Goal: Task Accomplishment & Management: Manage account settings

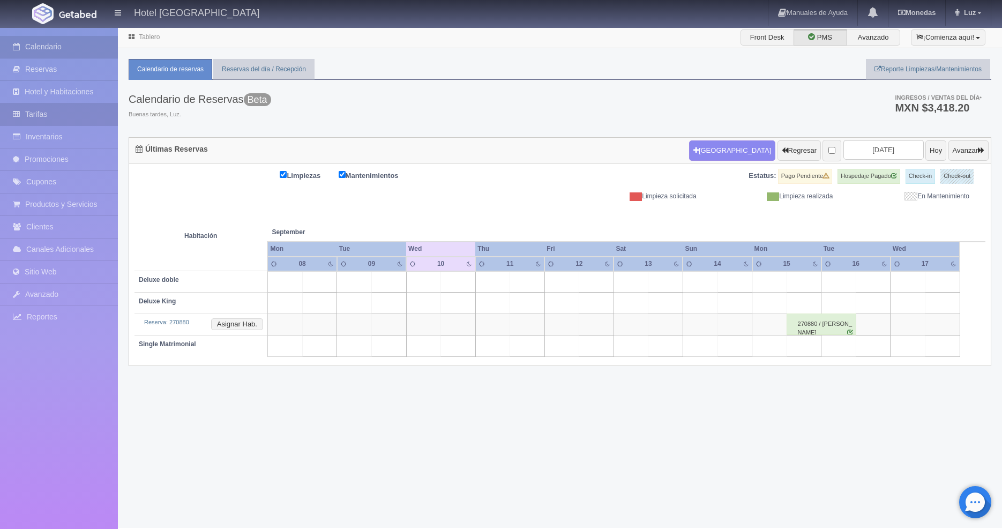
click at [56, 115] on link "Tarifas" at bounding box center [59, 114] width 118 height 22
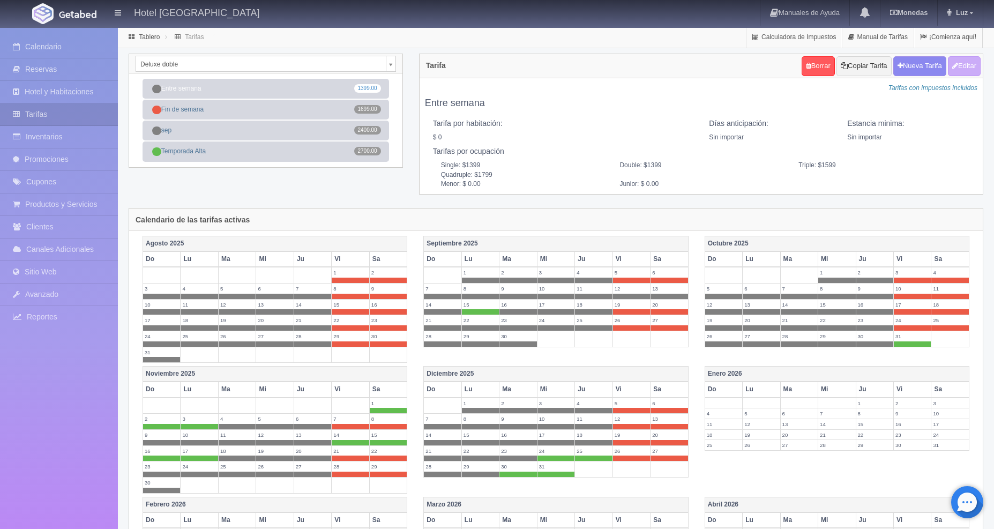
click at [390, 64] on body "Hotel [GEOGRAPHIC_DATA] Manuales de Ayuda Actualizaciones recientes [GEOGRAPHIC…" at bounding box center [497, 360] width 994 height 666
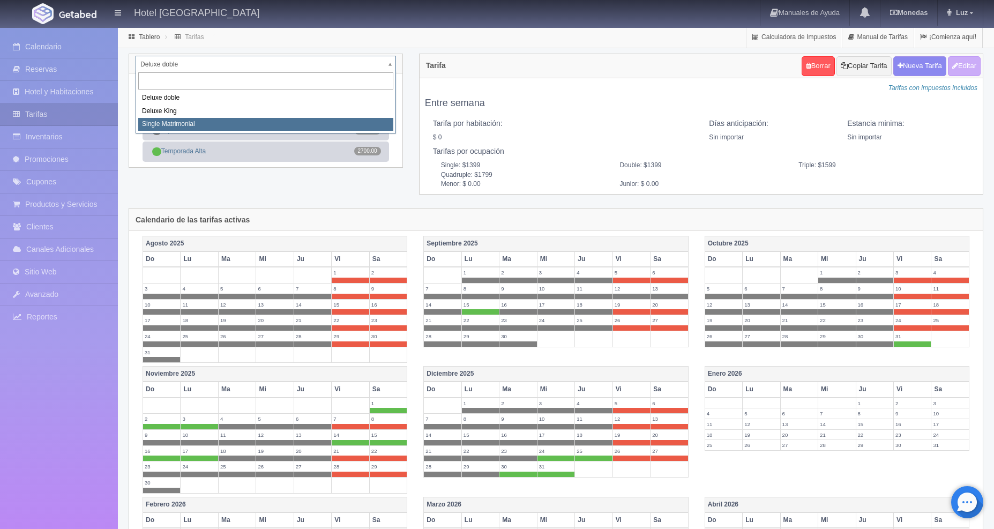
select select "2254"
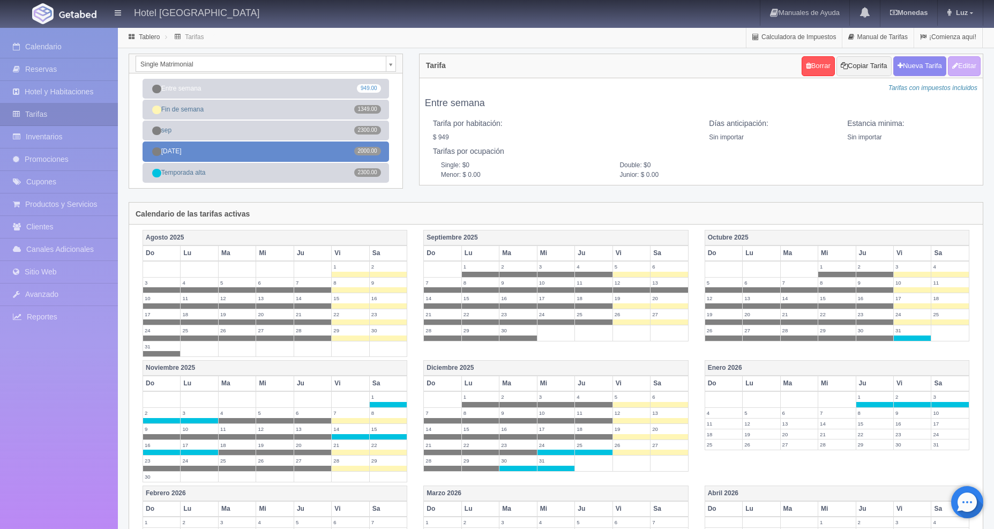
click at [222, 148] on link "[DATE].00" at bounding box center [266, 152] width 247 height 20
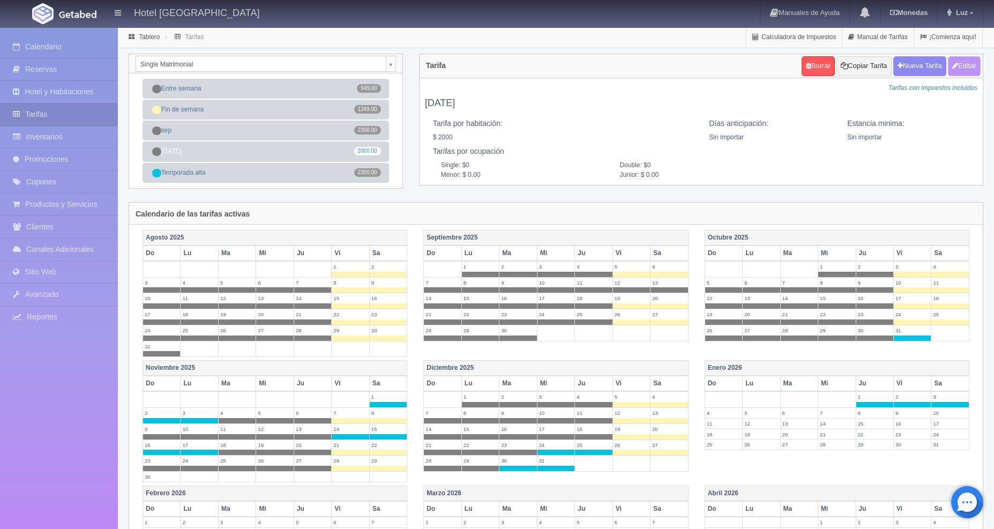
click at [967, 62] on button "Editar" at bounding box center [964, 66] width 33 height 20
type input "sep1"
select select "0"
type input "0"
checkbox input "true"
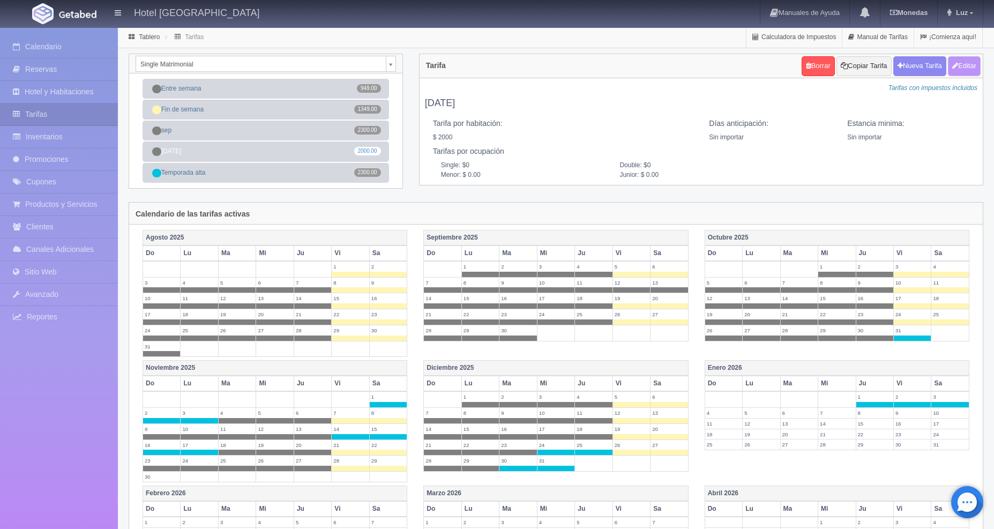
type input "2000.00"
checkbox input "true"
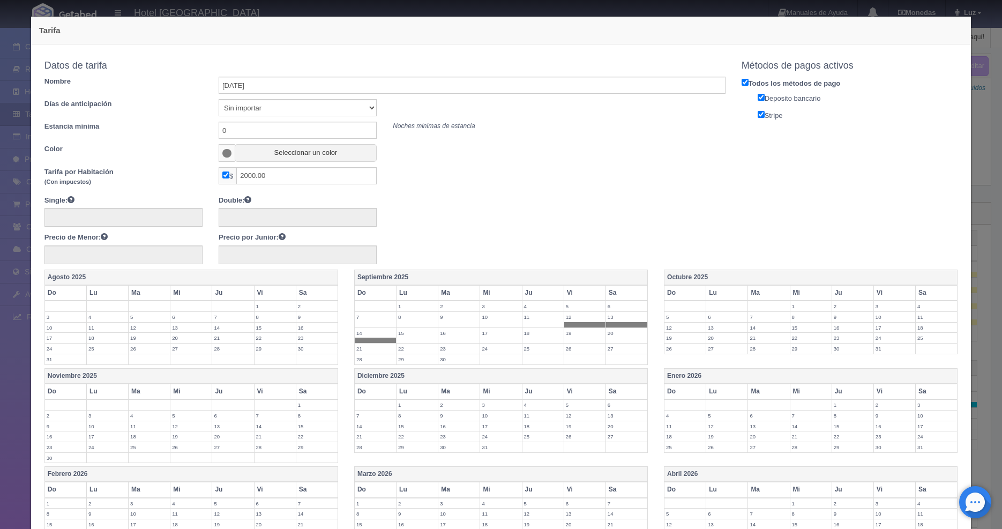
click at [225, 156] on span at bounding box center [226, 153] width 9 height 9
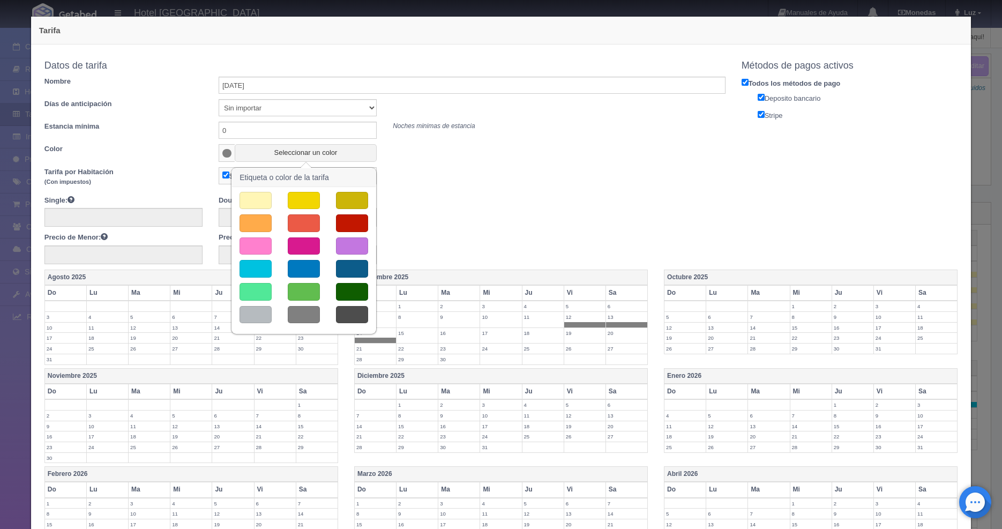
click at [251, 199] on button "button" at bounding box center [256, 201] width 32 height 18
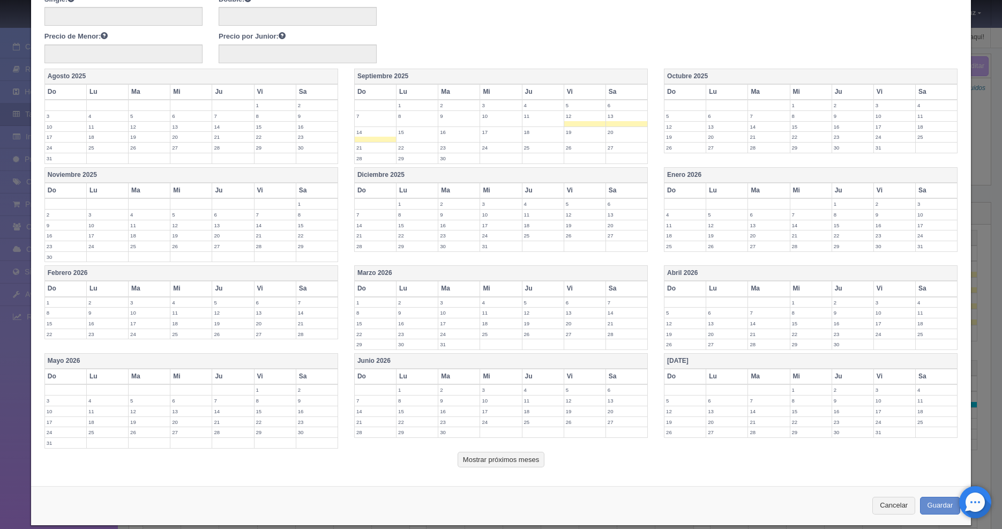
scroll to position [213, 0]
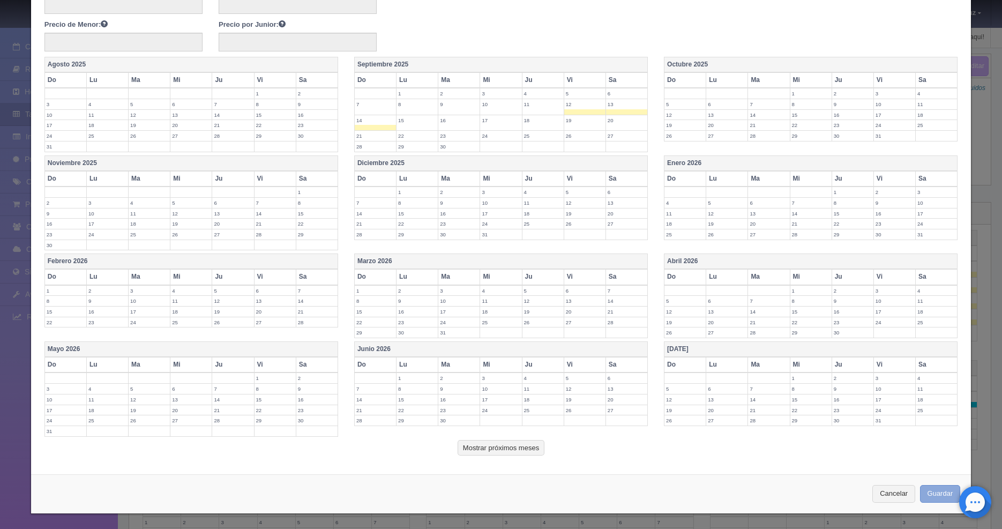
click at [920, 488] on button "Guardar" at bounding box center [940, 494] width 41 height 18
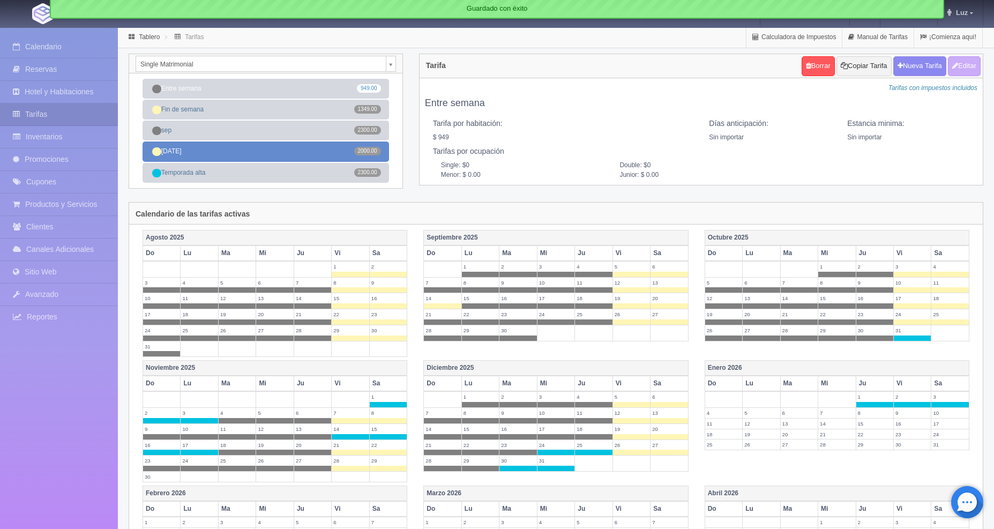
click at [252, 157] on link "sep1 2000.00" at bounding box center [266, 152] width 247 height 20
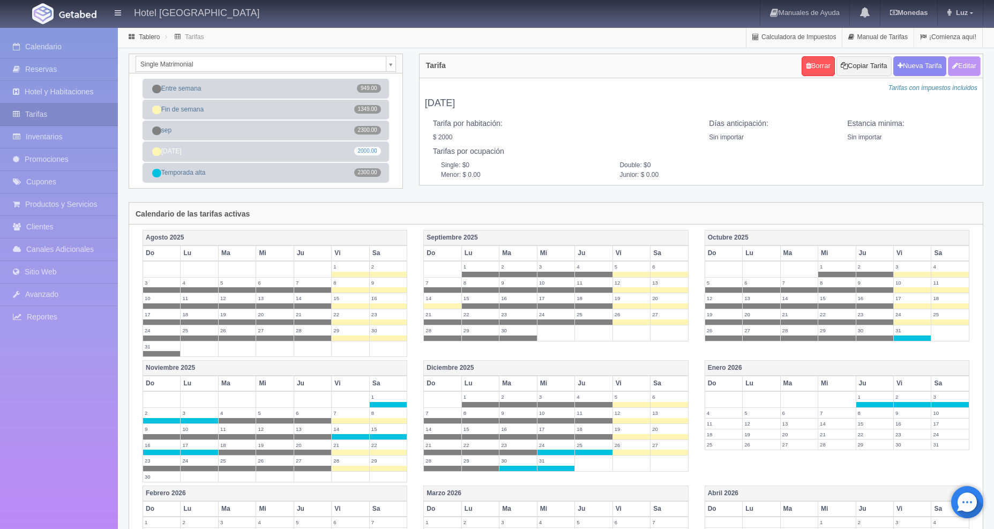
click at [957, 69] on button "Editar" at bounding box center [964, 66] width 33 height 20
type input "sep1"
select select "0"
type input "0"
checkbox input "true"
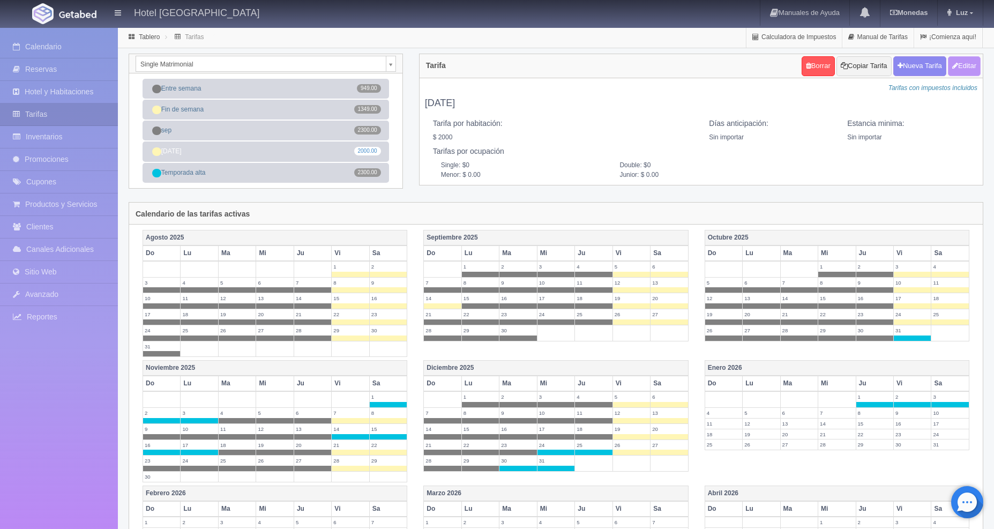
type input "2000.00"
checkbox input "true"
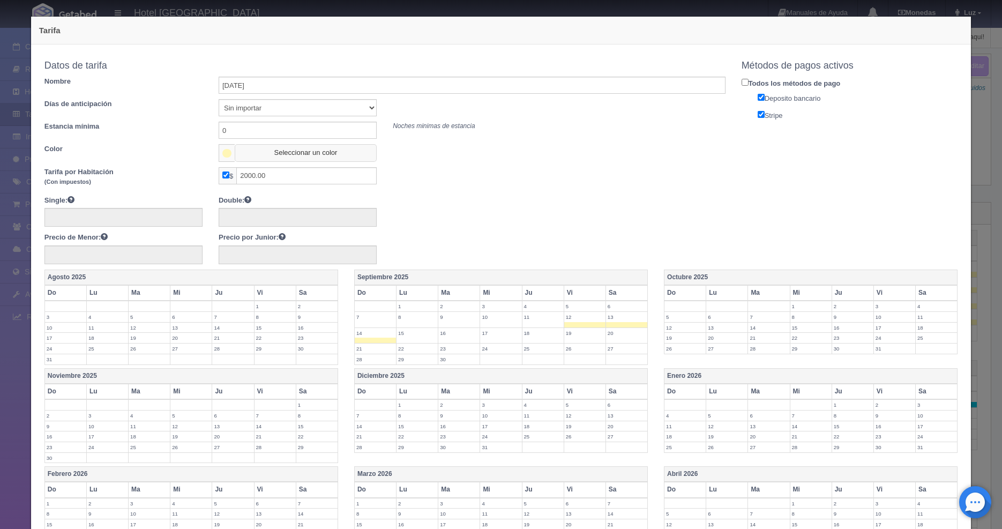
click at [240, 157] on button "Seleccionar un color" at bounding box center [306, 153] width 142 height 18
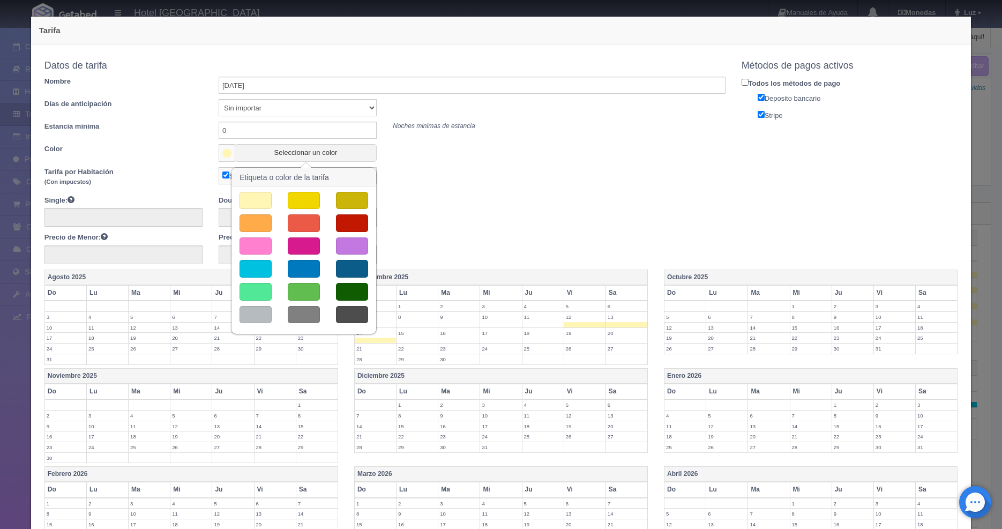
click at [345, 222] on button "button" at bounding box center [352, 223] width 32 height 18
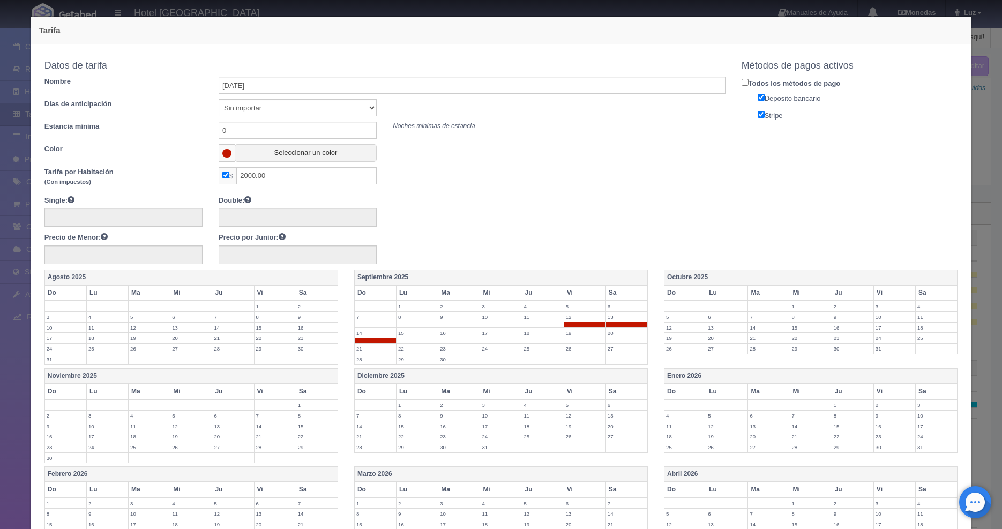
scroll to position [213, 0]
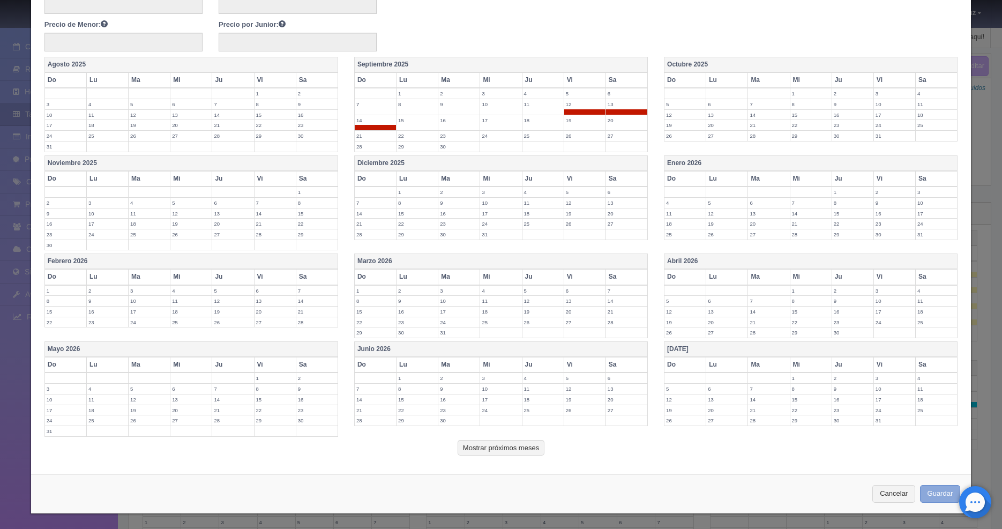
click at [922, 490] on button "Guardar" at bounding box center [940, 494] width 41 height 18
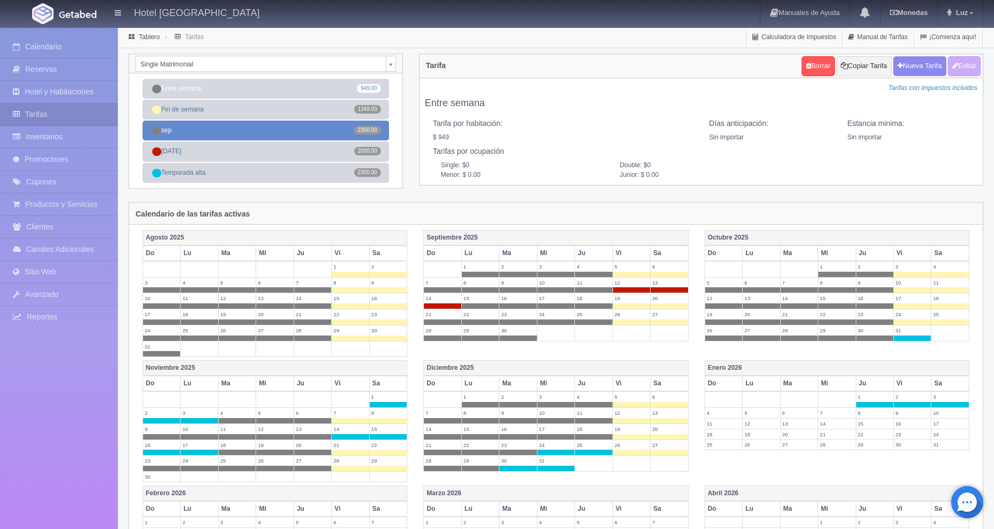
click at [236, 133] on link "sep 2300.00" at bounding box center [266, 131] width 247 height 20
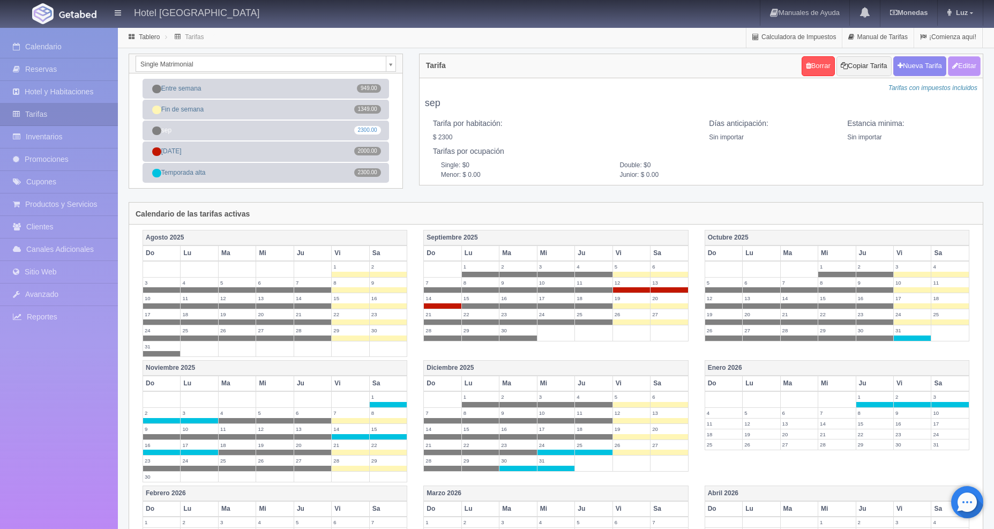
click at [958, 64] on button "Editar" at bounding box center [964, 66] width 33 height 20
type input "sep"
select select "0"
type input "0"
checkbox input "true"
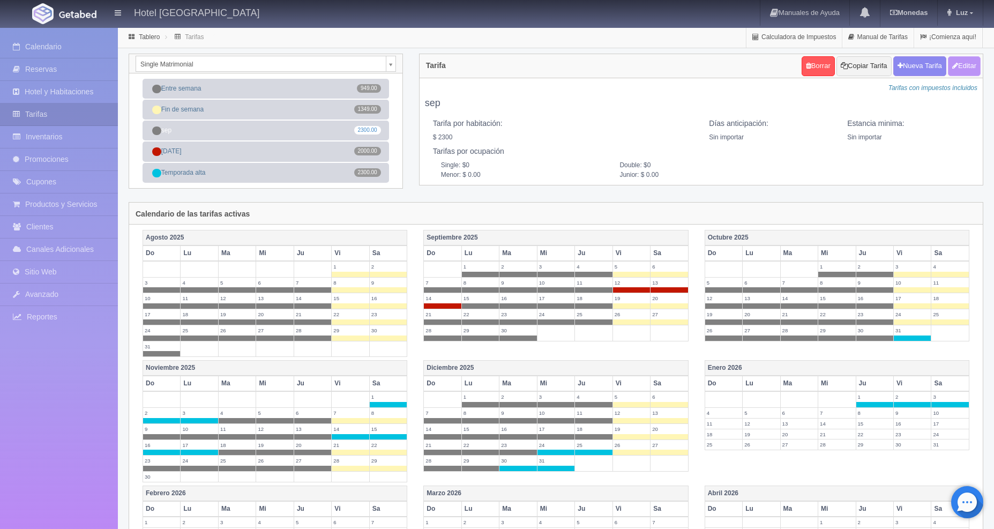
type input "2300.00"
checkbox input "true"
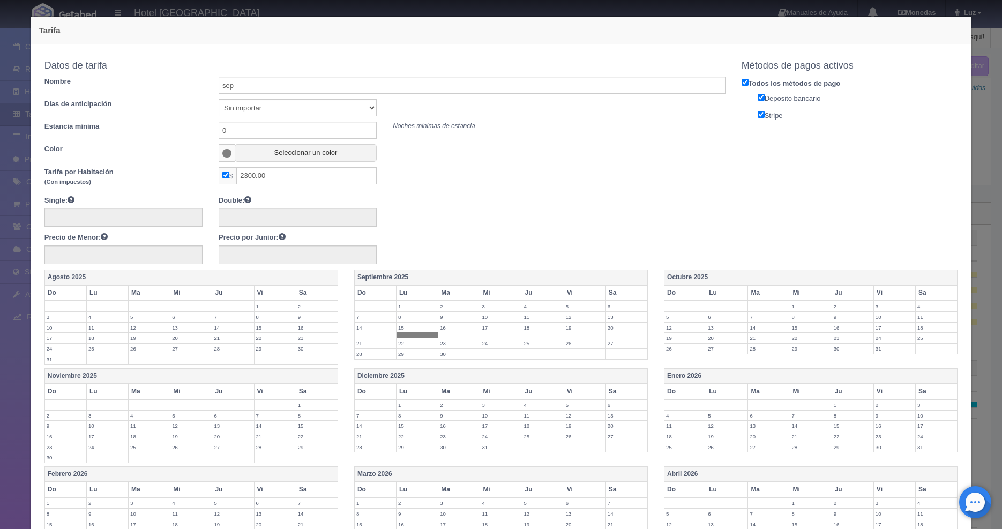
click at [226, 153] on span at bounding box center [226, 153] width 9 height 9
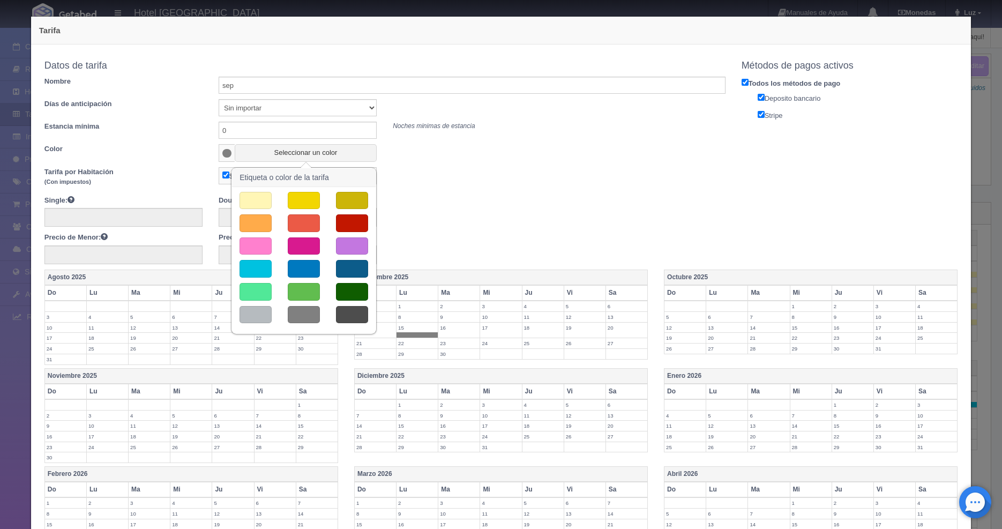
click at [309, 291] on button "button" at bounding box center [304, 292] width 32 height 18
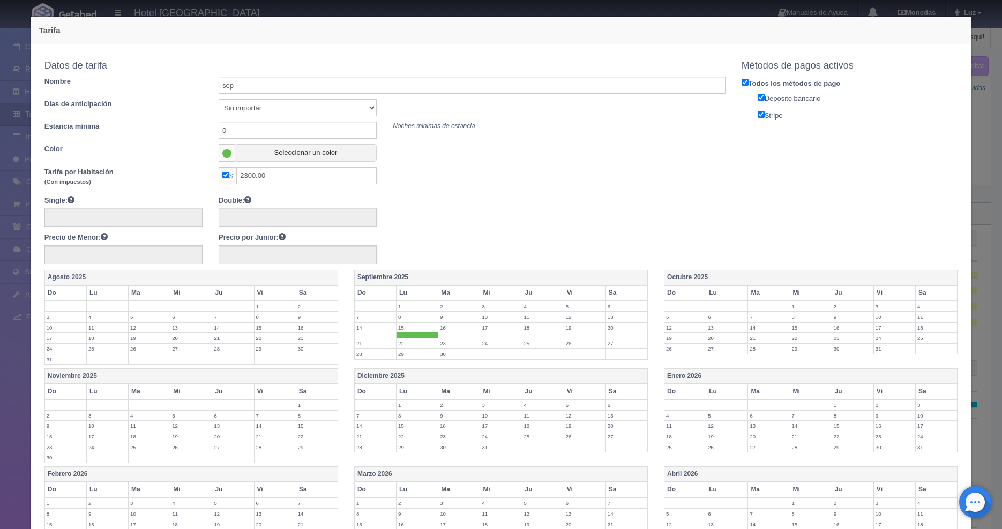
scroll to position [213, 0]
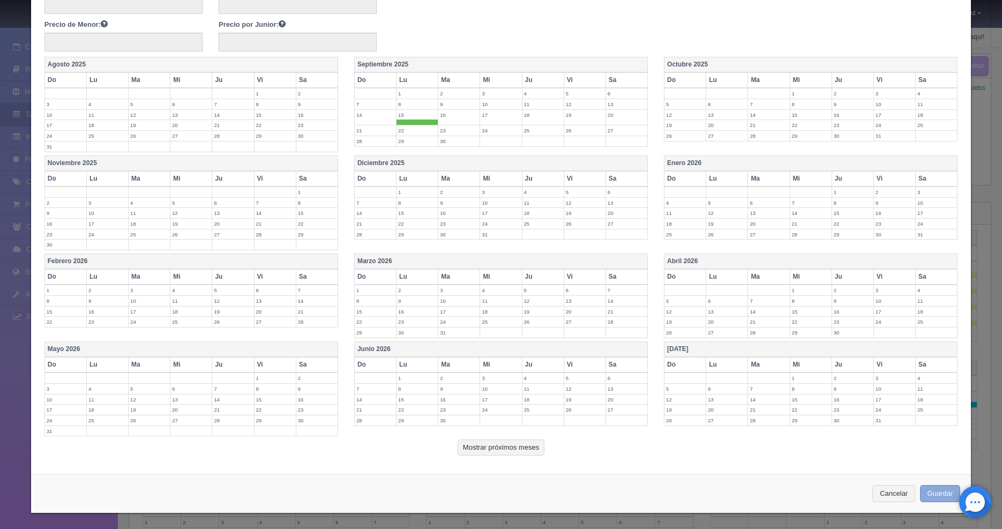
click at [920, 487] on button "Guardar" at bounding box center [940, 494] width 41 height 18
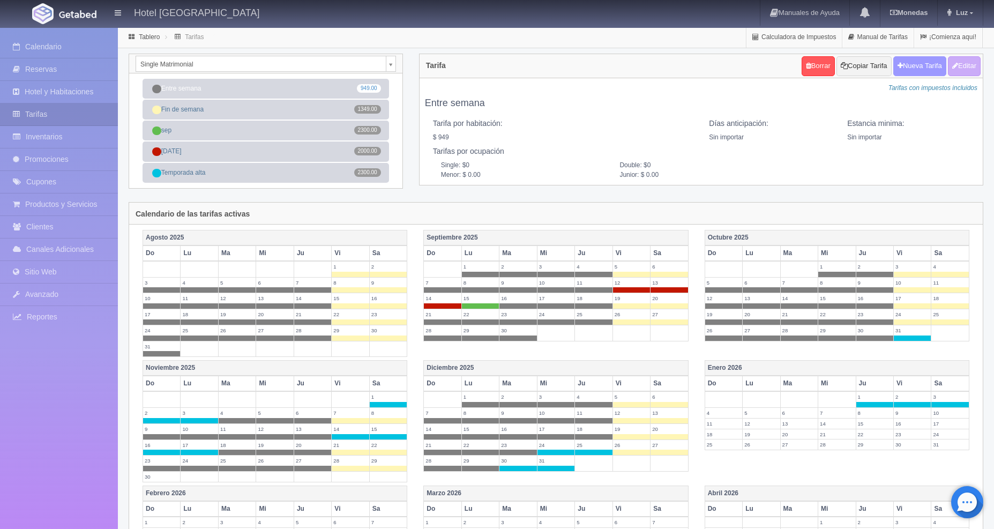
click at [917, 64] on button "Nueva Tarifa" at bounding box center [920, 66] width 53 height 20
select select
checkbox input "true"
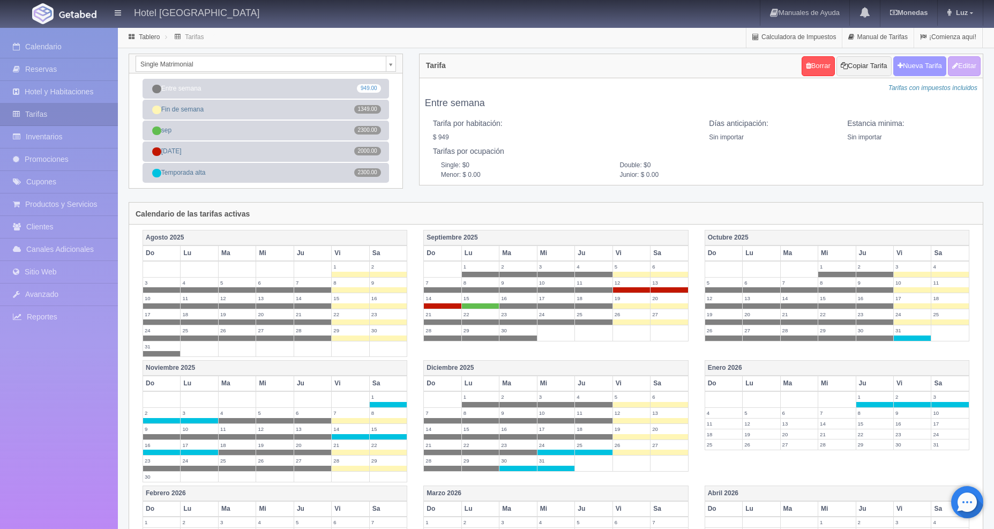
checkbox input "true"
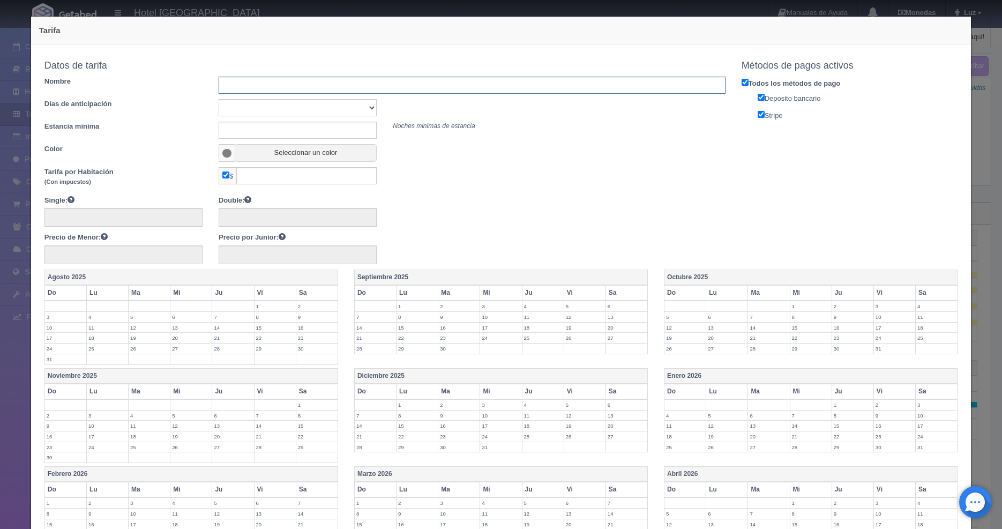
click at [338, 88] on input "text" at bounding box center [472, 85] width 507 height 17
type input "SP"
click at [257, 156] on button "Seleccionar un color" at bounding box center [306, 153] width 142 height 18
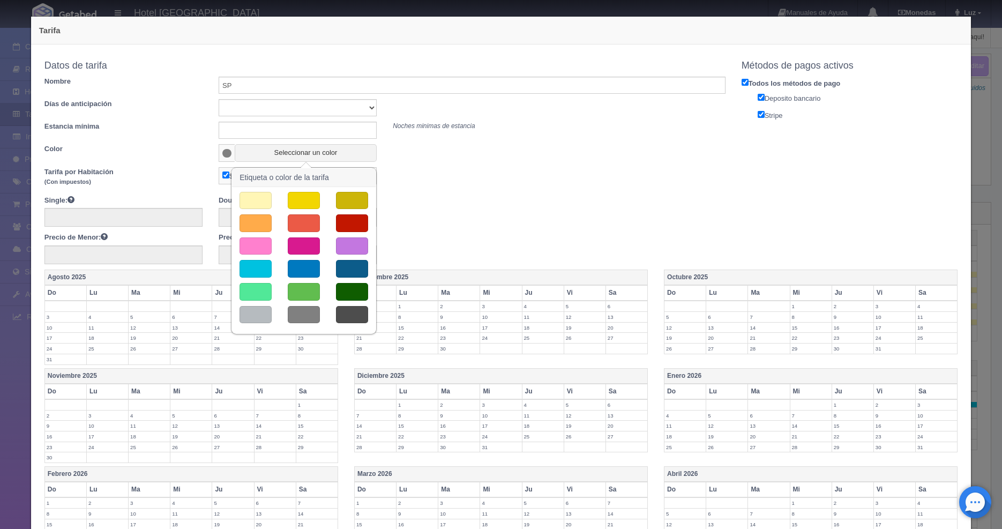
click at [351, 296] on button "button" at bounding box center [352, 292] width 32 height 18
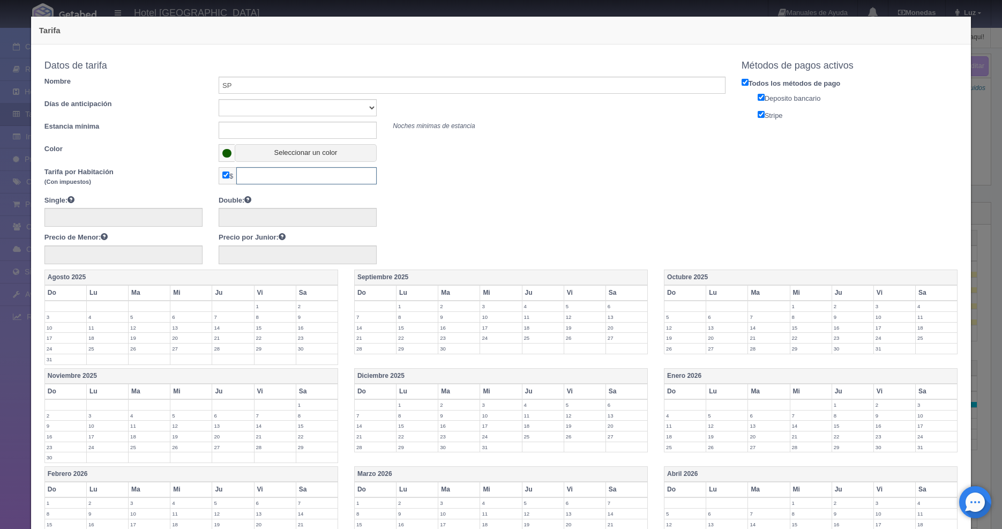
click at [266, 176] on input "text" at bounding box center [306, 175] width 140 height 17
type input "1800"
click at [606, 315] on label "13" at bounding box center [626, 317] width 41 height 10
click at [361, 333] on label "14" at bounding box center [375, 333] width 41 height 10
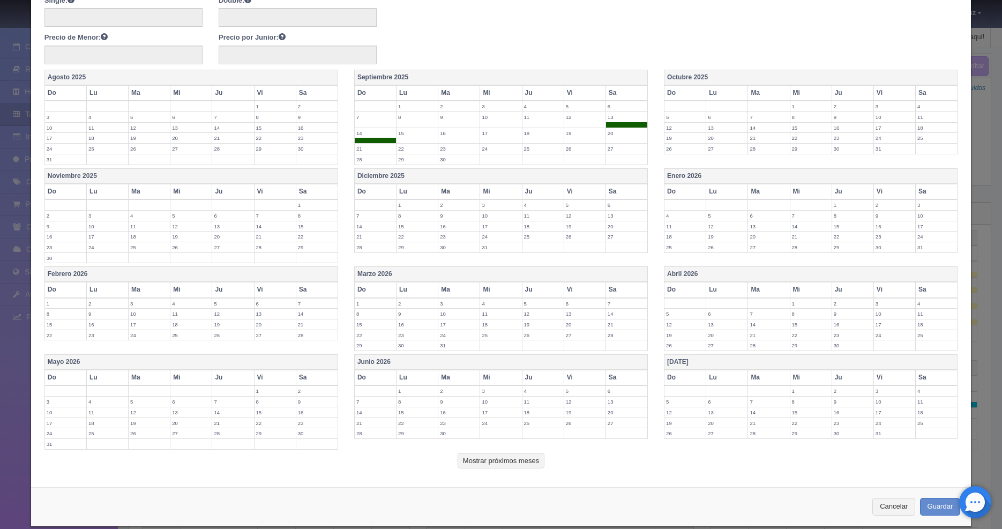
scroll to position [209, 0]
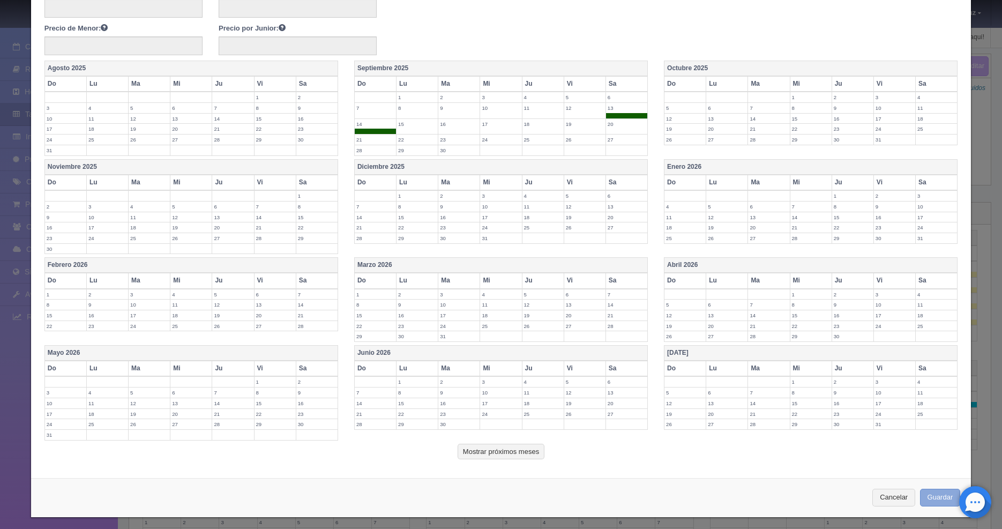
click at [937, 501] on button "Guardar" at bounding box center [940, 498] width 41 height 18
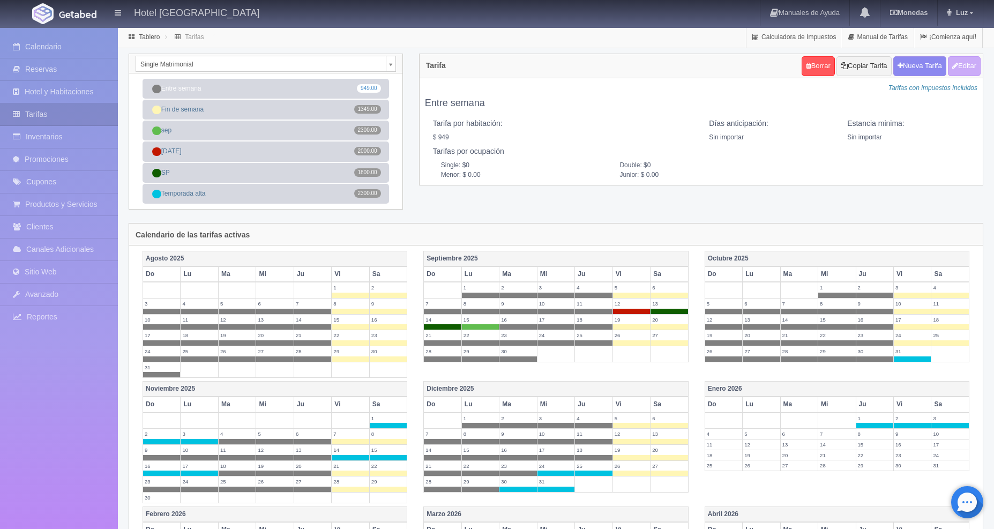
click at [389, 63] on body "Hotel [GEOGRAPHIC_DATA] Manuales de Ayuda Actualizaciones recientes [GEOGRAPHIC…" at bounding box center [497, 378] width 994 height 703
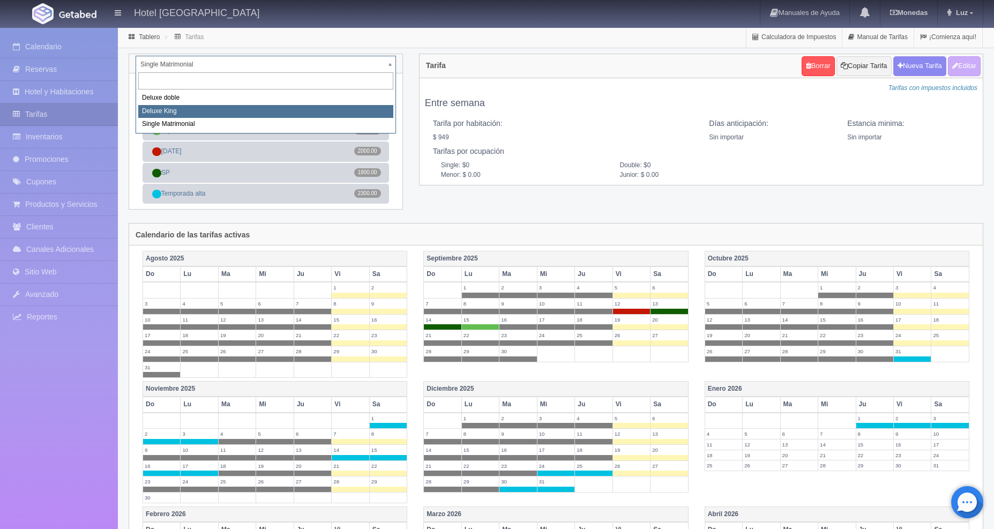
select select "2253"
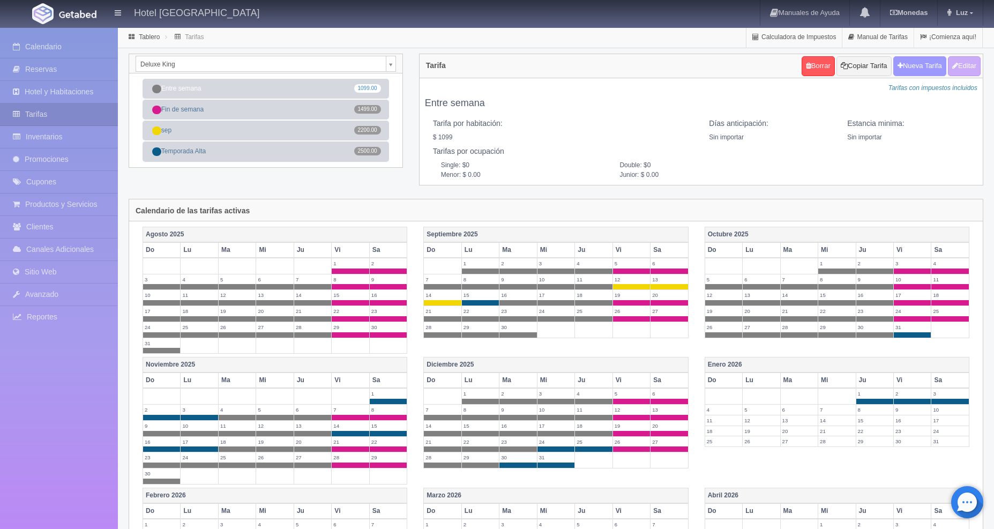
click at [931, 65] on button "Nueva Tarifa" at bounding box center [920, 66] width 53 height 20
select select
checkbox input "true"
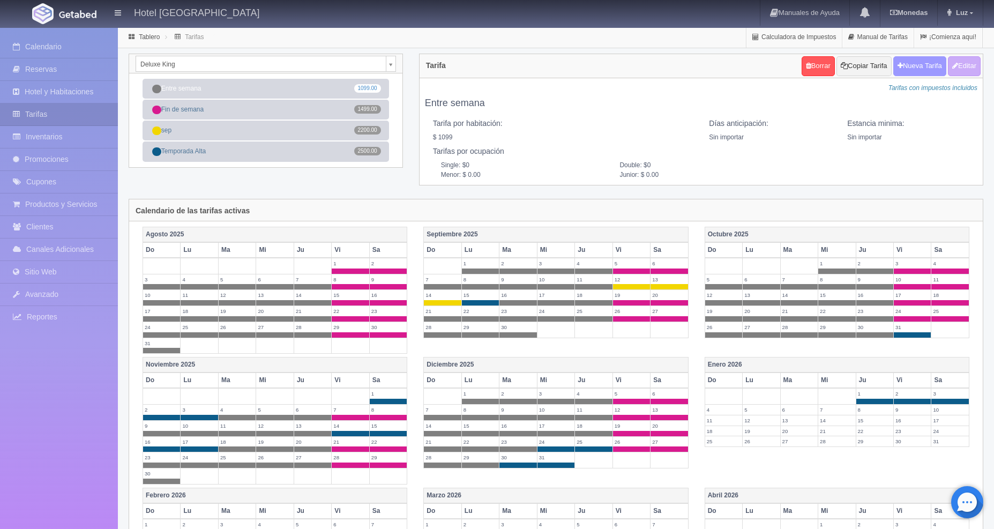
checkbox input "true"
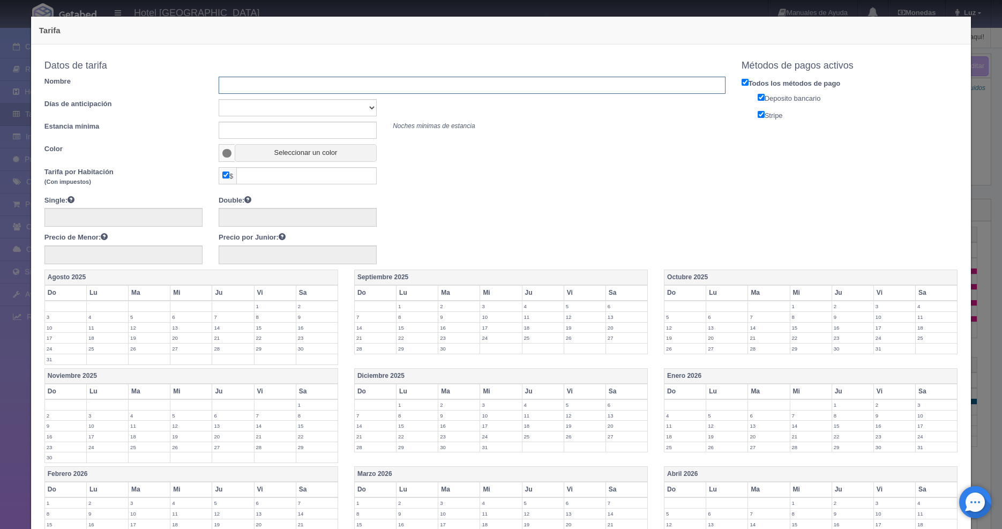
click at [342, 86] on input "text" at bounding box center [472, 85] width 507 height 17
type input "SP"
click at [247, 155] on button "Seleccionar un color" at bounding box center [306, 153] width 142 height 18
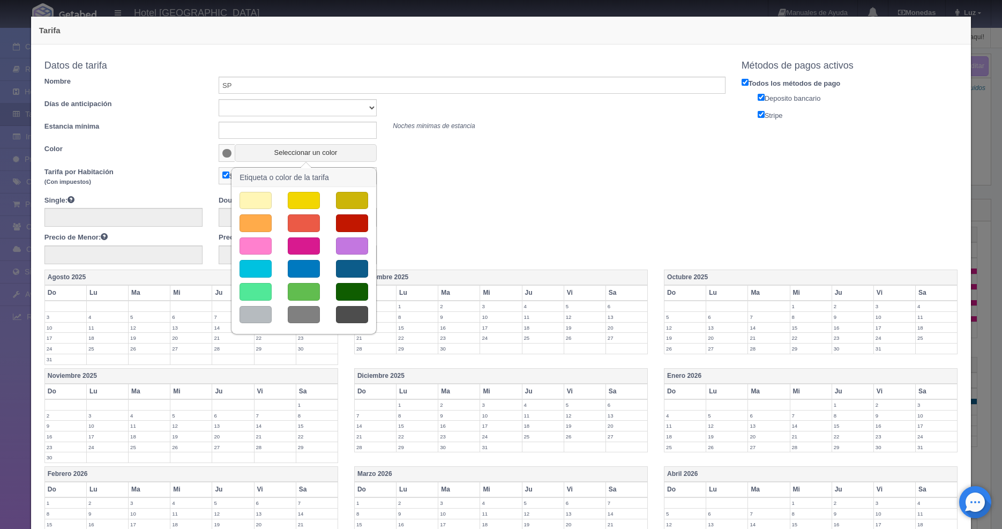
click at [361, 300] on button "button" at bounding box center [352, 292] width 32 height 18
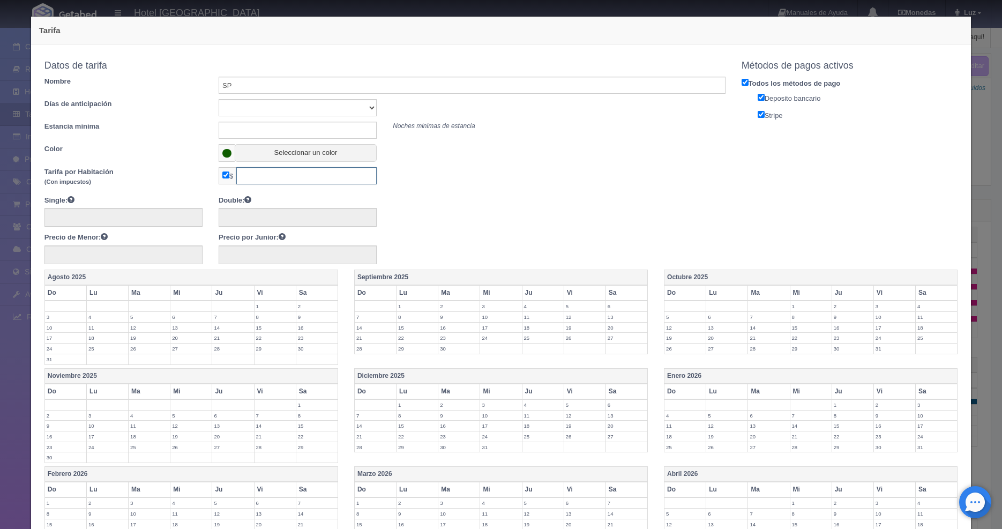
click at [266, 173] on input "text" at bounding box center [306, 175] width 140 height 17
type input "2000"
click at [616, 330] on label "20" at bounding box center [626, 328] width 41 height 10
click at [607, 315] on label "13" at bounding box center [626, 317] width 41 height 10
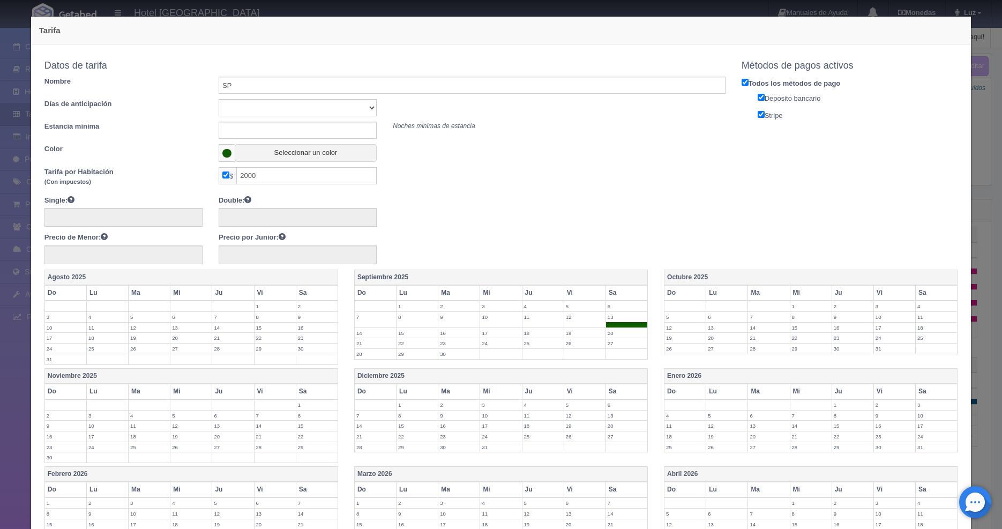
click at [370, 331] on label "14" at bounding box center [375, 333] width 41 height 10
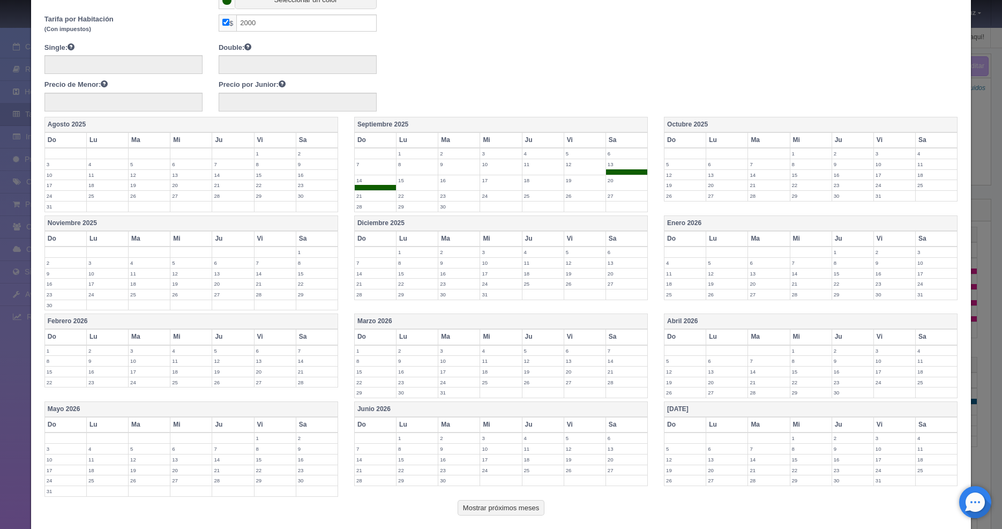
scroll to position [213, 0]
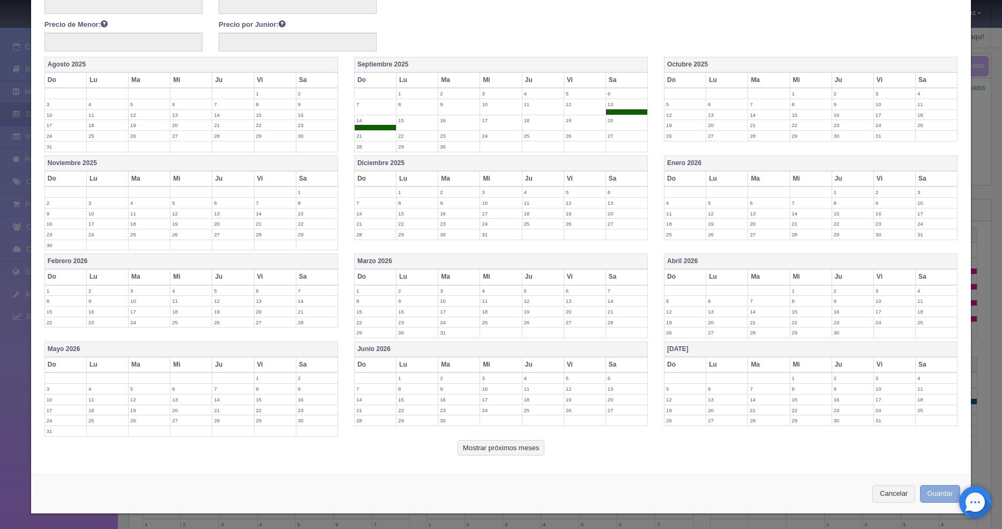
click at [934, 492] on button "Guardar" at bounding box center [940, 494] width 41 height 18
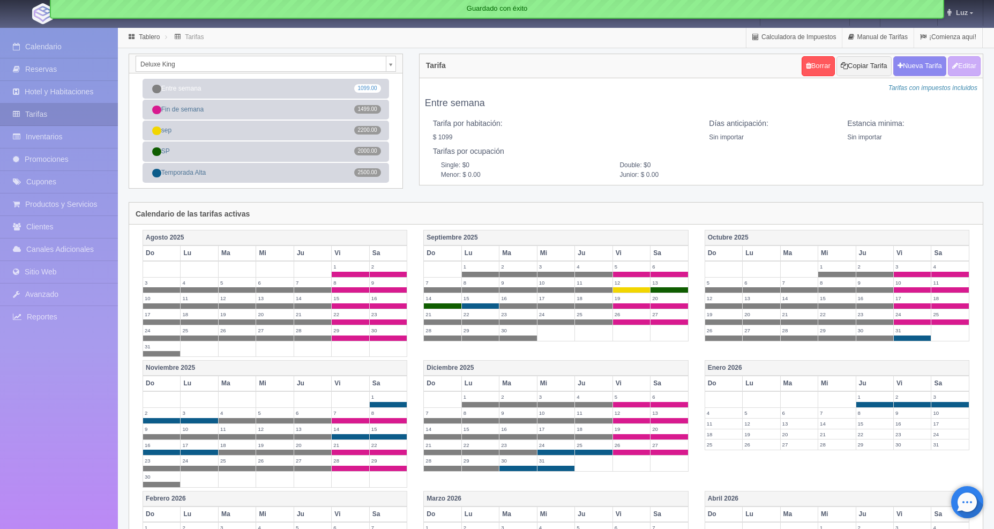
click at [395, 62] on body "Hotel [GEOGRAPHIC_DATA] Manuales de Ayuda Actualizaciones recientes [GEOGRAPHIC…" at bounding box center [497, 370] width 994 height 687
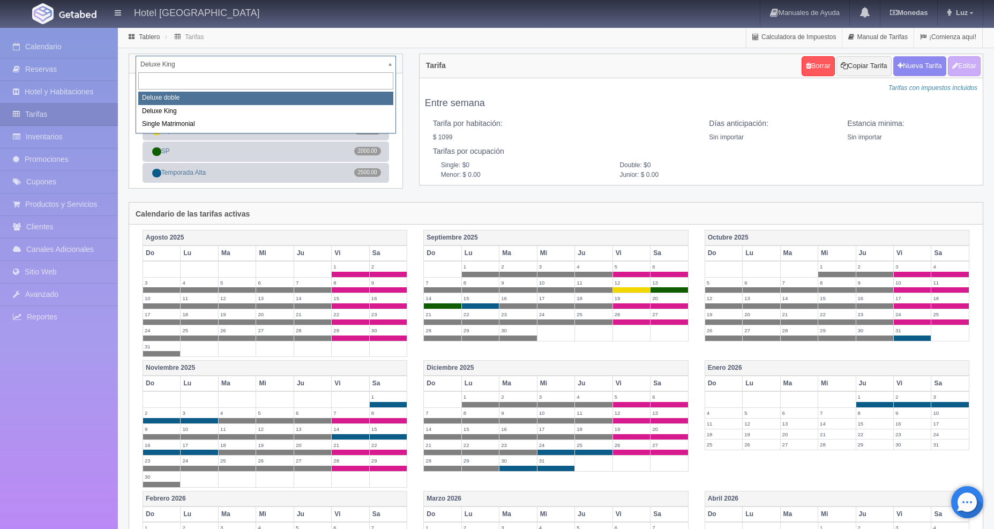
select select "2252"
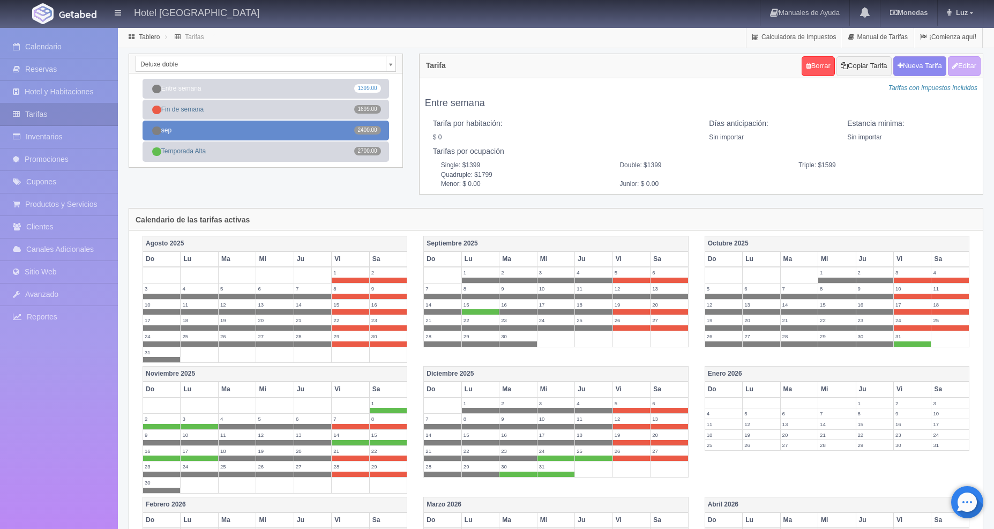
click at [280, 131] on link "sep 2400.00" at bounding box center [266, 131] width 247 height 20
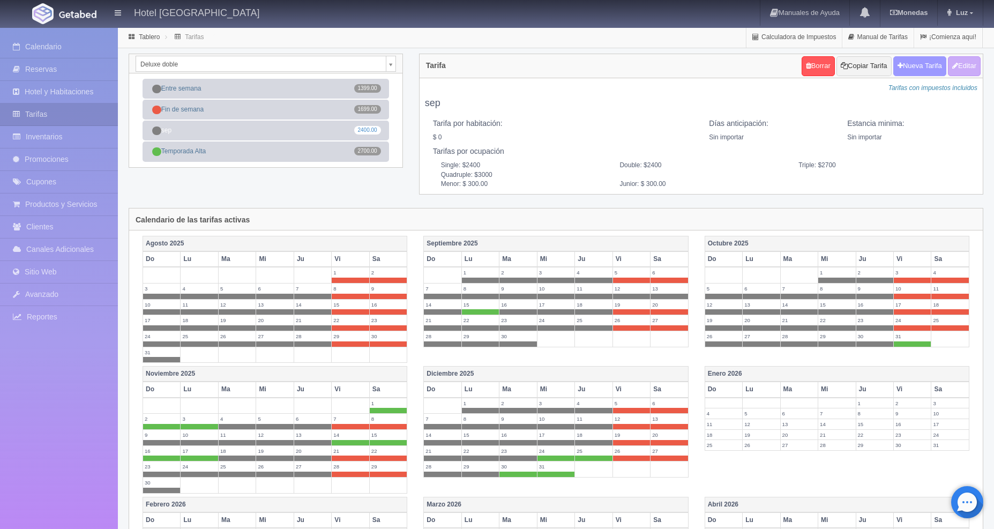
click at [905, 64] on button "Nueva Tarifa" at bounding box center [920, 66] width 53 height 20
select select
checkbox input "true"
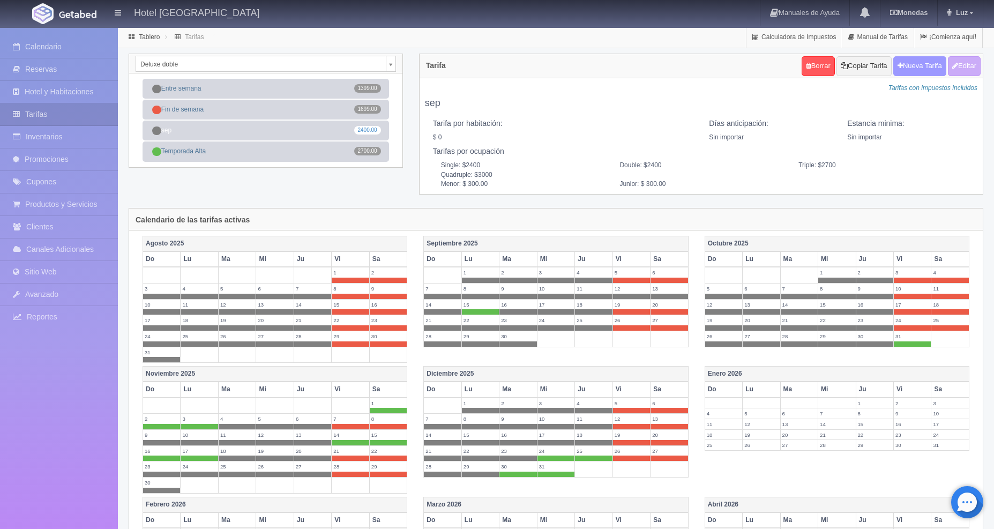
checkbox input "true"
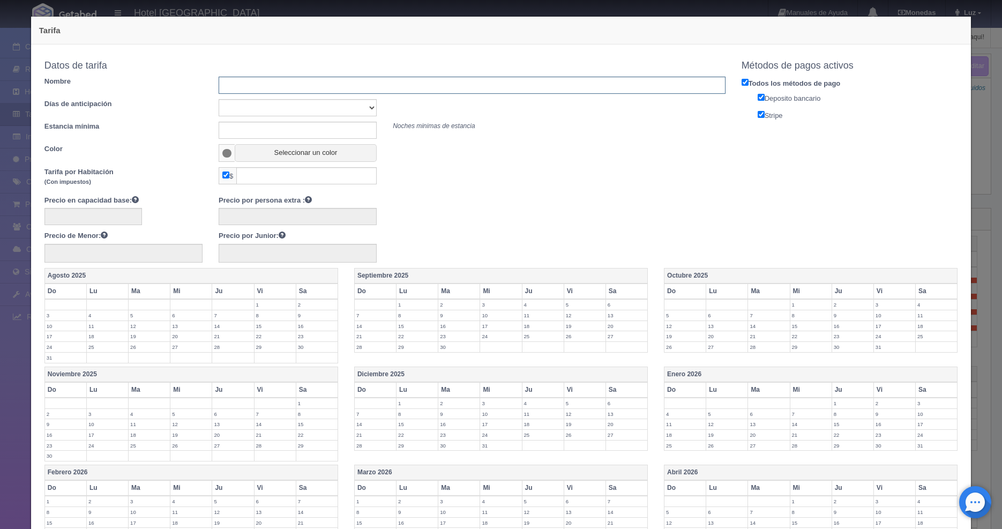
click at [232, 83] on input "text" at bounding box center [472, 85] width 507 height 17
type input "SP"
click at [279, 148] on button "Seleccionar un color" at bounding box center [306, 153] width 142 height 18
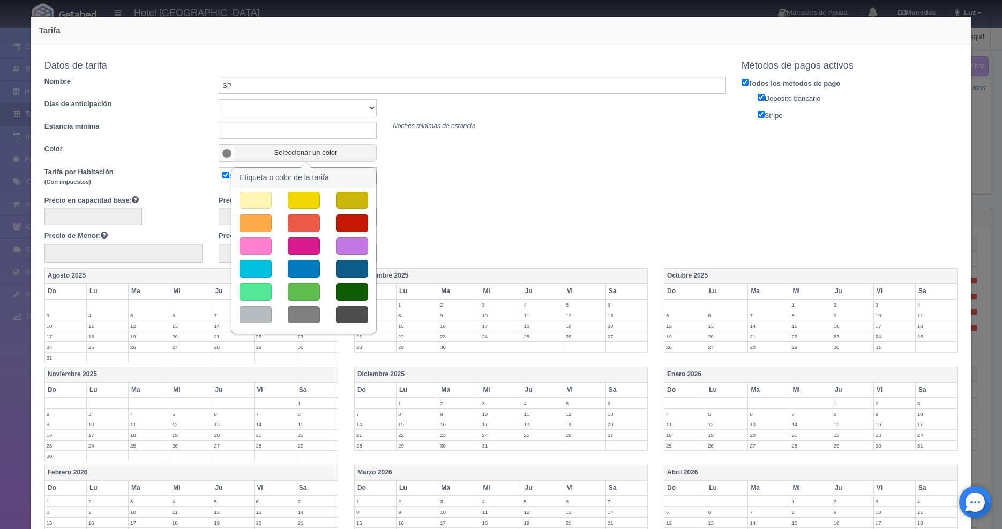
click at [354, 289] on button "button" at bounding box center [352, 292] width 32 height 18
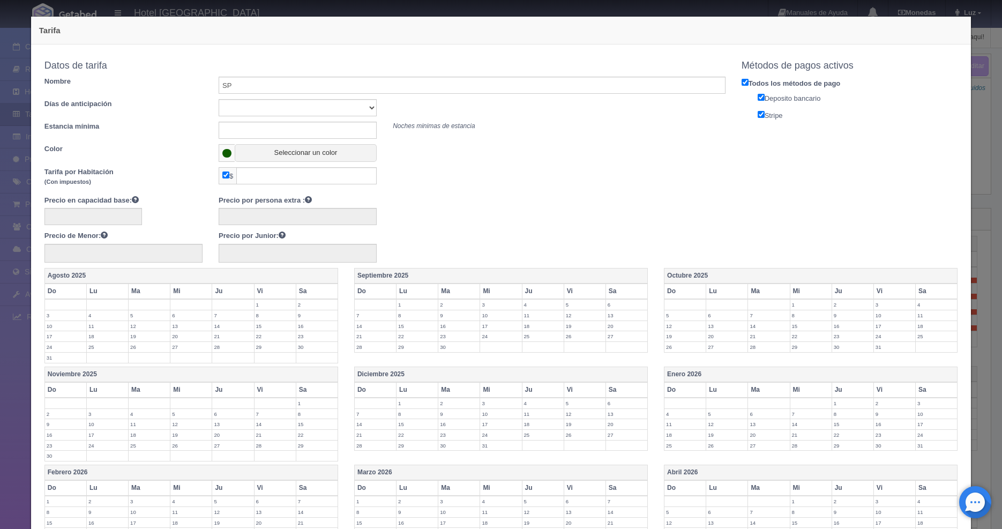
click at [225, 177] on input "checkbox" at bounding box center [225, 175] width 7 height 7
checkbox input "false"
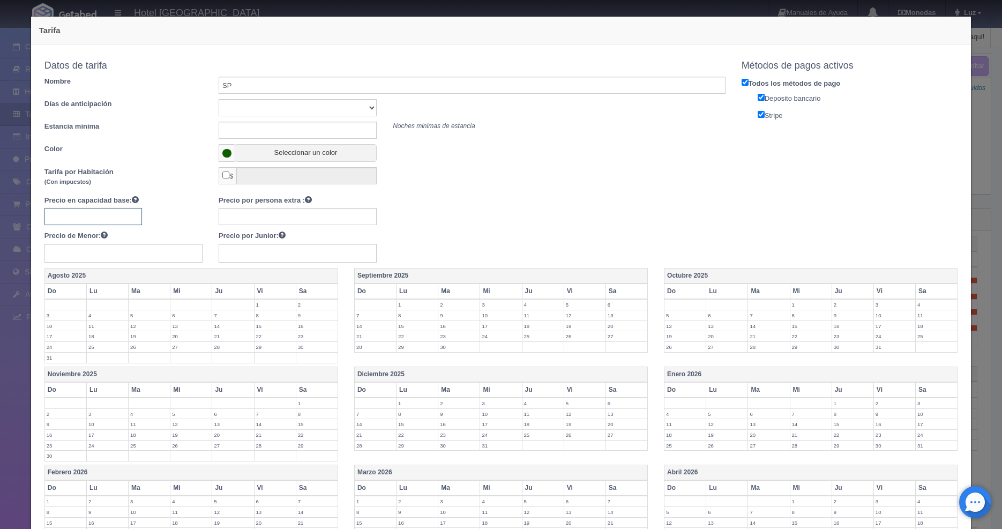
click at [70, 212] on input "text" at bounding box center [93, 216] width 98 height 17
click at [85, 211] on input "text" at bounding box center [93, 216] width 98 height 17
type input "2200"
click at [241, 220] on input "text" at bounding box center [298, 216] width 158 height 17
click at [984, 163] on div "Tarifa Copiar tarifa a la habitación Deluxe doble Deluxe doble Deluxe King Sing…" at bounding box center [501, 264] width 1002 height 529
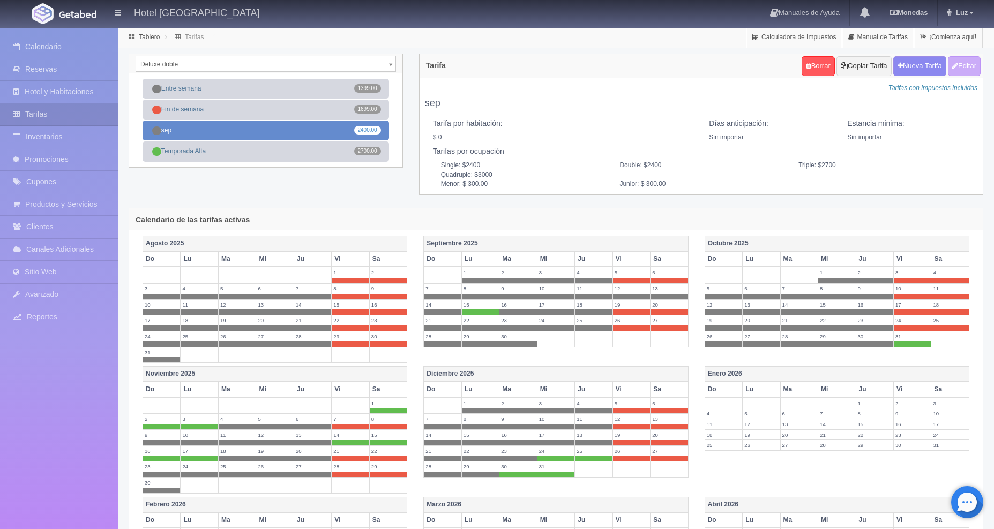
click at [232, 128] on link "sep 2400.00" at bounding box center [266, 131] width 247 height 20
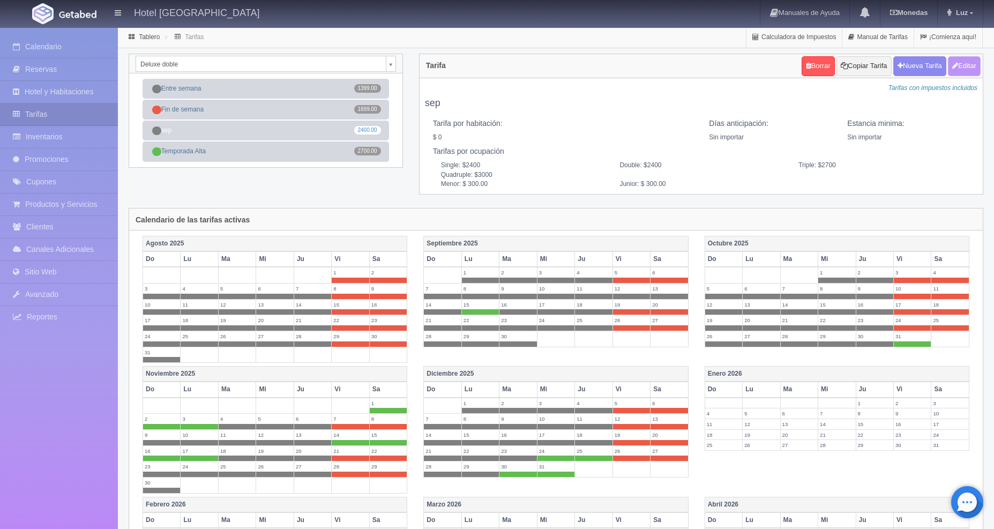
click at [952, 65] on icon "button" at bounding box center [955, 65] width 6 height 7
type input "sep"
select select "0"
type input "0"
checkbox input "false"
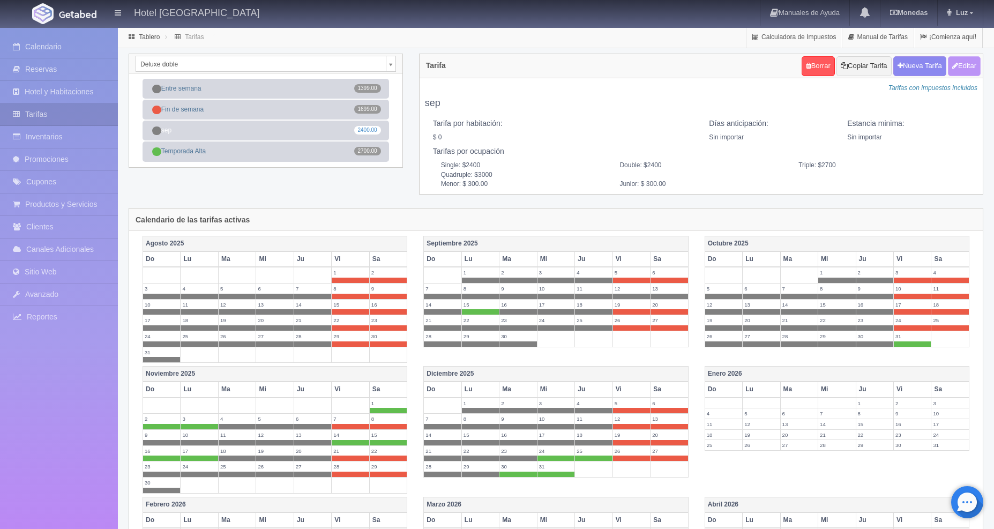
type input "2400"
type input "300"
type input "300.00"
checkbox input "true"
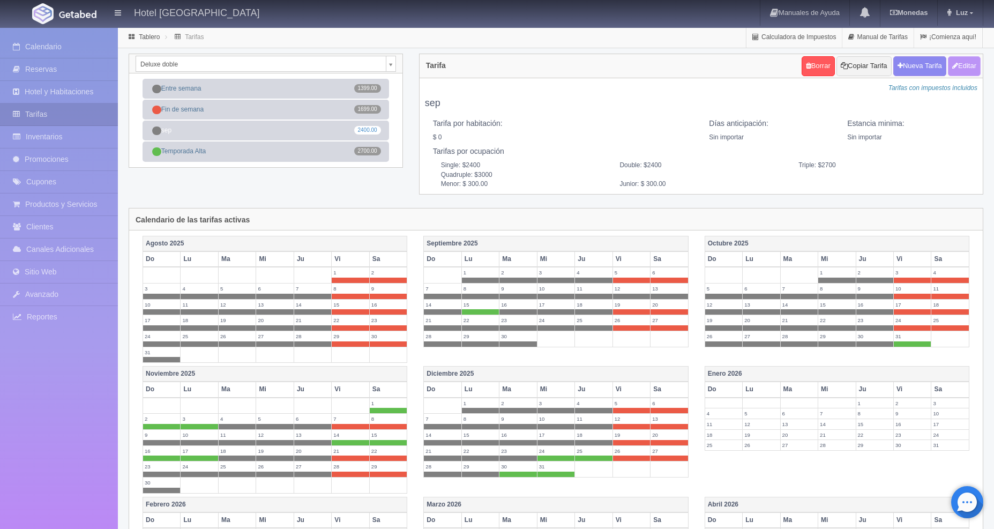
checkbox input "true"
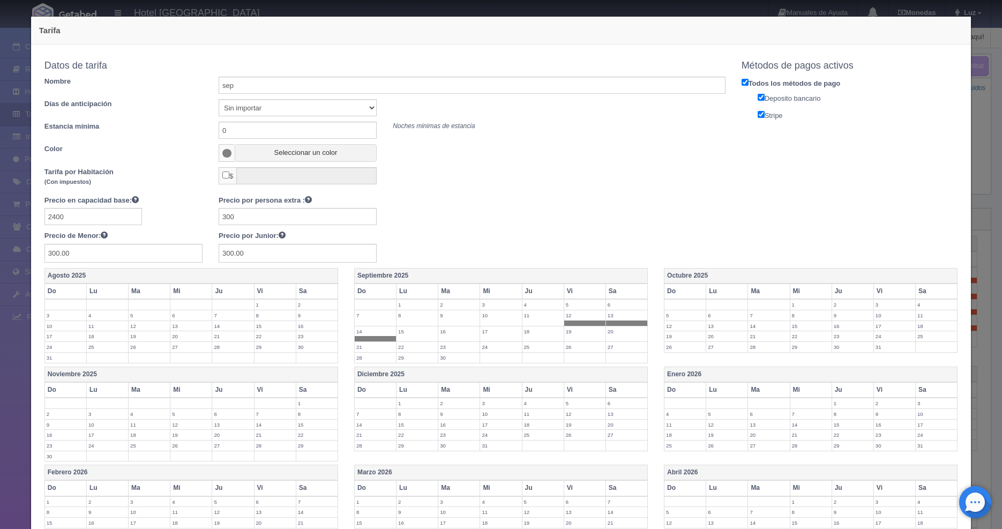
click at [984, 166] on div "Tarifa Copiar tarifa a la habitación Deluxe doble Deluxe doble Deluxe King Sing…" at bounding box center [501, 264] width 1002 height 529
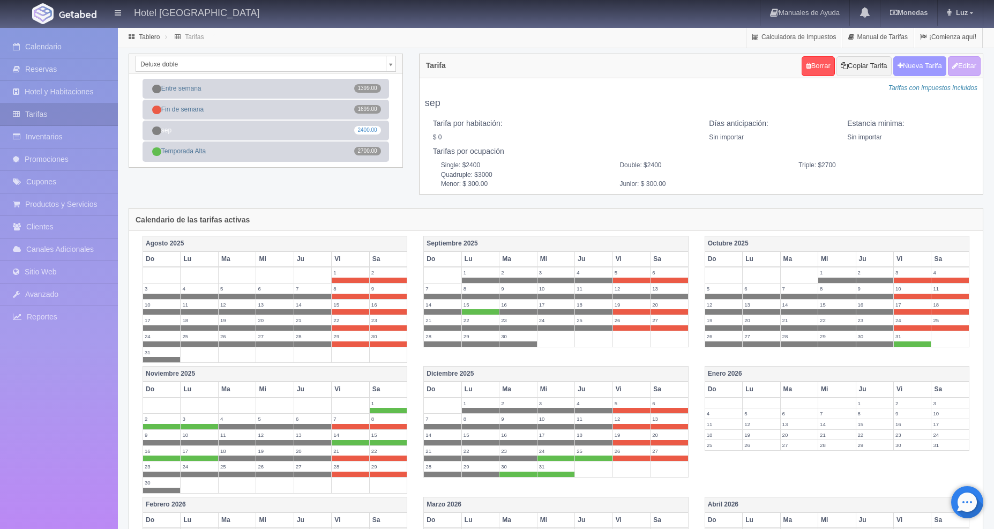
click at [908, 70] on button "Nueva Tarifa" at bounding box center [920, 66] width 53 height 20
select select
checkbox input "true"
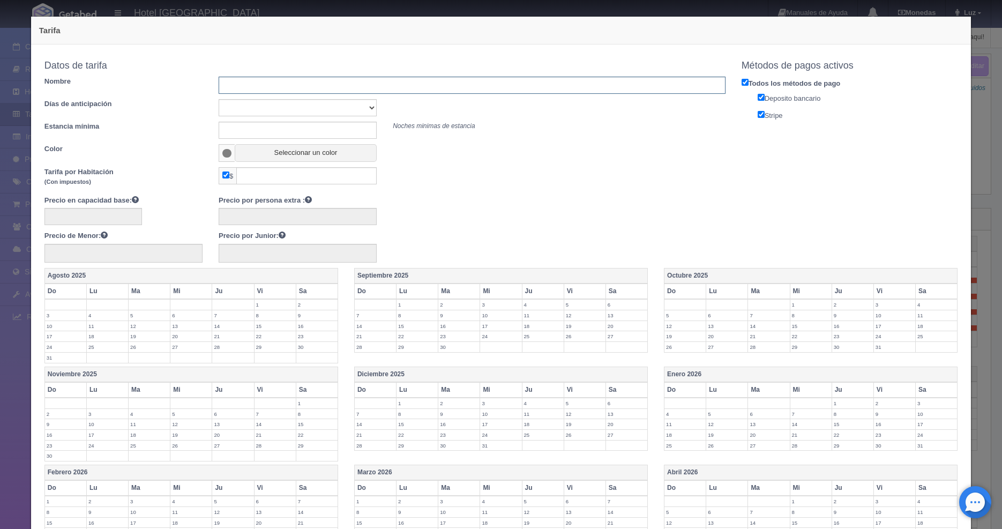
click at [293, 92] on input "text" at bounding box center [472, 85] width 507 height 17
type input "SP"
click at [248, 153] on button "Seleccionar un color" at bounding box center [306, 153] width 142 height 18
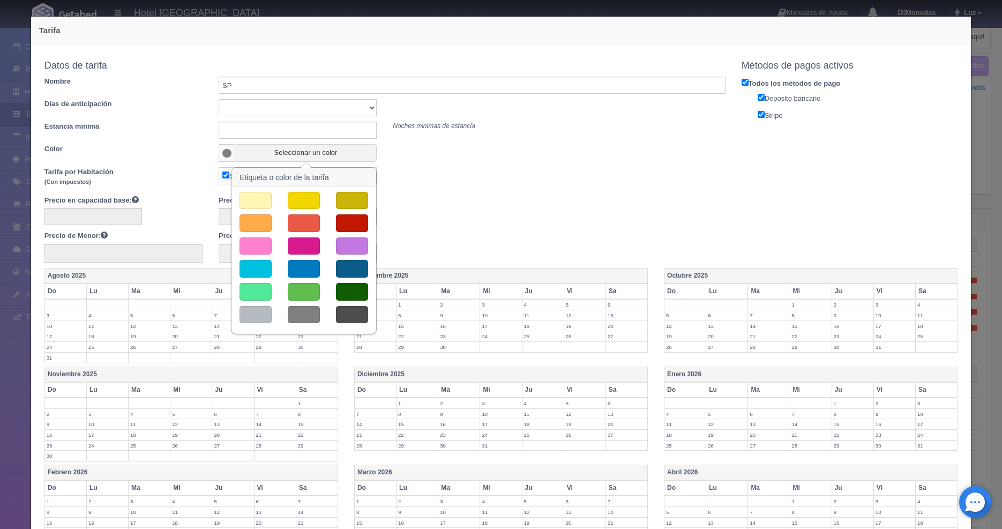
click at [354, 290] on button "button" at bounding box center [352, 292] width 32 height 18
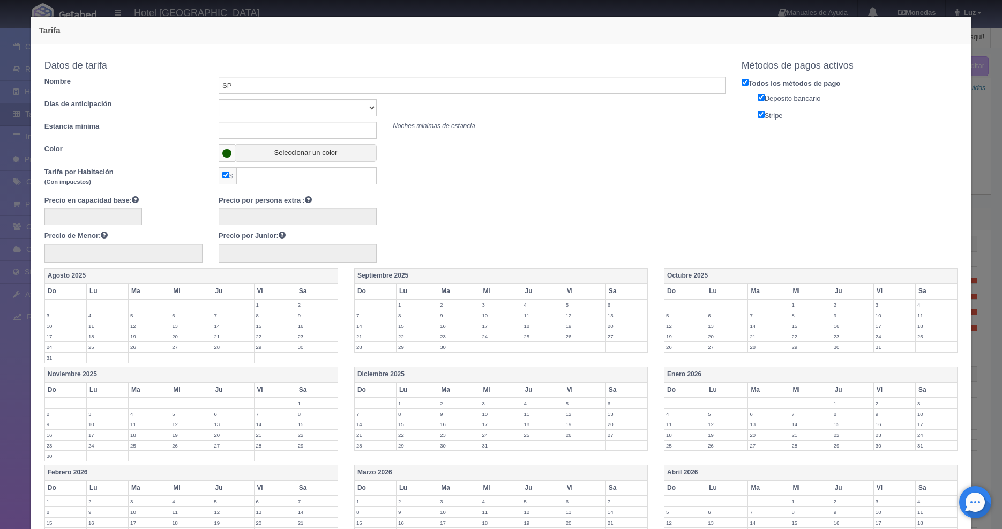
click at [228, 176] on input "checkbox" at bounding box center [225, 175] width 7 height 7
checkbox input "false"
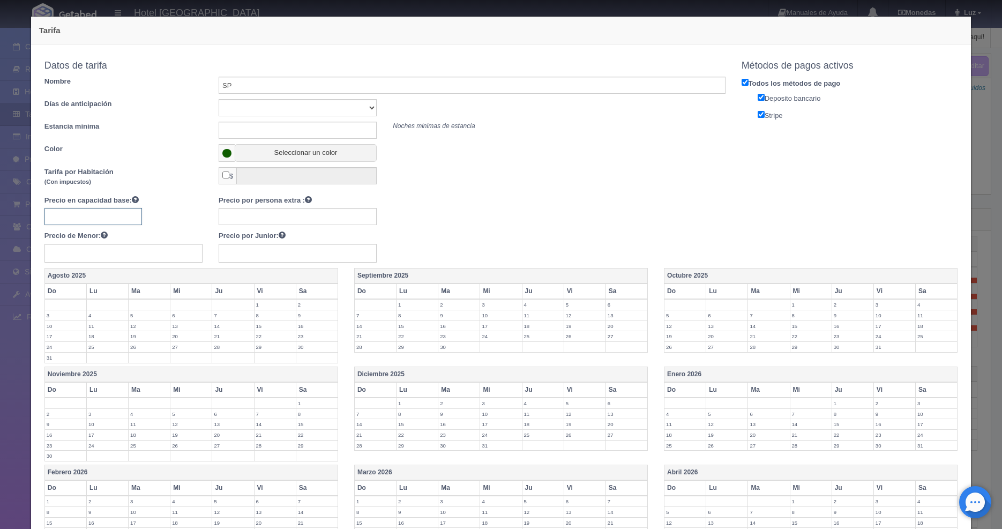
click at [113, 210] on input "text" at bounding box center [93, 216] width 98 height 17
type input "2200"
click at [274, 220] on input "text" at bounding box center [298, 216] width 158 height 17
type input "300"
click at [176, 254] on input "text" at bounding box center [123, 253] width 158 height 19
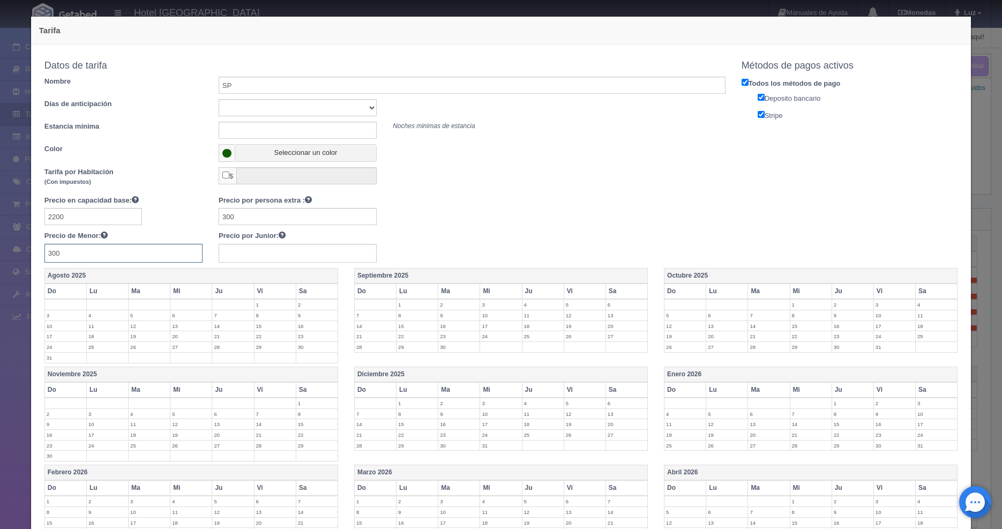
type input "300"
click at [272, 252] on input "text" at bounding box center [298, 253] width 158 height 19
type input "300"
click at [458, 246] on div "Precio en capacidad base: 2200 Precio por persona extra : 300 Precio de Menor: …" at bounding box center [384, 229] width 697 height 68
click at [615, 315] on label "13" at bounding box center [626, 315] width 41 height 10
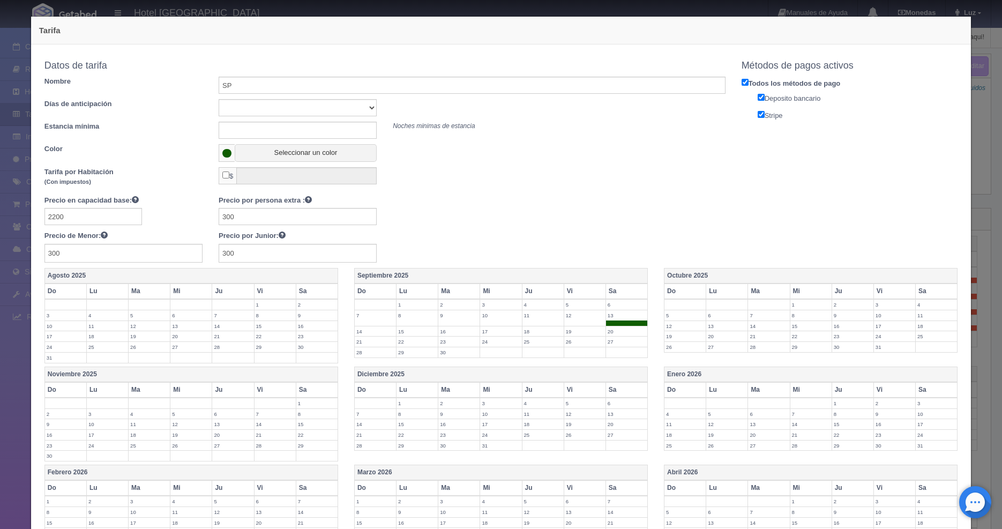
click at [361, 334] on label "14" at bounding box center [375, 331] width 41 height 10
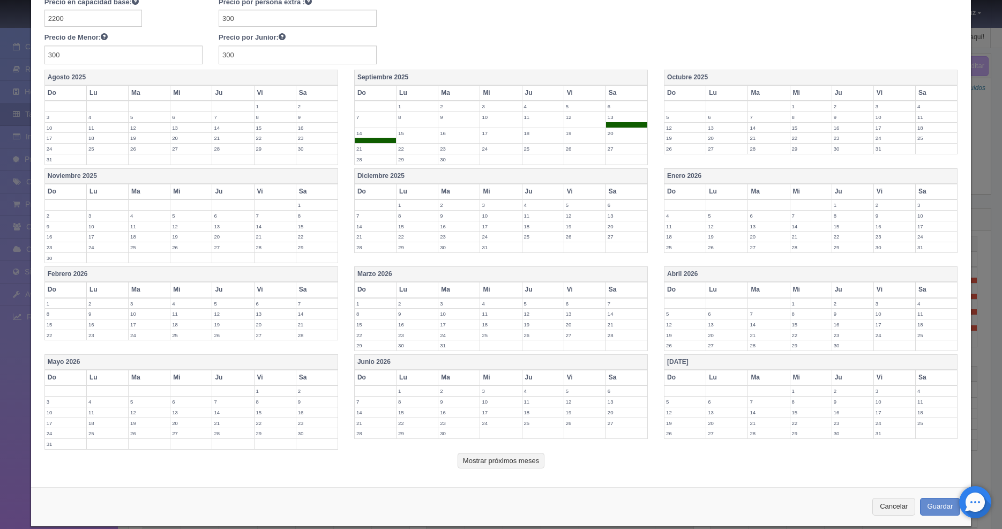
scroll to position [209, 0]
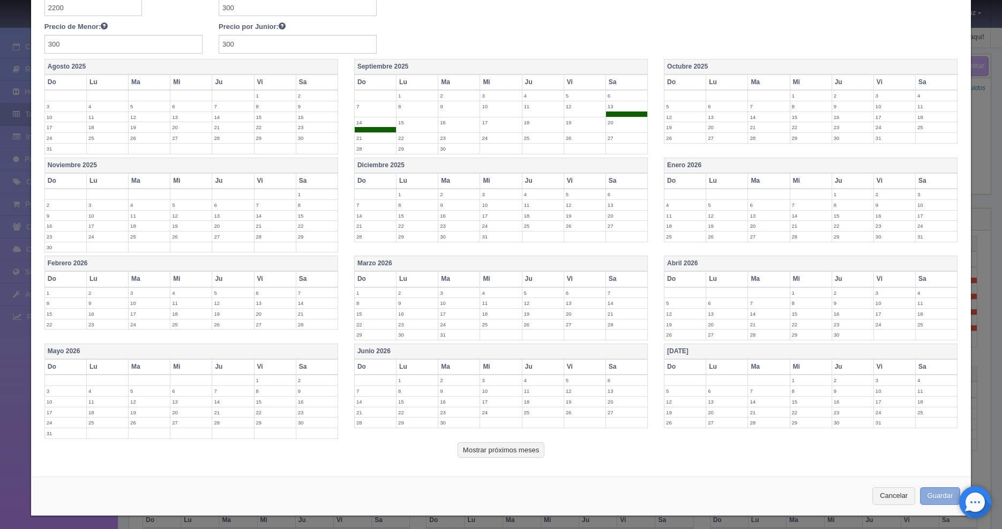
click at [926, 501] on button "Guardar" at bounding box center [940, 496] width 41 height 18
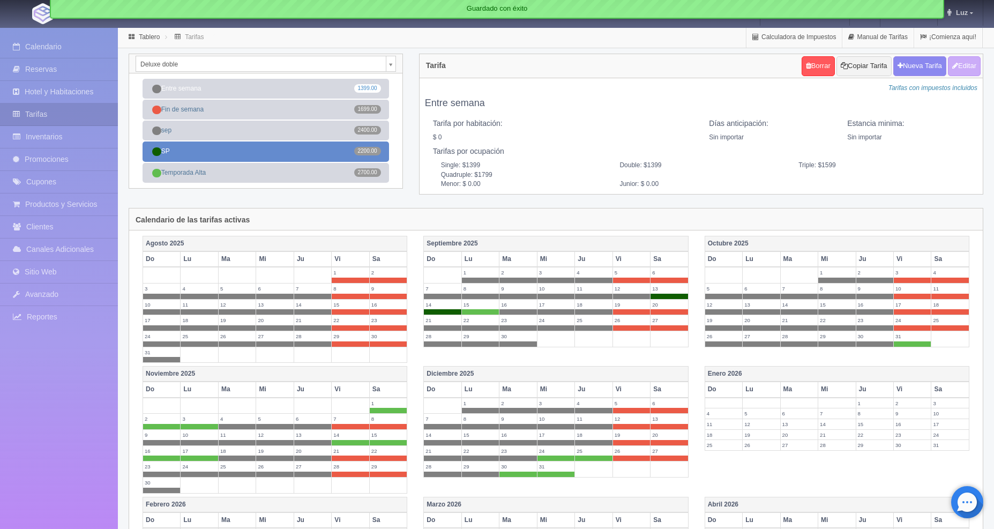
click at [230, 150] on link "SP 2200.00" at bounding box center [266, 152] width 247 height 20
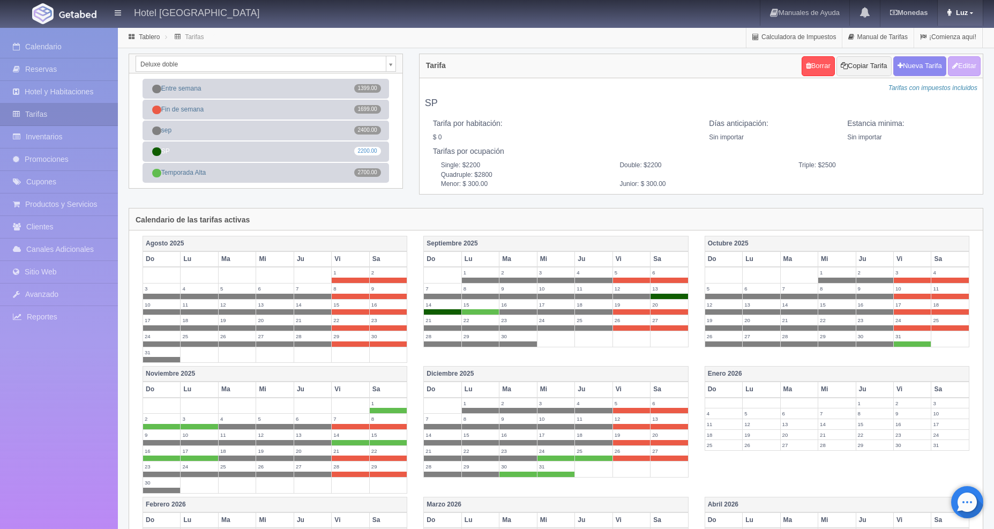
click at [958, 11] on span "Luz" at bounding box center [961, 13] width 14 height 8
click at [940, 52] on link "Salir / Log Out" at bounding box center [940, 50] width 85 height 13
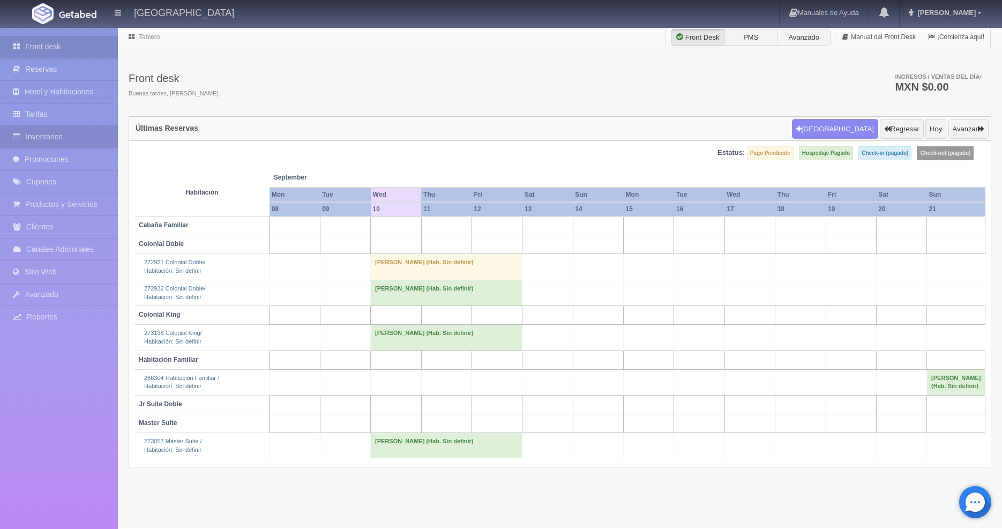
click at [48, 136] on link "Inventarios" at bounding box center [59, 137] width 118 height 22
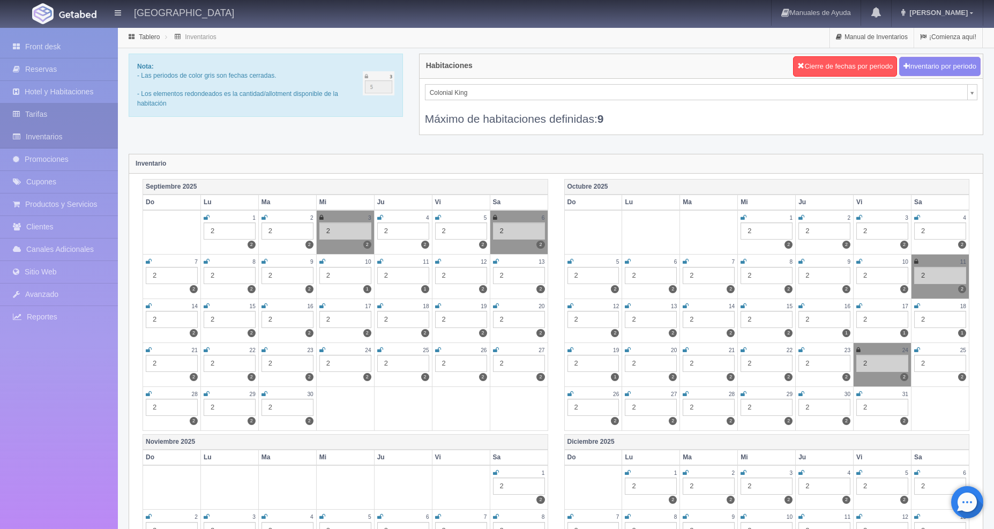
click at [58, 116] on link "Tarifas" at bounding box center [59, 114] width 118 height 22
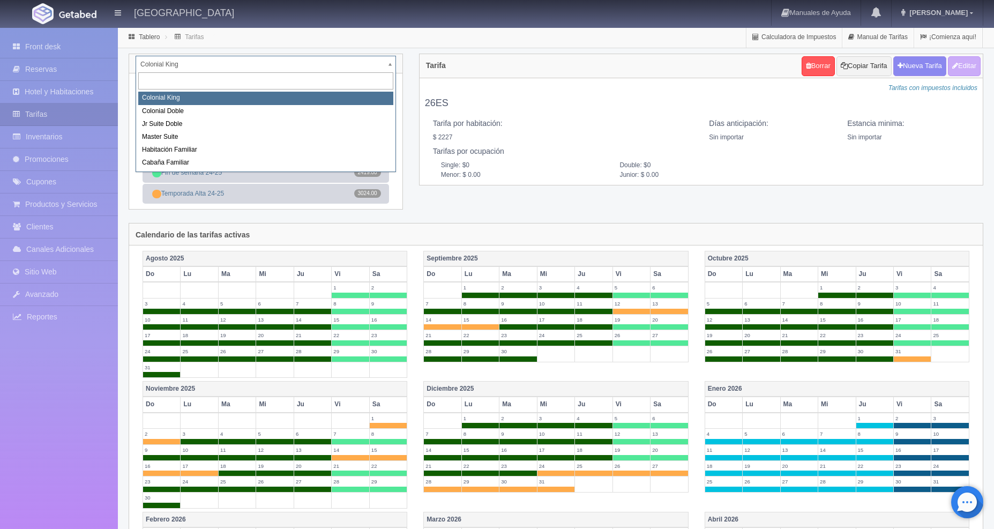
click at [391, 63] on body "[GEOGRAPHIC_DATA] Manuales de Ayuda Actualizaciones recientes [PERSON_NAME] Mi …" at bounding box center [497, 410] width 994 height 767
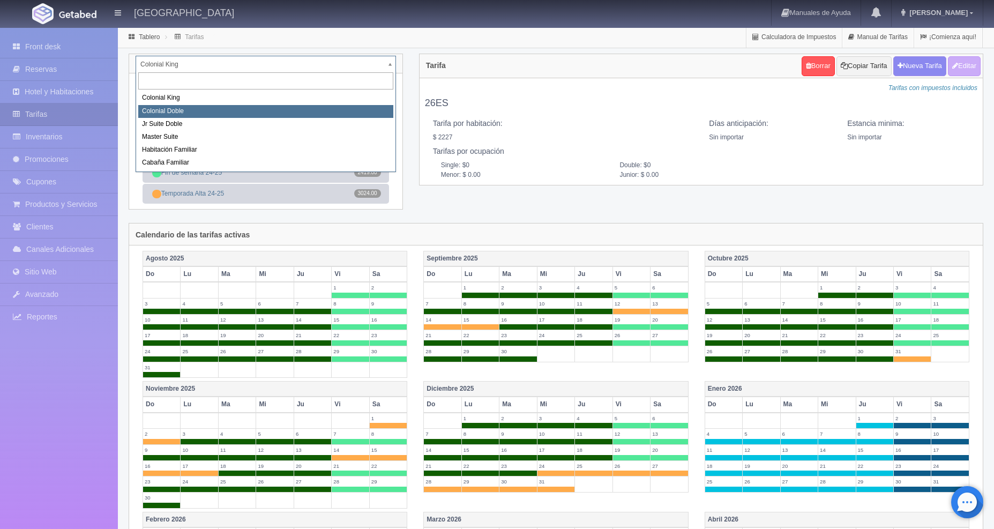
select select "977"
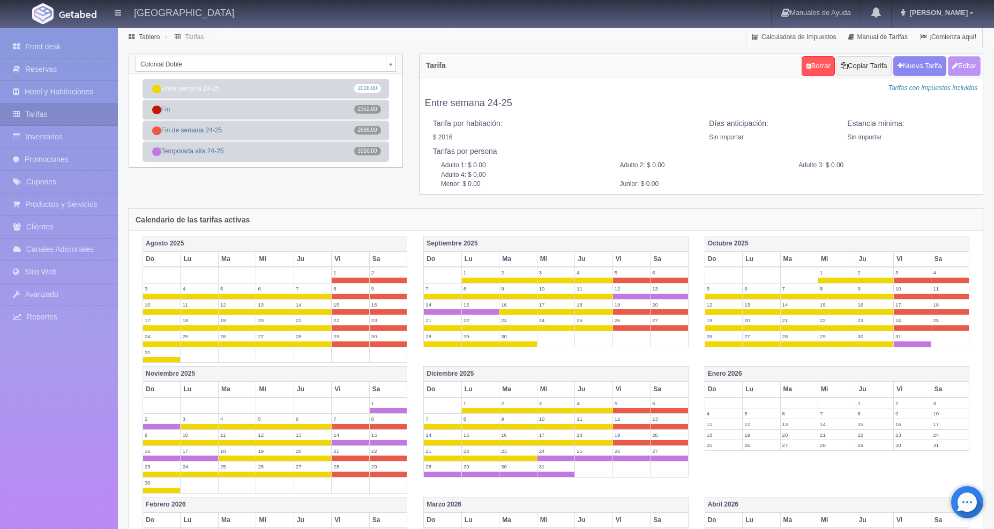
click at [957, 67] on button "Editar" at bounding box center [964, 66] width 33 height 20
type input "Entre semana 24-25"
select select "0"
type input "0"
checkbox input "true"
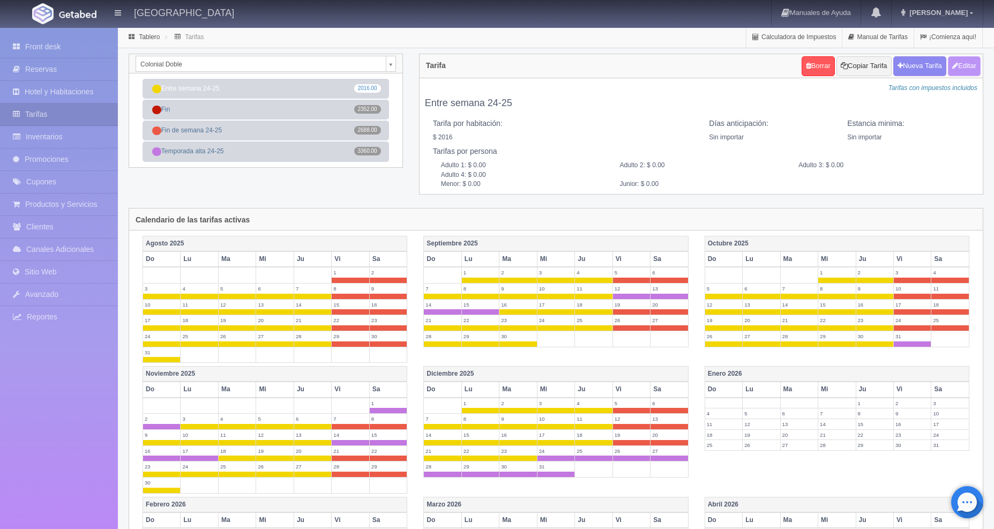
type input "2016.00"
checkbox input "true"
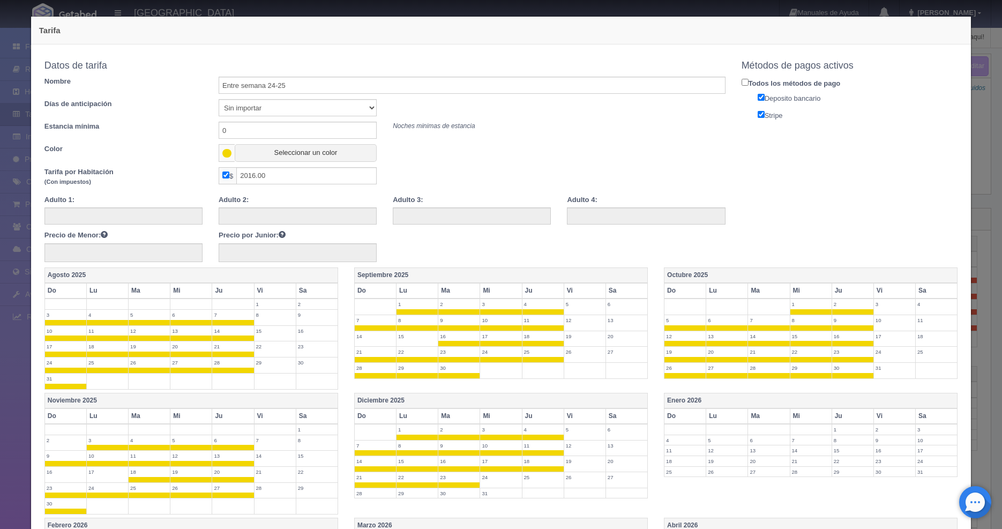
click at [971, 177] on div "Tarifa Copiar tarifa a la habitación Colonial Doble Colonial [PERSON_NAME] Colo…" at bounding box center [501, 264] width 1002 height 529
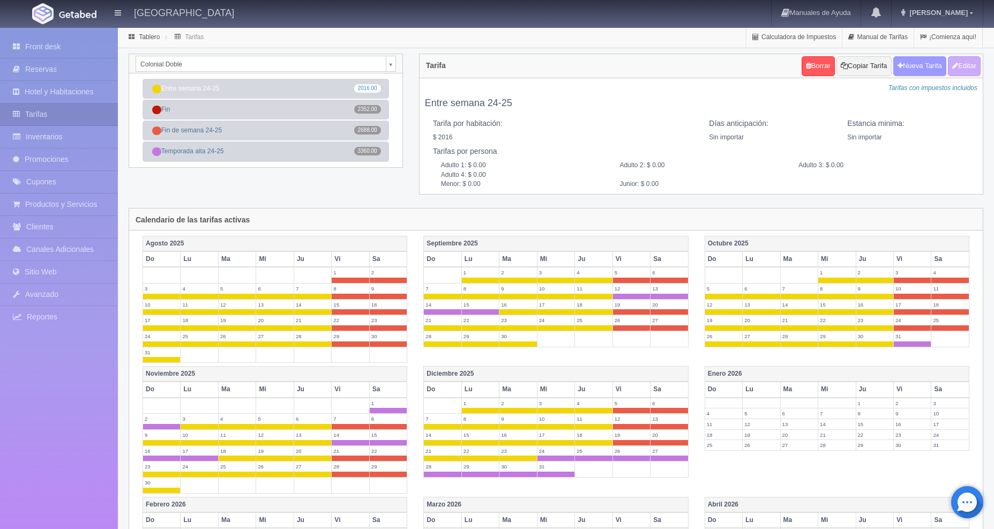
click at [900, 66] on button "Nueva Tarifa" at bounding box center [920, 66] width 53 height 20
select select
checkbox input "true"
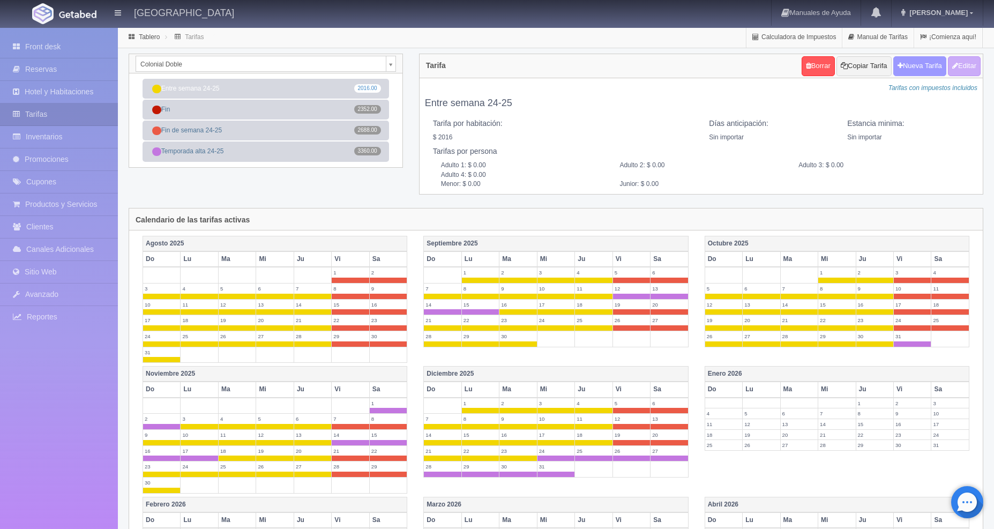
checkbox input "true"
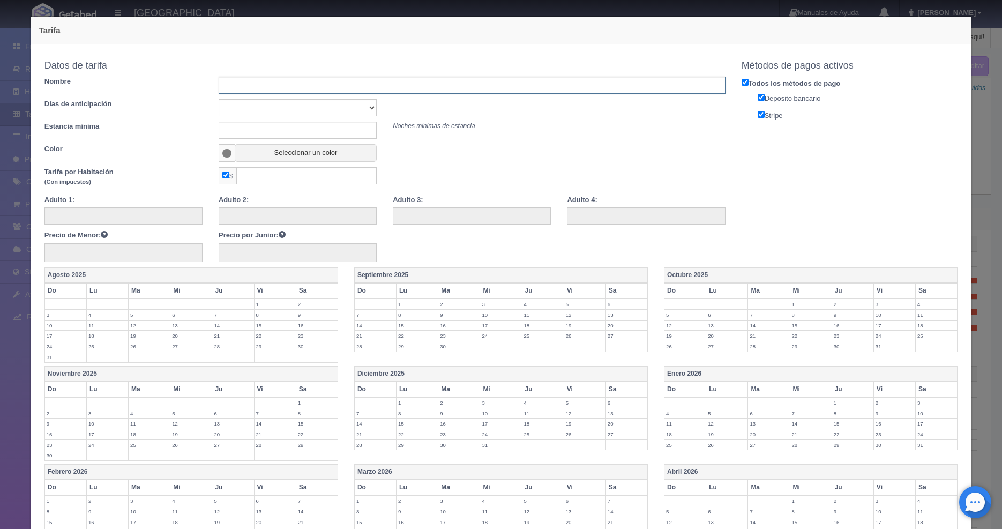
click at [238, 83] on input "text" at bounding box center [472, 85] width 507 height 17
type input "2026 ES"
click at [248, 158] on button "Seleccionar un color" at bounding box center [306, 153] width 142 height 18
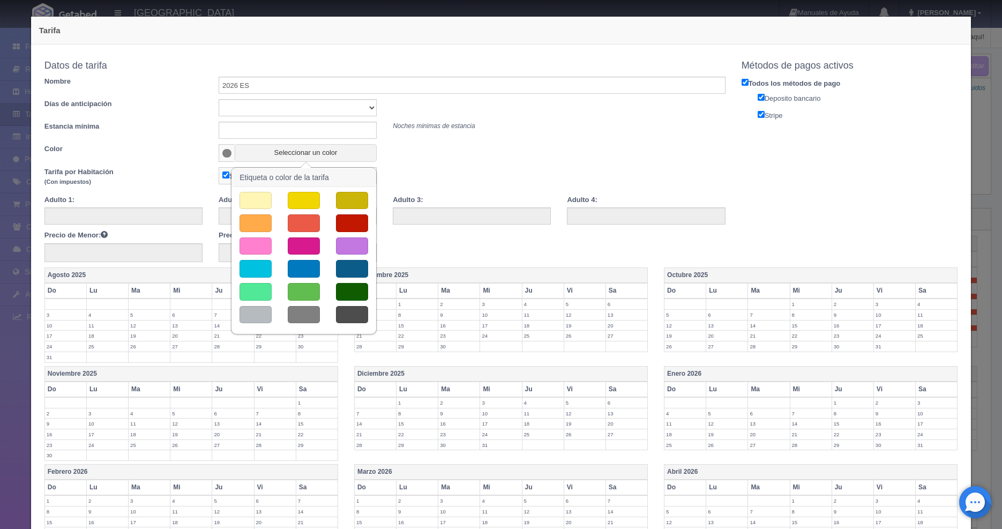
click at [308, 267] on button "button" at bounding box center [304, 269] width 32 height 18
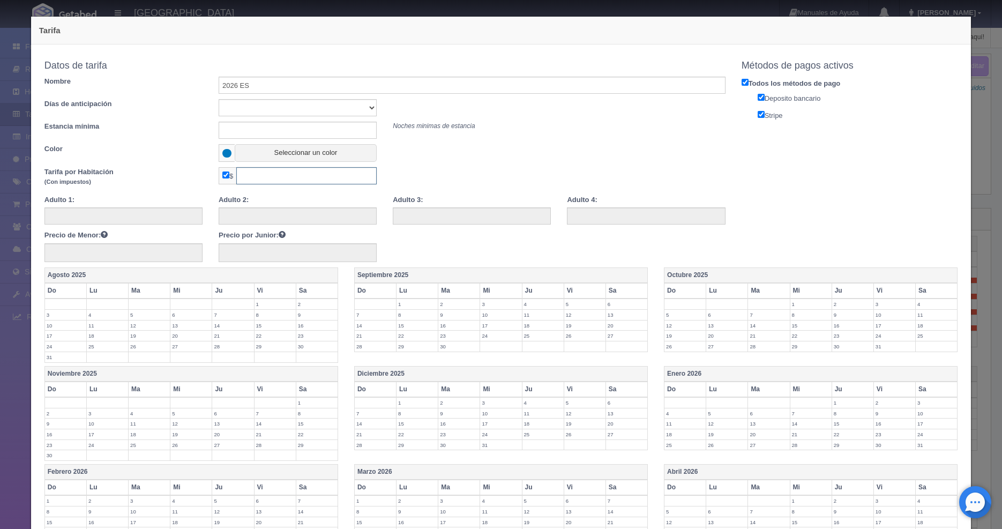
click at [277, 182] on input "text" at bounding box center [306, 175] width 140 height 17
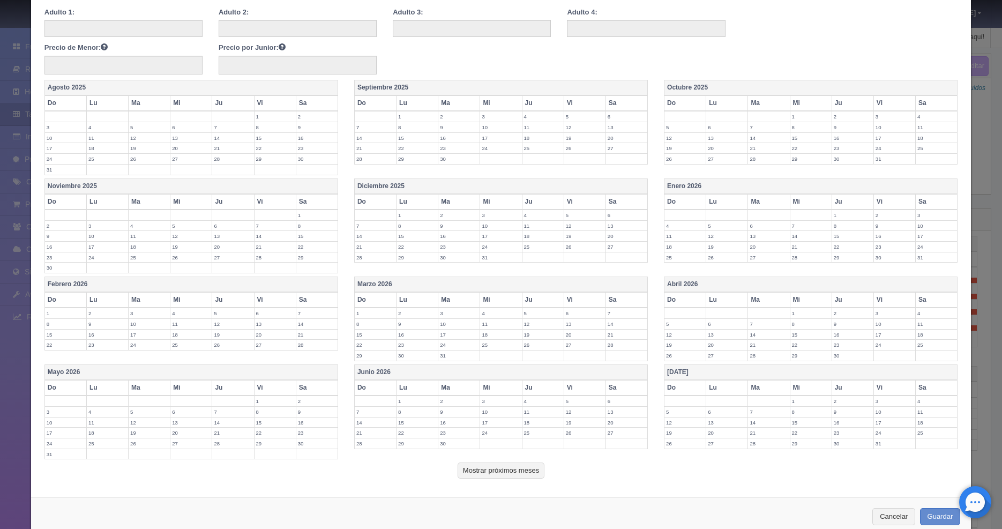
scroll to position [211, 0]
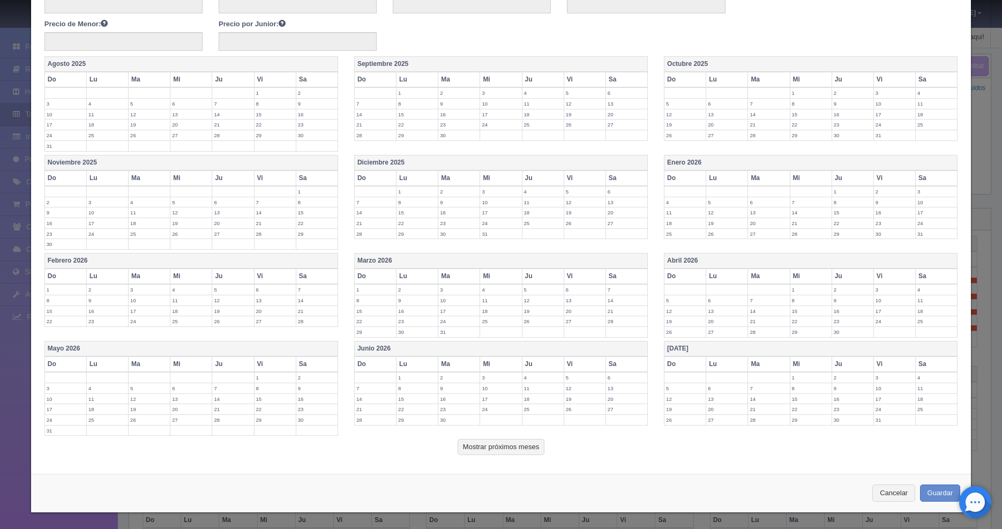
type input "2805"
click at [677, 204] on label "4" at bounding box center [685, 202] width 41 height 10
click at [719, 208] on td "5" at bounding box center [727, 205] width 42 height 16
click at [749, 204] on label "6" at bounding box center [768, 202] width 41 height 10
click at [800, 204] on label "7" at bounding box center [811, 202] width 41 height 10
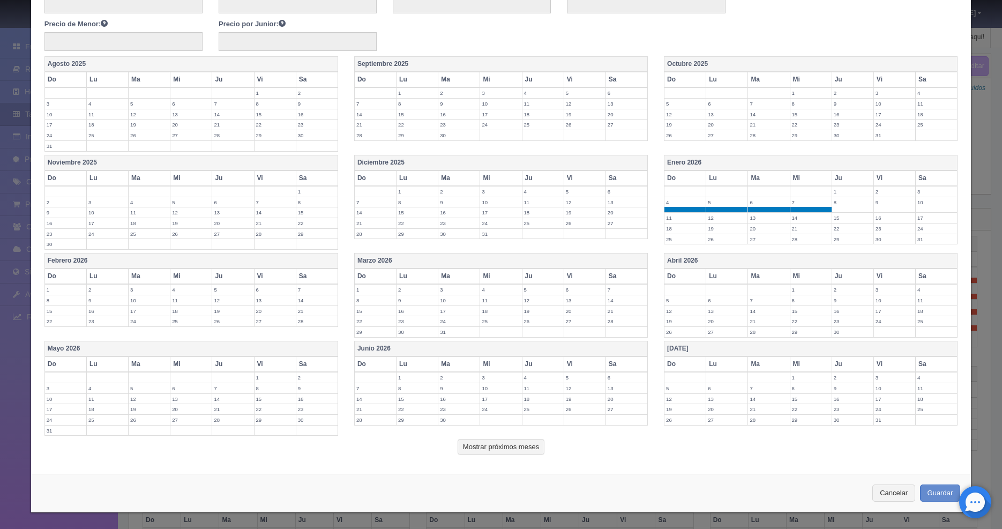
click at [835, 209] on td "8" at bounding box center [853, 205] width 42 height 16
click at [675, 218] on label "11" at bounding box center [685, 218] width 41 height 10
click at [722, 224] on td "12" at bounding box center [727, 221] width 42 height 16
click at [763, 224] on td "13" at bounding box center [769, 221] width 42 height 16
click at [793, 222] on label "14" at bounding box center [811, 218] width 41 height 10
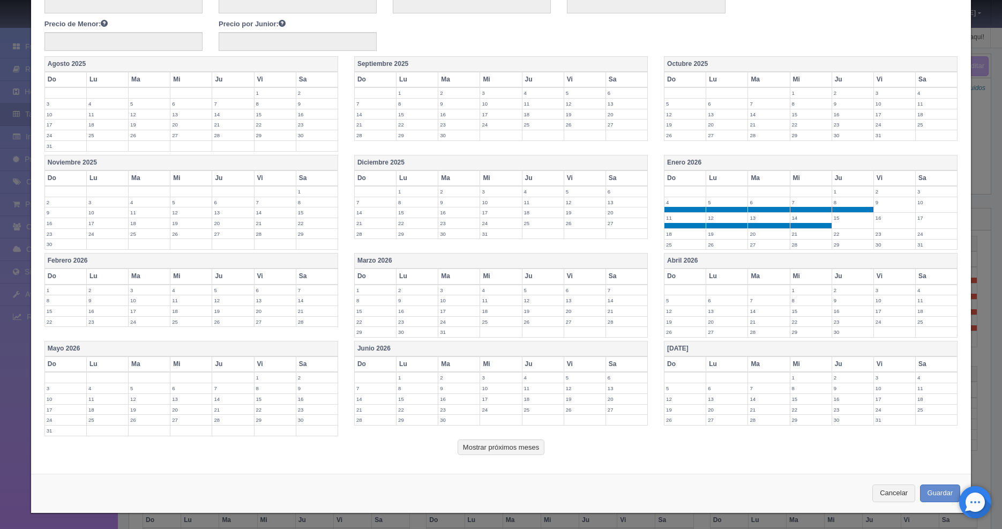
click at [844, 222] on label "15" at bounding box center [852, 218] width 41 height 10
click at [672, 231] on label "18" at bounding box center [685, 234] width 41 height 10
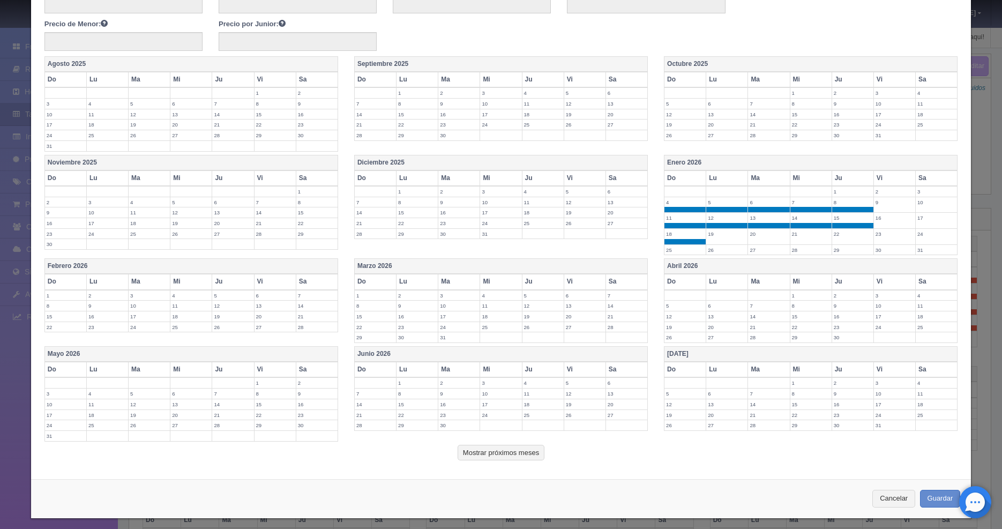
click at [720, 238] on label "19" at bounding box center [726, 234] width 41 height 10
click at [761, 239] on td "20" at bounding box center [769, 236] width 42 height 16
click at [790, 240] on td "21" at bounding box center [811, 236] width 42 height 16
click at [840, 239] on td "22" at bounding box center [853, 236] width 42 height 16
click at [680, 250] on label "25" at bounding box center [685, 250] width 41 height 10
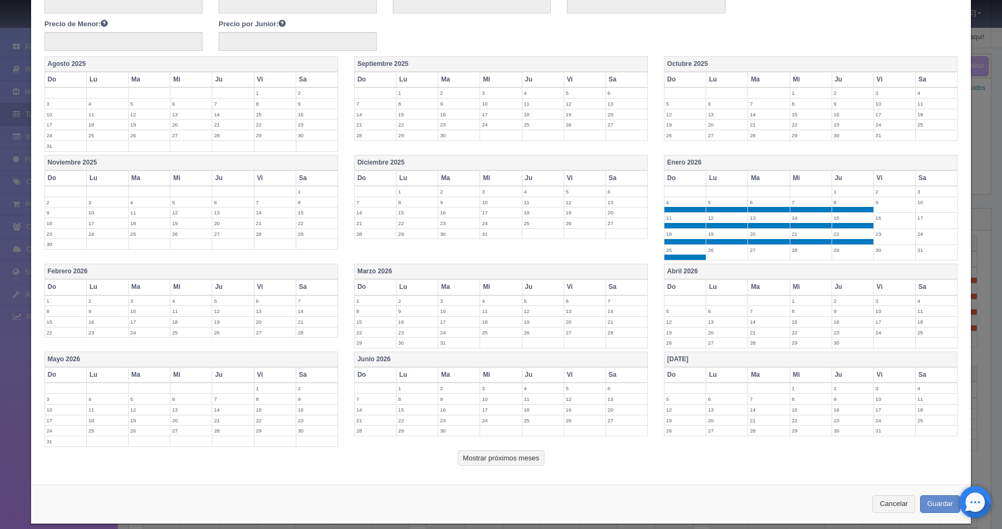
click at [722, 249] on label "26" at bounding box center [726, 250] width 41 height 10
click at [766, 251] on label "27" at bounding box center [768, 250] width 41 height 10
drag, startPoint x: 797, startPoint y: 251, endPoint x: 820, endPoint y: 252, distance: 23.6
click at [797, 251] on label "28" at bounding box center [811, 250] width 41 height 10
click at [853, 254] on label "29" at bounding box center [852, 250] width 41 height 10
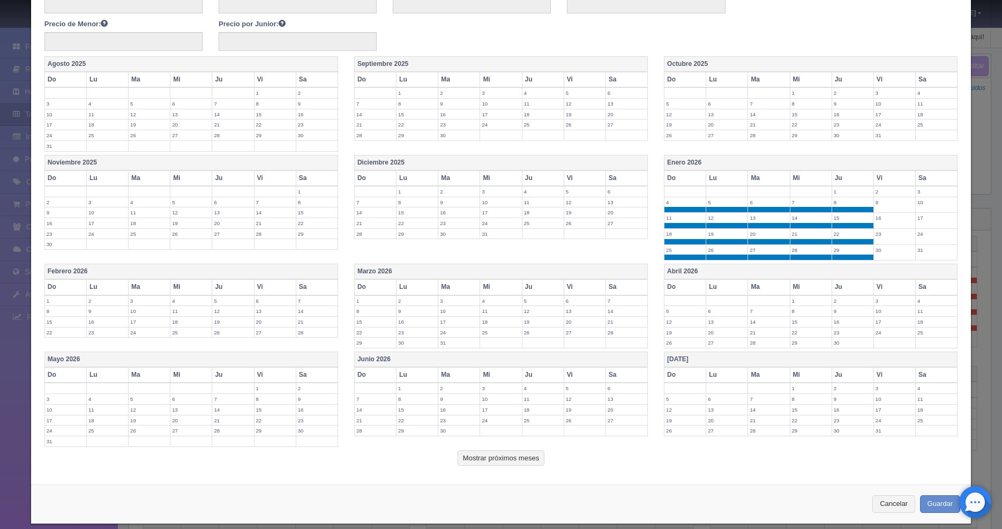
click at [75, 302] on label "1" at bounding box center [65, 301] width 41 height 10
click at [100, 301] on label "2" at bounding box center [107, 301] width 41 height 10
click at [154, 306] on td "3" at bounding box center [150, 303] width 42 height 16
click at [192, 306] on td "4" at bounding box center [191, 303] width 42 height 16
click at [212, 303] on td "5" at bounding box center [233, 303] width 42 height 16
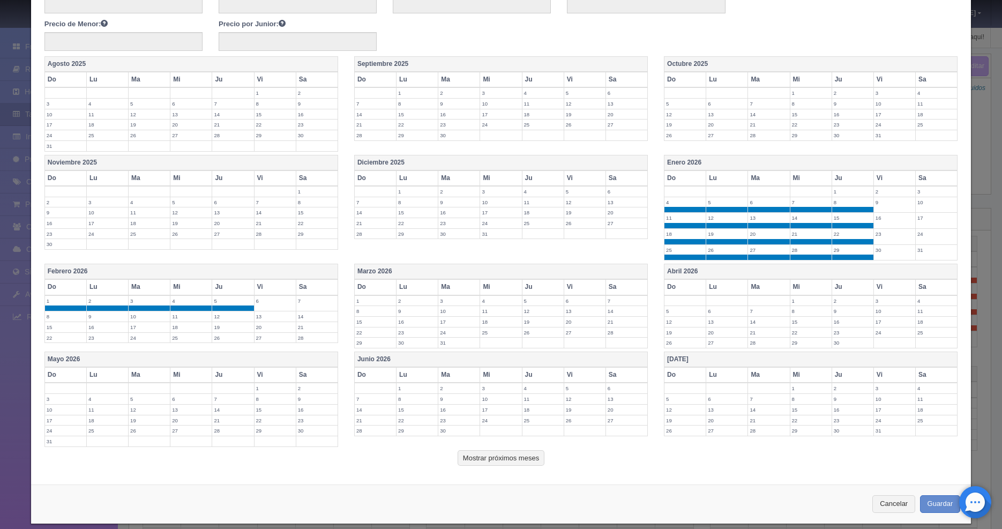
click at [221, 318] on label "12" at bounding box center [232, 316] width 41 height 10
click at [221, 328] on label "19" at bounding box center [232, 333] width 41 height 10
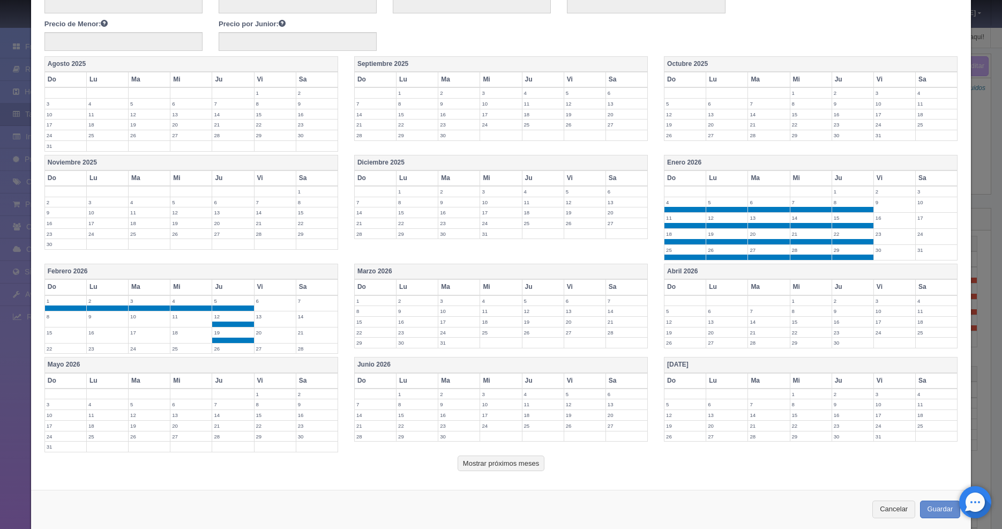
click at [221, 347] on label "26" at bounding box center [232, 349] width 41 height 10
click at [195, 345] on label "25" at bounding box center [190, 349] width 41 height 10
click at [135, 351] on label "24" at bounding box center [149, 349] width 41 height 10
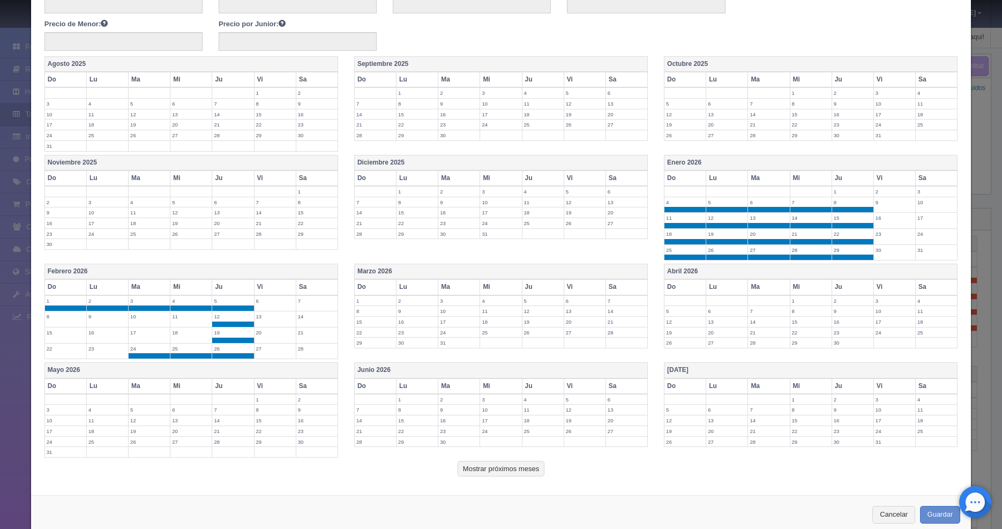
click at [103, 351] on label "23" at bounding box center [107, 349] width 41 height 10
click at [63, 348] on label "22" at bounding box center [65, 349] width 41 height 10
click at [57, 335] on label "15" at bounding box center [65, 333] width 41 height 10
click at [58, 319] on label "8" at bounding box center [65, 316] width 41 height 10
click at [91, 316] on label "9" at bounding box center [107, 316] width 41 height 10
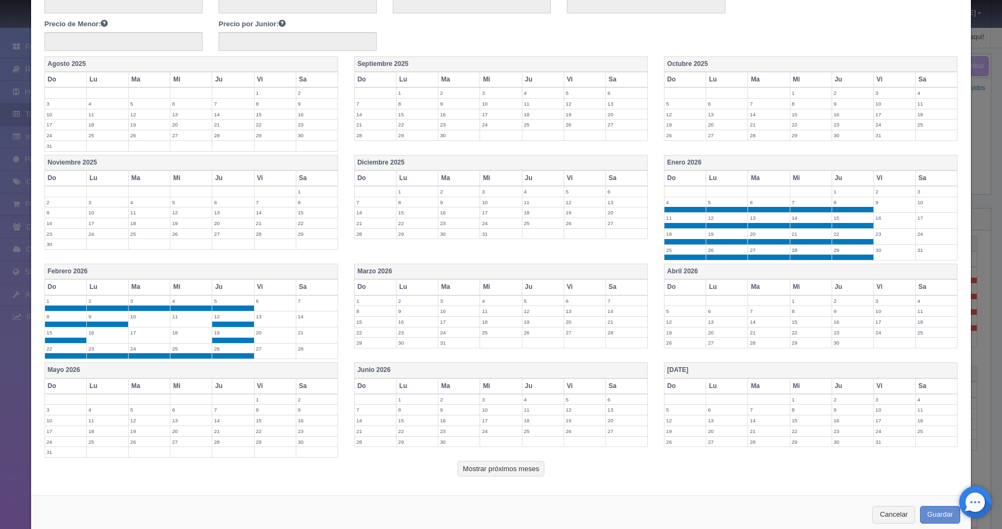
click at [101, 338] on td "16" at bounding box center [107, 336] width 42 height 16
click at [145, 335] on label "17" at bounding box center [149, 333] width 41 height 10
click at [146, 314] on label "10" at bounding box center [149, 316] width 41 height 10
click at [185, 319] on label "11" at bounding box center [190, 316] width 41 height 10
click at [185, 334] on label "18" at bounding box center [190, 333] width 41 height 10
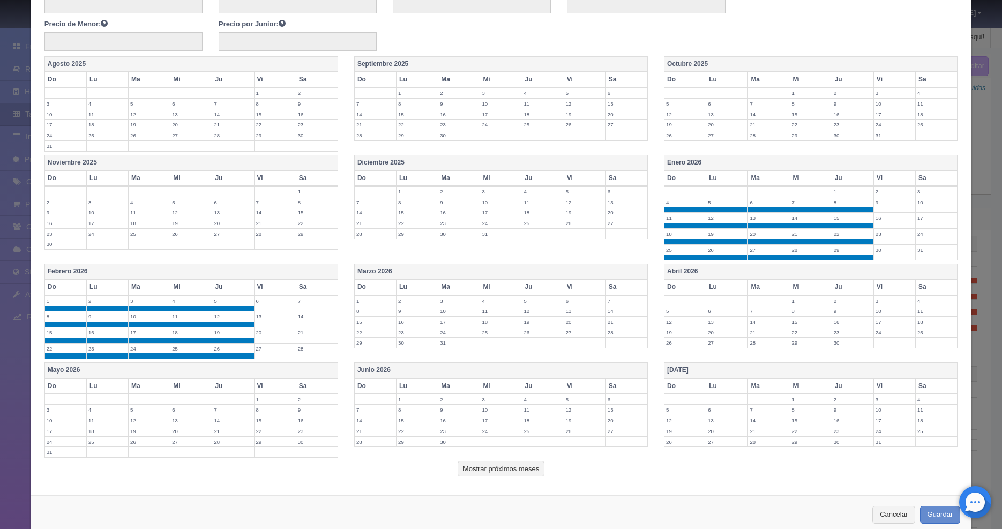
click at [370, 300] on label "1" at bounding box center [375, 301] width 41 height 10
click at [404, 300] on label "2" at bounding box center [417, 301] width 41 height 10
click at [453, 304] on label "3" at bounding box center [458, 301] width 41 height 10
click at [485, 309] on td "4" at bounding box center [501, 303] width 42 height 16
click at [537, 303] on label "5" at bounding box center [543, 301] width 41 height 10
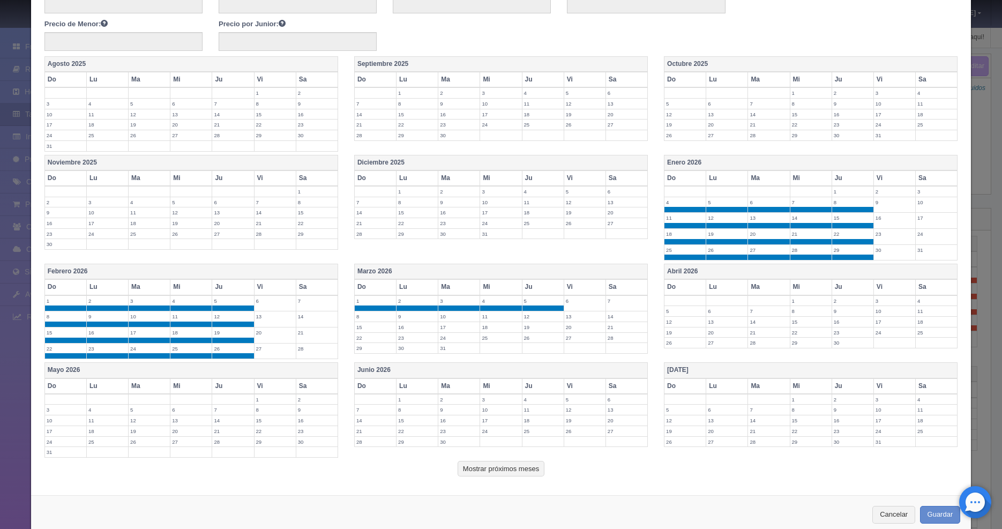
click at [537, 318] on label "12" at bounding box center [543, 316] width 41 height 10
click at [487, 319] on label "11" at bounding box center [500, 316] width 41 height 10
click at [455, 321] on label "10" at bounding box center [458, 316] width 41 height 10
click at [405, 317] on label "9" at bounding box center [417, 316] width 41 height 10
click at [363, 322] on td "8" at bounding box center [375, 319] width 42 height 16
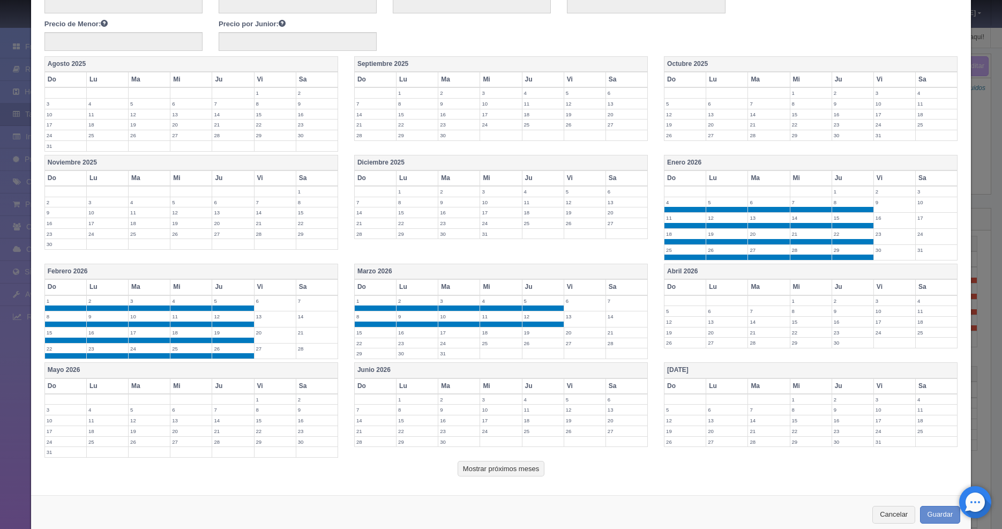
click at [363, 337] on td "15" at bounding box center [375, 333] width 42 height 11
click at [402, 333] on label "16" at bounding box center [417, 333] width 41 height 10
click at [455, 329] on label "17" at bounding box center [458, 333] width 41 height 10
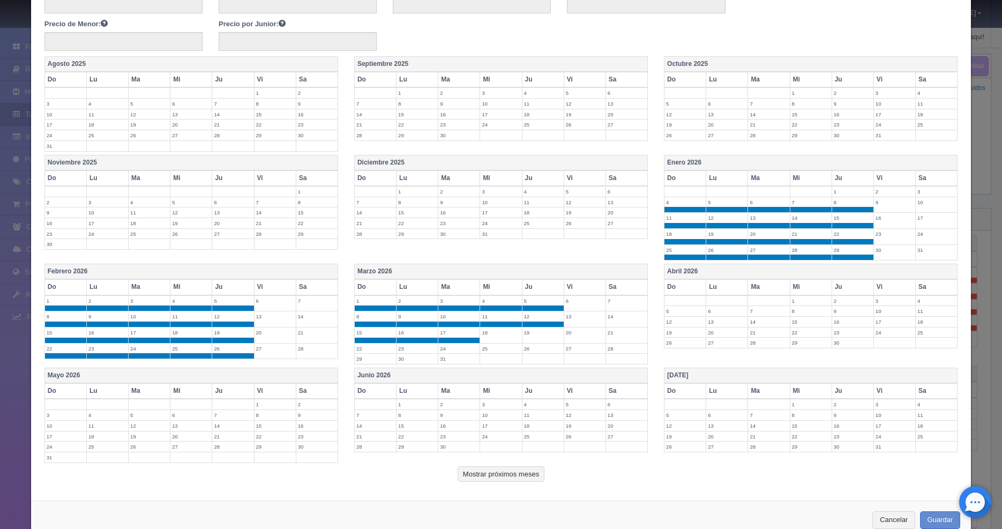
click at [499, 337] on td "18" at bounding box center [501, 336] width 42 height 16
click at [529, 337] on td "19" at bounding box center [543, 336] width 42 height 16
click at [529, 347] on label "26" at bounding box center [543, 349] width 41 height 10
click at [483, 351] on label "25" at bounding box center [500, 349] width 41 height 10
click at [438, 349] on label "24" at bounding box center [458, 349] width 41 height 10
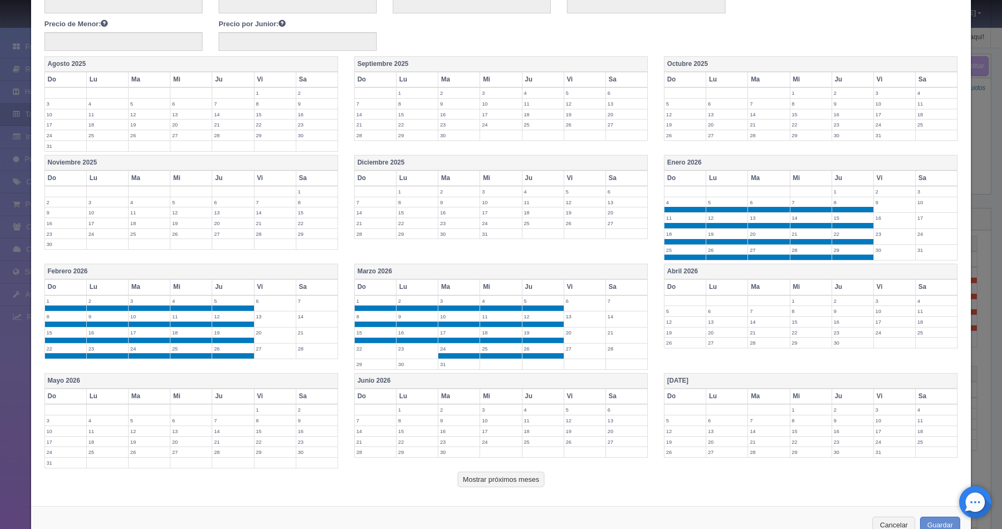
click at [404, 349] on label "23" at bounding box center [417, 349] width 41 height 10
click at [355, 349] on label "22" at bounding box center [375, 349] width 41 height 10
click at [363, 364] on label "29" at bounding box center [375, 364] width 41 height 10
click at [418, 364] on label "30" at bounding box center [417, 364] width 41 height 10
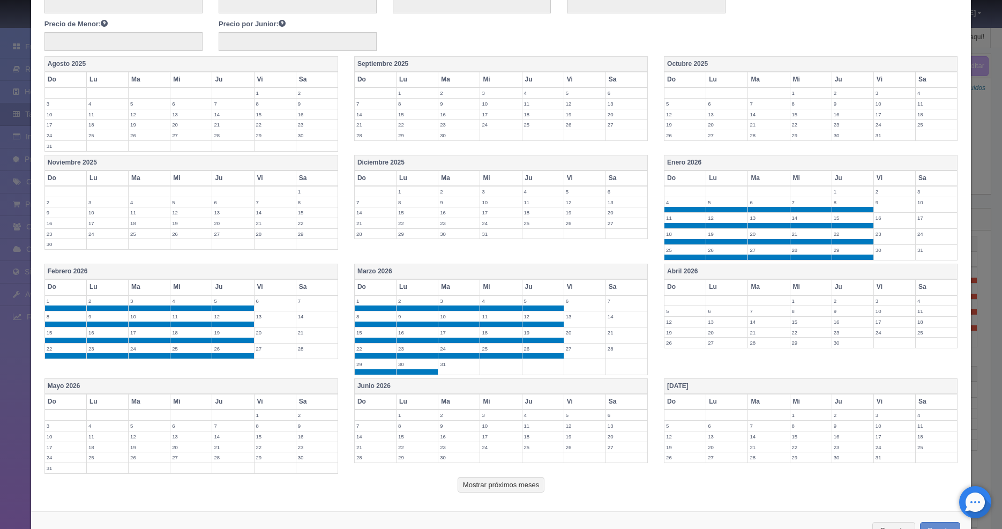
click at [449, 369] on label "31" at bounding box center [458, 364] width 41 height 10
click at [794, 301] on label "1" at bounding box center [811, 301] width 41 height 10
click at [833, 301] on label "2" at bounding box center [852, 301] width 41 height 10
click at [839, 319] on label "9" at bounding box center [852, 316] width 41 height 10
click at [799, 320] on label "8" at bounding box center [811, 316] width 41 height 10
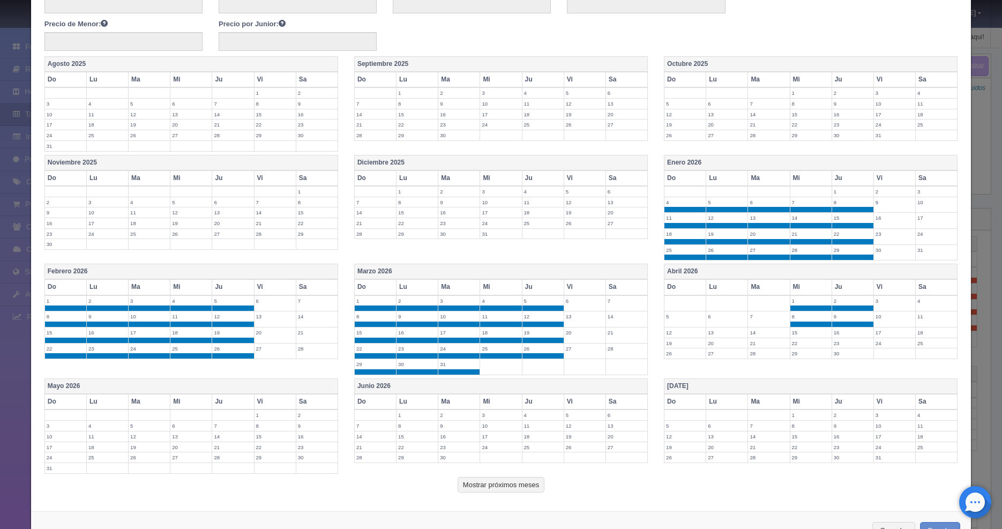
click at [757, 324] on td "7" at bounding box center [769, 319] width 42 height 16
click at [707, 319] on label "6" at bounding box center [726, 316] width 41 height 10
click at [669, 319] on label "5" at bounding box center [685, 316] width 41 height 10
click at [670, 332] on label "12" at bounding box center [685, 333] width 41 height 10
click at [715, 335] on label "13" at bounding box center [726, 333] width 41 height 10
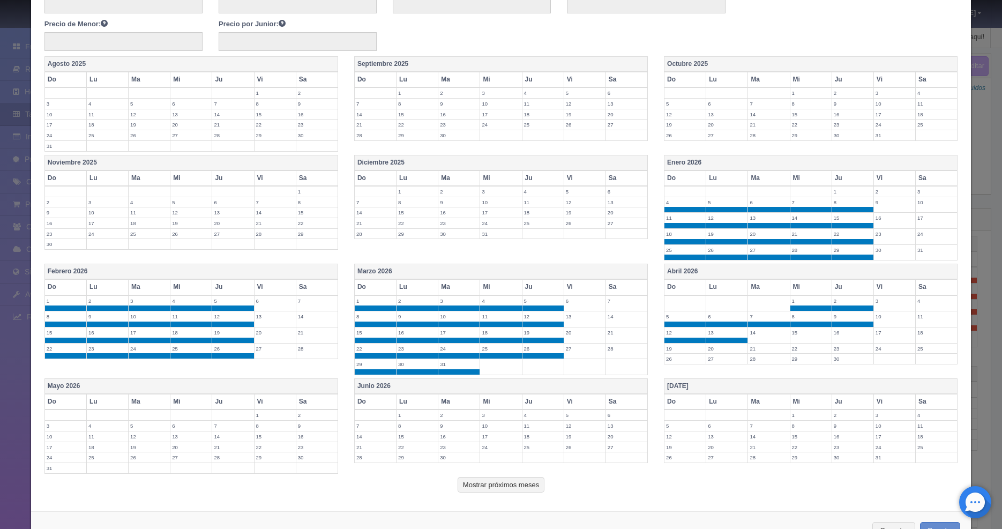
click at [759, 335] on label "14" at bounding box center [768, 333] width 41 height 10
click at [791, 336] on label "15" at bounding box center [811, 333] width 41 height 10
click at [833, 340] on td "16" at bounding box center [853, 336] width 42 height 16
click at [840, 349] on label "23" at bounding box center [852, 349] width 41 height 10
click at [807, 351] on label "22" at bounding box center [811, 349] width 41 height 10
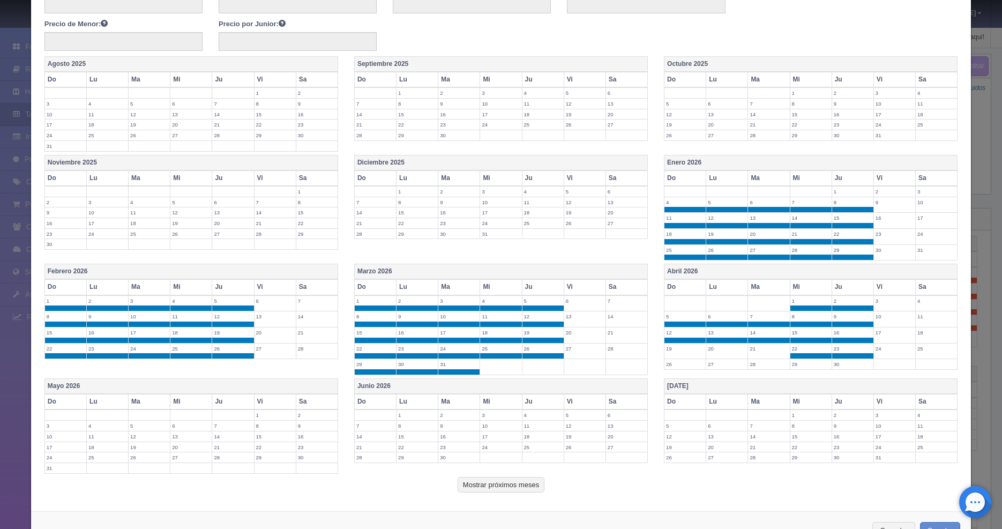
click at [748, 351] on td "21" at bounding box center [769, 351] width 42 height 16
click at [720, 353] on label "20" at bounding box center [726, 349] width 41 height 10
click at [682, 353] on td "19" at bounding box center [686, 351] width 42 height 16
click at [679, 361] on label "26" at bounding box center [685, 364] width 41 height 10
click at [719, 364] on label "27" at bounding box center [726, 364] width 41 height 10
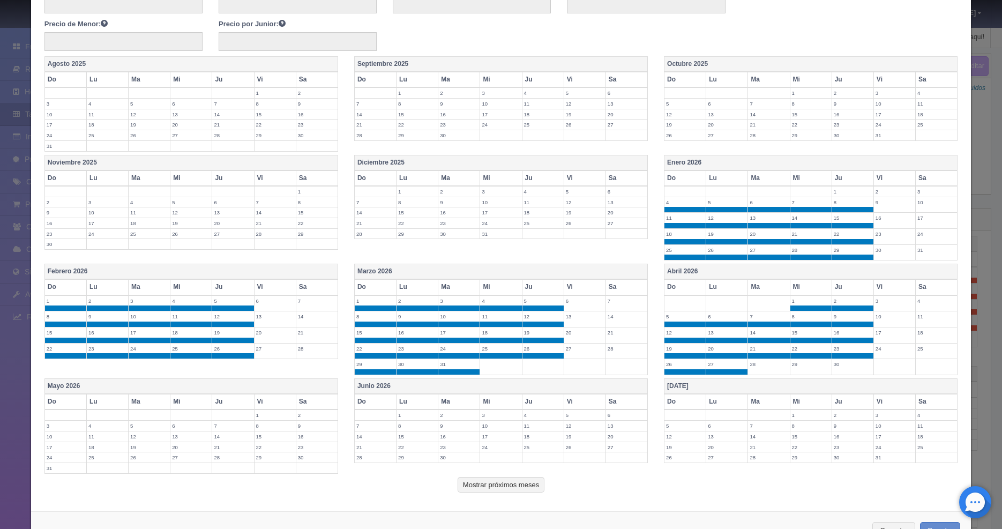
click at [760, 366] on label "28" at bounding box center [768, 364] width 41 height 10
click at [794, 366] on label "29" at bounding box center [811, 364] width 41 height 10
click at [824, 366] on label "29" at bounding box center [811, 364] width 41 height 10
click at [836, 368] on label "30" at bounding box center [852, 364] width 41 height 10
click at [804, 366] on label "29" at bounding box center [811, 364] width 41 height 10
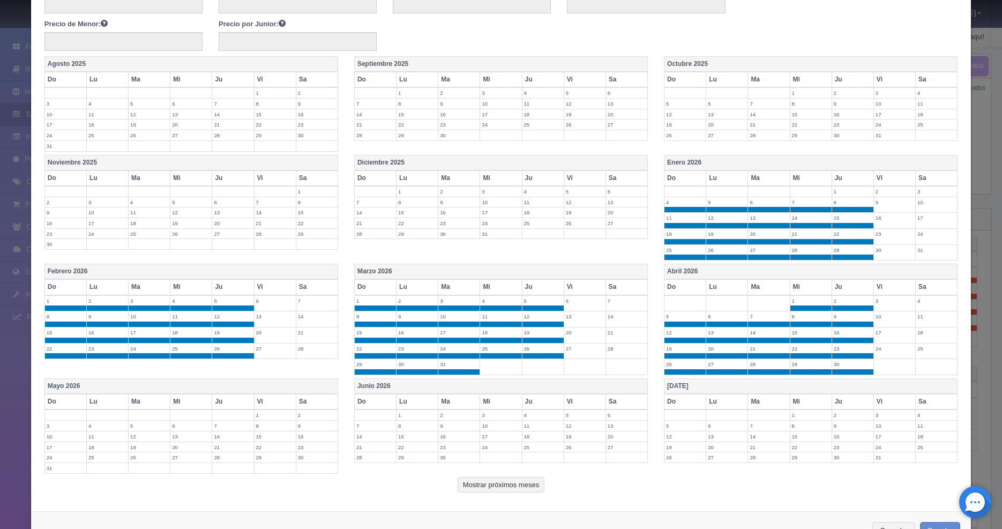
click at [795, 418] on label "1" at bounding box center [811, 415] width 41 height 10
click at [851, 416] on label "2" at bounding box center [852, 415] width 41 height 10
click at [836, 431] on label "9" at bounding box center [852, 431] width 41 height 10
click at [792, 433] on label "8" at bounding box center [811, 431] width 41 height 10
click at [741, 433] on label "6" at bounding box center [726, 431] width 41 height 10
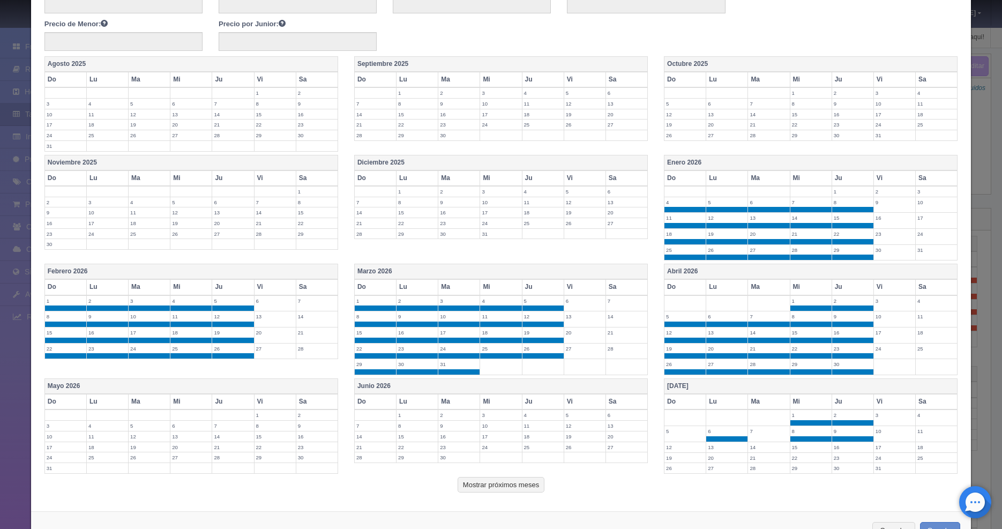
click at [748, 437] on td "7" at bounding box center [769, 434] width 42 height 16
click at [665, 437] on td "5" at bounding box center [686, 434] width 42 height 16
click at [671, 445] on label "12" at bounding box center [685, 447] width 41 height 10
click at [676, 466] on label "19" at bounding box center [685, 463] width 41 height 10
click at [675, 475] on label "26" at bounding box center [685, 479] width 41 height 10
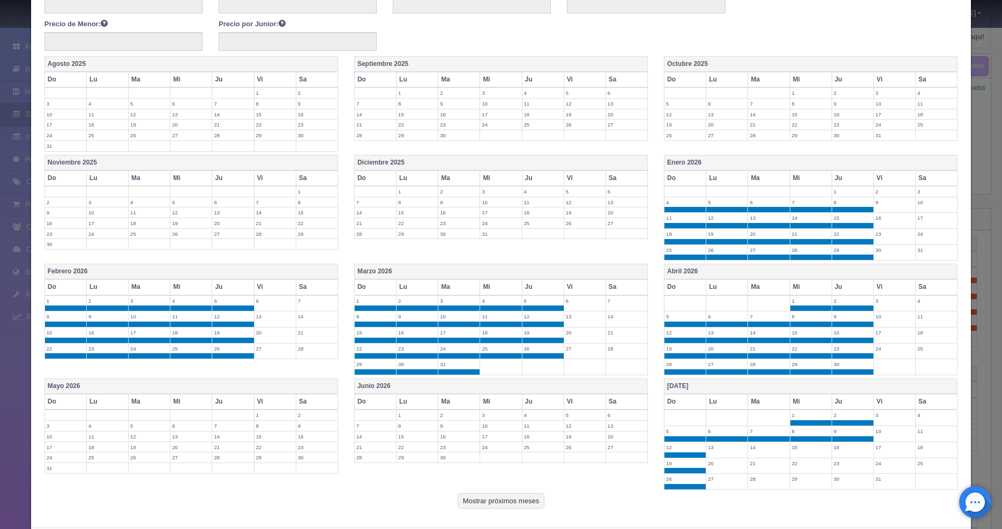
click at [719, 482] on label "27" at bounding box center [726, 479] width 41 height 10
click at [717, 466] on label "20" at bounding box center [726, 463] width 41 height 10
click at [719, 444] on label "13" at bounding box center [726, 447] width 41 height 10
click at [762, 450] on label "14" at bounding box center [768, 447] width 41 height 10
click at [802, 450] on label "15" at bounding box center [811, 447] width 41 height 10
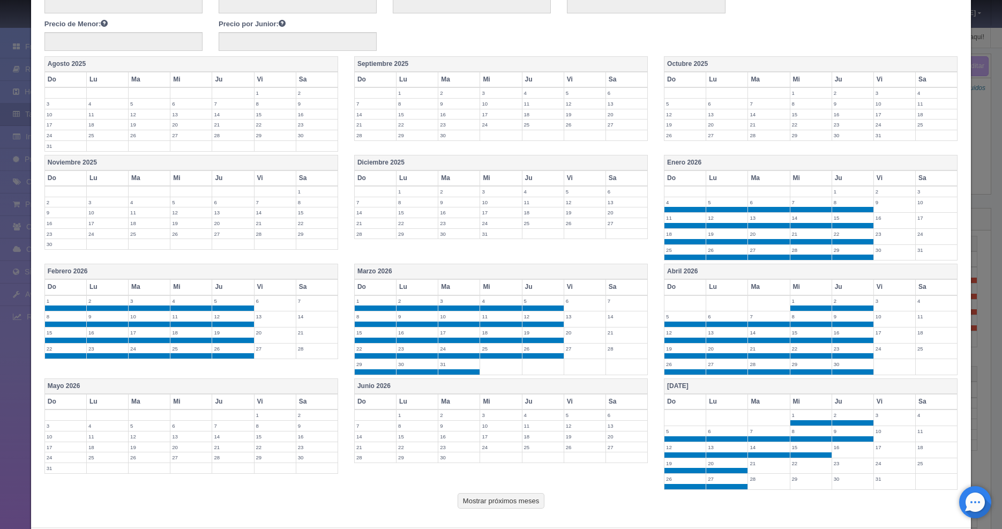
click at [832, 450] on label "16" at bounding box center [852, 447] width 41 height 10
click at [834, 467] on label "23" at bounding box center [852, 463] width 41 height 10
click at [838, 478] on label "30" at bounding box center [852, 479] width 41 height 10
click at [791, 482] on label "29" at bounding box center [811, 479] width 41 height 10
click at [753, 482] on label "28" at bounding box center [768, 479] width 41 height 10
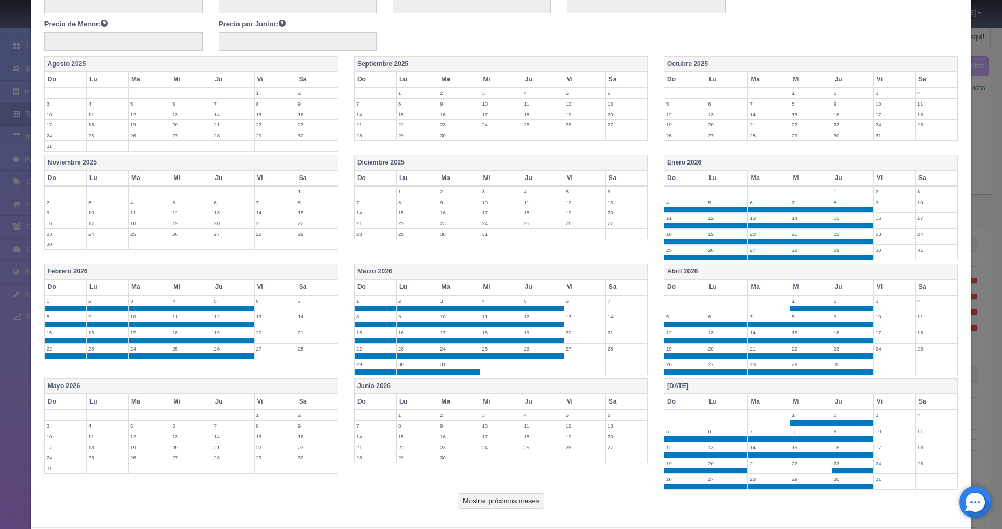
click at [755, 465] on label "21" at bounding box center [768, 463] width 41 height 10
click at [793, 465] on label "22" at bounding box center [811, 463] width 41 height 10
click at [576, 412] on label "5" at bounding box center [584, 415] width 41 height 10
click at [572, 416] on label "5" at bounding box center [584, 415] width 41 height 10
click at [538, 416] on label "4" at bounding box center [543, 415] width 41 height 10
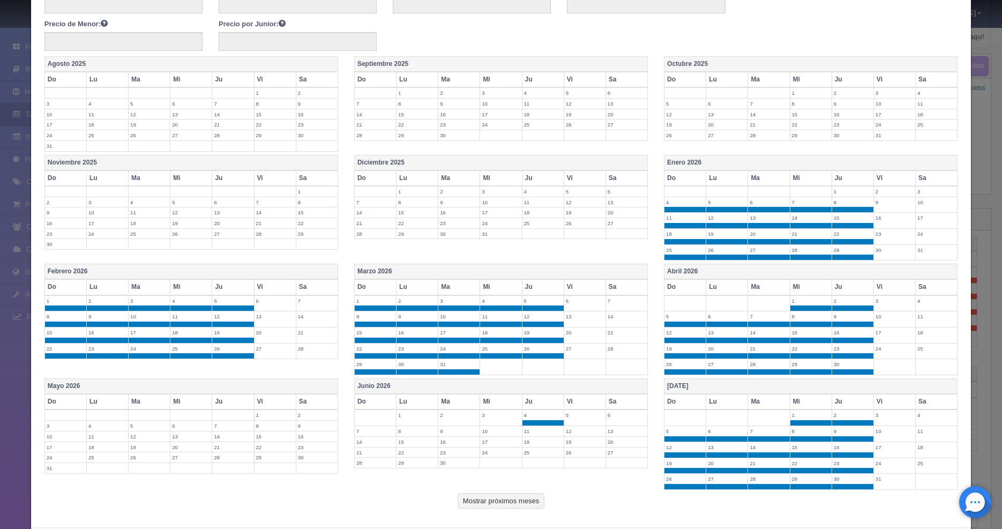
click at [500, 415] on label "3" at bounding box center [500, 415] width 41 height 10
click at [457, 415] on label "2" at bounding box center [458, 415] width 41 height 10
click at [406, 415] on label "1" at bounding box center [417, 415] width 41 height 10
click at [360, 433] on label "7" at bounding box center [375, 431] width 41 height 10
click at [407, 431] on label "8" at bounding box center [417, 431] width 41 height 10
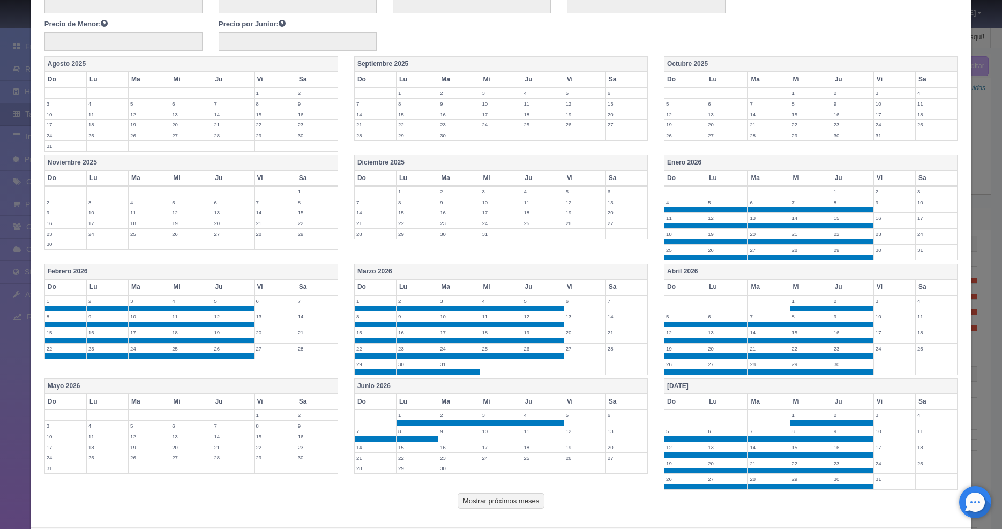
click at [457, 427] on label "9" at bounding box center [458, 431] width 41 height 10
click at [504, 433] on label "10" at bounding box center [500, 431] width 41 height 10
click at [538, 434] on label "11" at bounding box center [543, 431] width 41 height 10
click at [533, 448] on label "18" at bounding box center [543, 447] width 41 height 10
click at [481, 449] on label "17" at bounding box center [500, 447] width 41 height 10
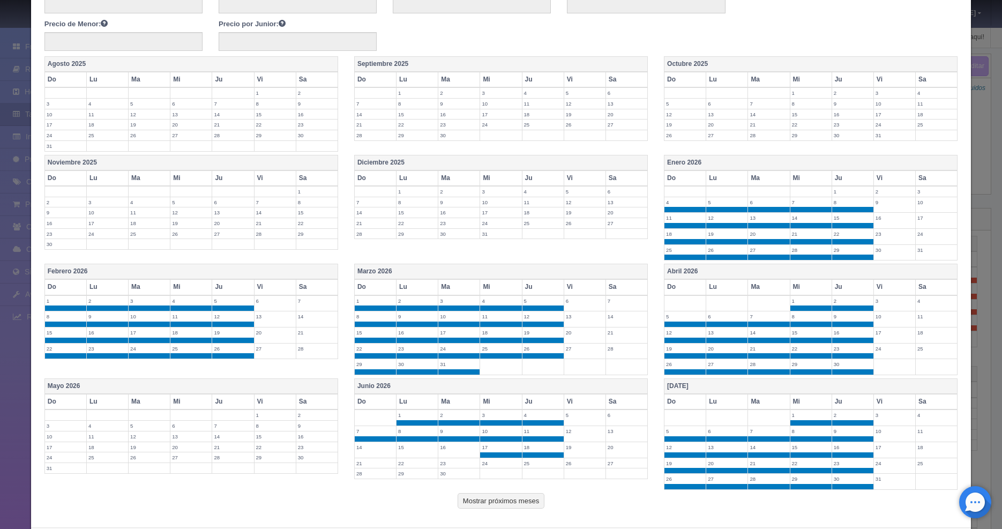
click at [458, 451] on label "16" at bounding box center [458, 447] width 41 height 10
click at [411, 451] on label "15" at bounding box center [417, 447] width 41 height 10
click at [381, 450] on label "14" at bounding box center [375, 447] width 41 height 10
click at [374, 463] on label "21" at bounding box center [375, 463] width 41 height 10
click at [397, 463] on label "22" at bounding box center [417, 463] width 41 height 10
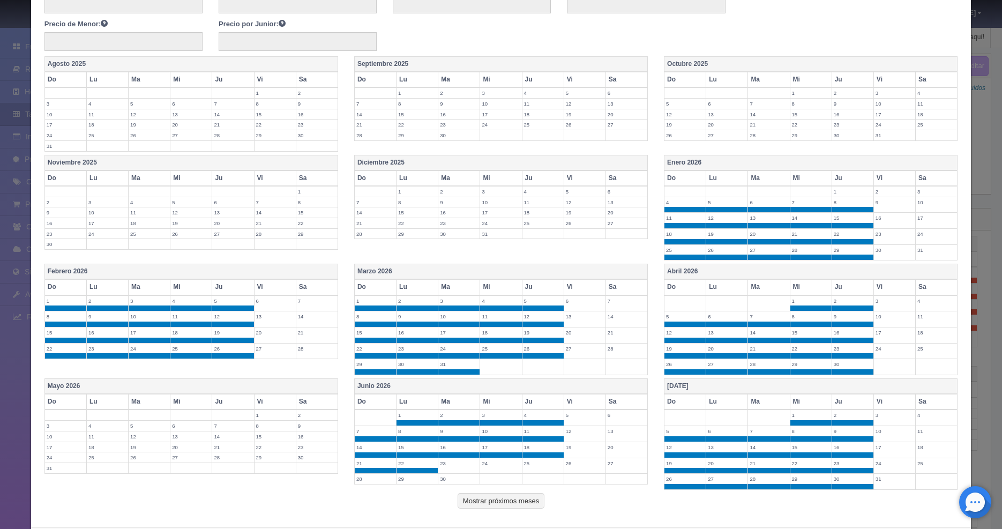
click at [462, 467] on label "23" at bounding box center [458, 463] width 41 height 10
click at [503, 463] on label "24" at bounding box center [500, 463] width 41 height 10
click at [540, 463] on label "25" at bounding box center [543, 463] width 41 height 10
click at [445, 479] on label "30" at bounding box center [458, 479] width 41 height 10
click at [416, 478] on label "29" at bounding box center [417, 479] width 41 height 10
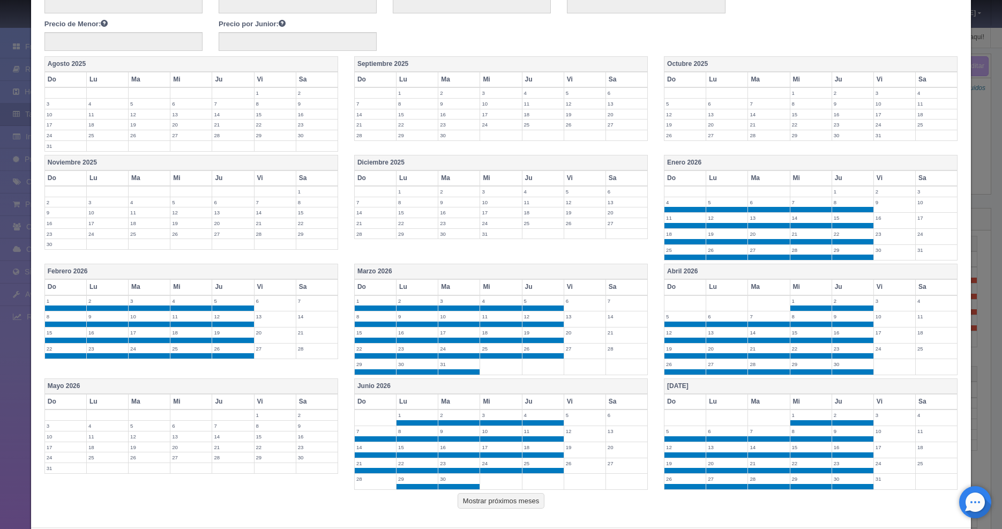
click at [371, 482] on label "28" at bounding box center [375, 479] width 41 height 10
click at [212, 424] on td "7" at bounding box center [233, 426] width 42 height 11
click at [182, 428] on label "6" at bounding box center [190, 426] width 41 height 10
click at [140, 428] on label "5" at bounding box center [149, 426] width 41 height 10
click at [108, 425] on label "4" at bounding box center [107, 426] width 41 height 10
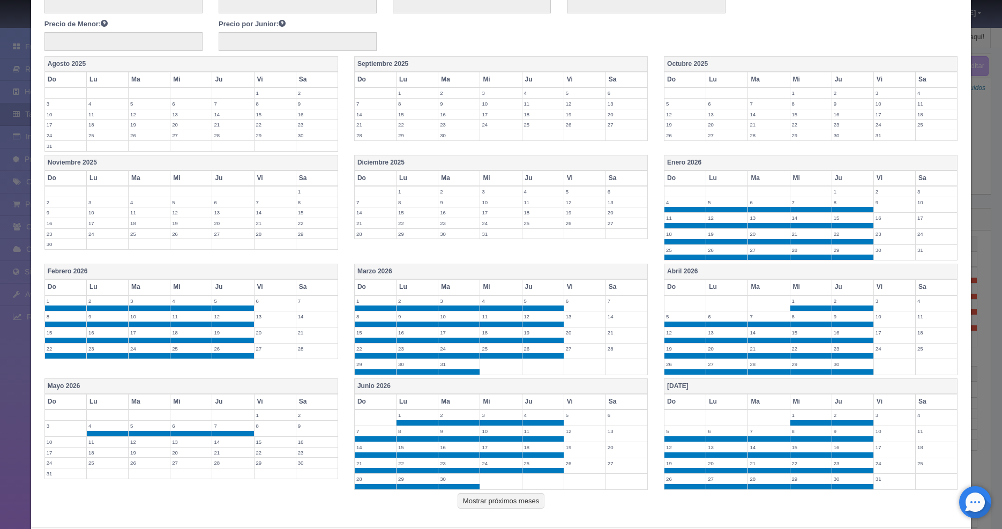
click at [50, 427] on label "3" at bounding box center [65, 426] width 41 height 10
click at [54, 440] on label "10" at bounding box center [65, 442] width 41 height 10
click at [94, 445] on label "11" at bounding box center [107, 442] width 41 height 10
click at [146, 445] on label "12" at bounding box center [149, 442] width 41 height 10
click at [190, 446] on td "13" at bounding box center [191, 444] width 42 height 16
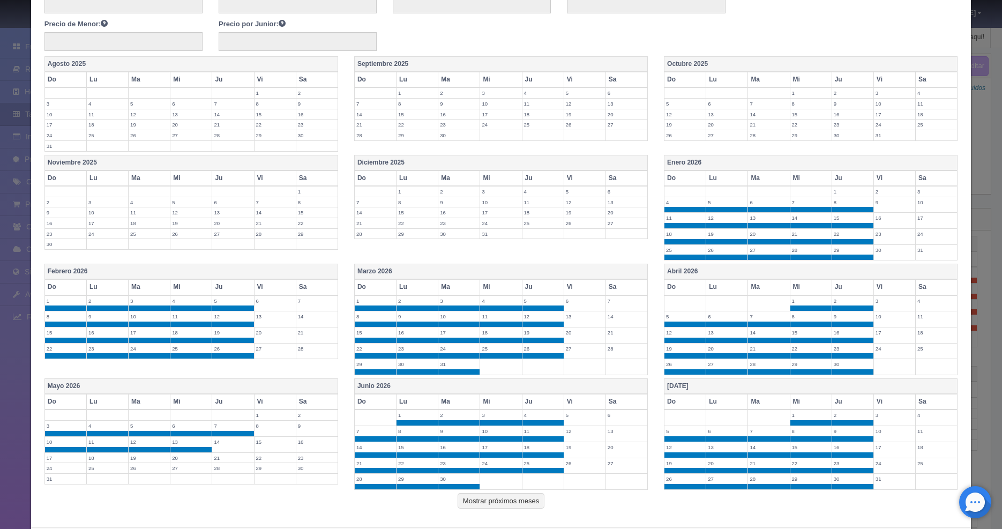
click at [212, 446] on td "14" at bounding box center [233, 444] width 42 height 16
click at [219, 458] on label "21" at bounding box center [232, 458] width 41 height 10
click at [185, 461] on label "20" at bounding box center [190, 458] width 41 height 10
click at [136, 460] on label "19" at bounding box center [149, 458] width 41 height 10
click at [113, 460] on label "18" at bounding box center [107, 458] width 41 height 10
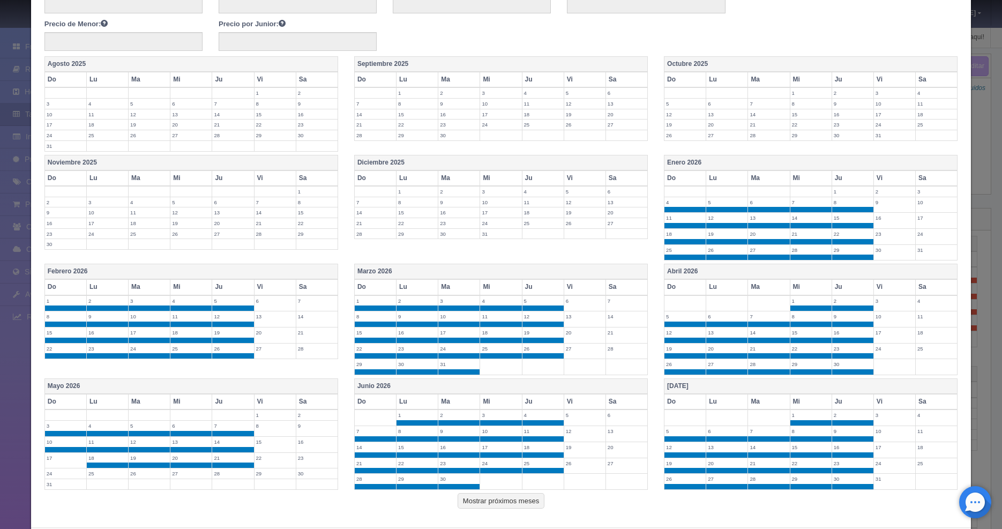
click at [62, 460] on label "17" at bounding box center [65, 458] width 41 height 10
click at [61, 472] on label "24" at bounding box center [65, 473] width 41 height 10
click at [102, 472] on label "25" at bounding box center [107, 473] width 41 height 10
click at [131, 476] on label "26" at bounding box center [149, 473] width 41 height 10
click at [180, 479] on td "27" at bounding box center [191, 476] width 42 height 16
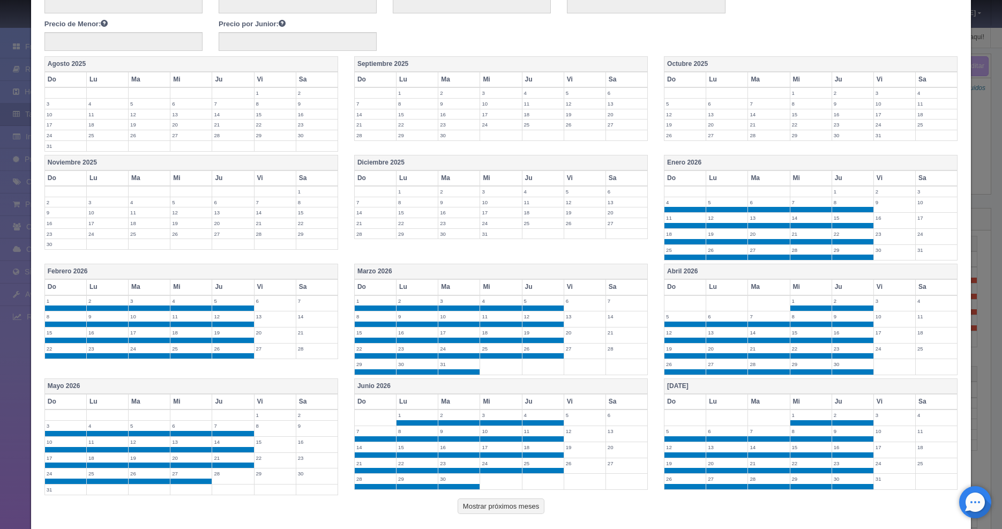
click at [220, 479] on td "28" at bounding box center [233, 476] width 42 height 16
click at [56, 489] on label "31" at bounding box center [65, 490] width 41 height 10
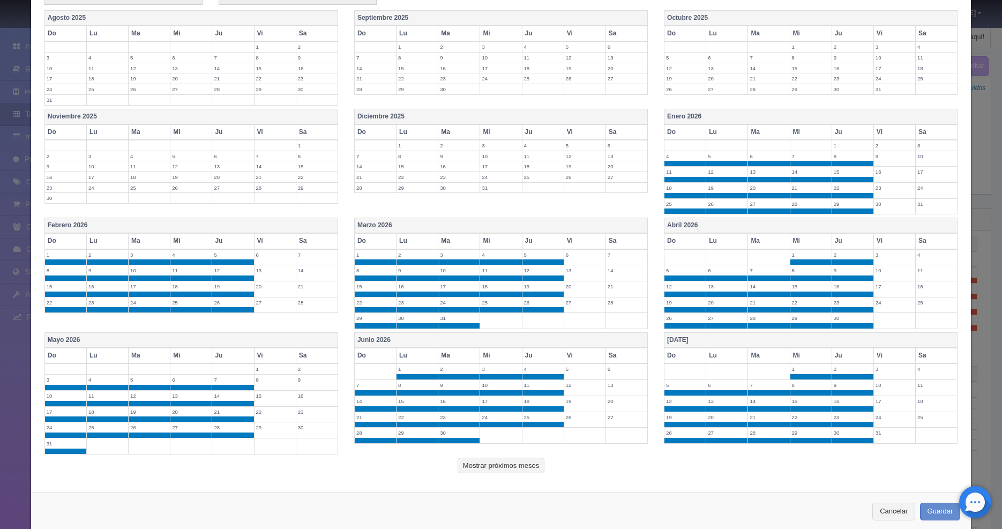
scroll to position [276, 0]
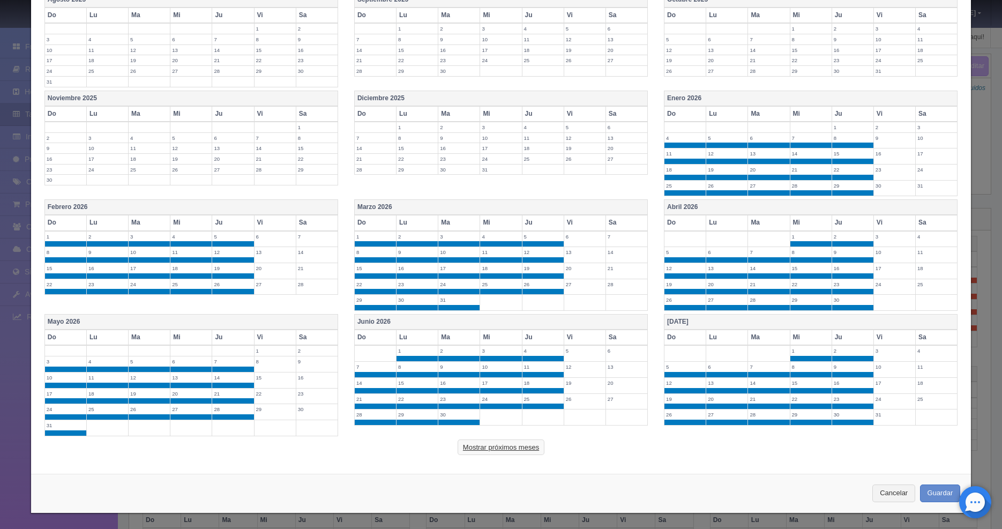
click at [500, 445] on button "Mostrar próximos meses" at bounding box center [501, 448] width 87 height 16
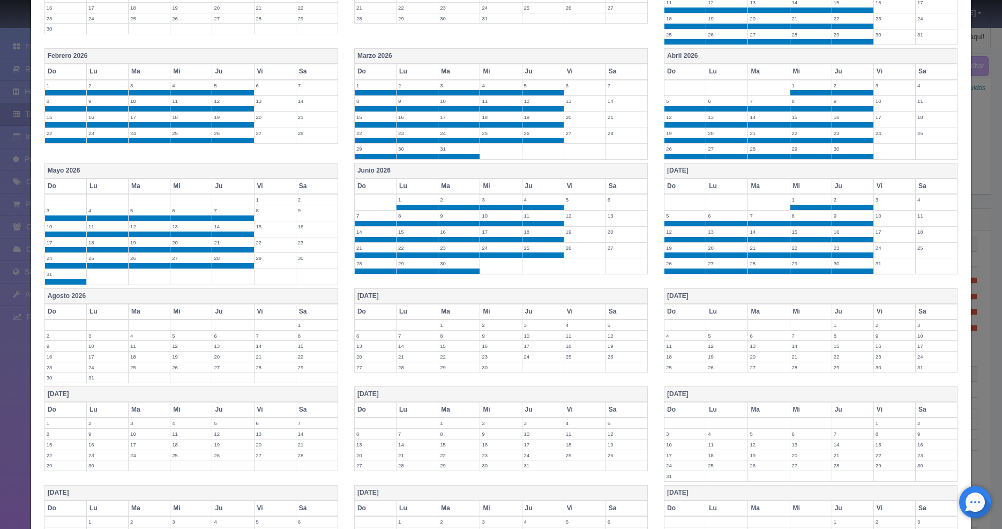
scroll to position [428, 0]
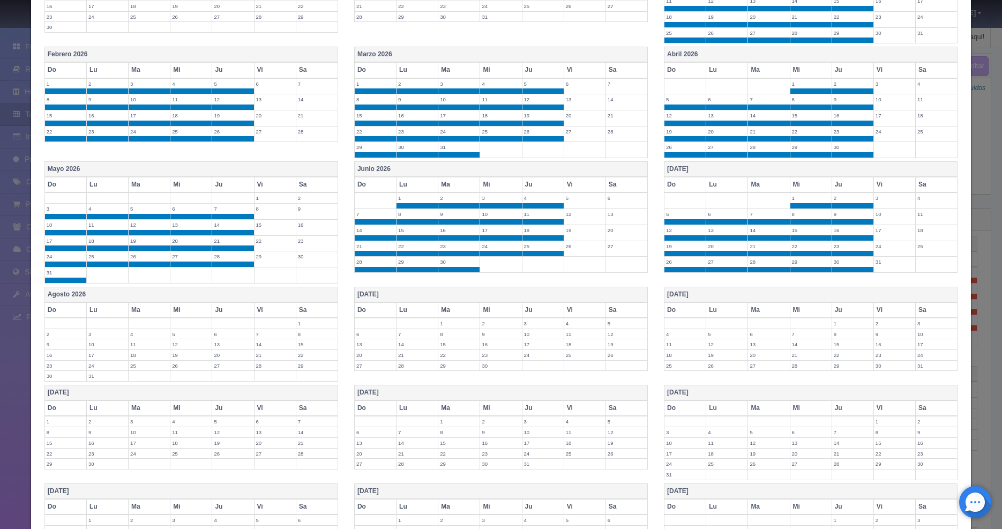
click at [53, 336] on label "2" at bounding box center [65, 334] width 41 height 10
click at [100, 335] on label "3" at bounding box center [107, 334] width 41 height 10
click at [150, 335] on label "4" at bounding box center [149, 334] width 41 height 10
click at [175, 335] on label "5" at bounding box center [190, 334] width 41 height 10
click at [222, 335] on label "6" at bounding box center [232, 334] width 41 height 10
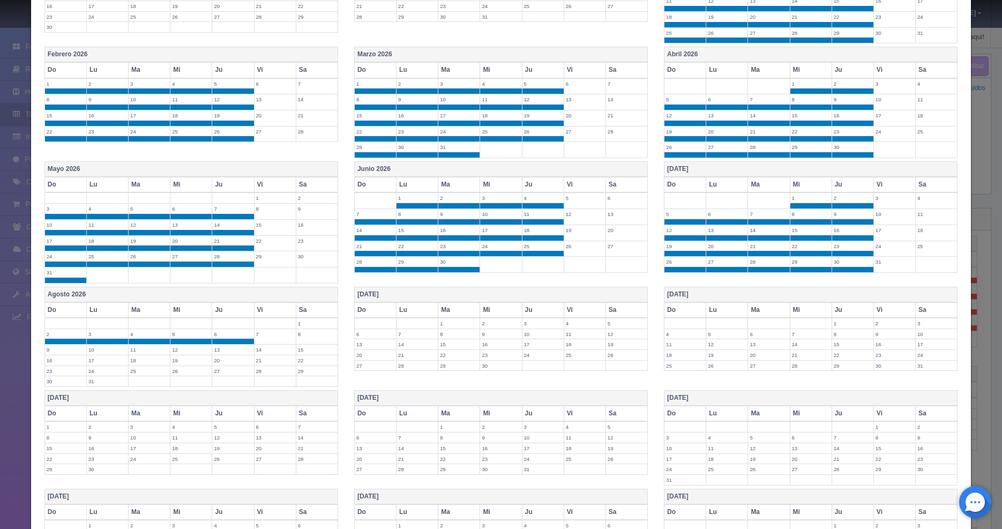
click at [227, 351] on label "13" at bounding box center [232, 350] width 41 height 10
click at [224, 361] on label "20" at bounding box center [232, 366] width 41 height 10
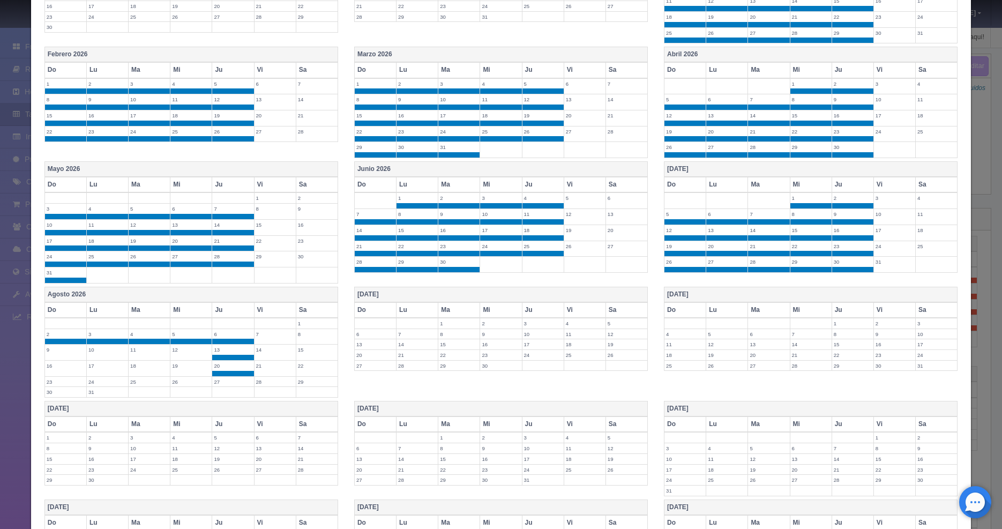
click at [224, 379] on label "27" at bounding box center [232, 382] width 41 height 10
click at [180, 385] on label "26" at bounding box center [190, 382] width 41 height 10
click at [123, 381] on label "24" at bounding box center [107, 382] width 41 height 10
click at [148, 381] on label "25" at bounding box center [149, 382] width 41 height 10
click at [144, 371] on td "18" at bounding box center [150, 369] width 42 height 16
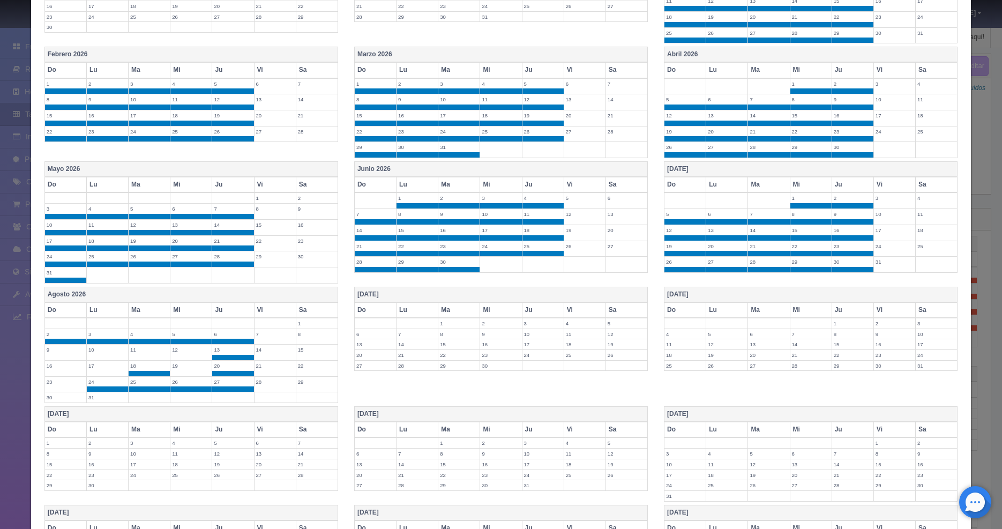
click at [180, 366] on label "19" at bounding box center [190, 366] width 41 height 10
click at [179, 353] on label "12" at bounding box center [190, 350] width 41 height 10
click at [148, 350] on label "11" at bounding box center [149, 350] width 41 height 10
click at [89, 352] on label "10" at bounding box center [107, 350] width 41 height 10
click at [59, 353] on label "9" at bounding box center [65, 350] width 41 height 10
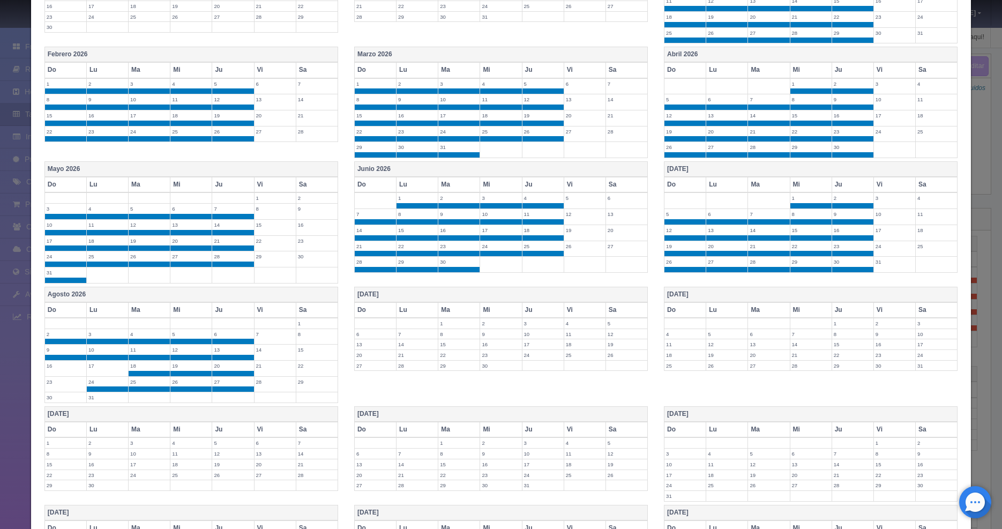
click at [58, 365] on label "16" at bounding box center [65, 366] width 41 height 10
click at [98, 369] on label "17" at bounding box center [107, 366] width 41 height 10
click at [48, 388] on td "23" at bounding box center [65, 384] width 42 height 16
click at [56, 397] on label "30" at bounding box center [65, 397] width 41 height 10
click at [98, 399] on label "31" at bounding box center [107, 397] width 41 height 10
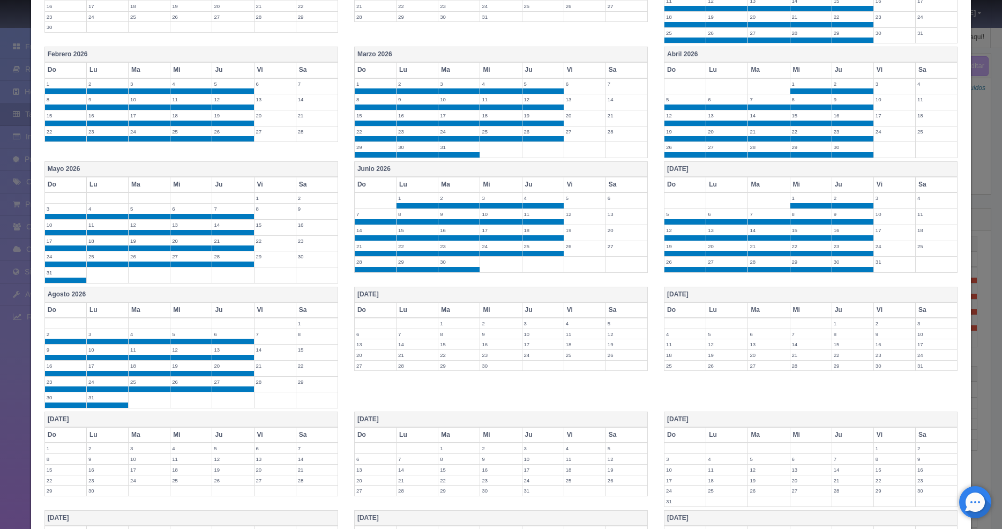
scroll to position [581, 0]
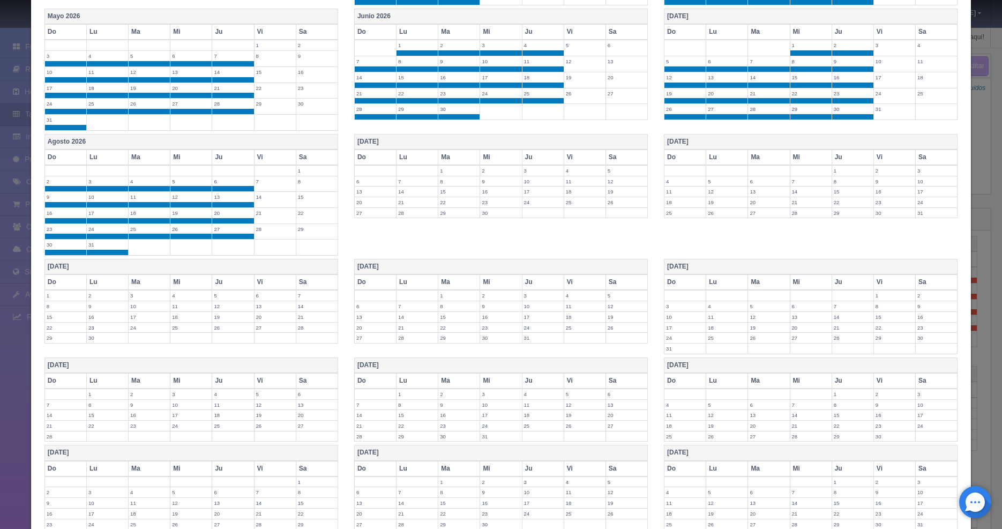
click at [453, 170] on label "1" at bounding box center [458, 171] width 41 height 10
click at [483, 170] on label "2" at bounding box center [500, 171] width 41 height 10
click at [530, 172] on label "3" at bounding box center [543, 171] width 41 height 10
click at [534, 187] on label "10" at bounding box center [543, 187] width 41 height 10
click at [533, 203] on label "17" at bounding box center [543, 202] width 41 height 10
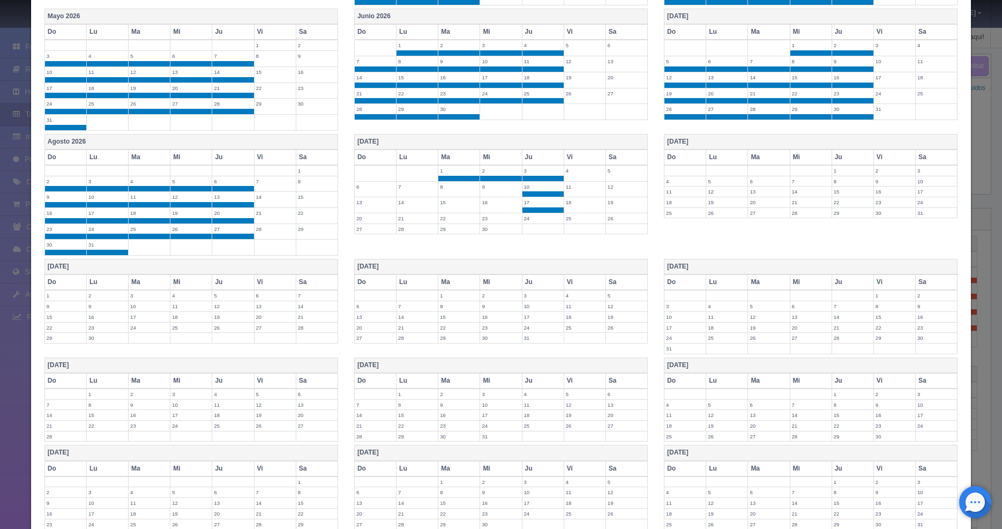
click at [531, 221] on label "24" at bounding box center [543, 218] width 41 height 10
click at [482, 221] on label "23" at bounding box center [500, 218] width 41 height 10
click at [487, 200] on label "16" at bounding box center [500, 202] width 41 height 10
click at [485, 190] on label "9" at bounding box center [500, 187] width 41 height 10
click at [451, 188] on label "8" at bounding box center [458, 187] width 41 height 10
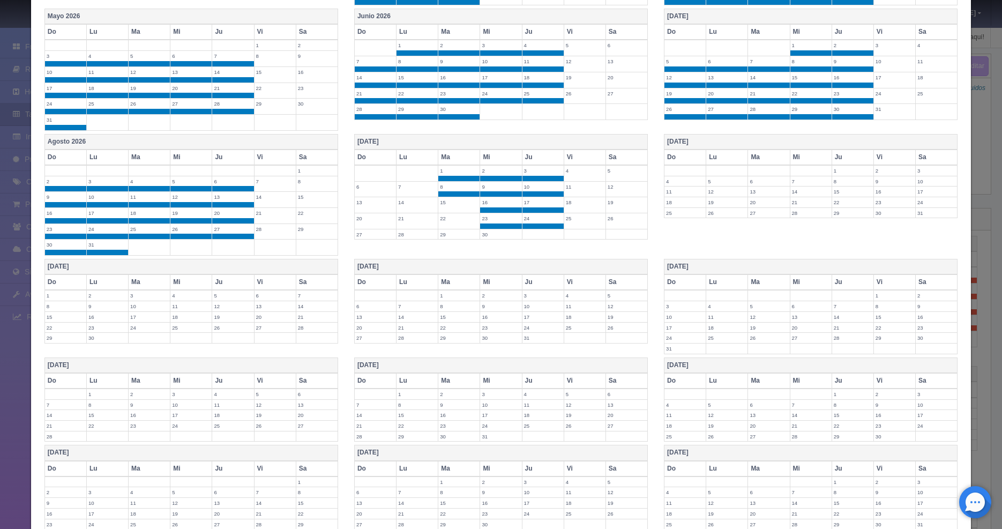
click at [446, 204] on label "15" at bounding box center [458, 202] width 41 height 10
click at [448, 225] on td "22" at bounding box center [459, 221] width 42 height 16
click at [448, 234] on label "29" at bounding box center [458, 234] width 41 height 10
click at [480, 238] on label "30" at bounding box center [500, 234] width 41 height 10
click at [399, 234] on label "28" at bounding box center [417, 234] width 41 height 10
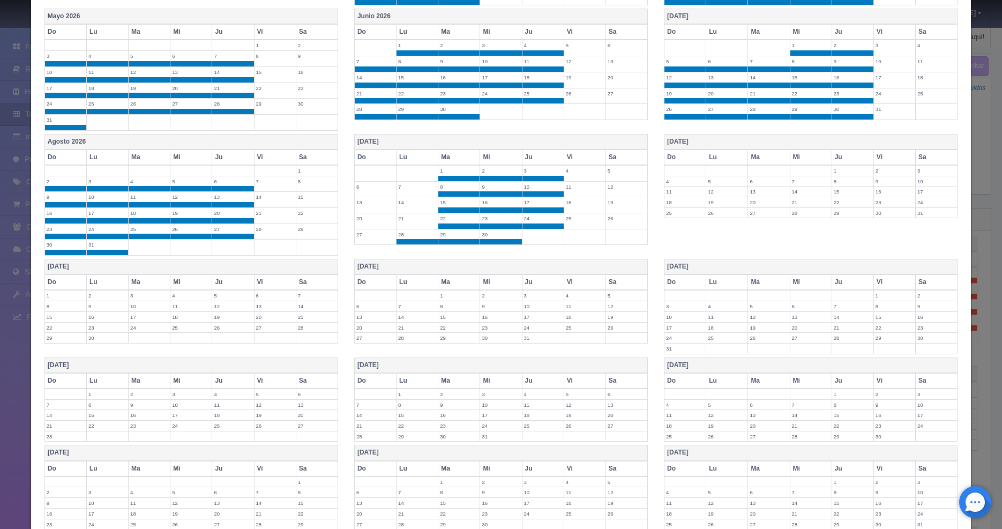
click at [403, 219] on label "21" at bounding box center [417, 218] width 41 height 10
click at [403, 199] on label "14" at bounding box center [417, 202] width 41 height 10
click at [402, 185] on label "7" at bounding box center [417, 187] width 41 height 10
click at [362, 191] on label "6" at bounding box center [375, 187] width 41 height 10
click at [363, 205] on label "13" at bounding box center [375, 202] width 41 height 10
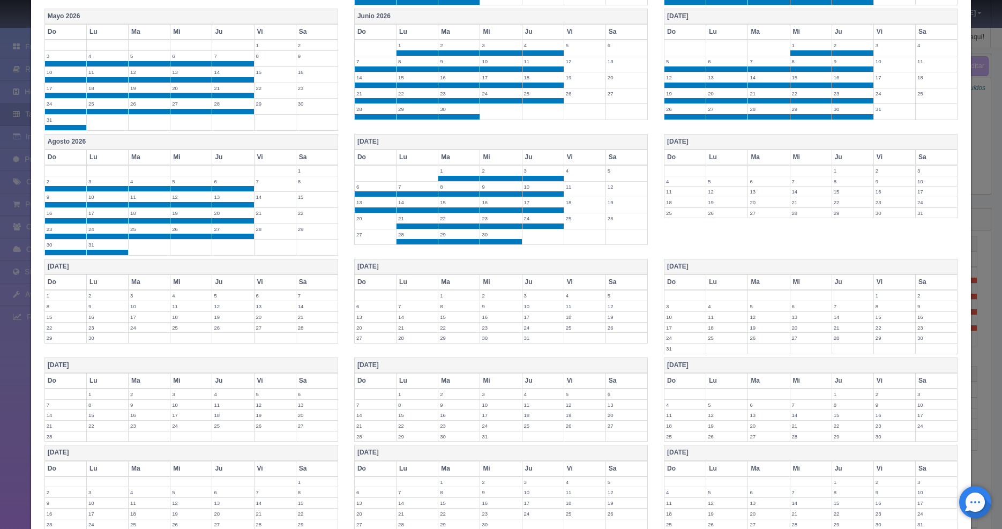
click at [362, 221] on label "20" at bounding box center [375, 218] width 41 height 10
click at [366, 239] on label "27" at bounding box center [375, 234] width 41 height 10
click at [837, 172] on label "1" at bounding box center [852, 171] width 41 height 10
click at [836, 185] on label "8" at bounding box center [852, 187] width 41 height 10
click at [836, 200] on label "15" at bounding box center [852, 202] width 41 height 10
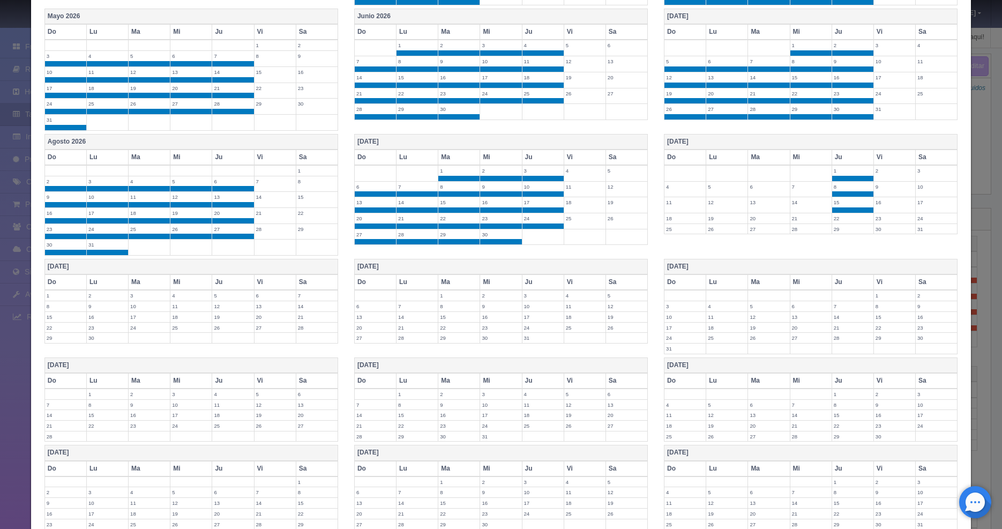
click at [836, 221] on label "22" at bounding box center [852, 218] width 41 height 10
click at [836, 233] on label "29" at bounding box center [852, 234] width 41 height 10
click at [798, 234] on label "28" at bounding box center [811, 234] width 41 height 10
click at [792, 218] on label "21" at bounding box center [811, 218] width 41 height 10
click at [793, 205] on label "14" at bounding box center [811, 202] width 41 height 10
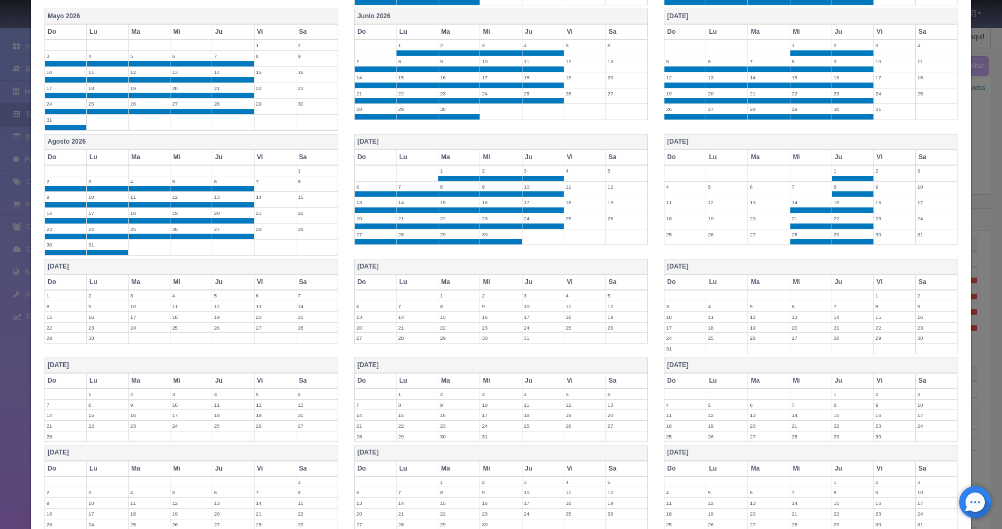
click at [792, 191] on label "7" at bounding box center [811, 187] width 41 height 10
click at [761, 189] on label "6" at bounding box center [768, 187] width 41 height 10
click at [719, 189] on label "5" at bounding box center [726, 187] width 41 height 10
click at [689, 189] on label "4" at bounding box center [685, 187] width 41 height 10
click at [685, 205] on label "11" at bounding box center [685, 202] width 41 height 10
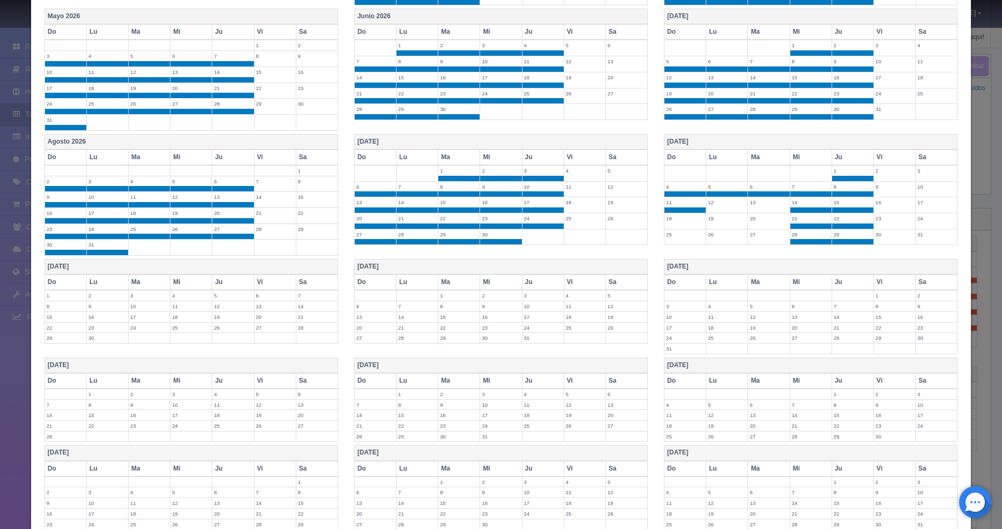
click at [709, 205] on label "12" at bounding box center [726, 202] width 41 height 10
click at [758, 205] on label "13" at bounding box center [768, 202] width 41 height 10
click at [759, 218] on label "20" at bounding box center [768, 218] width 41 height 10
click at [758, 233] on label "27" at bounding box center [768, 234] width 41 height 10
click at [717, 238] on label "26" at bounding box center [726, 234] width 41 height 10
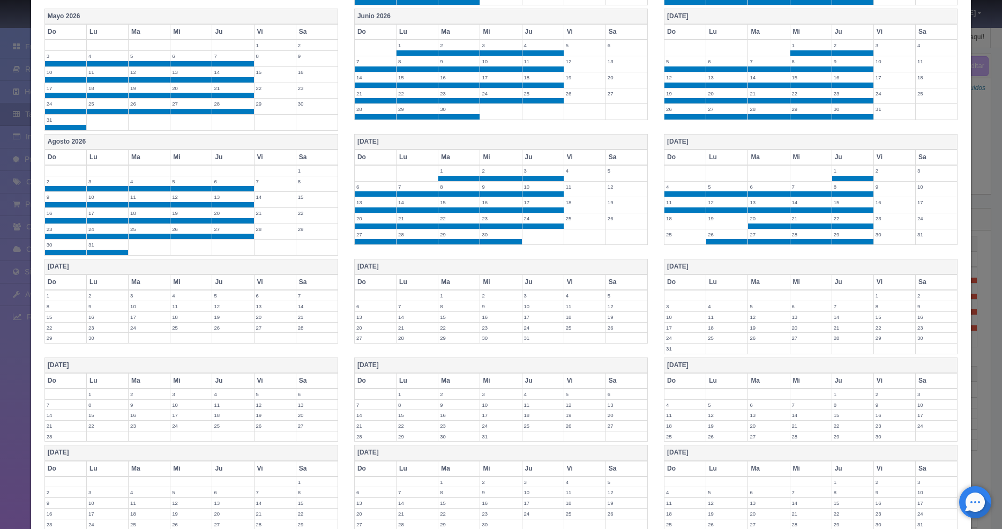
click at [713, 222] on label "19" at bounding box center [726, 218] width 41 height 10
click at [673, 221] on label "18" at bounding box center [685, 218] width 41 height 10
click at [673, 236] on label "25" at bounding box center [685, 234] width 41 height 10
click at [64, 297] on label "1" at bounding box center [65, 296] width 41 height 10
click at [99, 297] on label "2" at bounding box center [107, 296] width 41 height 10
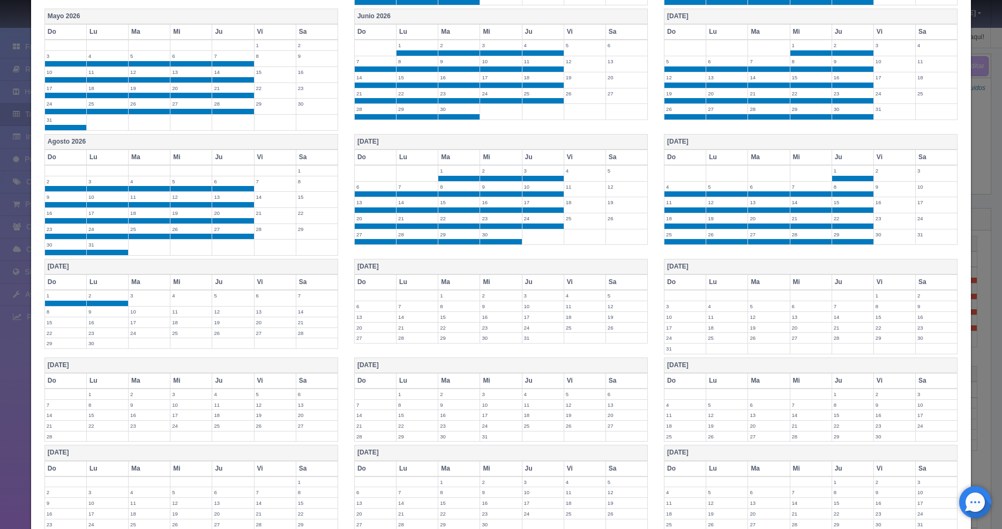
click at [138, 299] on label "3" at bounding box center [149, 296] width 41 height 10
click at [193, 299] on label "4" at bounding box center [190, 296] width 41 height 10
click at [224, 299] on label "5" at bounding box center [232, 296] width 41 height 10
click at [222, 314] on label "12" at bounding box center [232, 312] width 41 height 10
click at [185, 316] on label "11" at bounding box center [190, 312] width 41 height 10
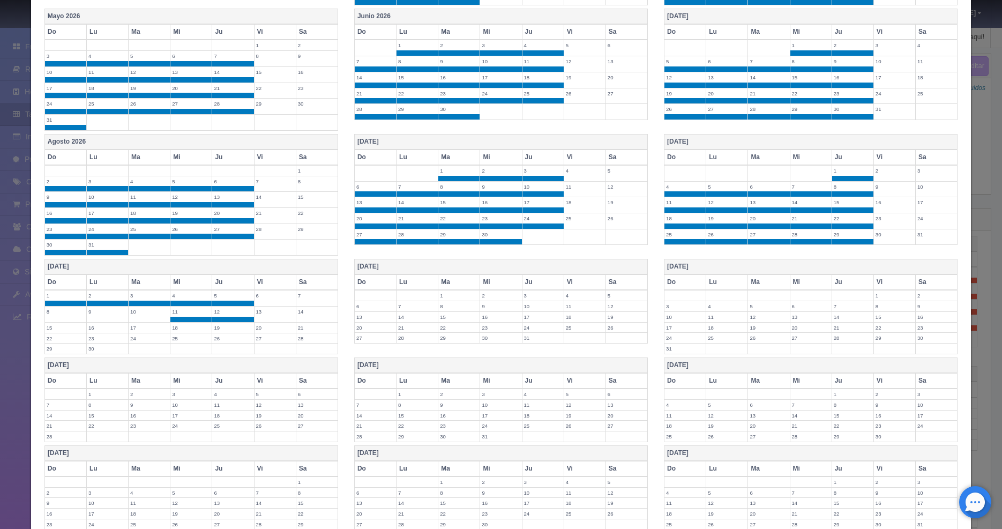
click at [143, 319] on td "10" at bounding box center [150, 315] width 42 height 16
click at [110, 321] on td "9" at bounding box center [107, 315] width 42 height 16
click at [71, 315] on label "8" at bounding box center [65, 312] width 41 height 10
click at [65, 332] on label "15" at bounding box center [65, 328] width 41 height 10
click at [96, 330] on label "16" at bounding box center [107, 328] width 41 height 10
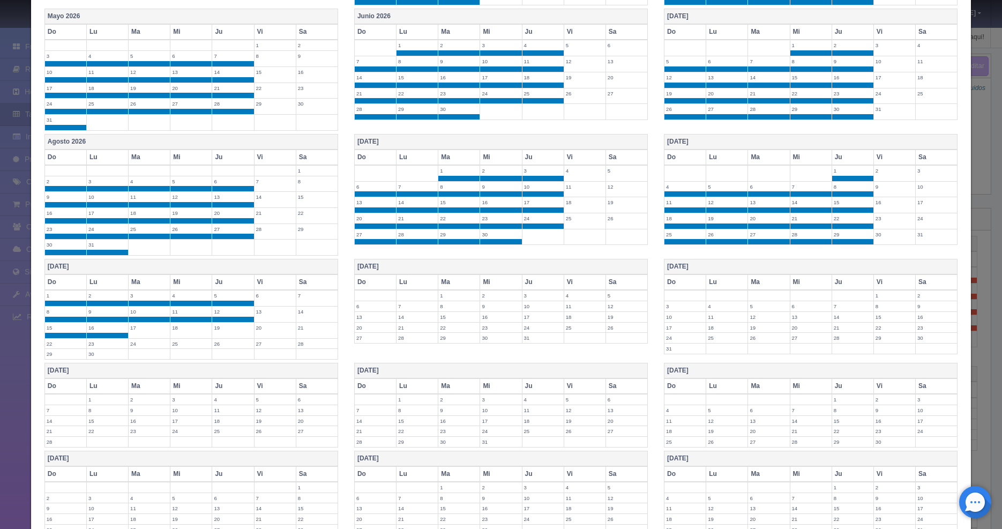
click at [161, 330] on label "17" at bounding box center [149, 328] width 41 height 10
click at [181, 330] on label "18" at bounding box center [190, 328] width 41 height 10
click at [219, 330] on label "19" at bounding box center [232, 328] width 41 height 10
click at [230, 344] on label "26" at bounding box center [232, 344] width 41 height 10
click at [179, 346] on label "25" at bounding box center [190, 344] width 41 height 10
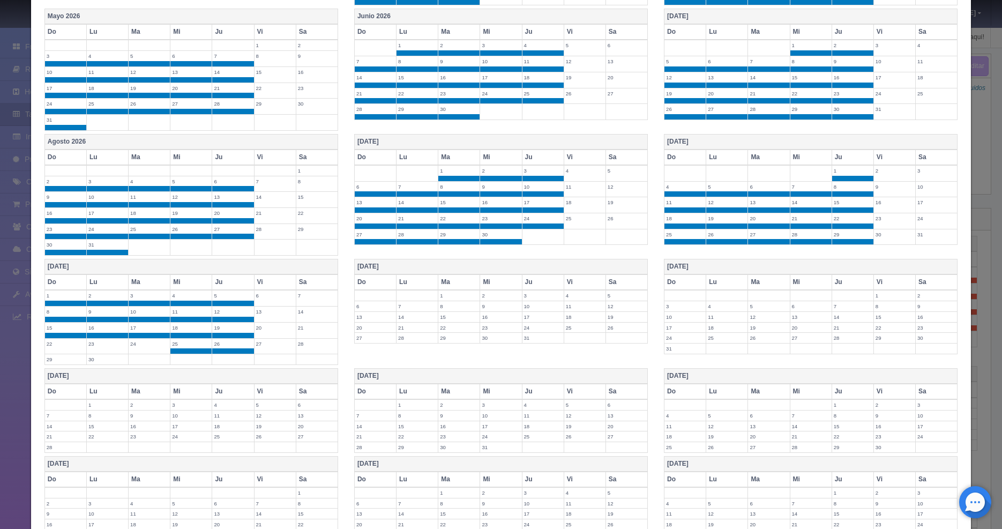
click at [147, 346] on label "24" at bounding box center [149, 344] width 41 height 10
click at [99, 348] on label "23" at bounding box center [107, 344] width 41 height 10
click at [70, 349] on td "22" at bounding box center [65, 346] width 42 height 16
click at [64, 359] on label "29" at bounding box center [65, 359] width 41 height 10
click at [95, 362] on label "30" at bounding box center [107, 359] width 41 height 10
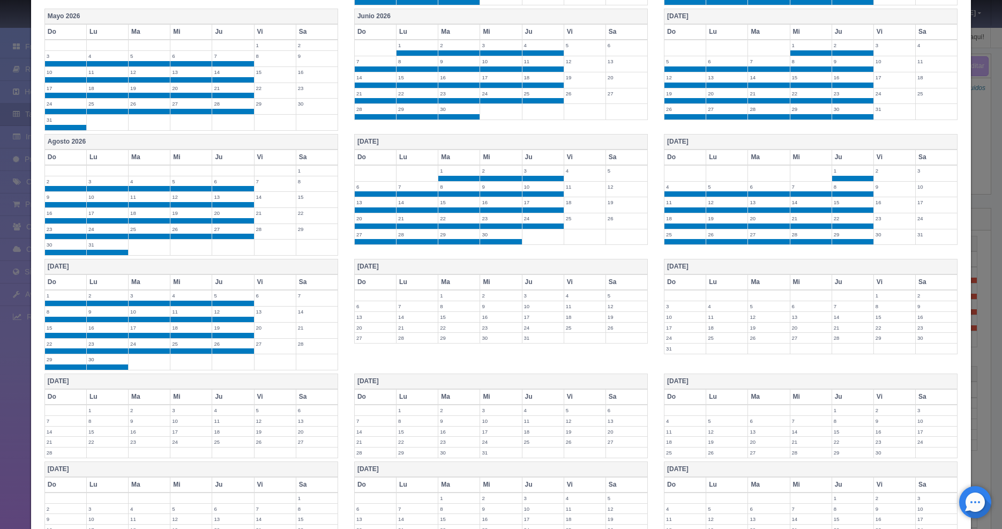
click at [444, 297] on label "1" at bounding box center [458, 296] width 41 height 10
click at [490, 295] on label "2" at bounding box center [500, 296] width 41 height 10
click at [531, 297] on label "3" at bounding box center [543, 296] width 41 height 10
click at [538, 310] on label "10" at bounding box center [543, 312] width 41 height 10
click at [534, 329] on label "17" at bounding box center [543, 328] width 41 height 10
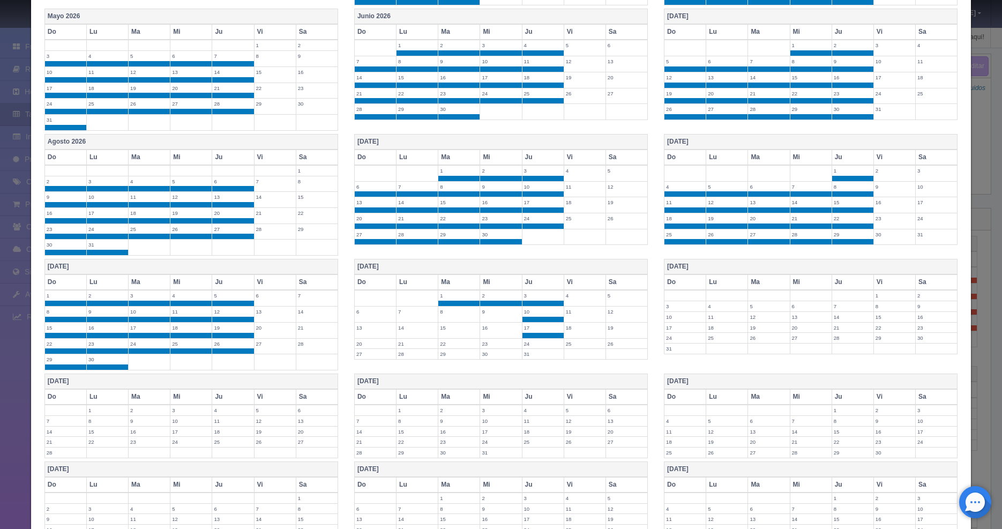
click at [531, 340] on label "24" at bounding box center [543, 344] width 41 height 10
click at [528, 356] on label "31" at bounding box center [543, 359] width 41 height 10
click at [483, 359] on label "30" at bounding box center [500, 359] width 41 height 10
click at [452, 363] on label "29" at bounding box center [458, 359] width 41 height 10
click at [399, 361] on label "28" at bounding box center [417, 359] width 41 height 10
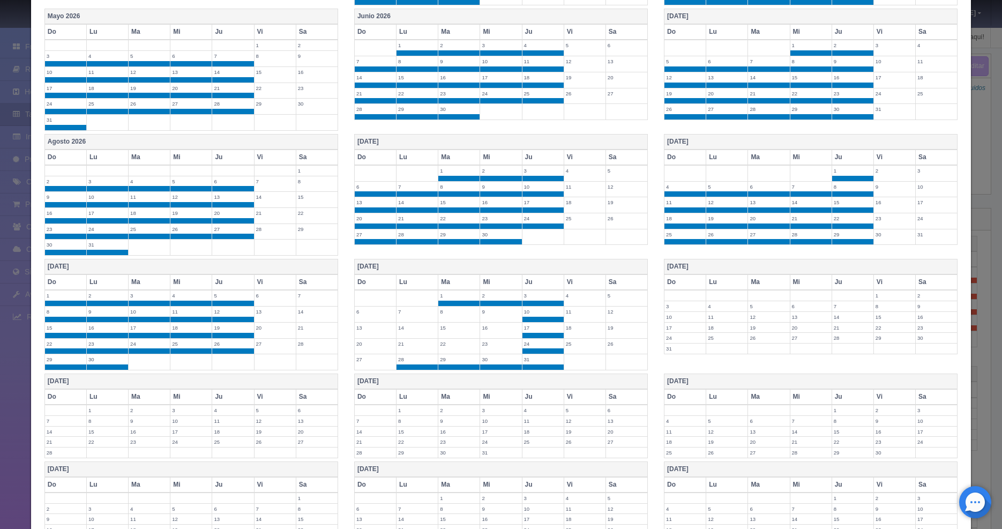
click at [363, 361] on label "27" at bounding box center [375, 359] width 41 height 10
click at [365, 345] on label "20" at bounding box center [375, 344] width 41 height 10
click at [415, 347] on label "21" at bounding box center [417, 344] width 41 height 10
click at [449, 344] on label "22" at bounding box center [458, 344] width 41 height 10
click at [490, 343] on label "23" at bounding box center [500, 344] width 41 height 10
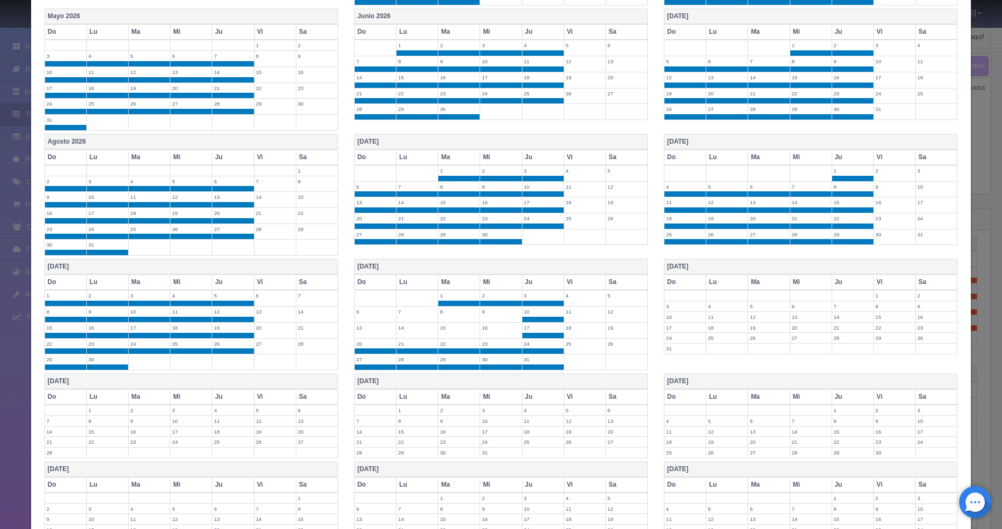
click at [489, 334] on td "16" at bounding box center [501, 330] width 42 height 16
click at [429, 331] on label "14" at bounding box center [417, 328] width 41 height 10
click at [451, 331] on label "15" at bounding box center [458, 328] width 41 height 10
click at [376, 331] on label "13" at bounding box center [375, 328] width 41 height 10
click at [372, 317] on td "6" at bounding box center [375, 315] width 42 height 16
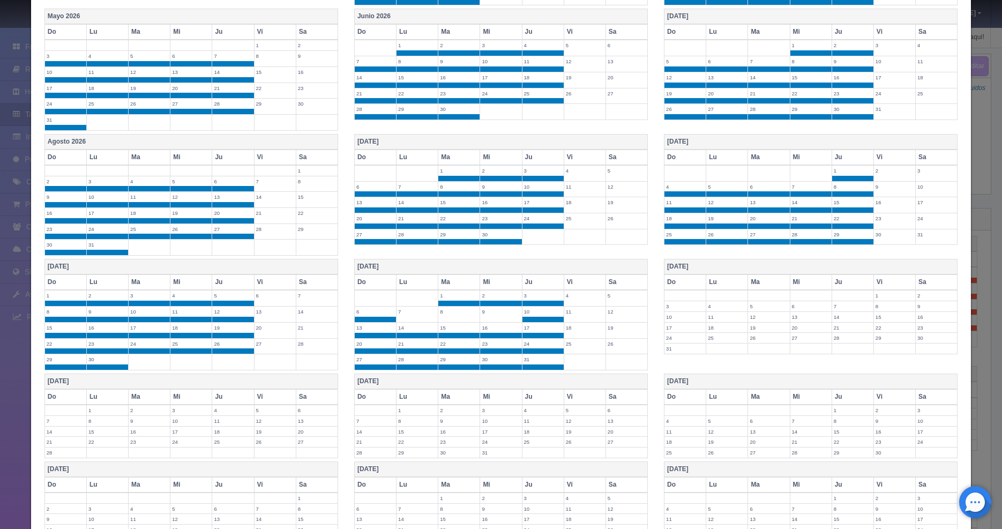
click at [408, 314] on label "7" at bounding box center [417, 312] width 41 height 10
click at [454, 311] on label "8" at bounding box center [458, 312] width 41 height 10
click at [492, 310] on label "9" at bounding box center [500, 312] width 41 height 10
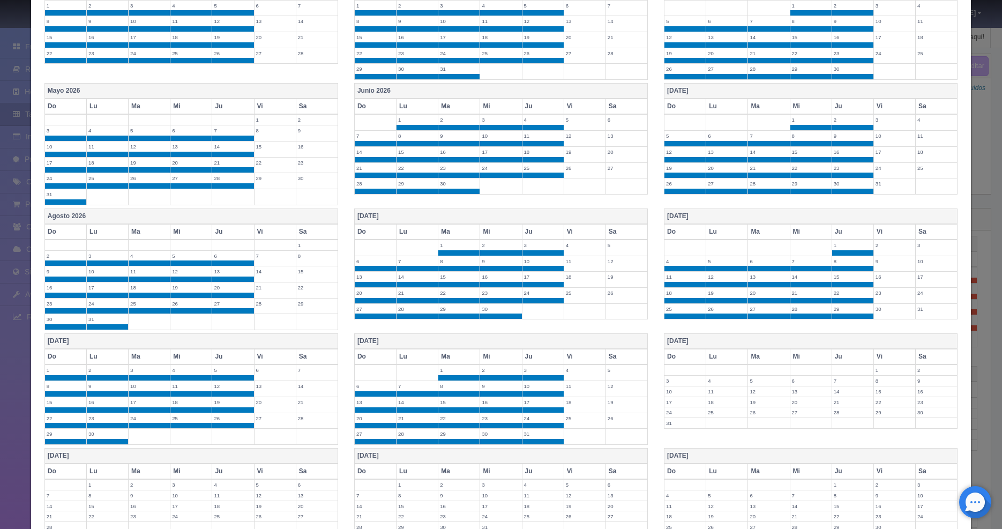
scroll to position [702, 0]
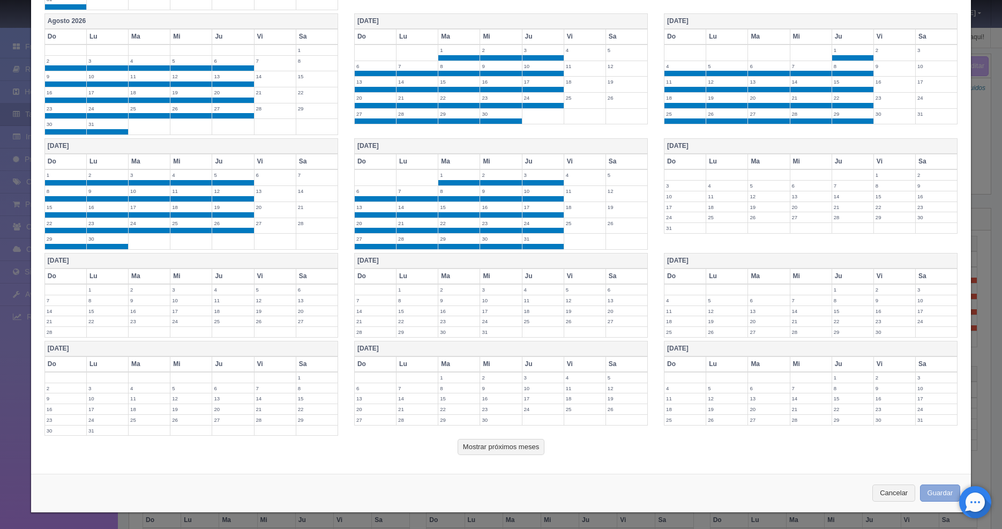
click at [933, 490] on button "Guardar" at bounding box center [940, 494] width 41 height 18
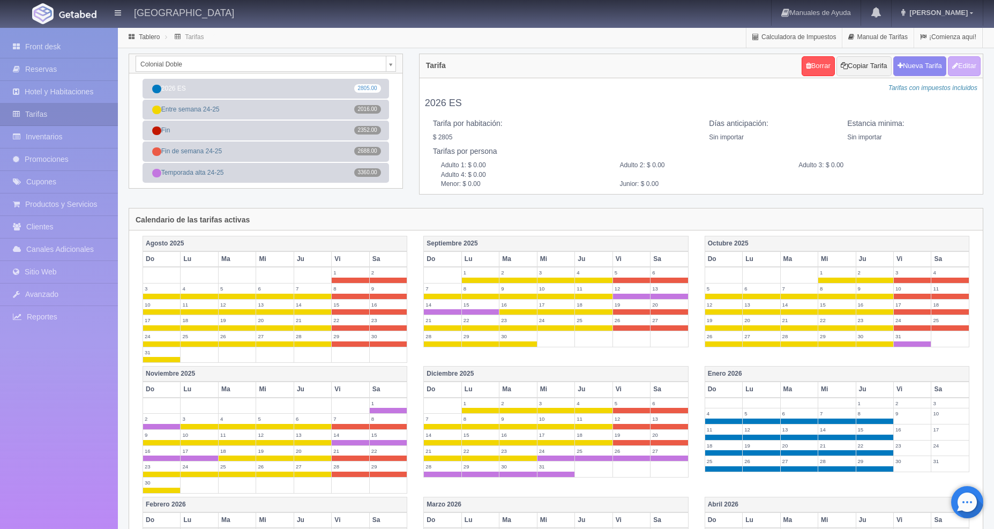
click at [395, 66] on body "[GEOGRAPHIC_DATA] Manuales de Ayuda Actualizaciones recientes [PERSON_NAME] Mi …" at bounding box center [497, 397] width 994 height 741
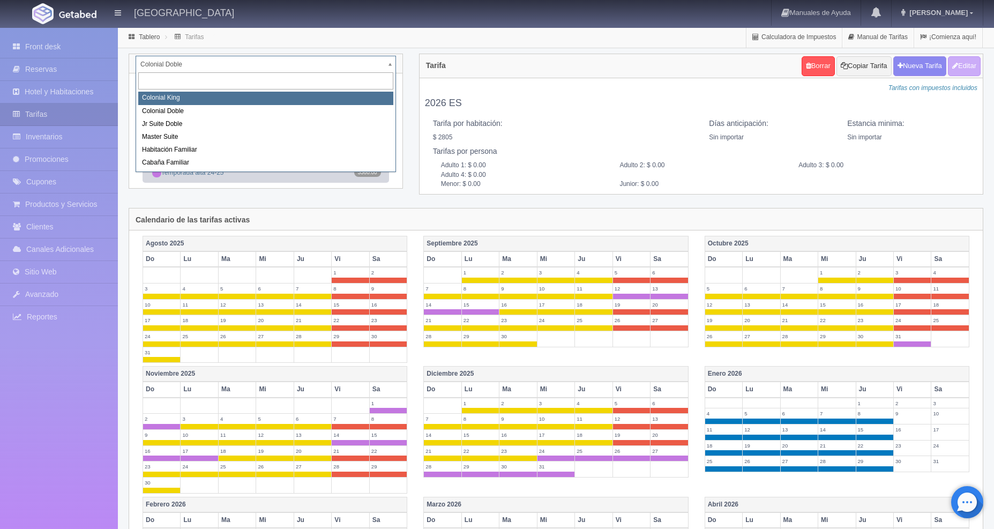
select select "976"
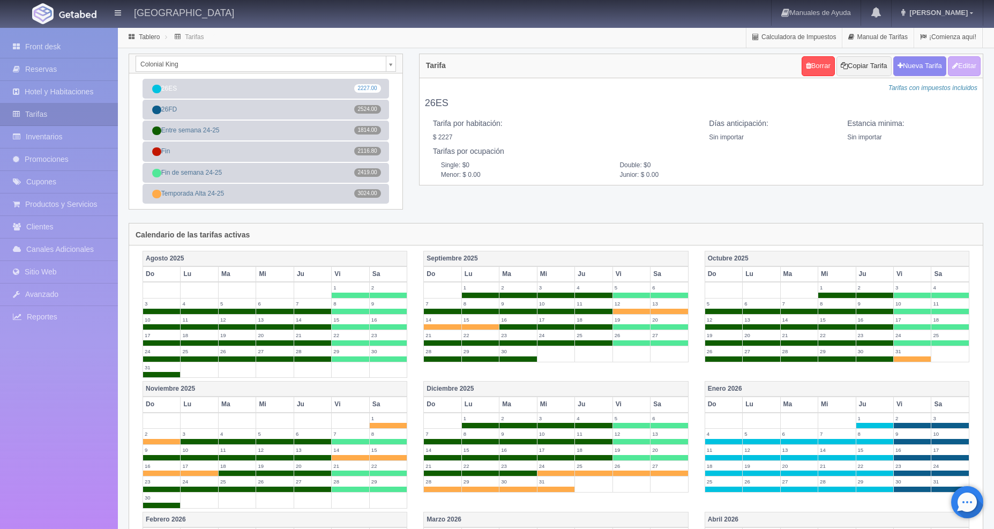
click at [395, 70] on body "[GEOGRAPHIC_DATA] Manuales de Ayuda Actualizaciones recientes [PERSON_NAME] Mi …" at bounding box center [497, 410] width 994 height 767
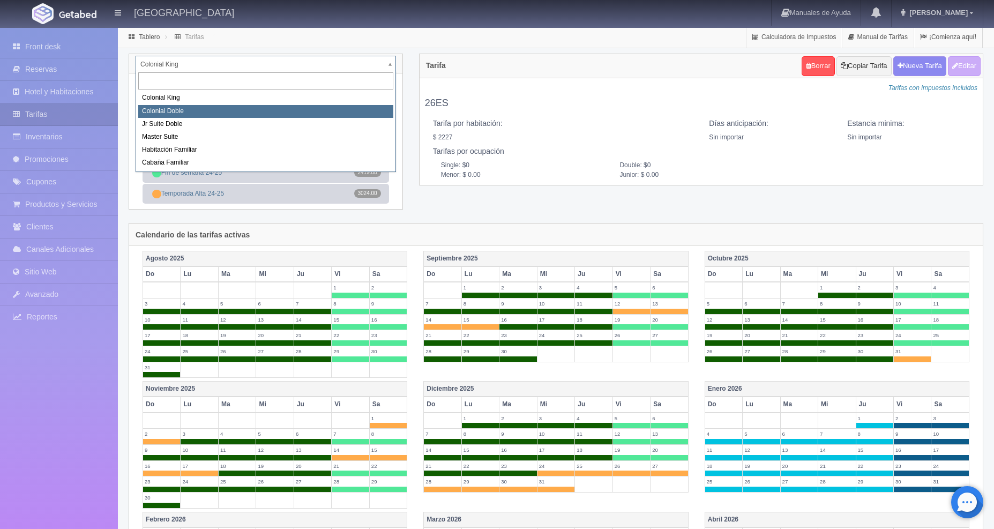
select select "977"
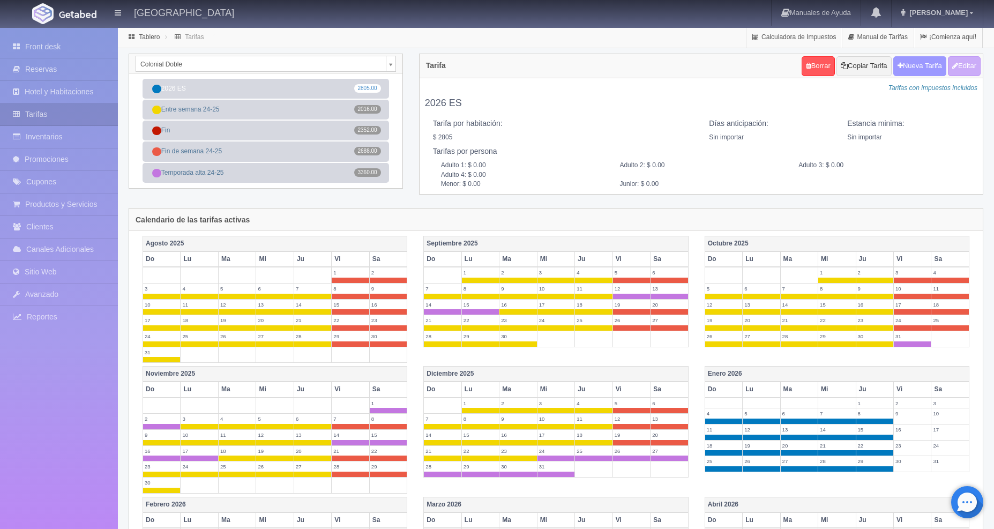
click at [934, 65] on button "Nueva Tarifa" at bounding box center [920, 66] width 53 height 20
select select
checkbox input "true"
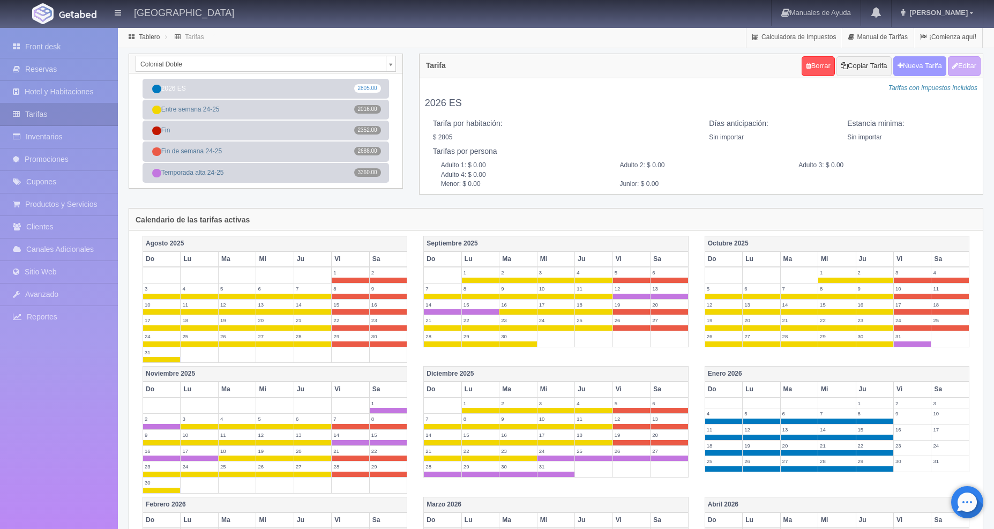
checkbox input "true"
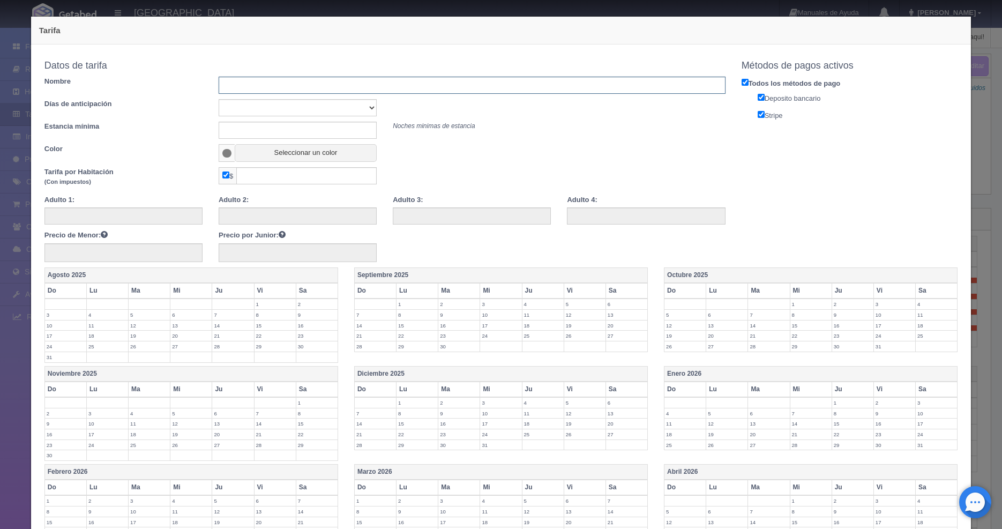
click at [300, 87] on input "text" at bounding box center [472, 85] width 507 height 17
type input "2026 FD"
click at [310, 147] on button "Seleccionar un color" at bounding box center [306, 153] width 142 height 18
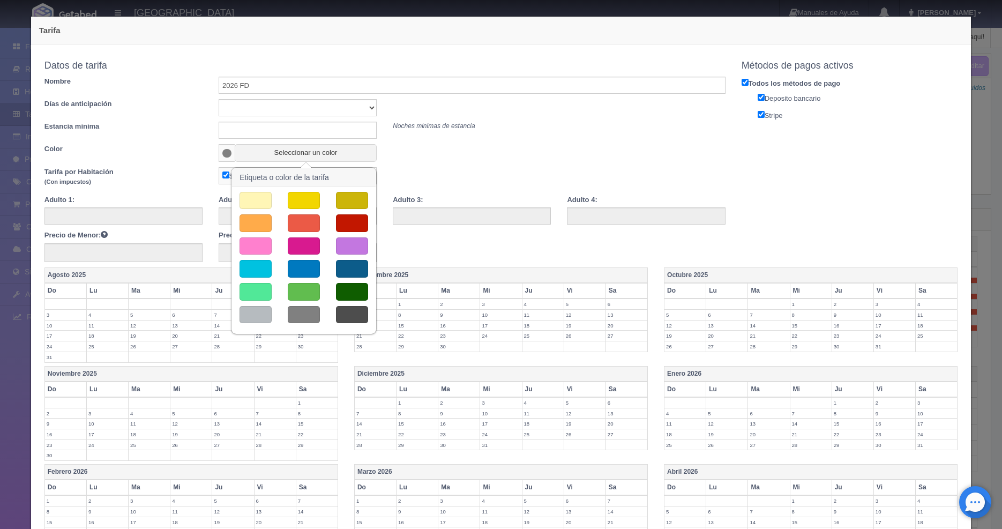
click at [249, 269] on button "button" at bounding box center [256, 269] width 32 height 18
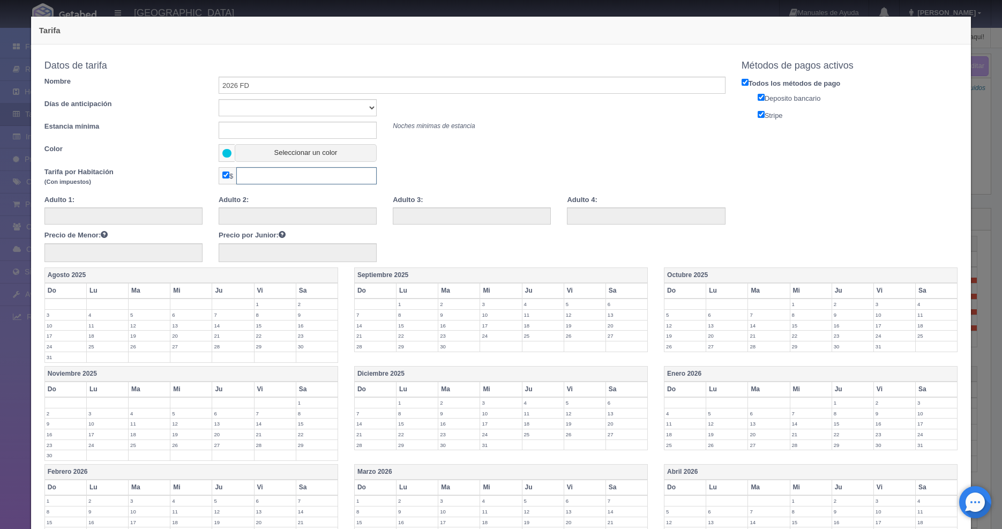
click at [282, 180] on input "text" at bounding box center [306, 175] width 140 height 17
type input "3179"
click at [757, 241] on div "Copiar tarifa a la habitación Colonial Doble Colonial [PERSON_NAME] Colonial Do…" at bounding box center [501, 161] width 930 height 212
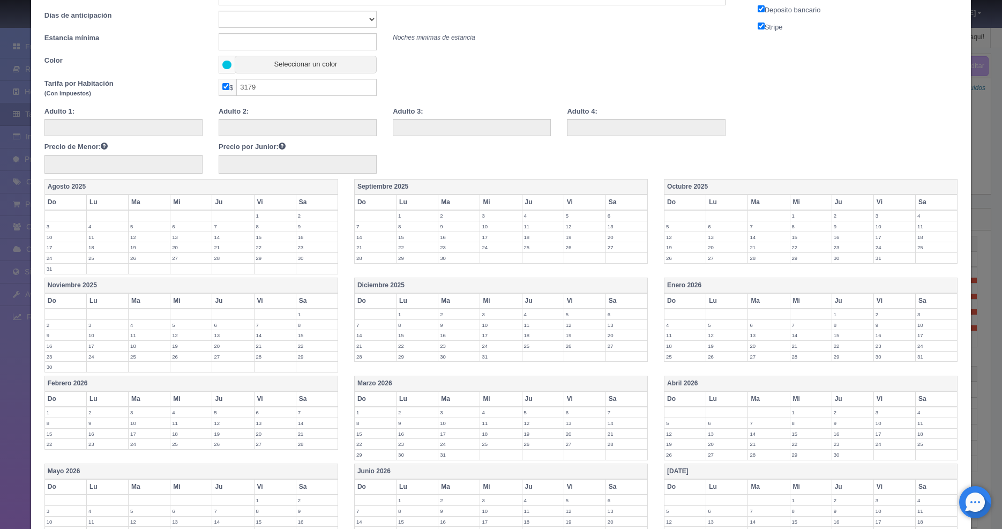
scroll to position [193, 0]
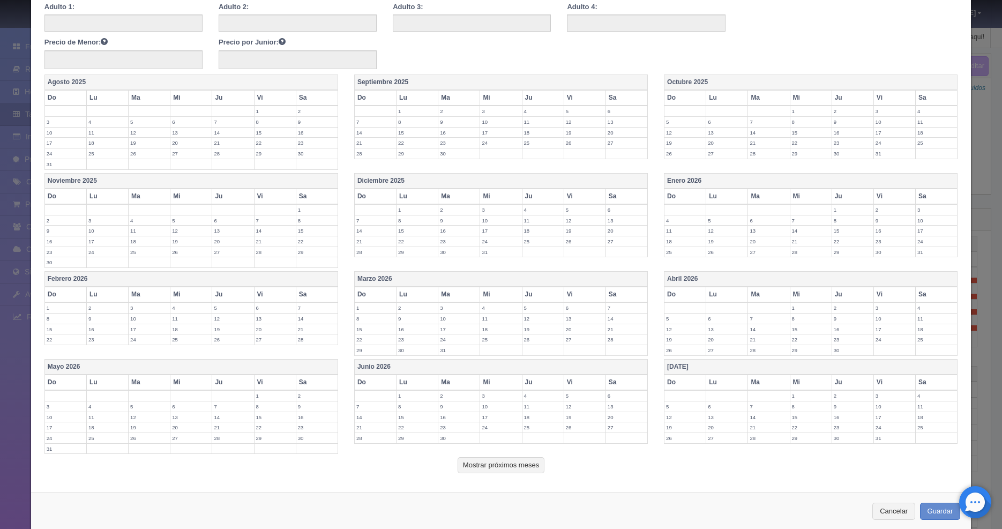
click at [882, 205] on label "2" at bounding box center [894, 210] width 41 height 10
click at [886, 209] on label "2" at bounding box center [894, 210] width 41 height 10
click at [879, 222] on label "9" at bounding box center [894, 220] width 41 height 10
click at [916, 222] on label "10" at bounding box center [936, 220] width 41 height 10
click at [884, 235] on label "16" at bounding box center [894, 236] width 41 height 10
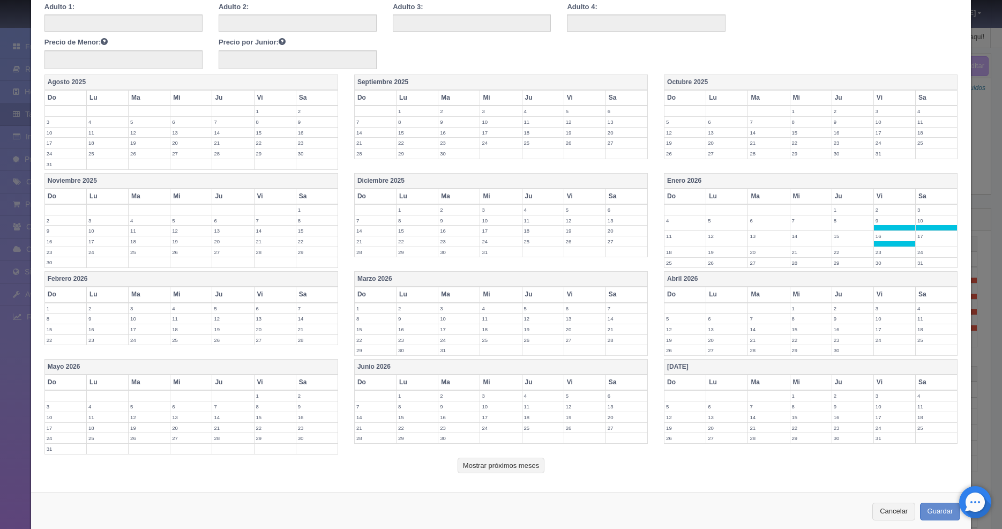
click at [928, 239] on label "17" at bounding box center [936, 236] width 41 height 10
click at [874, 251] on label "23" at bounding box center [894, 252] width 41 height 10
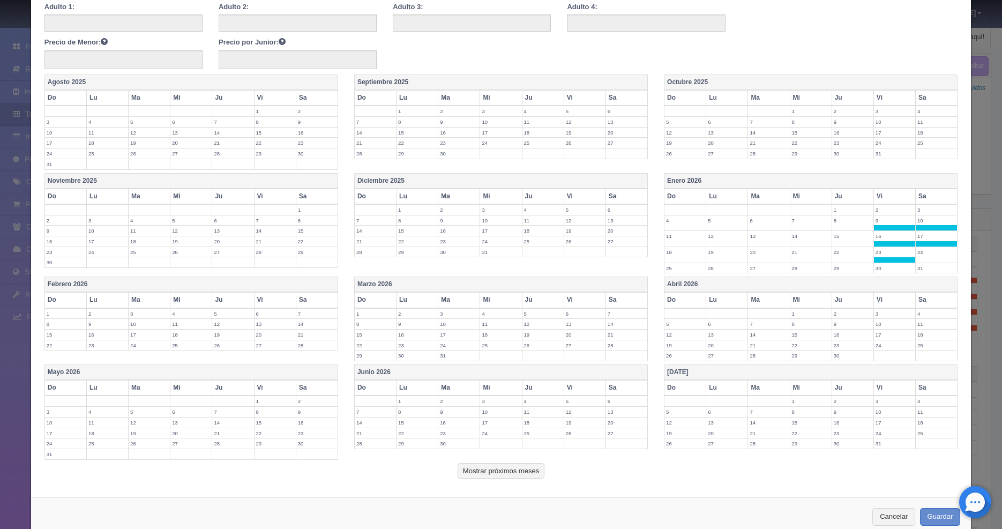
click at [925, 255] on label "24" at bounding box center [936, 252] width 41 height 10
click at [882, 270] on label "30" at bounding box center [894, 268] width 41 height 10
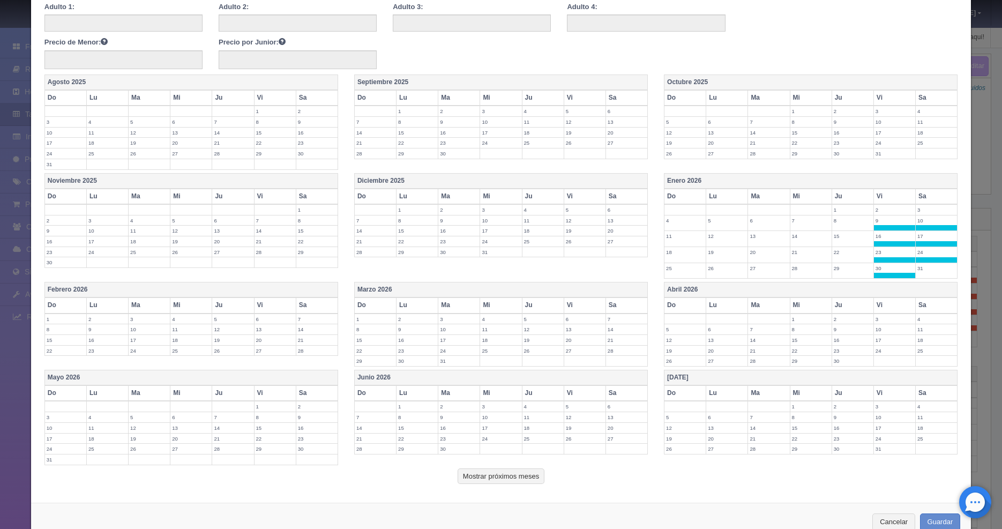
click at [924, 267] on label "31" at bounding box center [936, 268] width 41 height 10
click at [879, 316] on label "3" at bounding box center [894, 319] width 41 height 10
click at [916, 322] on label "4" at bounding box center [936, 319] width 41 height 10
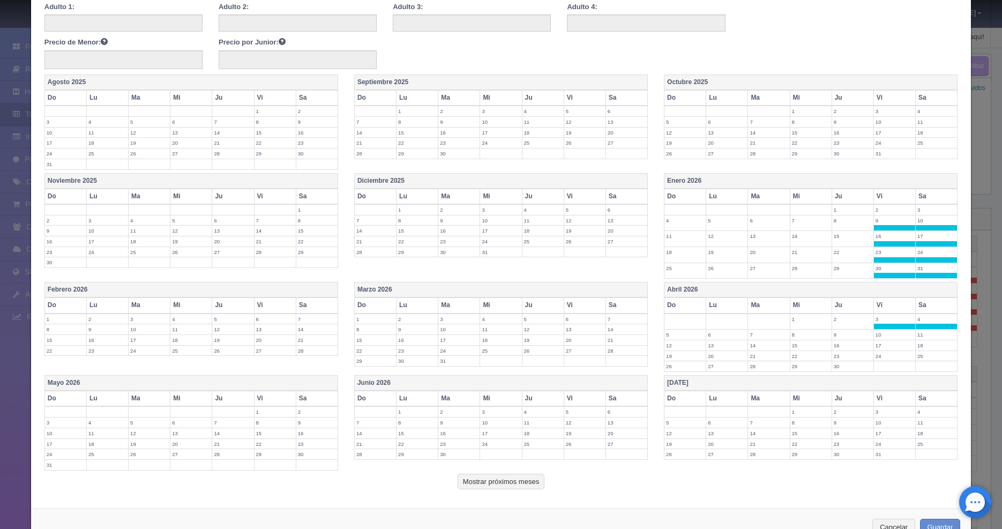
click at [892, 334] on label "10" at bounding box center [894, 335] width 41 height 10
click at [924, 339] on label "11" at bounding box center [936, 335] width 41 height 10
click at [924, 349] on label "18" at bounding box center [936, 351] width 41 height 10
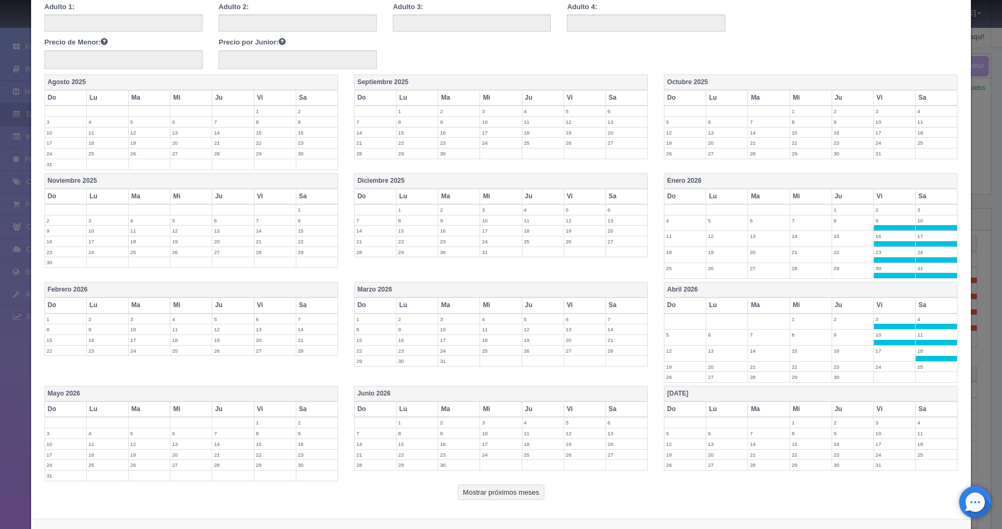
click at [918, 366] on label "25" at bounding box center [936, 367] width 41 height 10
click at [892, 369] on label "24" at bounding box center [894, 367] width 41 height 10
click at [885, 353] on label "17" at bounding box center [894, 351] width 41 height 10
click at [882, 426] on label "3" at bounding box center [894, 428] width 41 height 10
click at [920, 432] on label "4" at bounding box center [936, 428] width 41 height 10
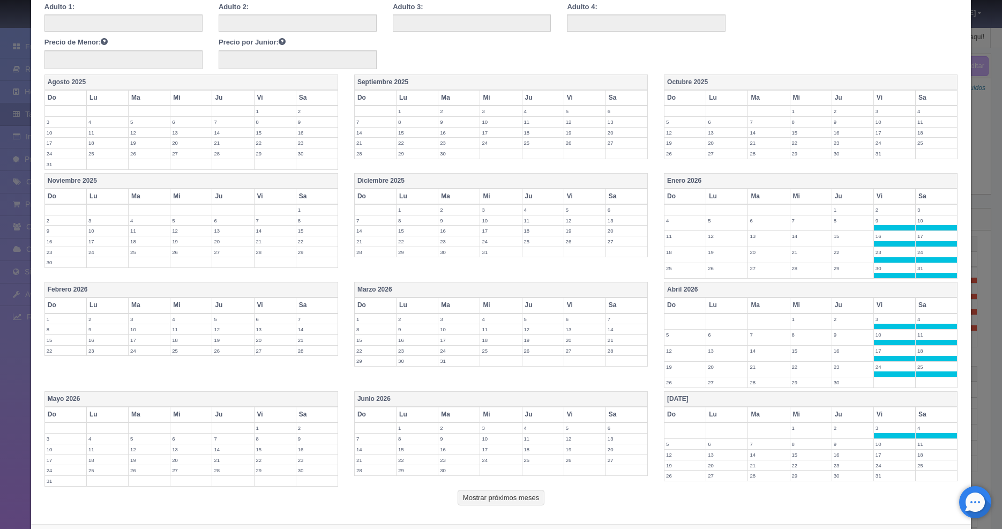
click at [919, 449] on td "18" at bounding box center [937, 454] width 42 height 11
click at [888, 449] on td "17" at bounding box center [895, 457] width 42 height 16
click at [882, 443] on label "10" at bounding box center [894, 444] width 41 height 10
click at [917, 444] on label "11" at bounding box center [936, 444] width 41 height 10
click at [920, 472] on label "25" at bounding box center [936, 476] width 41 height 10
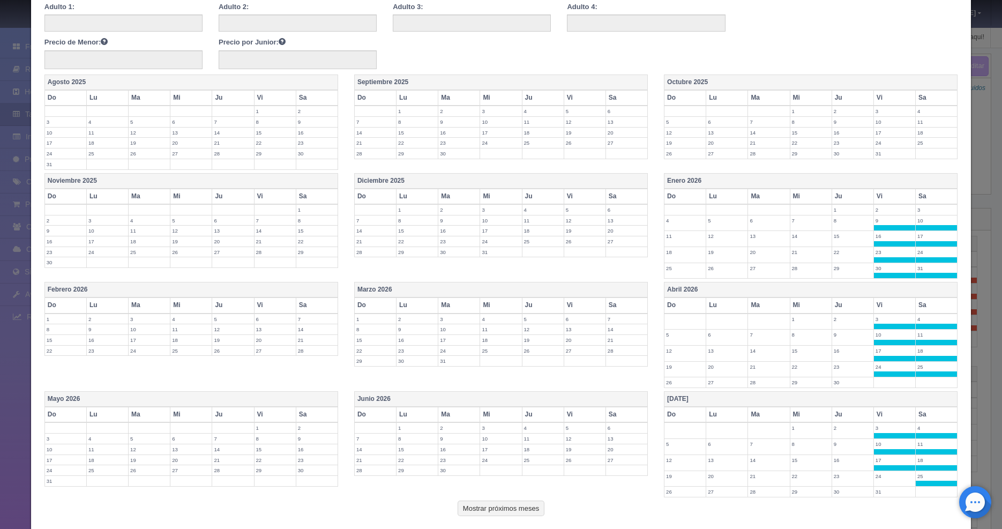
click at [889, 477] on label "24" at bounding box center [894, 476] width 41 height 10
click at [883, 491] on label "31" at bounding box center [894, 492] width 41 height 10
click at [612, 461] on label "27" at bounding box center [626, 460] width 41 height 10
click at [576, 463] on label "26" at bounding box center [584, 460] width 41 height 10
click at [568, 450] on label "19" at bounding box center [584, 449] width 41 height 10
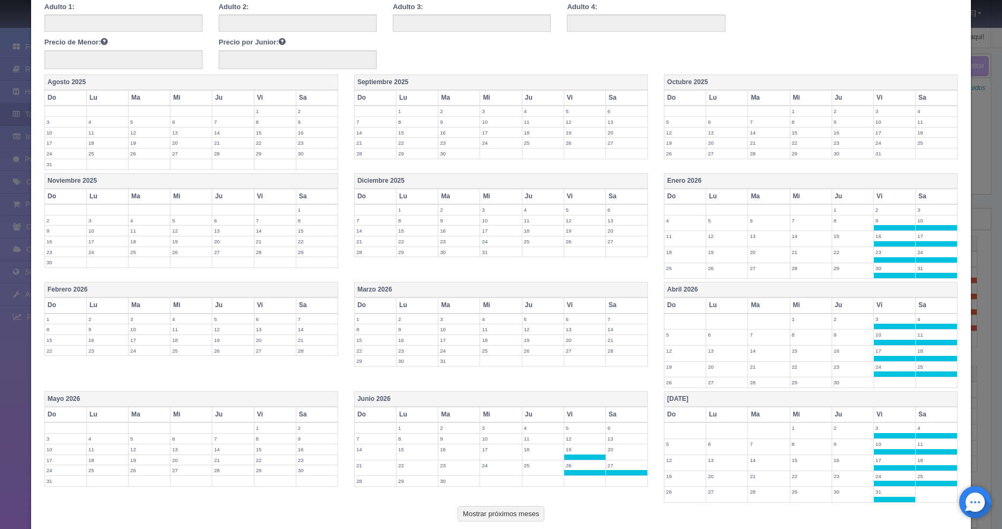
click at [570, 440] on label "12" at bounding box center [584, 439] width 41 height 10
click at [570, 428] on label "5" at bounding box center [584, 428] width 41 height 10
click at [614, 428] on label "6" at bounding box center [626, 428] width 41 height 10
click at [614, 445] on label "13" at bounding box center [626, 444] width 41 height 10
click at [614, 459] on label "20" at bounding box center [626, 460] width 41 height 10
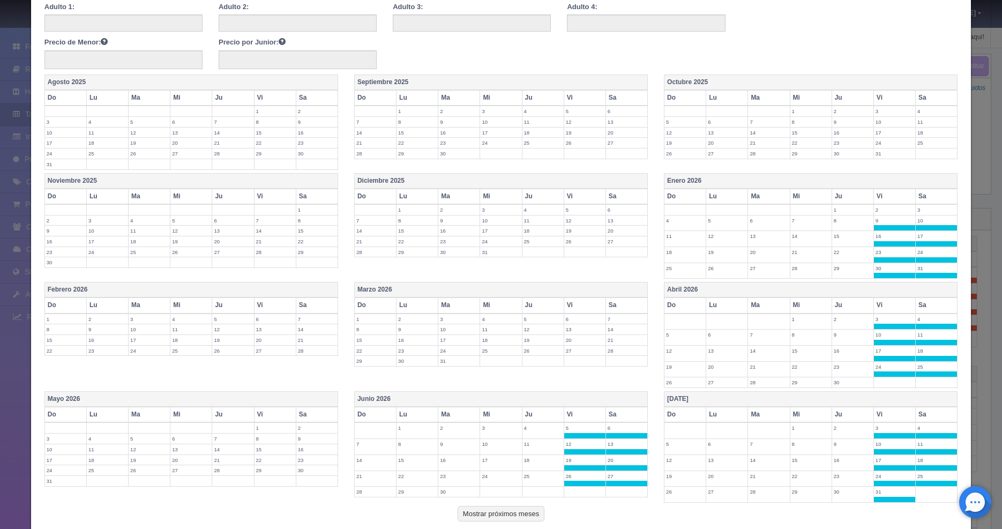
click at [299, 427] on label "2" at bounding box center [316, 428] width 41 height 10
click at [266, 428] on label "1" at bounding box center [275, 428] width 41 height 10
click at [263, 444] on label "8" at bounding box center [275, 444] width 41 height 10
click at [314, 448] on label "9" at bounding box center [316, 444] width 41 height 10
click at [306, 461] on label "16" at bounding box center [316, 460] width 41 height 10
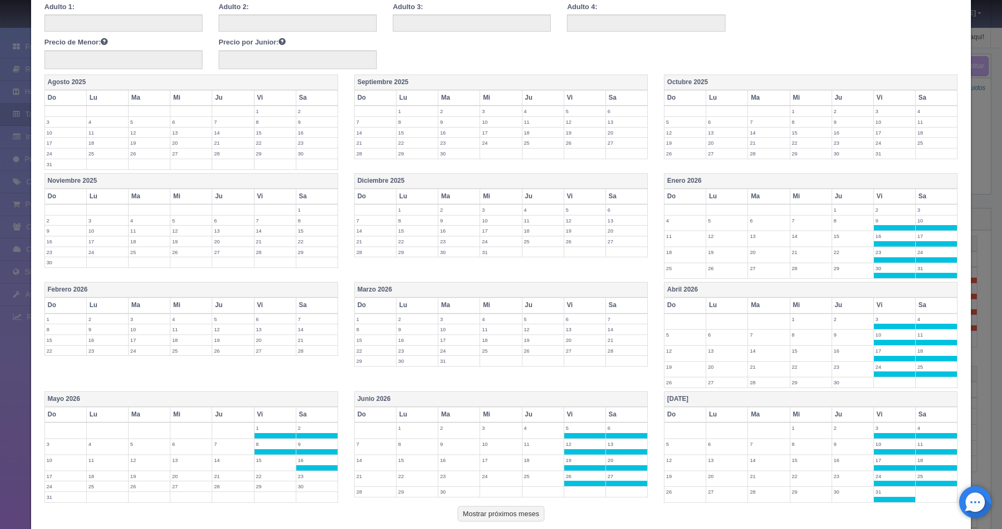
click at [306, 474] on label "23" at bounding box center [316, 476] width 41 height 10
click at [306, 490] on label "30" at bounding box center [316, 492] width 41 height 10
click at [272, 490] on label "29" at bounding box center [275, 492] width 41 height 10
click at [270, 481] on td "22" at bounding box center [275, 479] width 42 height 16
click at [270, 462] on label "15" at bounding box center [275, 460] width 41 height 10
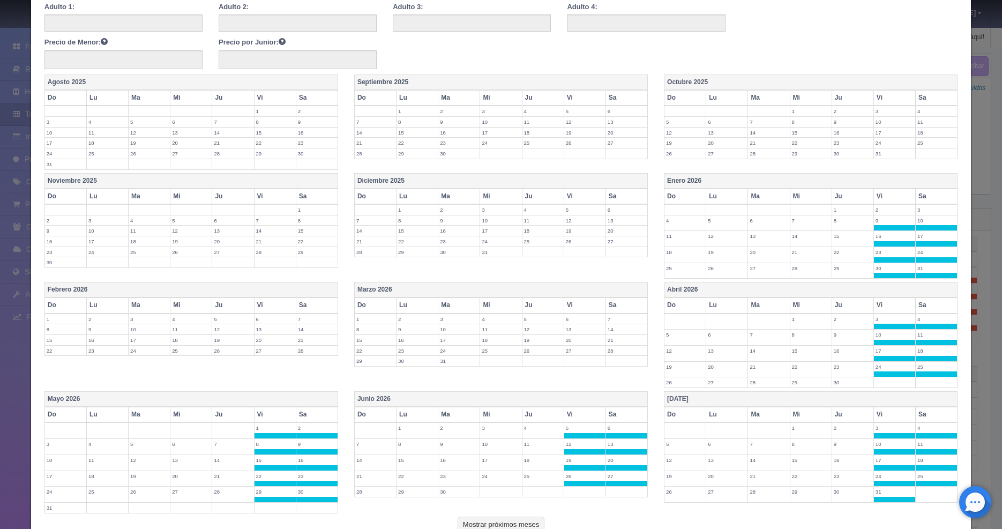
click at [259, 320] on label "6" at bounding box center [275, 319] width 41 height 10
click at [309, 319] on label "7" at bounding box center [316, 319] width 41 height 10
click at [309, 333] on label "14" at bounding box center [316, 335] width 41 height 10
click at [270, 336] on label "13" at bounding box center [275, 335] width 41 height 10
click at [264, 355] on td "20" at bounding box center [275, 351] width 42 height 11
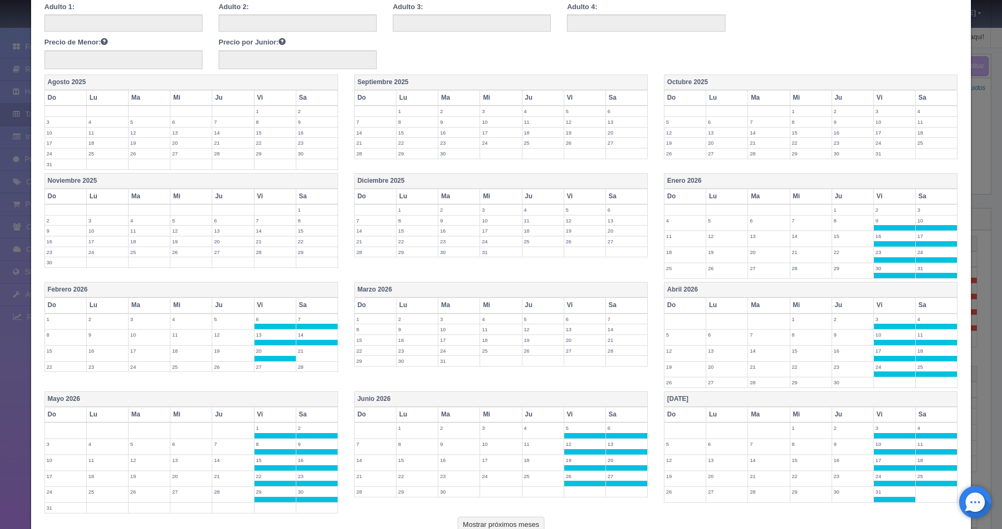
click at [319, 352] on label "21" at bounding box center [316, 351] width 41 height 10
click at [304, 368] on label "28" at bounding box center [316, 367] width 41 height 10
click at [265, 364] on label "27" at bounding box center [275, 367] width 41 height 10
click at [571, 317] on label "6" at bounding box center [584, 319] width 41 height 10
click at [613, 319] on label "7" at bounding box center [626, 319] width 41 height 10
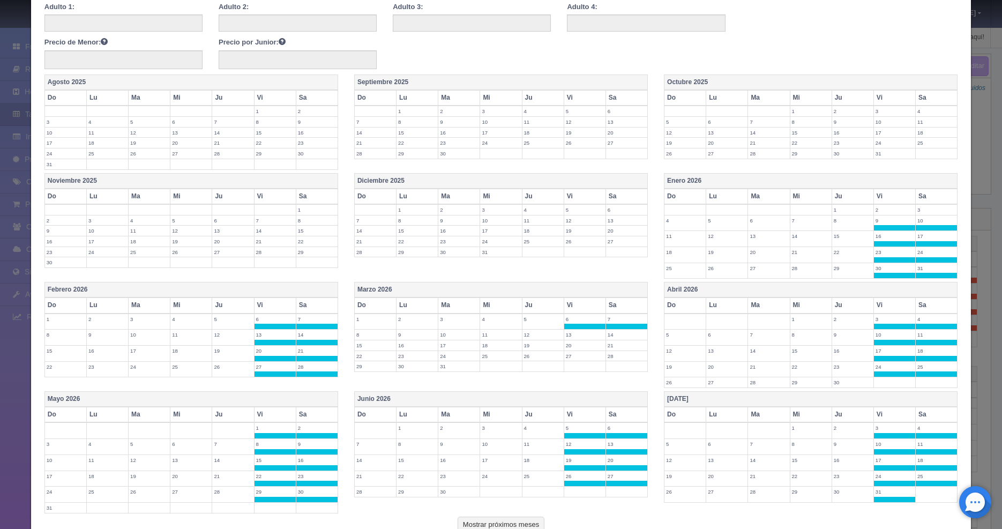
click at [611, 332] on label "14" at bounding box center [626, 335] width 41 height 10
click at [582, 335] on label "13" at bounding box center [584, 335] width 41 height 10
click at [567, 353] on label "20" at bounding box center [584, 351] width 41 height 10
click at [613, 353] on label "21" at bounding box center [626, 351] width 41 height 10
click at [608, 366] on label "28" at bounding box center [626, 367] width 41 height 10
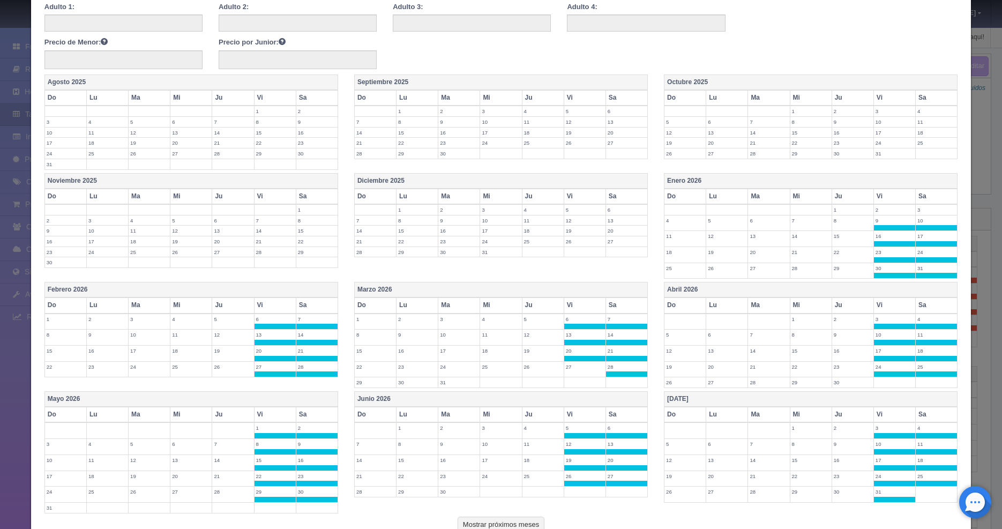
click at [576, 363] on label "27" at bounding box center [584, 367] width 41 height 10
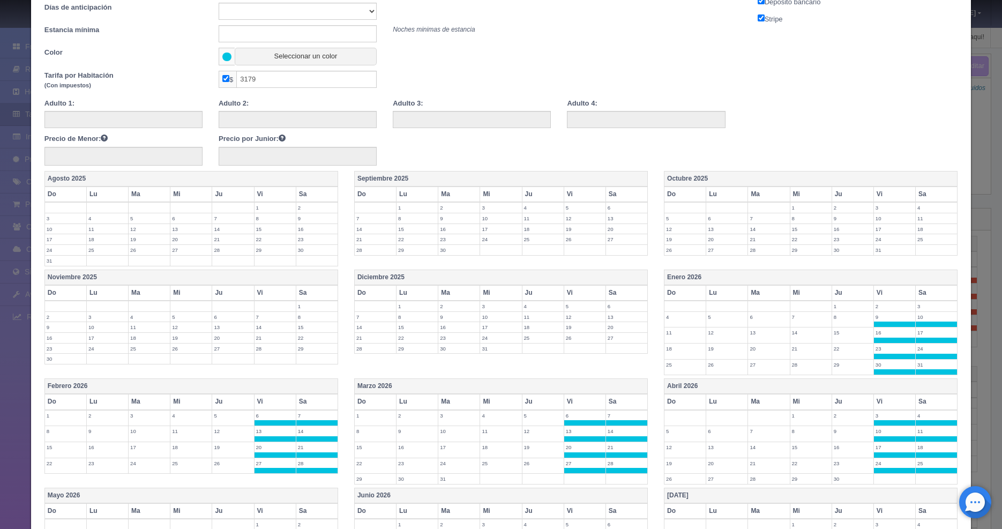
scroll to position [257, 0]
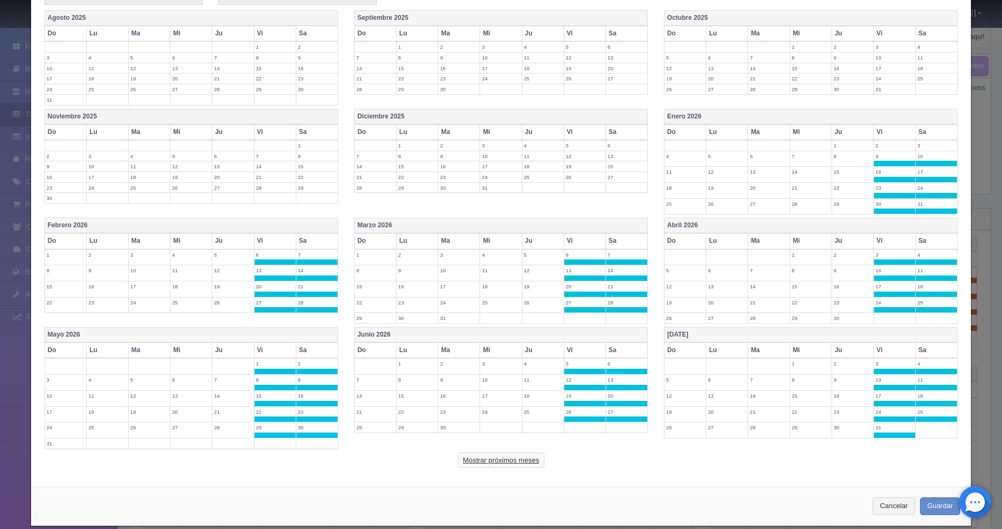
click at [513, 457] on button "Mostrar próximos meses" at bounding box center [501, 460] width 87 height 16
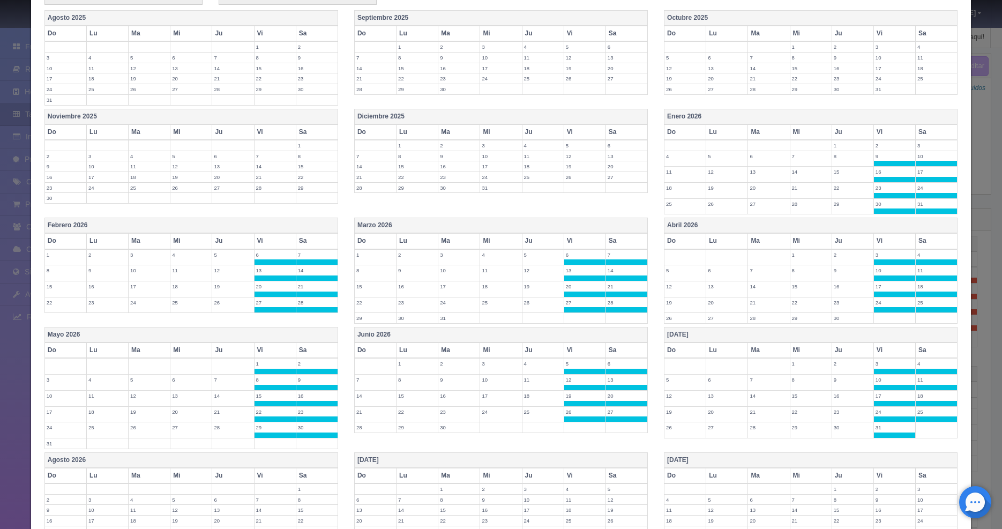
scroll to position [410, 0]
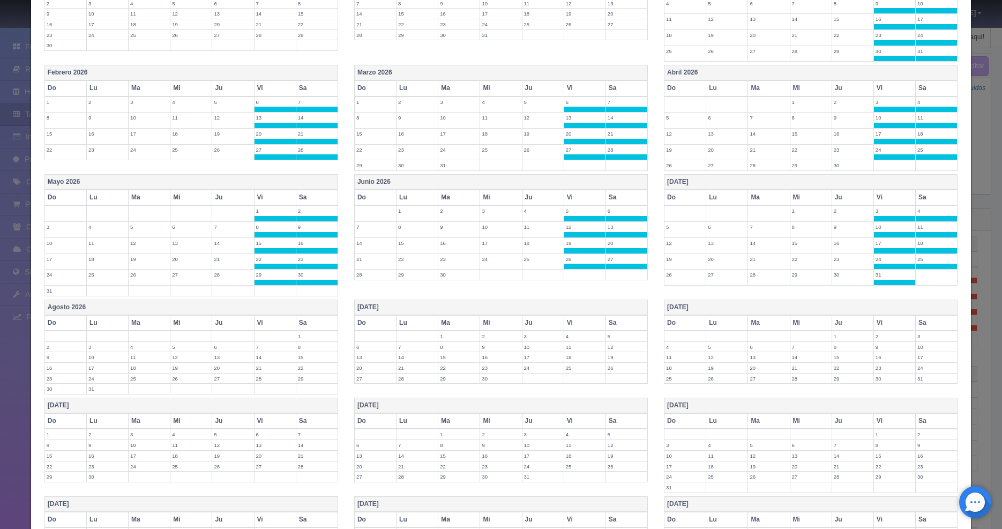
click at [307, 334] on label "1" at bounding box center [316, 336] width 41 height 10
click at [306, 351] on label "8" at bounding box center [316, 352] width 41 height 10
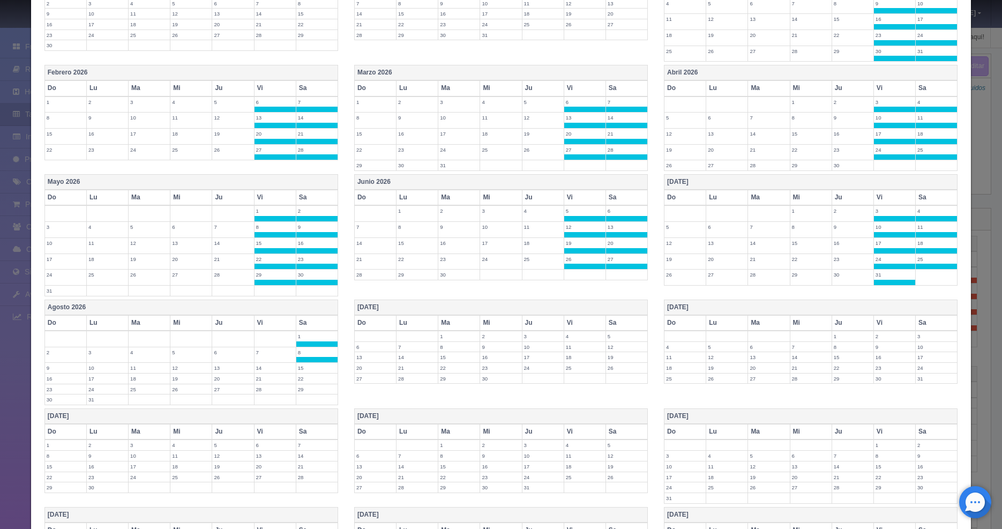
click at [307, 369] on label "15" at bounding box center [316, 368] width 41 height 10
click at [308, 385] on label "22" at bounding box center [316, 384] width 41 height 10
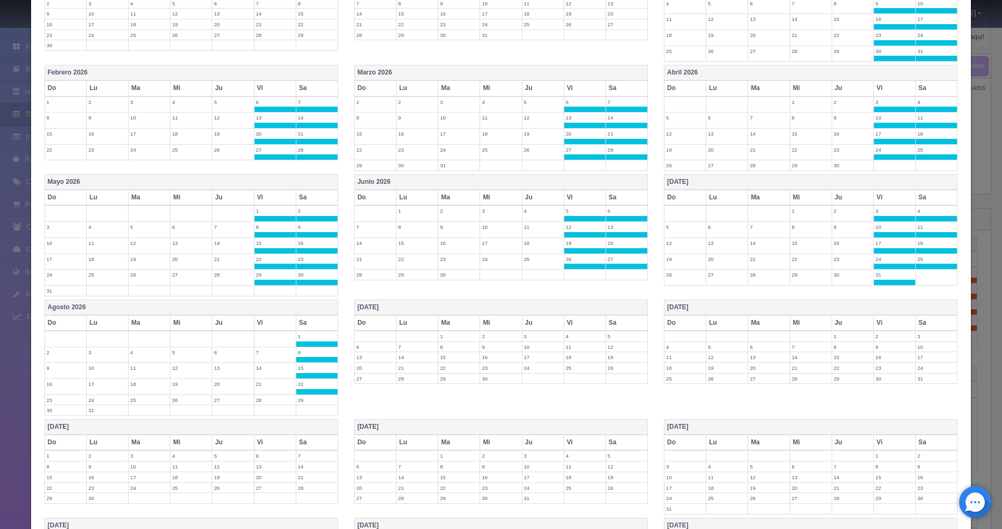
click at [304, 399] on label "29" at bounding box center [316, 400] width 41 height 10
click at [267, 399] on label "28" at bounding box center [275, 400] width 41 height 10
click at [266, 382] on label "21" at bounding box center [275, 384] width 41 height 10
click at [264, 370] on label "14" at bounding box center [275, 368] width 41 height 10
click at [265, 349] on label "7" at bounding box center [275, 352] width 41 height 10
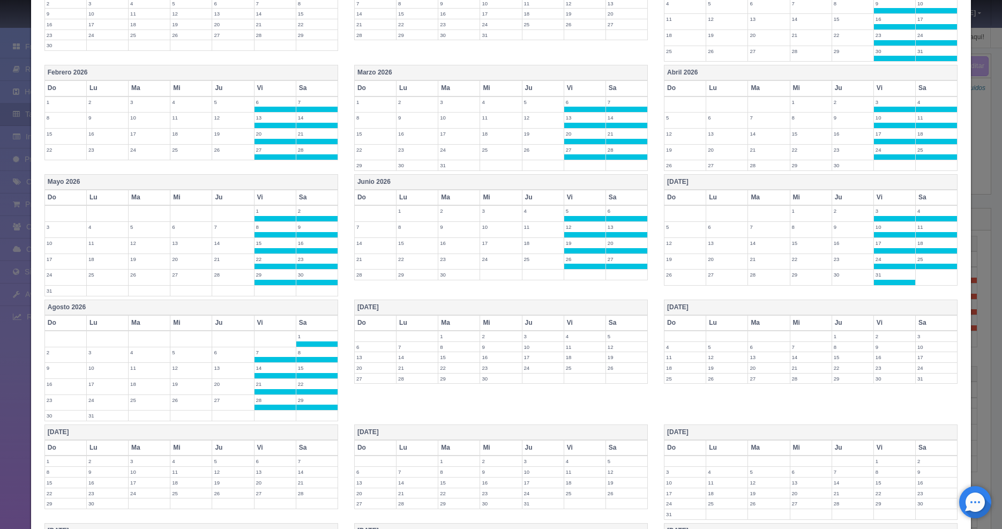
click at [567, 336] on label "4" at bounding box center [584, 336] width 41 height 10
click at [609, 335] on label "5" at bounding box center [626, 336] width 41 height 10
click at [569, 355] on label "11" at bounding box center [584, 352] width 41 height 10
click at [606, 355] on label "12" at bounding box center [626, 352] width 41 height 10
click at [566, 366] on label "18" at bounding box center [584, 368] width 41 height 10
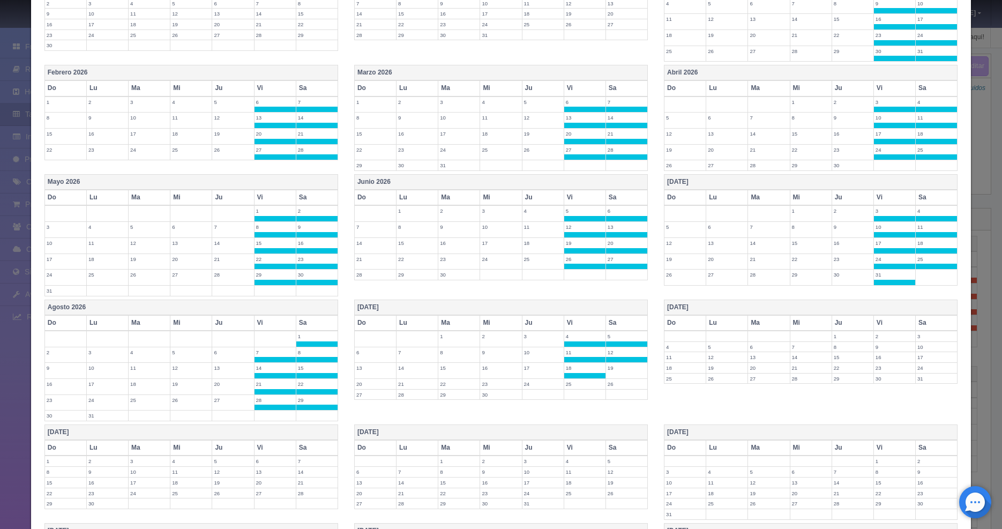
click at [608, 367] on label "19" at bounding box center [626, 368] width 41 height 10
click at [568, 385] on label "25" at bounding box center [584, 384] width 41 height 10
click at [620, 382] on label "26" at bounding box center [626, 384] width 41 height 10
click at [879, 338] on label "2" at bounding box center [894, 336] width 41 height 10
click at [928, 337] on label "3" at bounding box center [936, 336] width 41 height 10
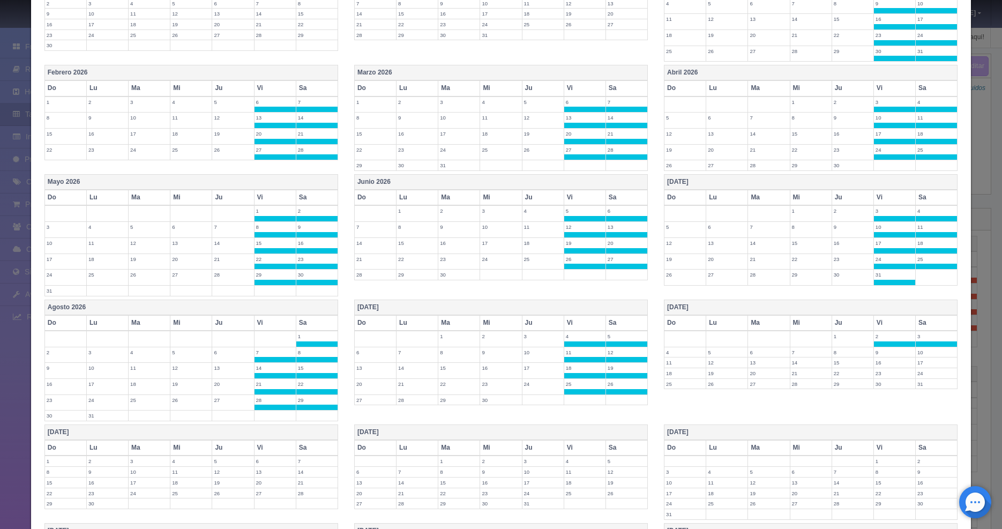
click at [881, 352] on label "9" at bounding box center [894, 352] width 41 height 10
click at [921, 353] on label "10" at bounding box center [936, 352] width 41 height 10
click at [874, 367] on label "16" at bounding box center [894, 368] width 41 height 10
click at [916, 369] on label "17" at bounding box center [936, 368] width 41 height 10
click at [874, 384] on label "23" at bounding box center [894, 384] width 41 height 10
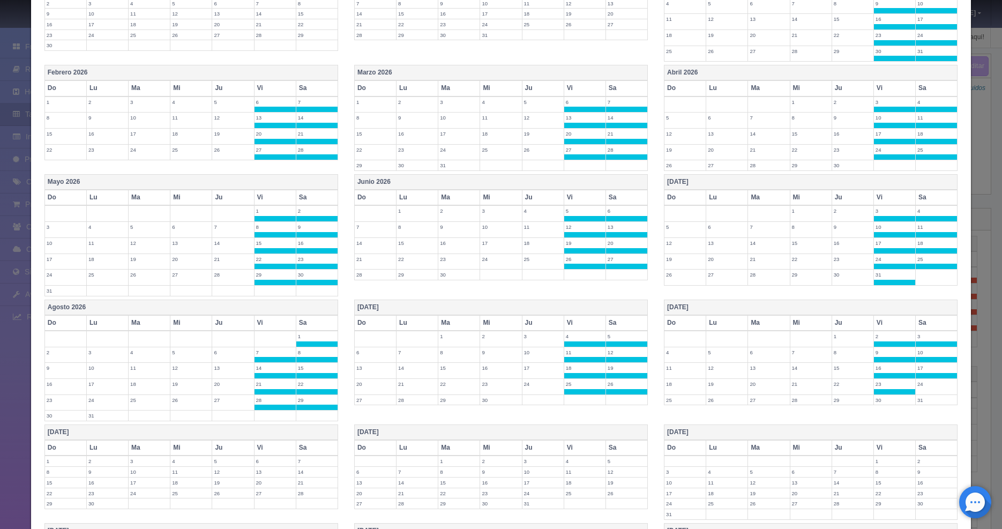
click at [916, 384] on label "24" at bounding box center [936, 384] width 41 height 10
click at [876, 402] on label "30" at bounding box center [894, 400] width 41 height 10
click at [919, 401] on label "31" at bounding box center [936, 400] width 41 height 10
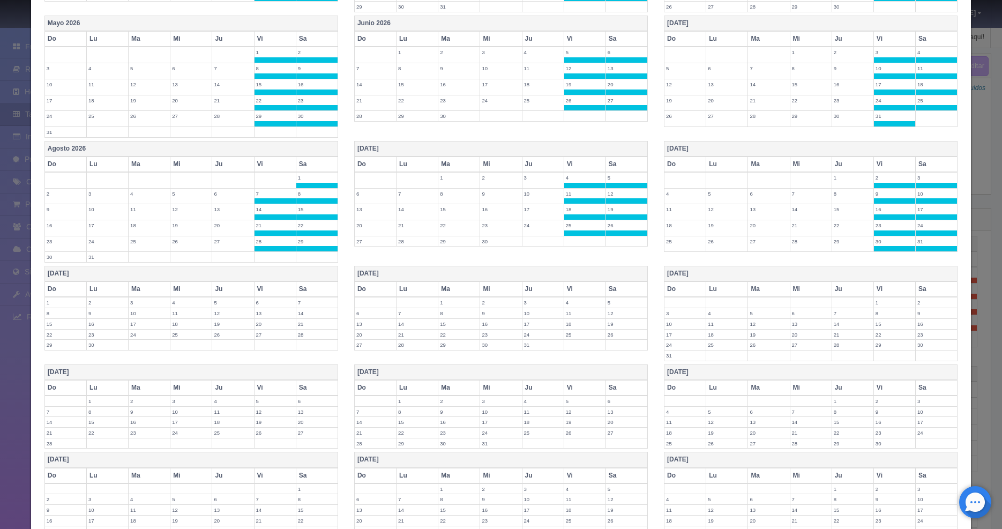
scroll to position [619, 0]
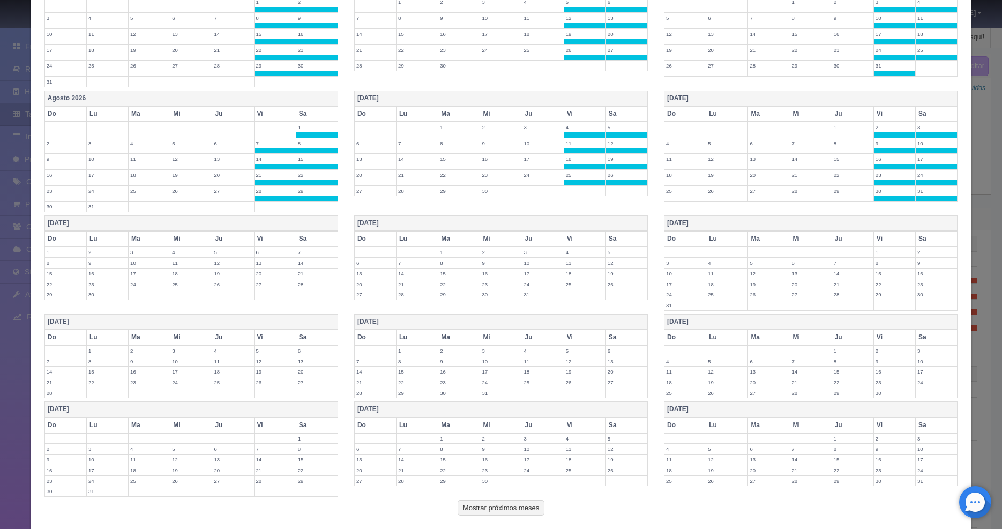
click at [572, 255] on label "4" at bounding box center [584, 252] width 41 height 10
click at [608, 256] on label "5" at bounding box center [626, 252] width 41 height 10
click at [578, 269] on label "11" at bounding box center [584, 268] width 41 height 10
click at [625, 271] on label "12" at bounding box center [626, 268] width 41 height 10
click at [568, 282] on label "18" at bounding box center [584, 284] width 41 height 10
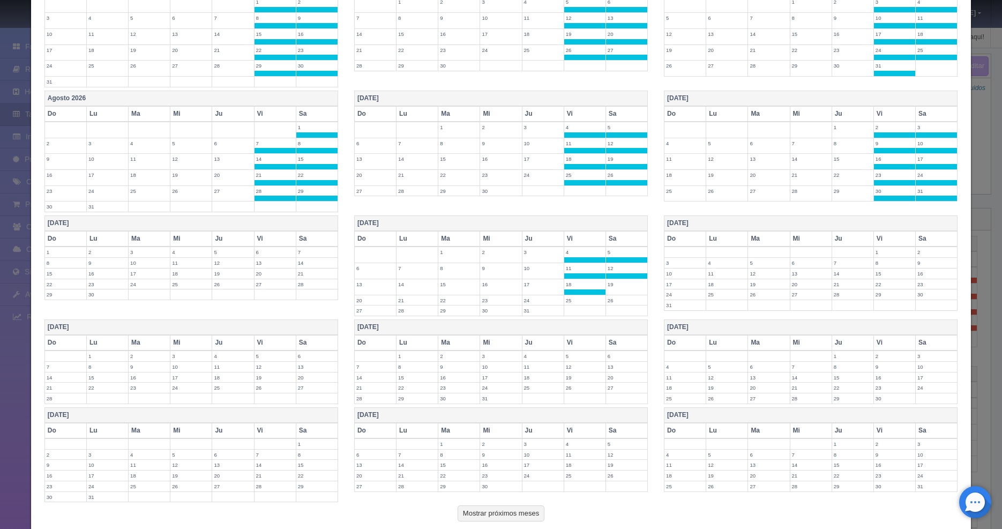
click at [612, 287] on label "19" at bounding box center [626, 284] width 41 height 10
click at [610, 302] on label "26" at bounding box center [626, 300] width 41 height 10
click at [583, 304] on label "25" at bounding box center [584, 300] width 41 height 10
click at [309, 253] on label "7" at bounding box center [316, 252] width 41 height 10
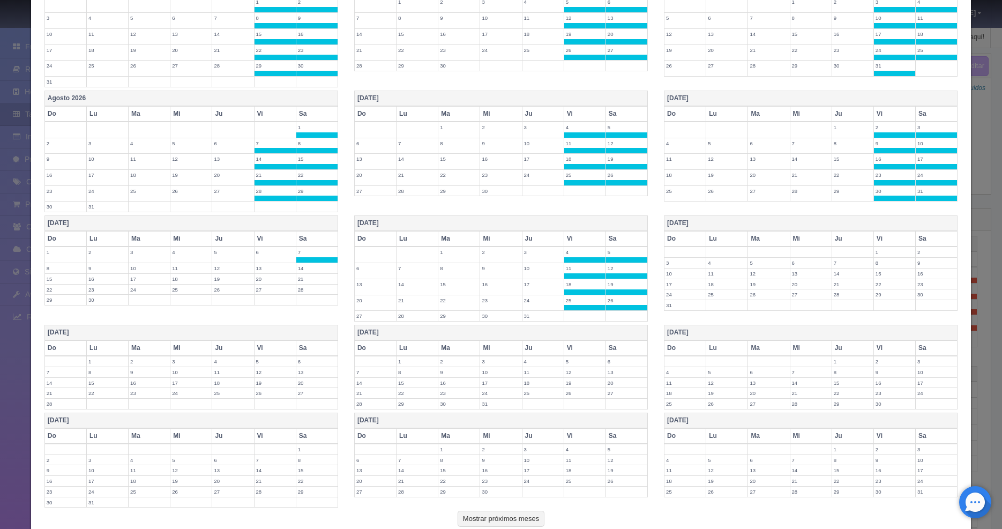
click at [271, 251] on label "6" at bounding box center [275, 252] width 41 height 10
click at [267, 269] on label "13" at bounding box center [275, 268] width 41 height 10
click at [314, 267] on label "14" at bounding box center [316, 268] width 41 height 10
click at [308, 282] on label "21" at bounding box center [316, 284] width 41 height 10
click at [307, 297] on label "28" at bounding box center [316, 300] width 41 height 10
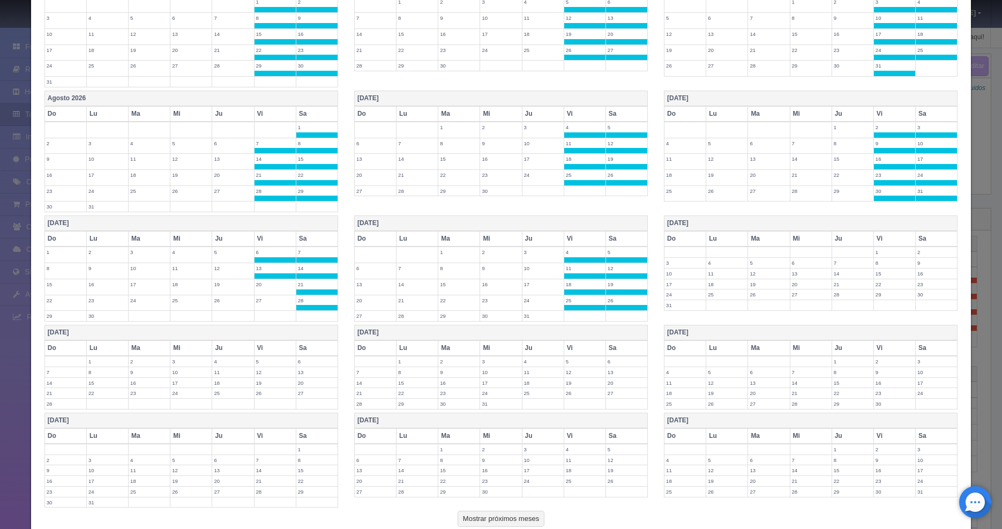
click at [279, 299] on label "27" at bounding box center [275, 300] width 41 height 10
click at [272, 280] on label "20" at bounding box center [275, 284] width 41 height 10
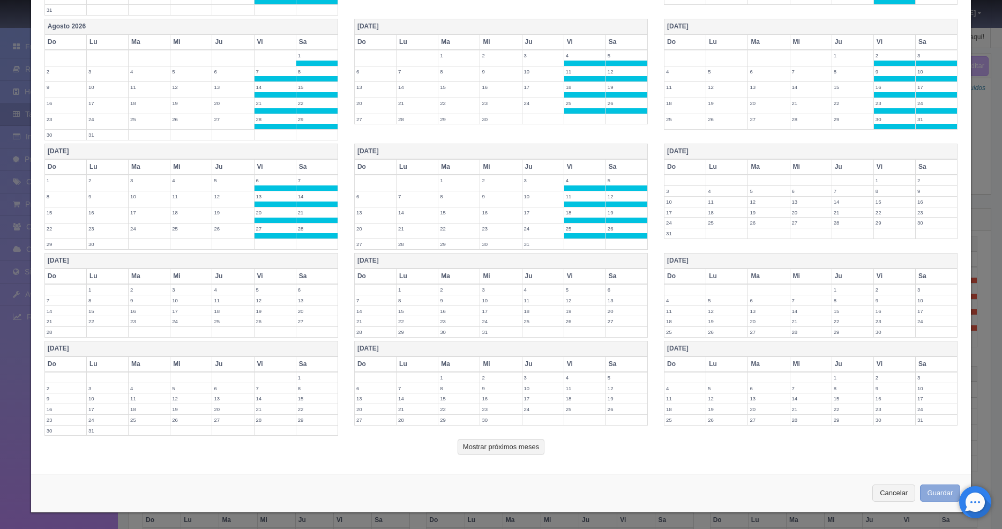
click at [936, 488] on button "Guardar" at bounding box center [940, 494] width 41 height 18
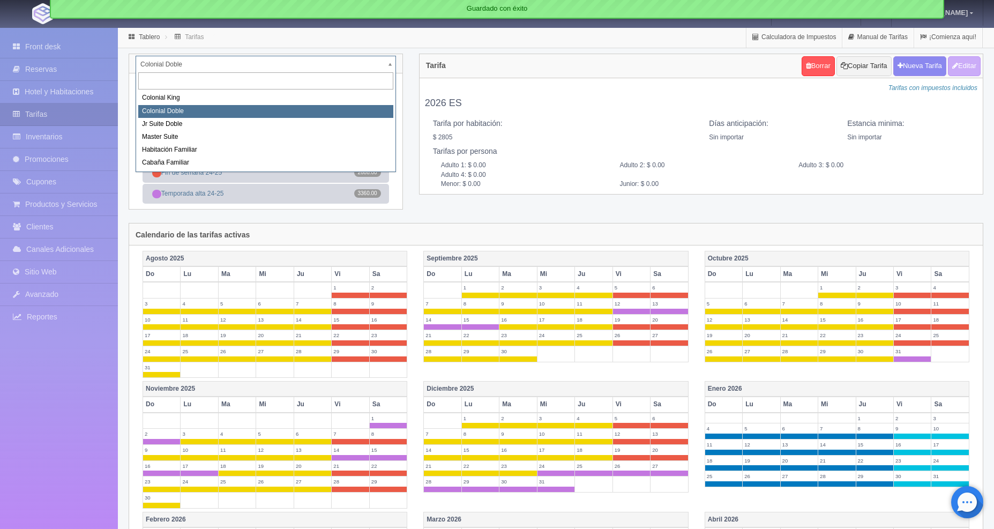
click at [388, 62] on body "[GEOGRAPHIC_DATA] Manuales de Ayuda Actualizaciones recientes [PERSON_NAME] Mi …" at bounding box center [497, 410] width 994 height 767
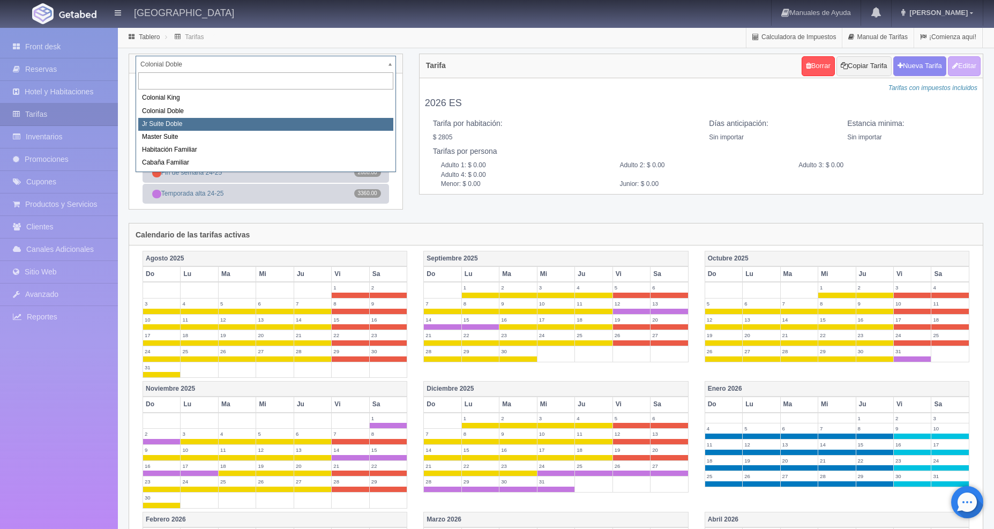
select select "978"
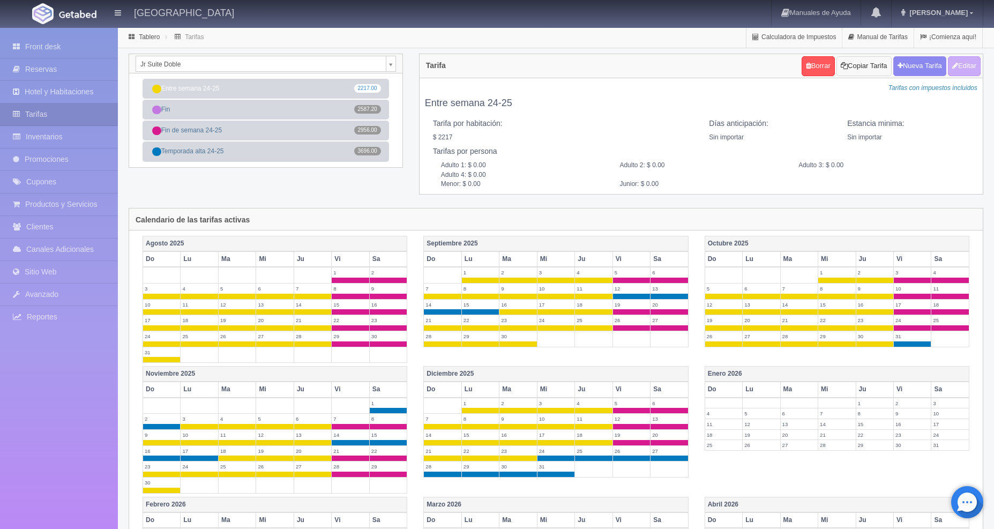
click at [867, 60] on button "Copiar Tarifa" at bounding box center [864, 66] width 55 height 20
select select
type input "Entre semana 24-25"
select select "0"
type input "0"
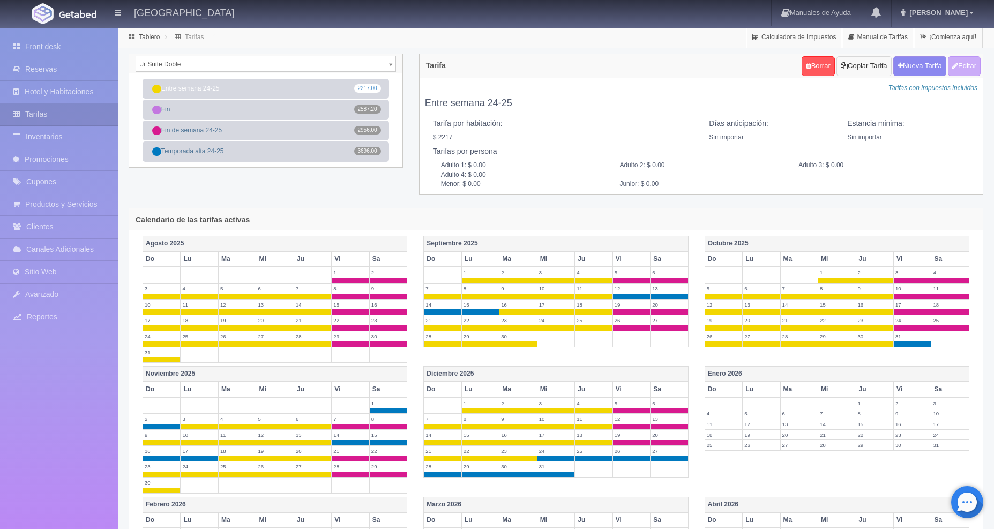
checkbox input "true"
type input "2217.00"
checkbox input "true"
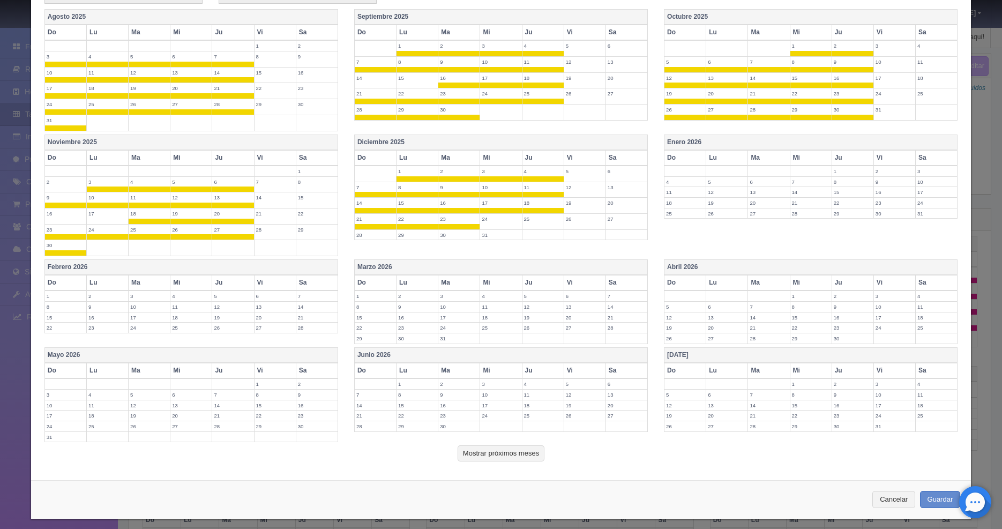
scroll to position [286, 0]
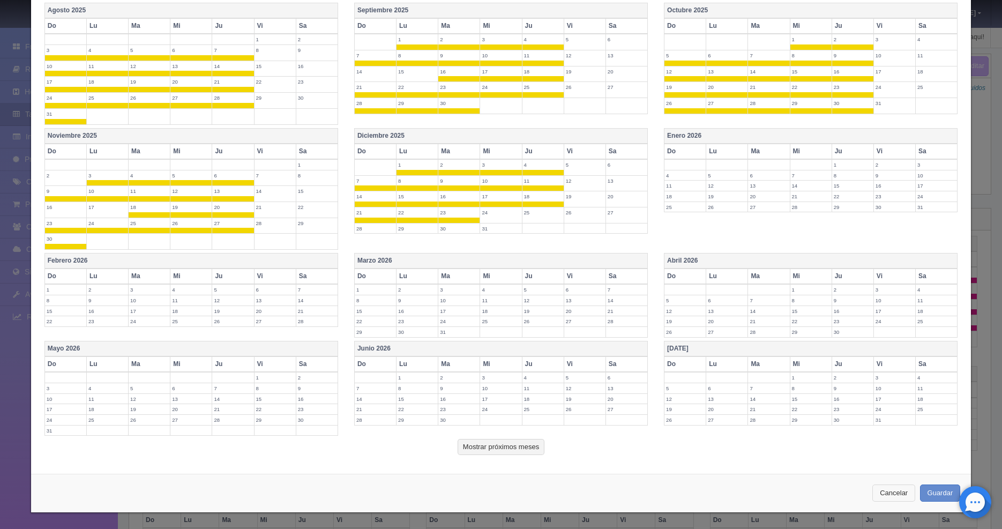
click at [878, 489] on button "Cancelar" at bounding box center [894, 494] width 43 height 18
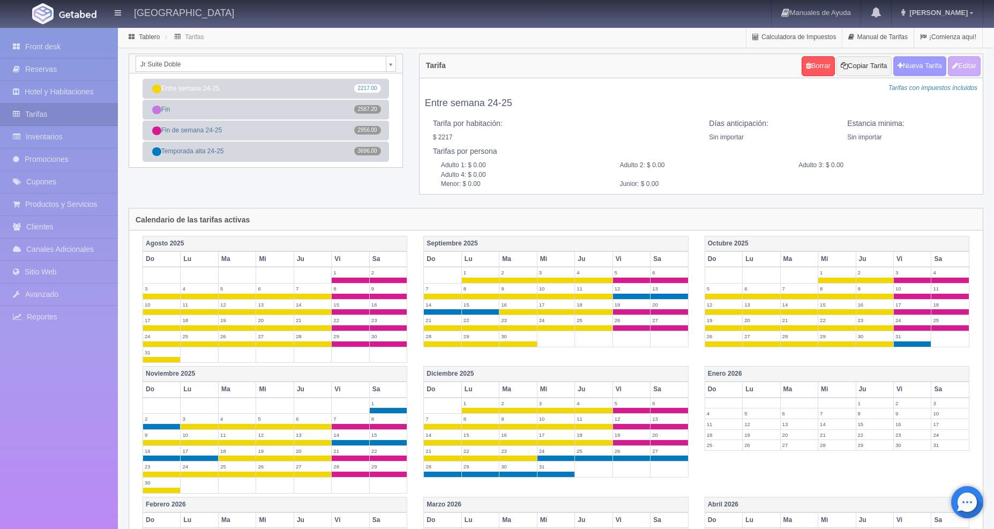
click at [928, 69] on button "Nueva Tarifa" at bounding box center [920, 66] width 53 height 20
select select
checkbox input "true"
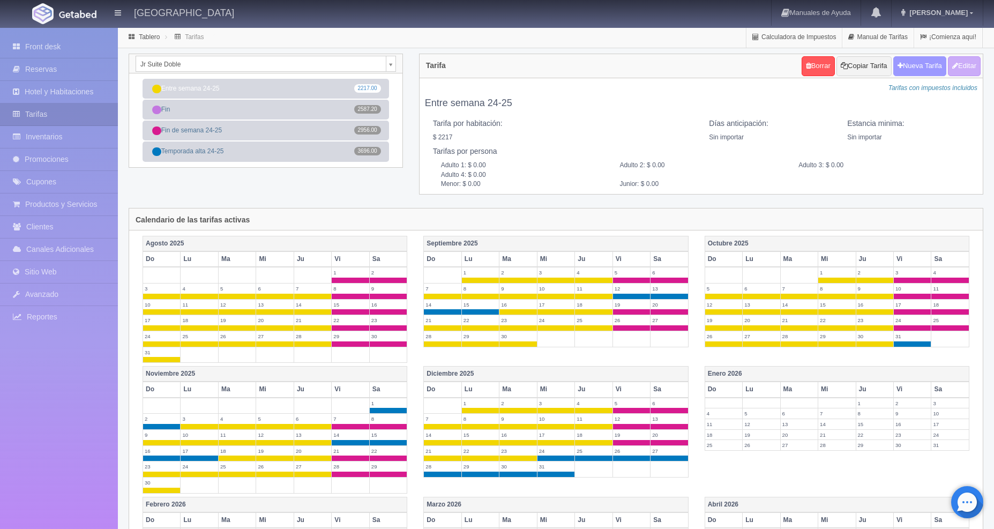
checkbox input "true"
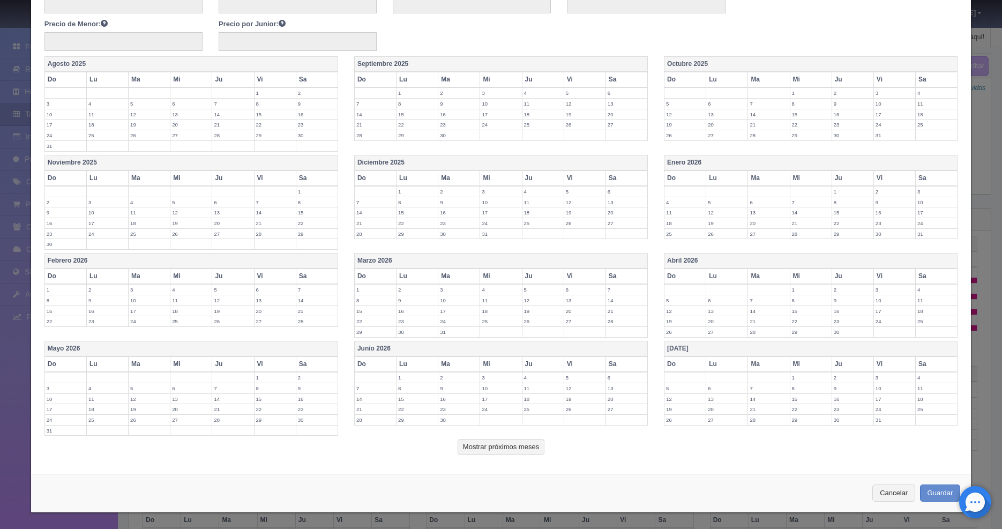
scroll to position [10, 0]
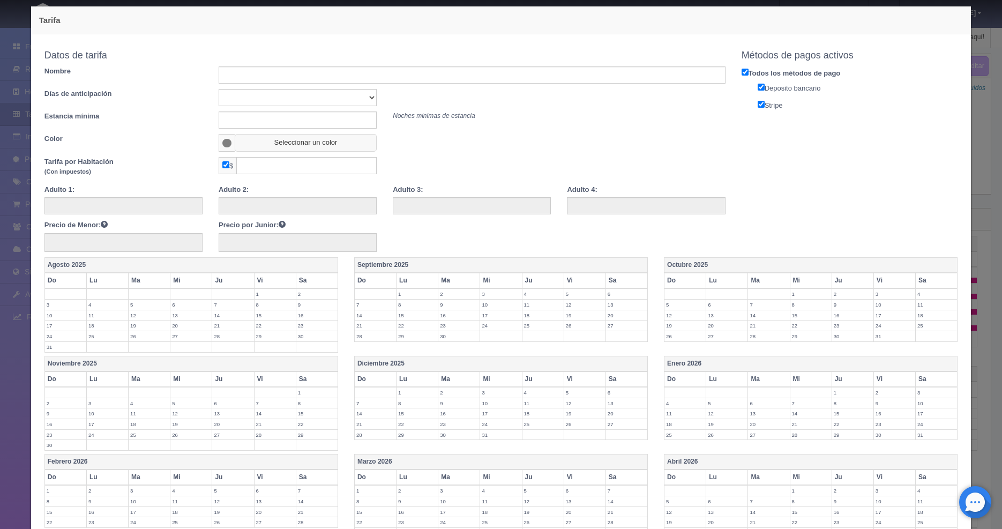
click at [251, 139] on button "Seleccionar un color" at bounding box center [306, 143] width 142 height 18
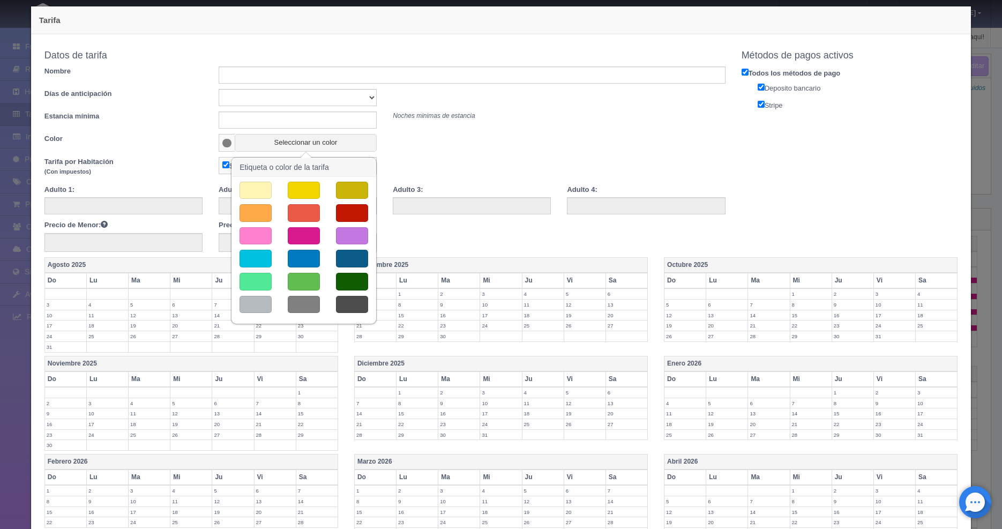
click at [302, 262] on button "button" at bounding box center [304, 259] width 32 height 18
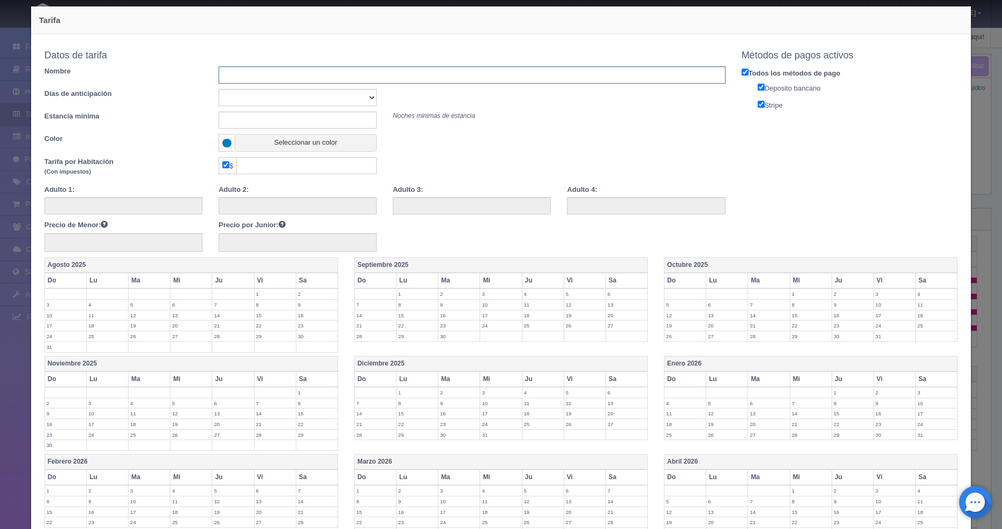
click at [245, 75] on input "text" at bounding box center [472, 74] width 507 height 17
type input "2026 ES"
click at [254, 168] on input "text" at bounding box center [306, 165] width 140 height 17
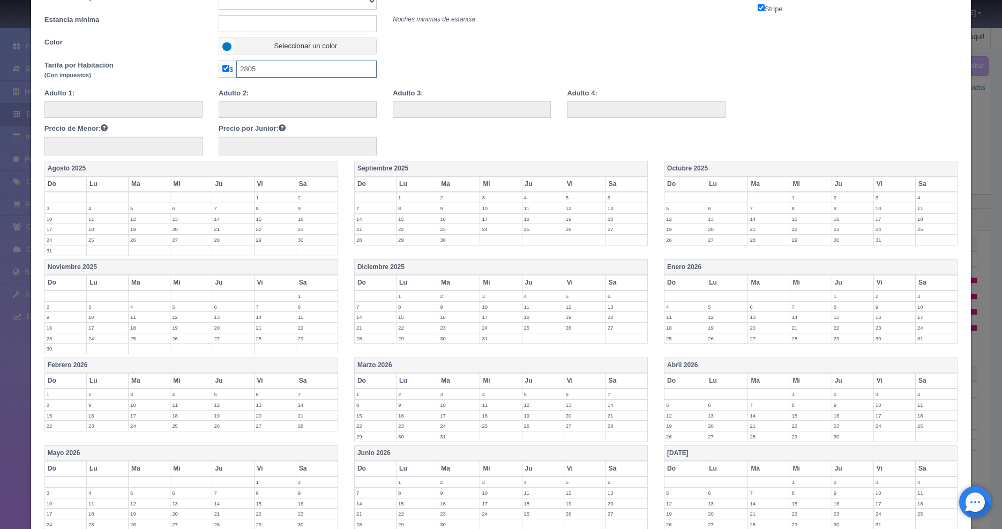
type input "2805"
click at [669, 309] on label "4" at bounding box center [685, 307] width 41 height 10
click at [679, 322] on label "11" at bounding box center [685, 322] width 41 height 10
click at [675, 334] on label "18" at bounding box center [685, 338] width 41 height 10
click at [674, 355] on label "25" at bounding box center [685, 354] width 41 height 10
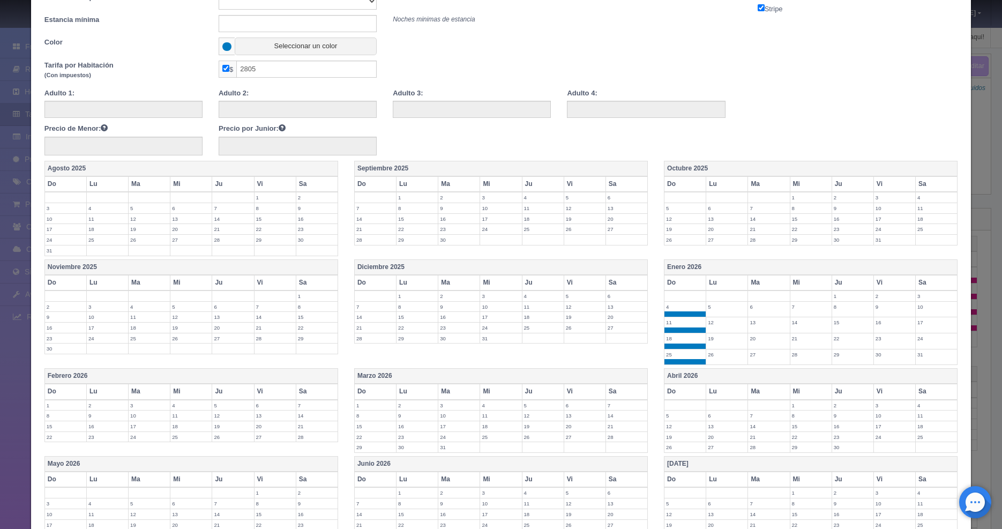
click at [714, 358] on label "26" at bounding box center [726, 354] width 41 height 10
click at [754, 358] on label "27" at bounding box center [768, 354] width 41 height 10
click at [816, 359] on label "28" at bounding box center [811, 354] width 41 height 10
click at [850, 361] on td "29" at bounding box center [853, 357] width 42 height 16
click at [843, 341] on label "22" at bounding box center [852, 338] width 41 height 10
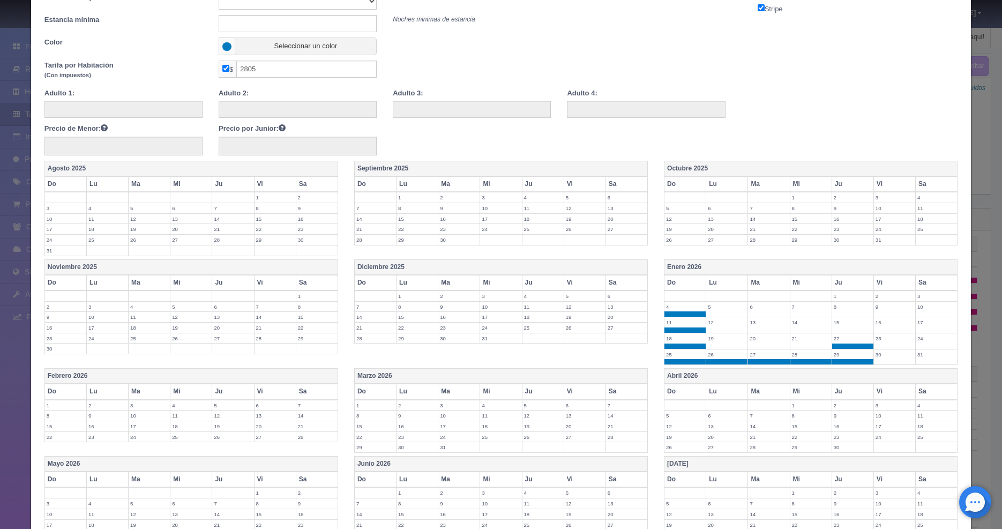
click at [806, 344] on td "21" at bounding box center [811, 341] width 42 height 16
click at [750, 338] on label "20" at bounding box center [768, 338] width 41 height 10
click at [716, 340] on label "19" at bounding box center [726, 338] width 41 height 10
click at [711, 325] on label "12" at bounding box center [726, 322] width 41 height 10
click at [713, 308] on label "5" at bounding box center [726, 307] width 41 height 10
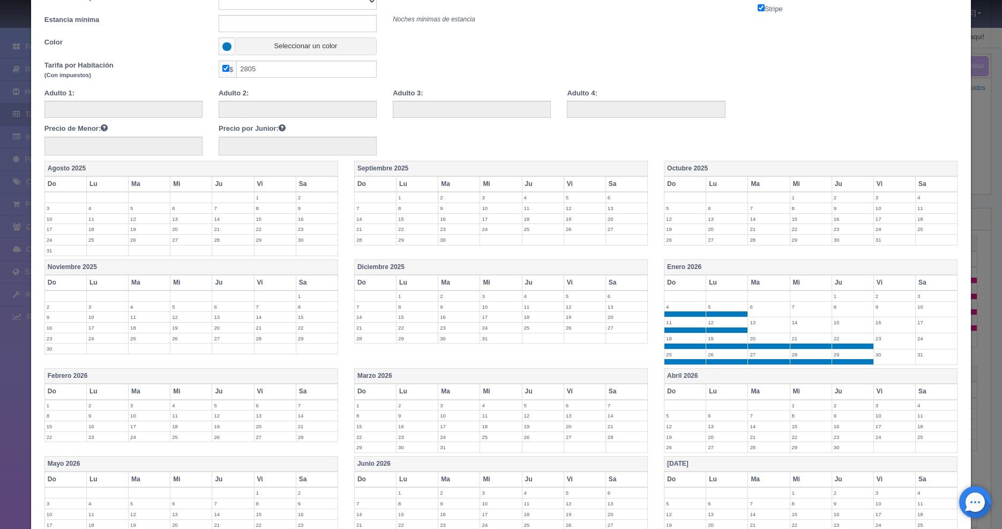
click at [748, 310] on label "6" at bounding box center [768, 307] width 41 height 10
click at [807, 310] on label "7" at bounding box center [811, 307] width 41 height 10
click at [838, 310] on label "8" at bounding box center [852, 307] width 41 height 10
click at [838, 325] on label "15" at bounding box center [852, 322] width 41 height 10
click at [805, 326] on label "14" at bounding box center [811, 322] width 41 height 10
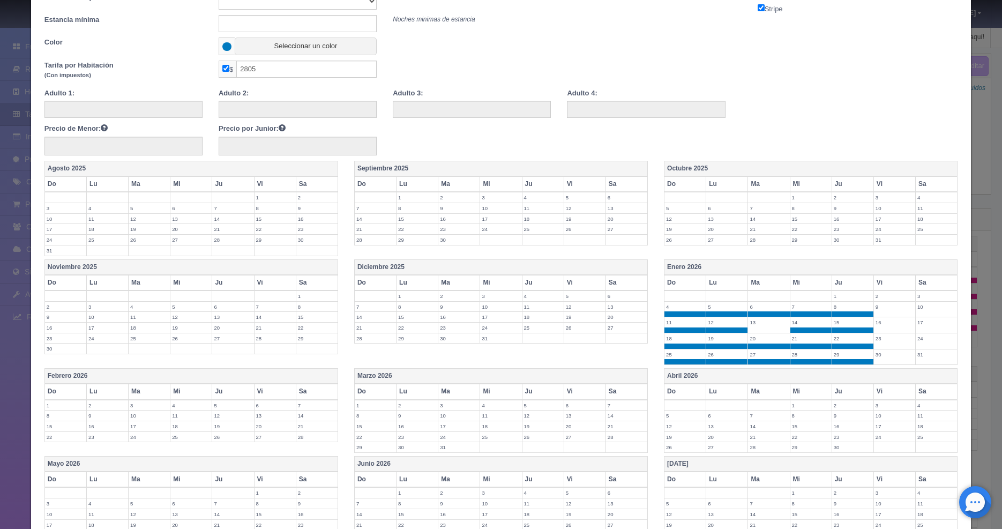
click at [759, 325] on label "13" at bounding box center [768, 322] width 41 height 10
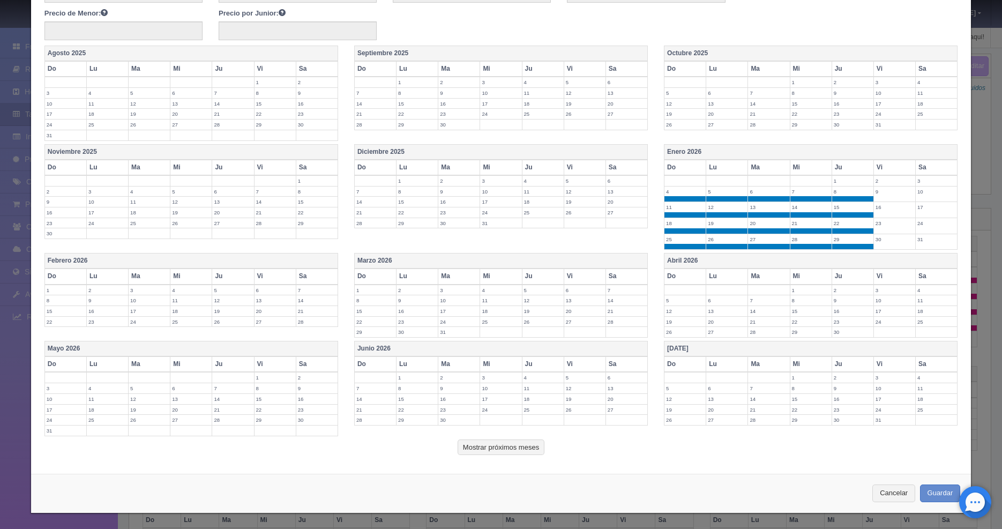
click at [673, 298] on label "5" at bounding box center [685, 300] width 41 height 10
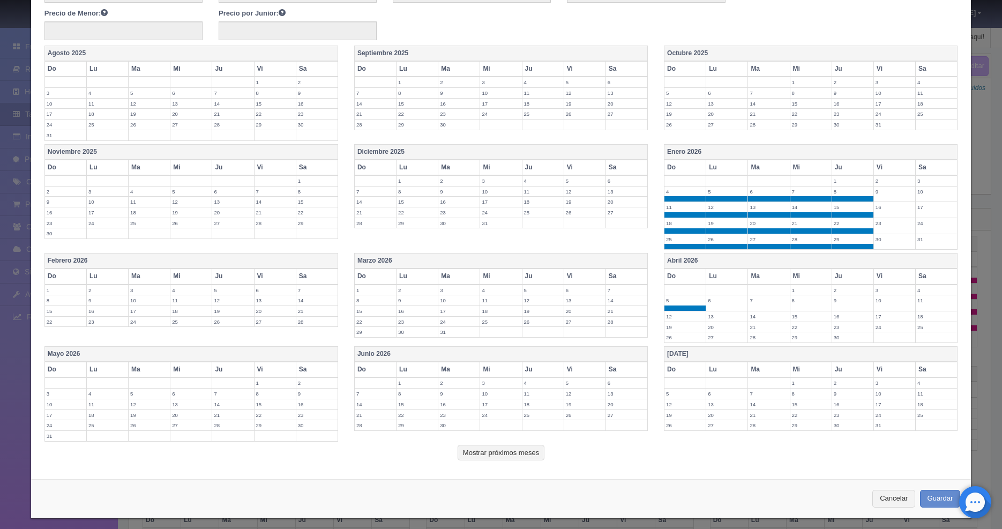
click at [719, 305] on label "6" at bounding box center [726, 300] width 41 height 10
click at [758, 305] on label "7" at bounding box center [768, 300] width 41 height 10
click at [804, 305] on label "8" at bounding box center [811, 300] width 41 height 10
click at [837, 305] on label "9" at bounding box center [852, 300] width 41 height 10
click at [836, 292] on label "2" at bounding box center [852, 290] width 41 height 10
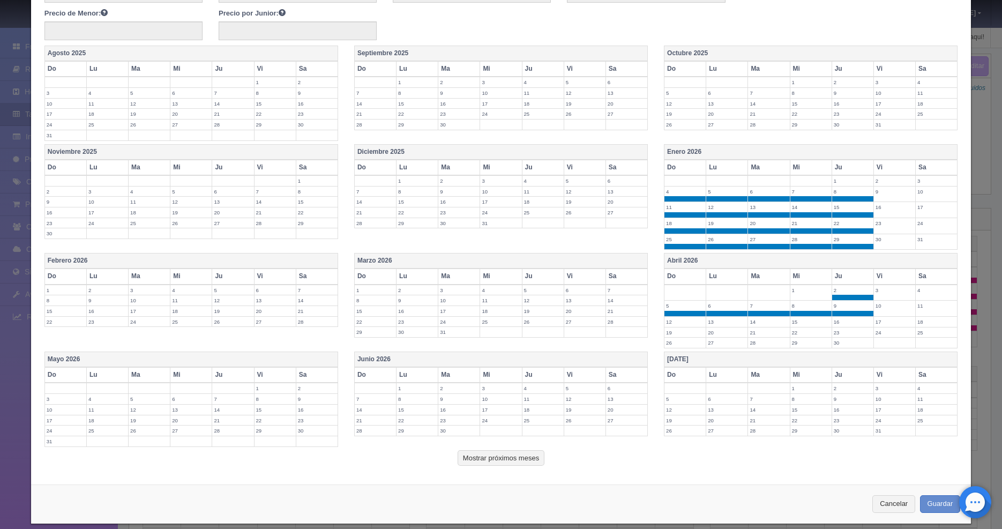
click at [837, 323] on label "16" at bounding box center [852, 322] width 41 height 10
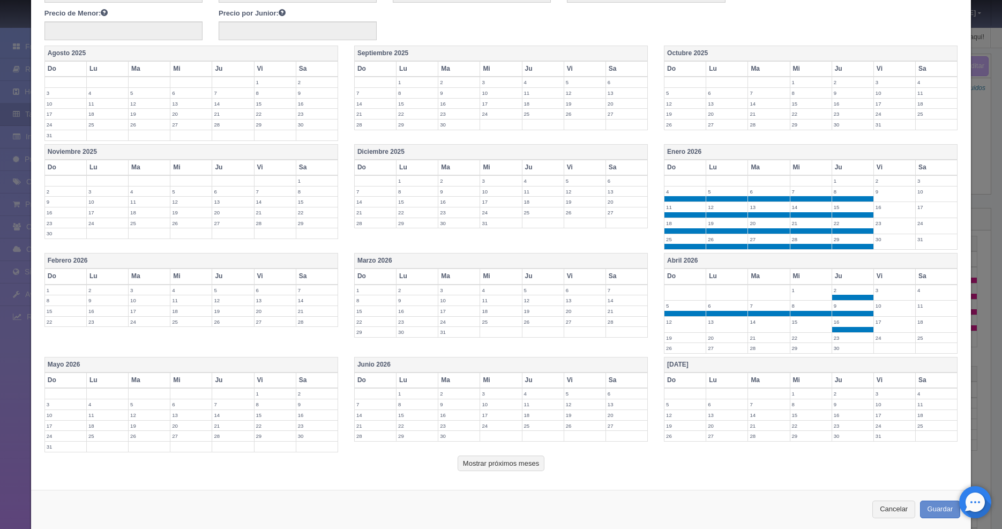
click at [798, 327] on td "15" at bounding box center [811, 325] width 42 height 16
click at [765, 326] on td "14" at bounding box center [769, 325] width 42 height 16
click at [710, 324] on label "13" at bounding box center [726, 322] width 41 height 10
click at [674, 323] on label "12" at bounding box center [685, 322] width 41 height 10
click at [673, 337] on label "19" at bounding box center [685, 338] width 41 height 10
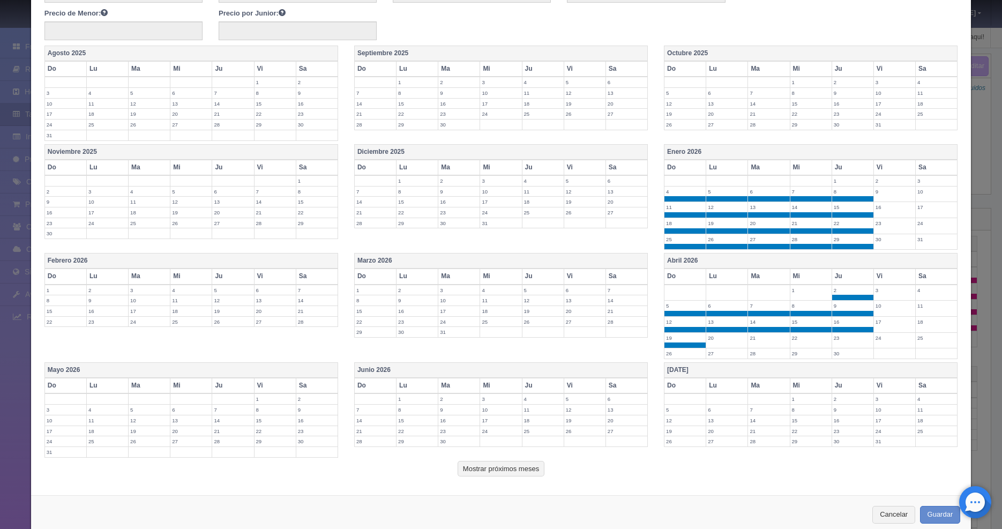
click at [713, 339] on label "20" at bounding box center [726, 338] width 41 height 10
click at [772, 340] on label "21" at bounding box center [768, 338] width 41 height 10
click at [798, 341] on label "22" at bounding box center [811, 338] width 41 height 10
click at [834, 341] on label "23" at bounding box center [852, 338] width 41 height 10
click at [833, 352] on label "30" at bounding box center [852, 353] width 41 height 10
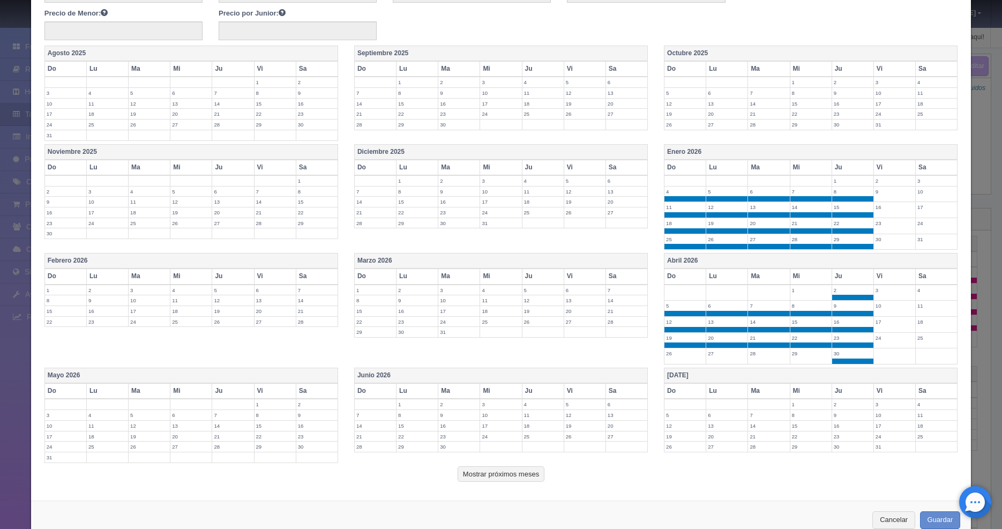
click at [804, 354] on label "29" at bounding box center [811, 353] width 41 height 10
click at [761, 355] on label "28" at bounding box center [768, 353] width 41 height 10
click at [711, 355] on label "27" at bounding box center [726, 353] width 41 height 10
click at [668, 355] on label "26" at bounding box center [685, 353] width 41 height 10
click at [535, 291] on label "5" at bounding box center [543, 290] width 41 height 10
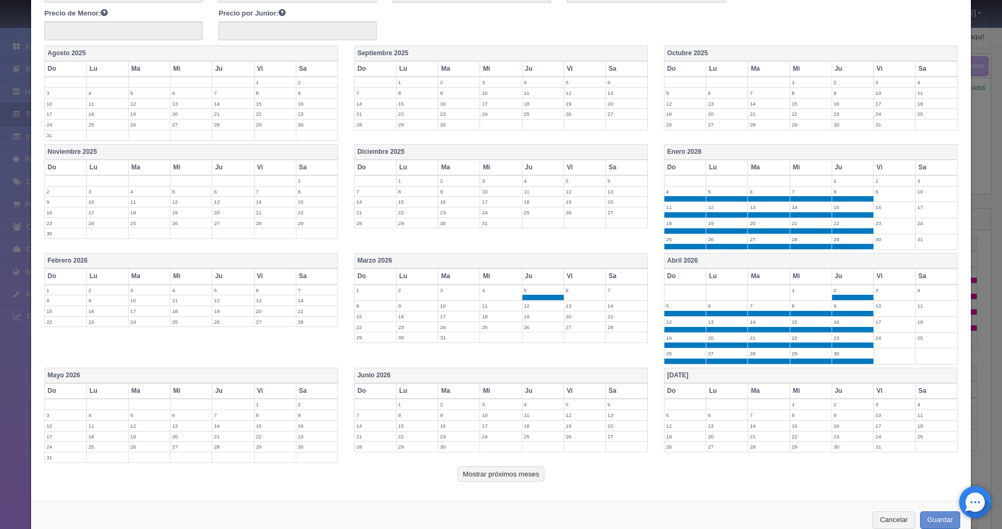
click at [492, 288] on label "4" at bounding box center [500, 290] width 41 height 10
click at [458, 292] on label "3" at bounding box center [458, 290] width 41 height 10
click at [403, 294] on label "2" at bounding box center [417, 290] width 41 height 10
click at [382, 294] on label "1" at bounding box center [375, 290] width 41 height 10
click at [375, 303] on label "8" at bounding box center [375, 306] width 41 height 10
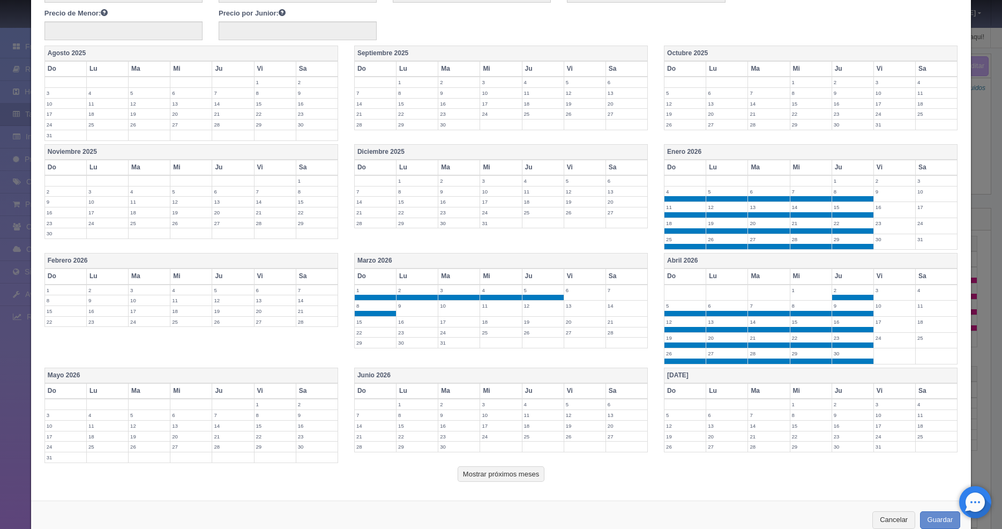
click at [400, 308] on label "9" at bounding box center [417, 306] width 41 height 10
click at [451, 311] on td "10" at bounding box center [459, 309] width 42 height 16
click at [498, 310] on label "11" at bounding box center [500, 306] width 41 height 10
click at [532, 306] on label "12" at bounding box center [543, 306] width 41 height 10
click at [530, 319] on label "19" at bounding box center [543, 322] width 41 height 10
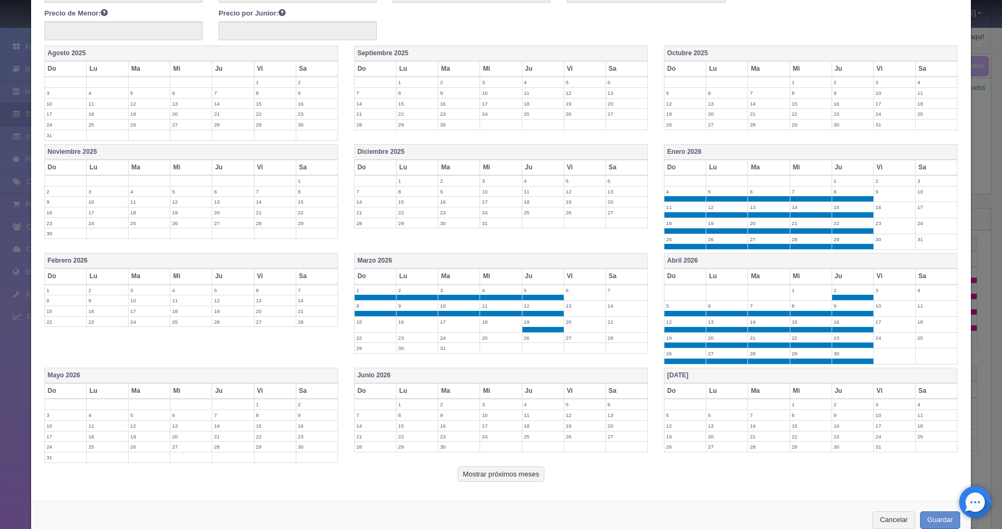
click at [527, 333] on label "26" at bounding box center [543, 338] width 41 height 10
click at [493, 338] on label "25" at bounding box center [500, 338] width 41 height 10
click at [447, 338] on label "24" at bounding box center [458, 338] width 41 height 10
click at [413, 341] on label "23" at bounding box center [417, 338] width 41 height 10
click at [373, 342] on label "22" at bounding box center [375, 338] width 41 height 10
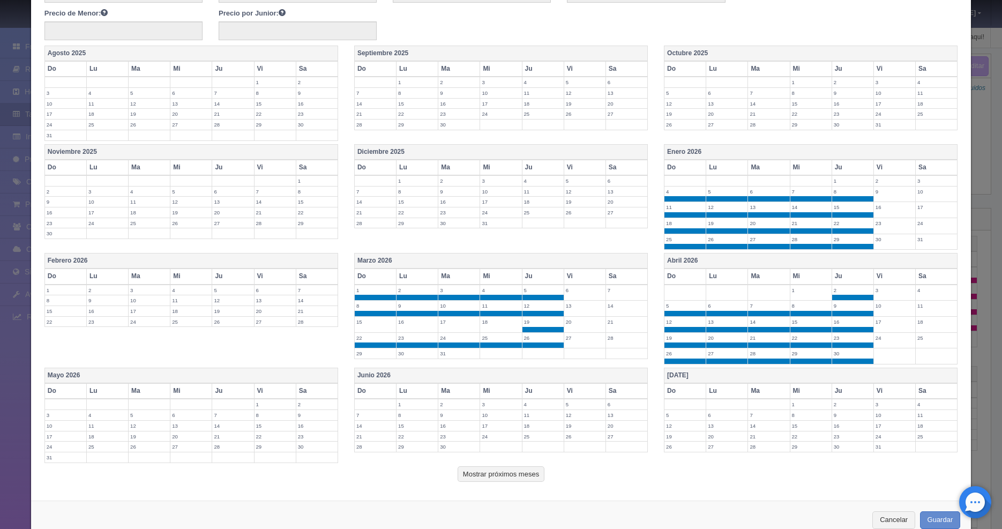
click at [374, 328] on td "15" at bounding box center [375, 325] width 42 height 16
click at [409, 322] on label "16" at bounding box center [417, 322] width 41 height 10
click at [463, 322] on label "17" at bounding box center [458, 322] width 41 height 10
click at [505, 322] on label "18" at bounding box center [500, 322] width 41 height 10
click at [438, 357] on label "31" at bounding box center [458, 353] width 41 height 10
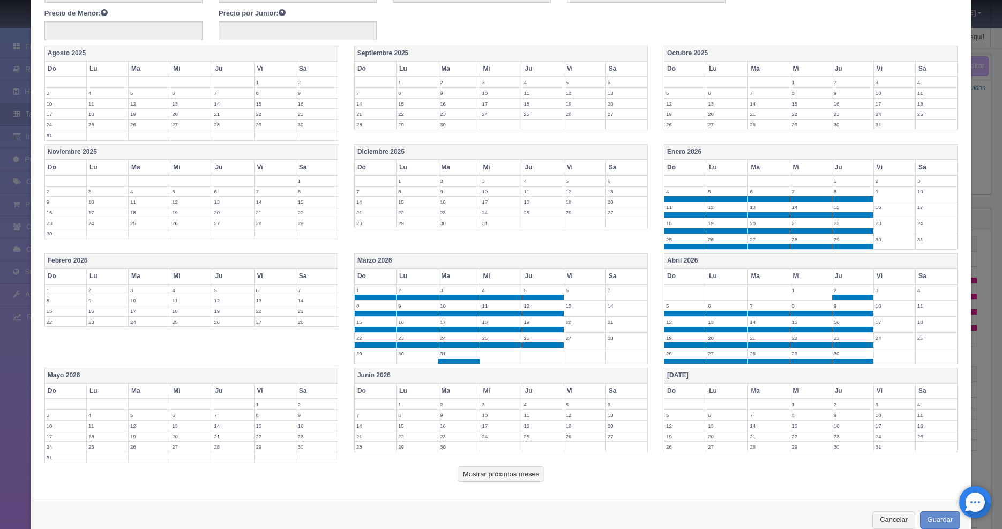
click at [413, 357] on label "30" at bounding box center [417, 353] width 41 height 10
click at [368, 358] on label "29" at bounding box center [375, 353] width 41 height 10
click at [236, 288] on label "5" at bounding box center [232, 290] width 41 height 10
click at [187, 289] on label "4" at bounding box center [190, 290] width 41 height 10
click at [142, 297] on td "3" at bounding box center [150, 293] width 42 height 16
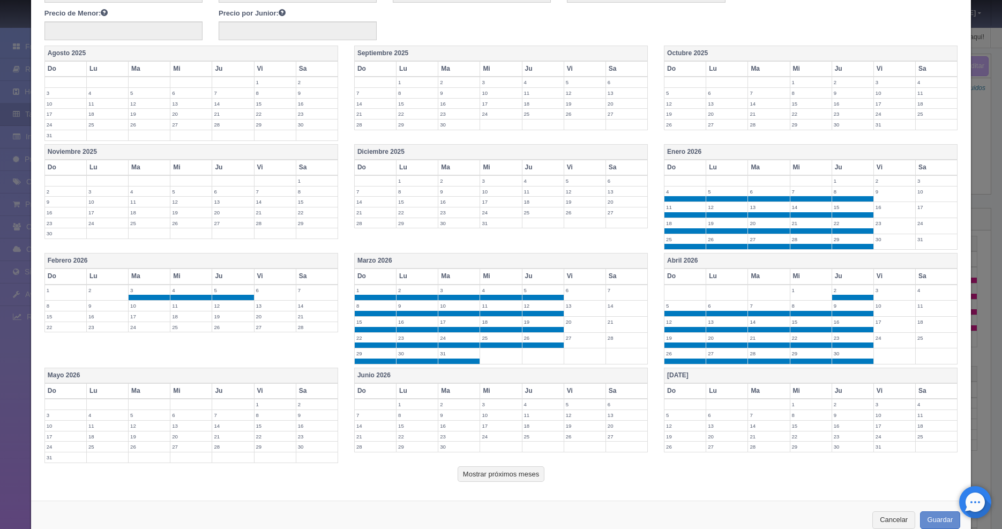
click at [94, 297] on td "2" at bounding box center [107, 293] width 42 height 16
click at [68, 295] on td "1" at bounding box center [65, 293] width 42 height 16
click at [68, 308] on label "8" at bounding box center [65, 306] width 41 height 10
click at [101, 308] on label "9" at bounding box center [107, 306] width 41 height 10
click at [126, 308] on label "9" at bounding box center [107, 306] width 41 height 10
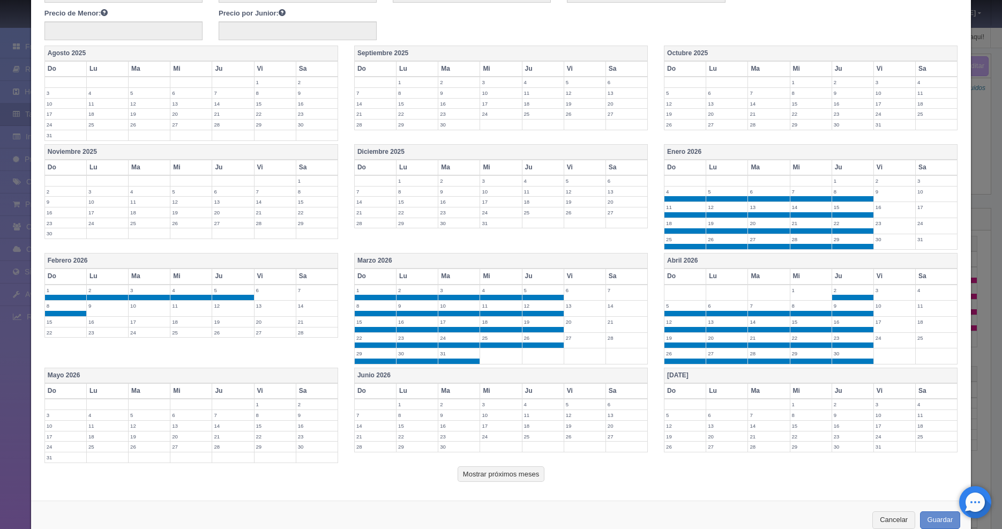
click at [152, 308] on label "10" at bounding box center [149, 306] width 41 height 10
click at [101, 307] on label "9" at bounding box center [107, 306] width 41 height 10
click at [188, 307] on label "11" at bounding box center [190, 306] width 41 height 10
click at [229, 307] on label "12" at bounding box center [232, 306] width 41 height 10
click at [225, 321] on label "19" at bounding box center [232, 322] width 41 height 10
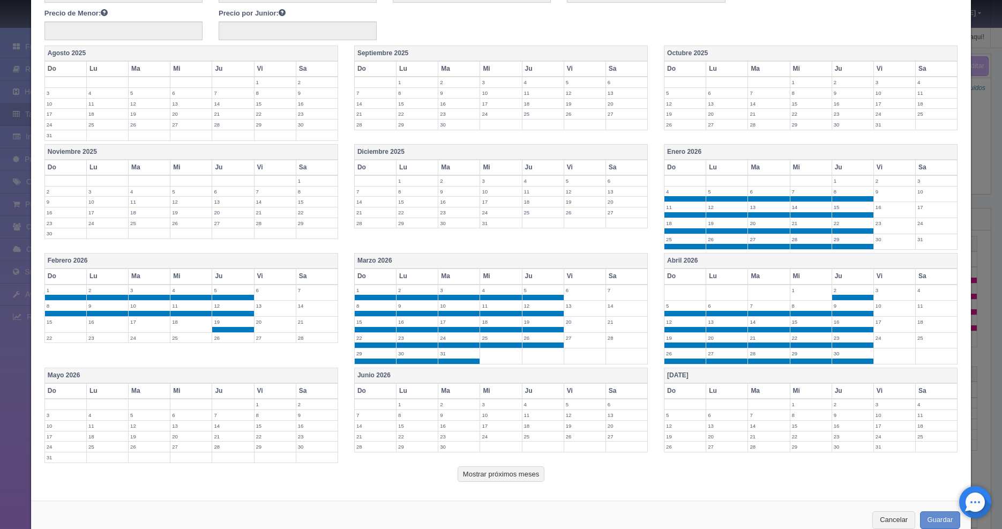
click at [176, 325] on label "18" at bounding box center [190, 322] width 41 height 10
click at [151, 325] on label "17" at bounding box center [149, 322] width 41 height 10
click at [118, 326] on label "16" at bounding box center [107, 322] width 41 height 10
click at [64, 326] on td "15" at bounding box center [65, 325] width 42 height 16
click at [64, 334] on label "22" at bounding box center [65, 338] width 41 height 10
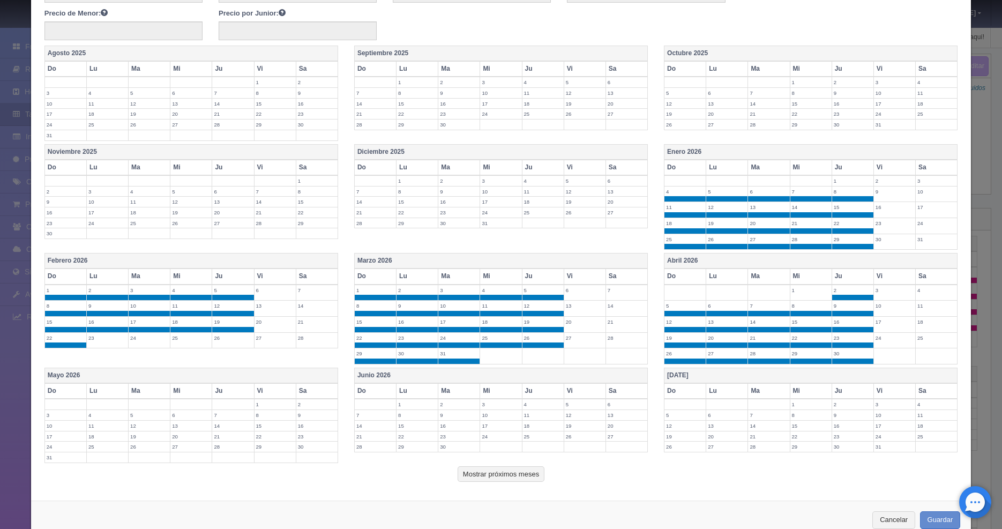
click at [103, 336] on label "23" at bounding box center [107, 338] width 41 height 10
click at [146, 340] on label "24" at bounding box center [149, 338] width 41 height 10
click at [181, 344] on td "25" at bounding box center [191, 340] width 42 height 16
click at [224, 342] on label "26" at bounding box center [232, 338] width 41 height 10
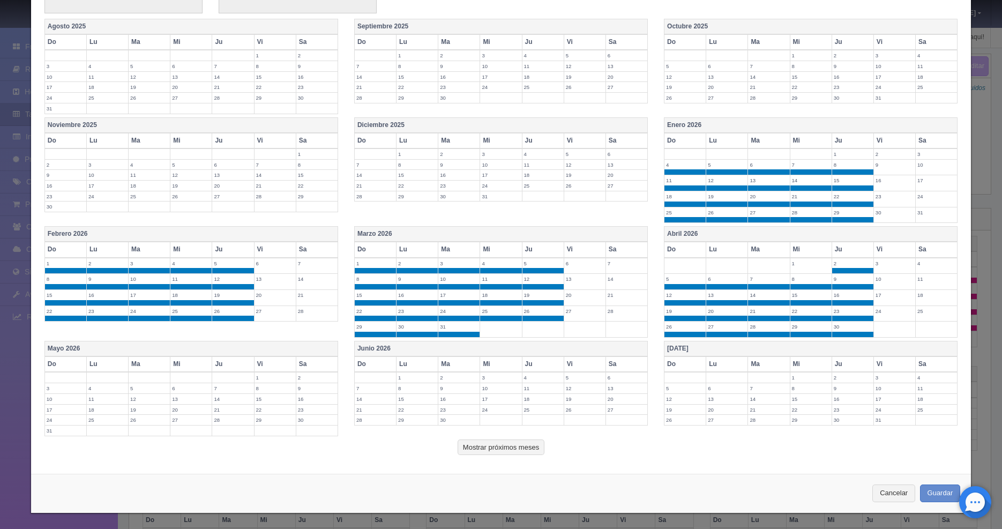
click at [62, 391] on label "3" at bounding box center [65, 388] width 41 height 10
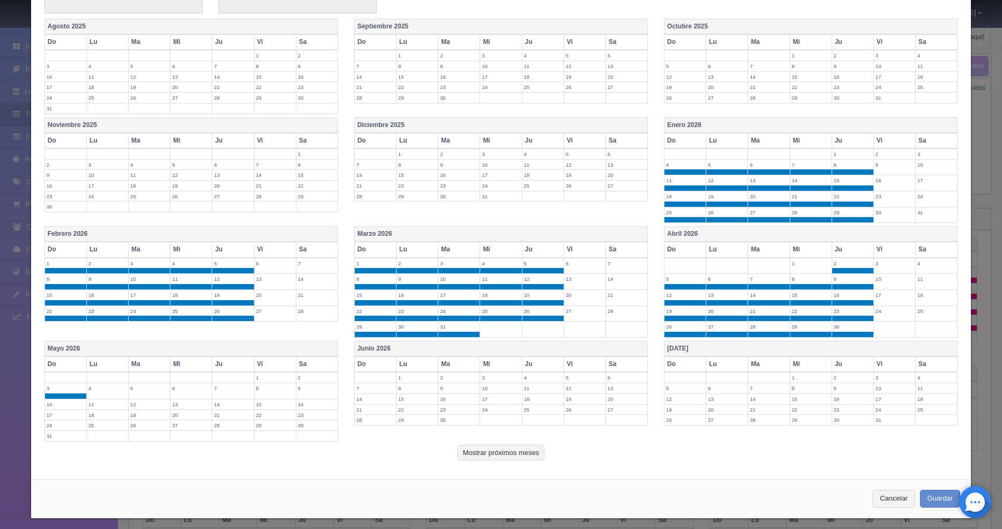
click at [117, 391] on label "4" at bounding box center [107, 388] width 41 height 10
click at [157, 393] on td "5" at bounding box center [150, 391] width 42 height 16
click at [180, 393] on label "6" at bounding box center [190, 388] width 41 height 10
click at [220, 392] on label "7" at bounding box center [232, 388] width 41 height 10
click at [225, 406] on label "14" at bounding box center [232, 404] width 41 height 10
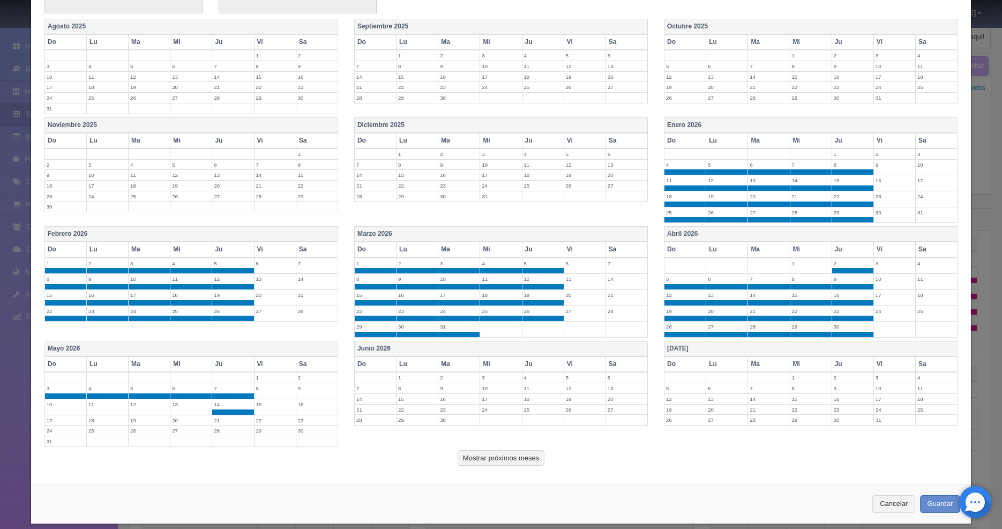
click at [222, 420] on label "21" at bounding box center [232, 420] width 41 height 10
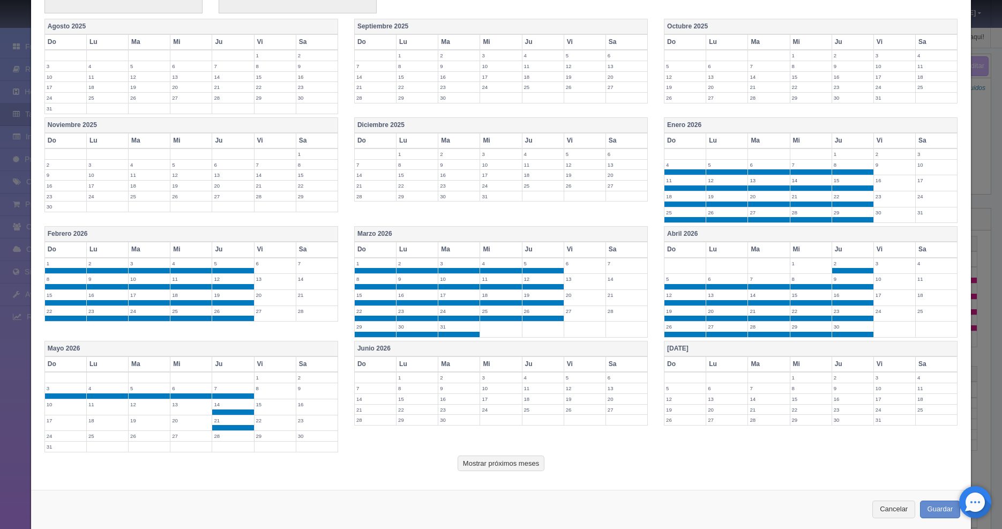
click at [222, 434] on label "28" at bounding box center [232, 436] width 41 height 10
click at [180, 442] on td "27" at bounding box center [191, 439] width 42 height 16
click at [136, 436] on label "26" at bounding box center [149, 436] width 41 height 10
click at [94, 436] on label "25" at bounding box center [107, 436] width 41 height 10
click at [68, 437] on label "24" at bounding box center [65, 436] width 41 height 10
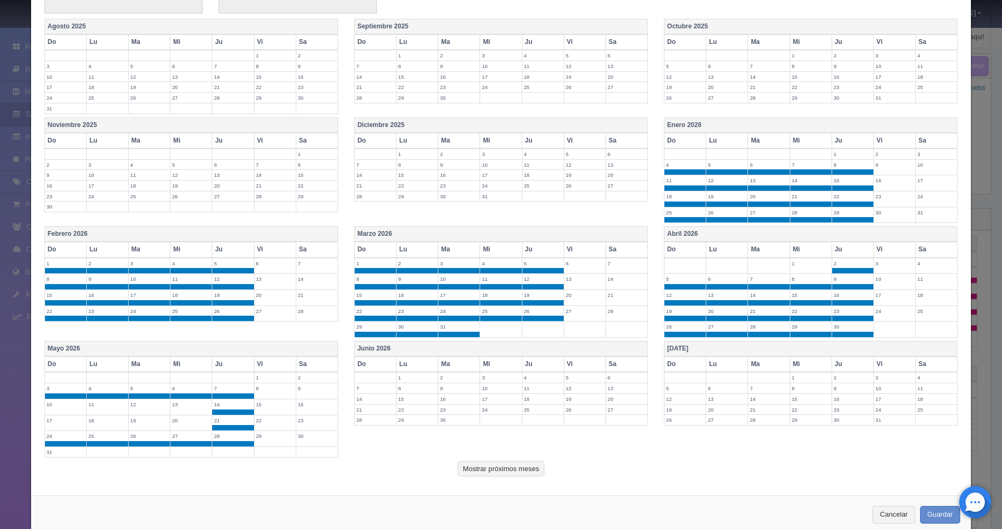
click at [59, 453] on label "31" at bounding box center [65, 452] width 41 height 10
click at [58, 414] on td "10" at bounding box center [65, 407] width 42 height 16
click at [121, 422] on label "18" at bounding box center [107, 420] width 41 height 10
click at [61, 423] on label "17" at bounding box center [65, 420] width 41 height 10
click at [107, 404] on label "11" at bounding box center [107, 404] width 41 height 10
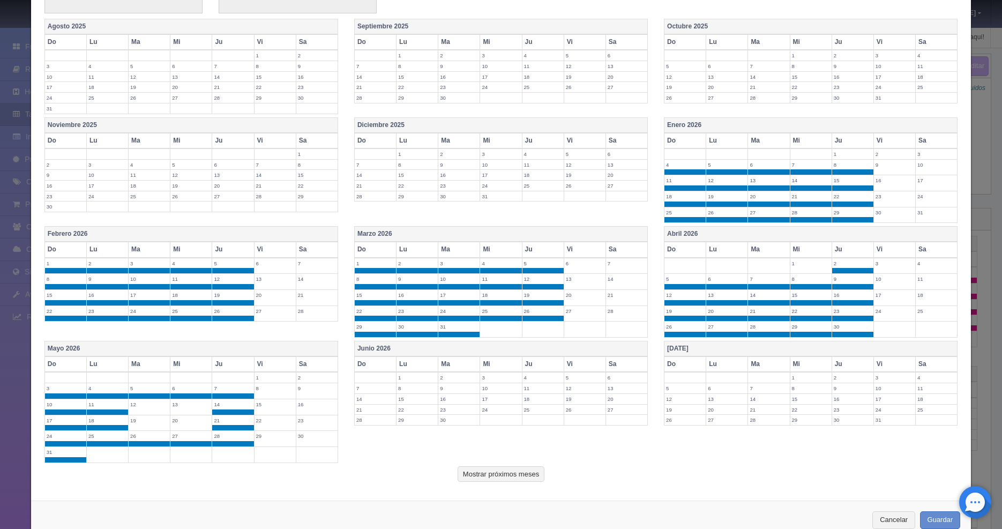
click at [153, 404] on label "12" at bounding box center [149, 404] width 41 height 10
click at [150, 423] on label "19" at bounding box center [149, 420] width 41 height 10
click at [188, 422] on label "20" at bounding box center [190, 420] width 41 height 10
click at [187, 400] on label "13" at bounding box center [190, 404] width 41 height 10
click at [410, 376] on label "1" at bounding box center [417, 378] width 41 height 10
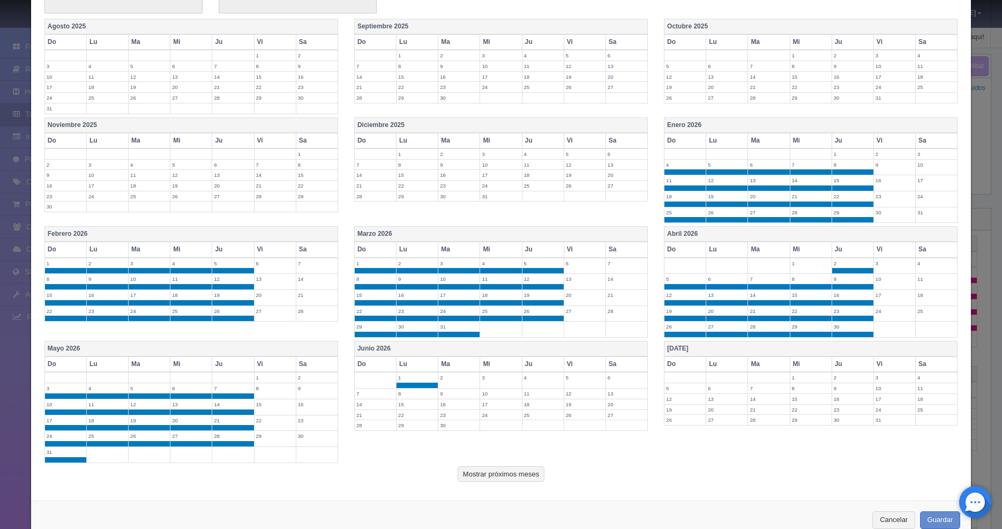
click at [456, 377] on label "2" at bounding box center [458, 378] width 41 height 10
click at [482, 379] on label "3" at bounding box center [500, 378] width 41 height 10
click at [534, 379] on label "4" at bounding box center [543, 378] width 41 height 10
click at [534, 391] on label "11" at bounding box center [543, 394] width 41 height 10
click at [487, 398] on label "10" at bounding box center [500, 394] width 41 height 10
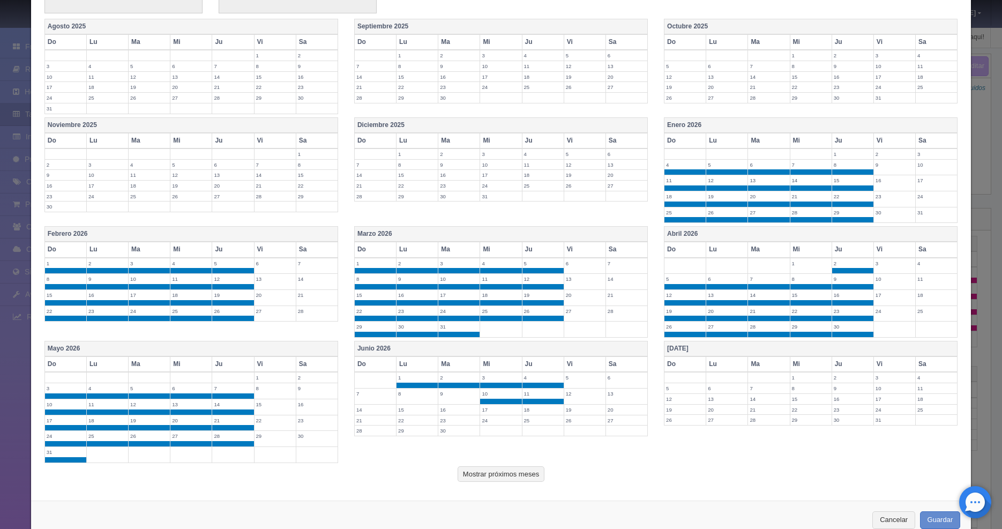
click at [444, 398] on label "9" at bounding box center [458, 394] width 41 height 10
click at [407, 396] on label "8" at bounding box center [417, 394] width 41 height 10
click at [357, 396] on label "7" at bounding box center [375, 394] width 41 height 10
click at [361, 407] on label "14" at bounding box center [375, 410] width 41 height 10
click at [365, 422] on label "21" at bounding box center [375, 426] width 41 height 10
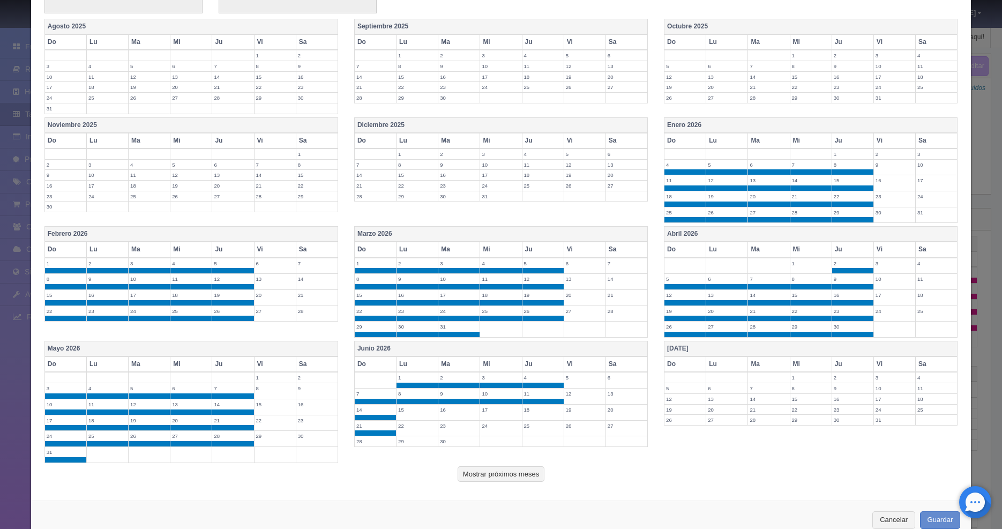
click at [364, 441] on label "28" at bounding box center [375, 441] width 41 height 10
click at [406, 439] on label "29" at bounding box center [417, 441] width 41 height 10
click at [445, 445] on label "30" at bounding box center [458, 441] width 41 height 10
click at [444, 429] on label "23" at bounding box center [458, 426] width 41 height 10
click at [397, 421] on label "22" at bounding box center [417, 426] width 41 height 10
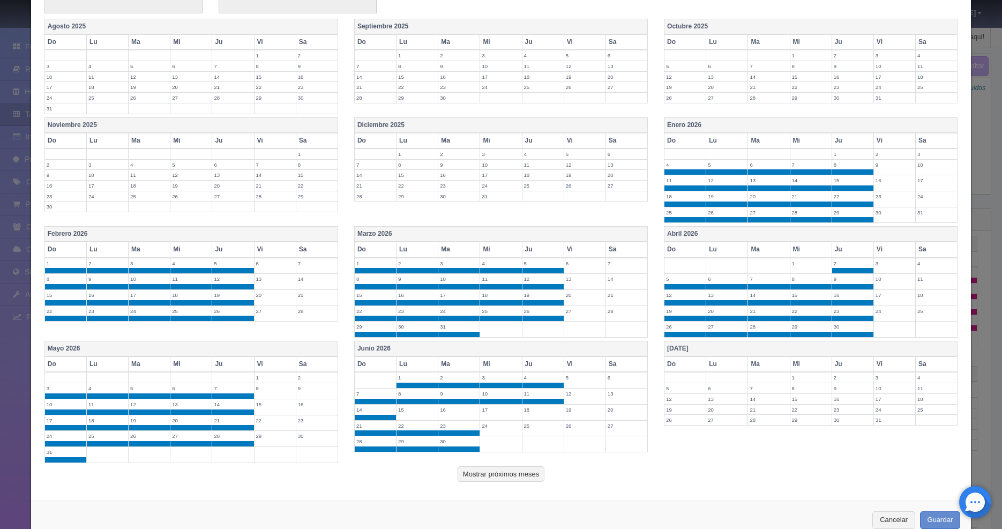
click at [408, 407] on label "15" at bounding box center [417, 410] width 41 height 10
click at [454, 408] on label "16" at bounding box center [458, 410] width 41 height 10
click at [496, 408] on label "17" at bounding box center [500, 410] width 41 height 10
click at [528, 409] on label "18" at bounding box center [543, 410] width 41 height 10
click at [526, 425] on label "25" at bounding box center [543, 426] width 41 height 10
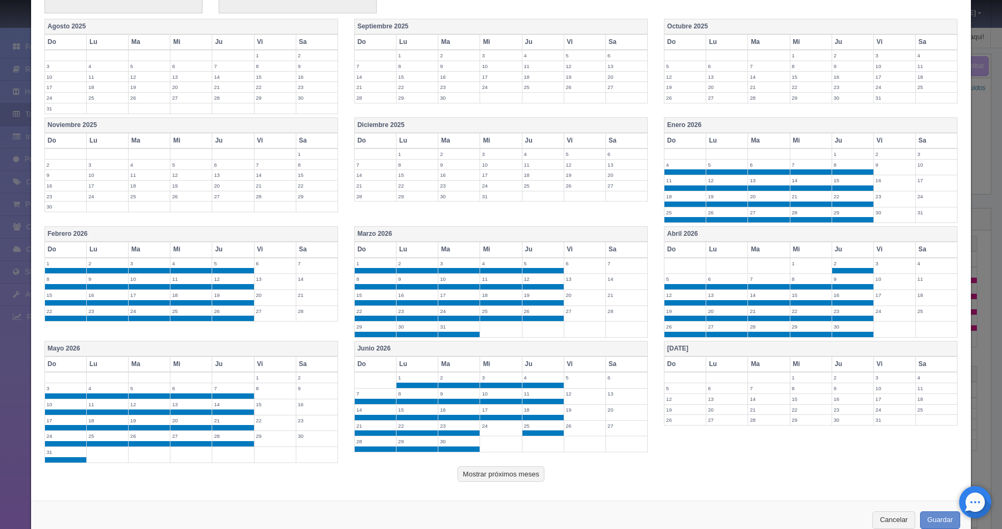
click at [499, 427] on label "24" at bounding box center [500, 426] width 41 height 10
click at [678, 388] on label "5" at bounding box center [685, 388] width 41 height 10
click at [709, 389] on label "6" at bounding box center [726, 388] width 41 height 10
click at [751, 389] on label "7" at bounding box center [768, 388] width 41 height 10
click at [794, 395] on td "8" at bounding box center [811, 391] width 42 height 16
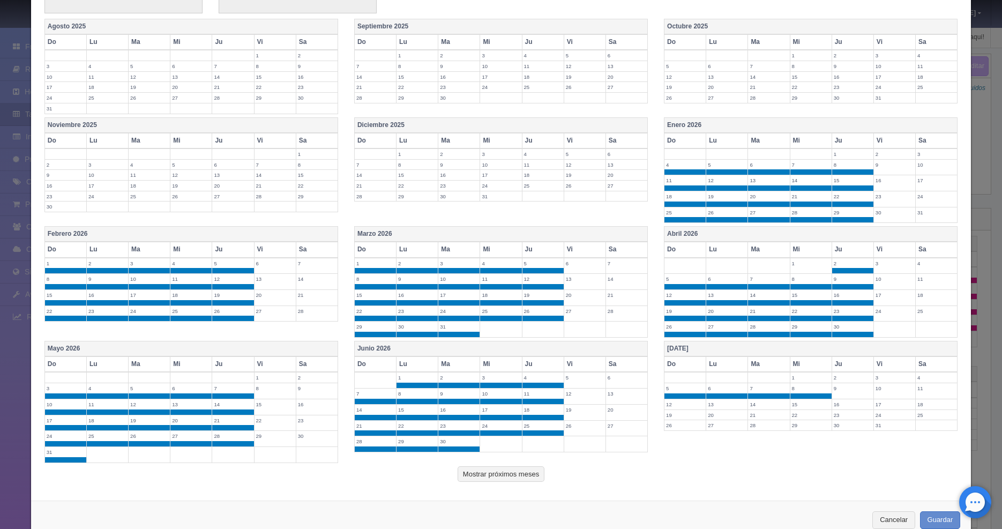
click at [797, 381] on label "1" at bounding box center [811, 378] width 41 height 10
click at [833, 379] on label "2" at bounding box center [852, 378] width 41 height 10
click at [837, 399] on td "9" at bounding box center [853, 397] width 42 height 16
click at [836, 407] on label "16" at bounding box center [852, 410] width 41 height 10
click at [836, 426] on label "23" at bounding box center [852, 426] width 41 height 10
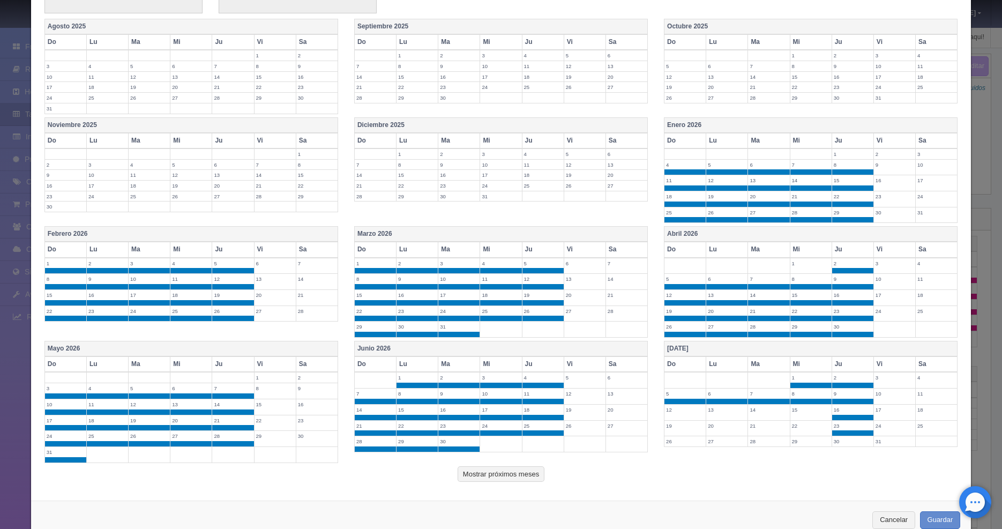
click at [836, 438] on label "30" at bounding box center [852, 441] width 41 height 10
click at [794, 444] on label "29" at bounding box center [811, 441] width 41 height 10
click at [750, 440] on label "28" at bounding box center [768, 441] width 41 height 10
click at [721, 440] on label "27" at bounding box center [726, 441] width 41 height 10
click at [681, 442] on label "26" at bounding box center [685, 441] width 41 height 10
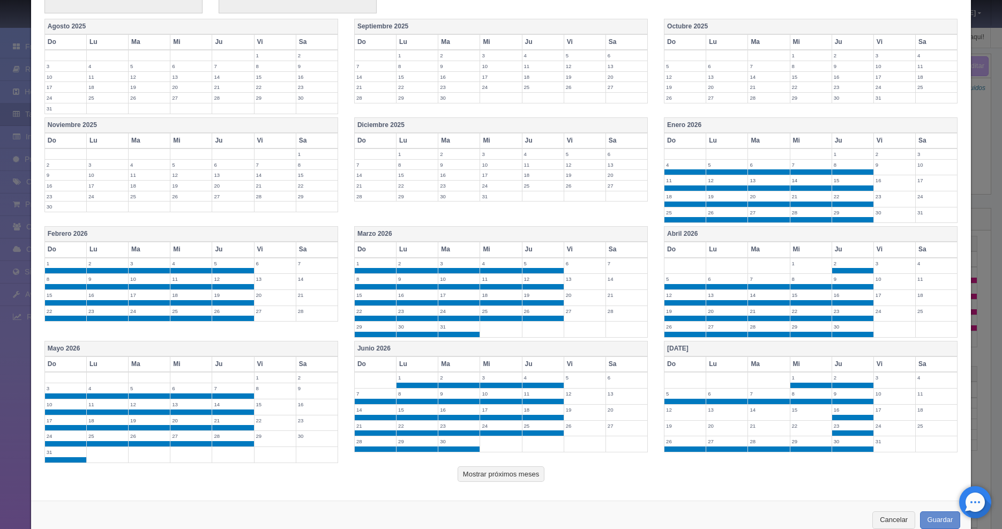
click at [677, 422] on label "19" at bounding box center [685, 426] width 41 height 10
click at [678, 408] on label "12" at bounding box center [685, 410] width 41 height 10
click at [712, 412] on label "13" at bounding box center [726, 410] width 41 height 10
click at [751, 409] on label "14" at bounding box center [768, 410] width 41 height 10
click at [801, 408] on label "15" at bounding box center [811, 410] width 41 height 10
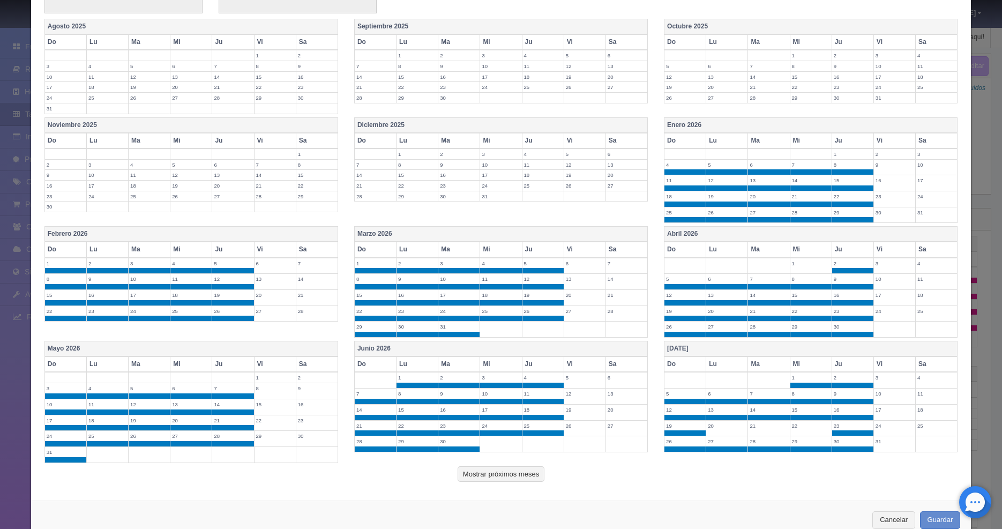
click at [794, 427] on label "22" at bounding box center [811, 426] width 41 height 10
click at [753, 430] on td "21" at bounding box center [769, 428] width 42 height 16
click at [706, 426] on label "20" at bounding box center [726, 426] width 41 height 10
click at [512, 468] on button "Mostrar próximos meses" at bounding box center [501, 474] width 87 height 16
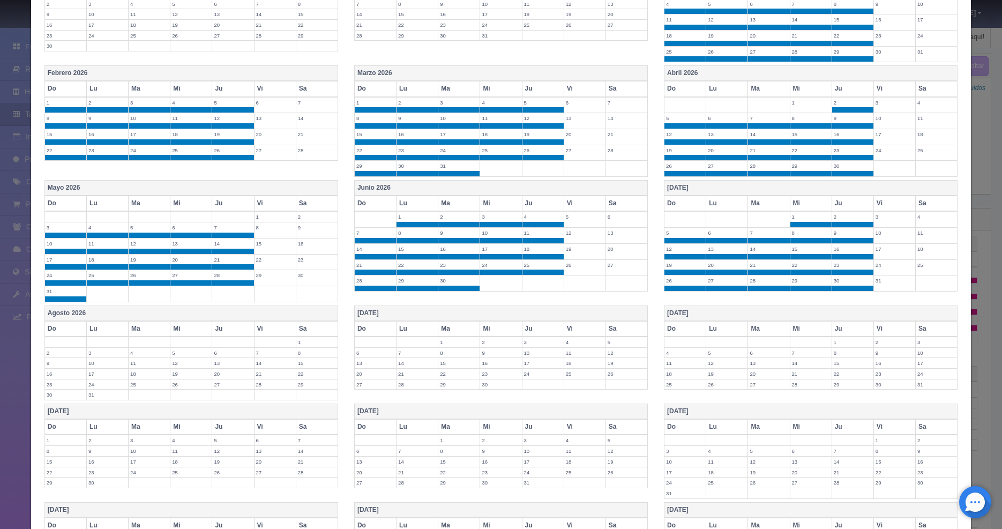
scroll to position [506, 0]
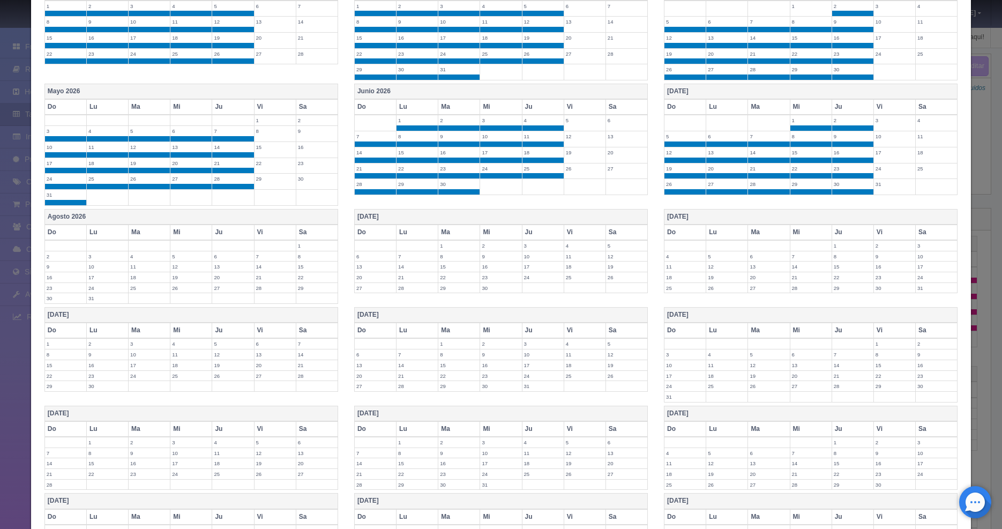
click at [51, 257] on label "2" at bounding box center [65, 256] width 41 height 10
click at [90, 259] on label "3" at bounding box center [107, 256] width 41 height 10
click at [152, 259] on label "4" at bounding box center [149, 256] width 41 height 10
click at [198, 259] on label "5" at bounding box center [190, 256] width 41 height 10
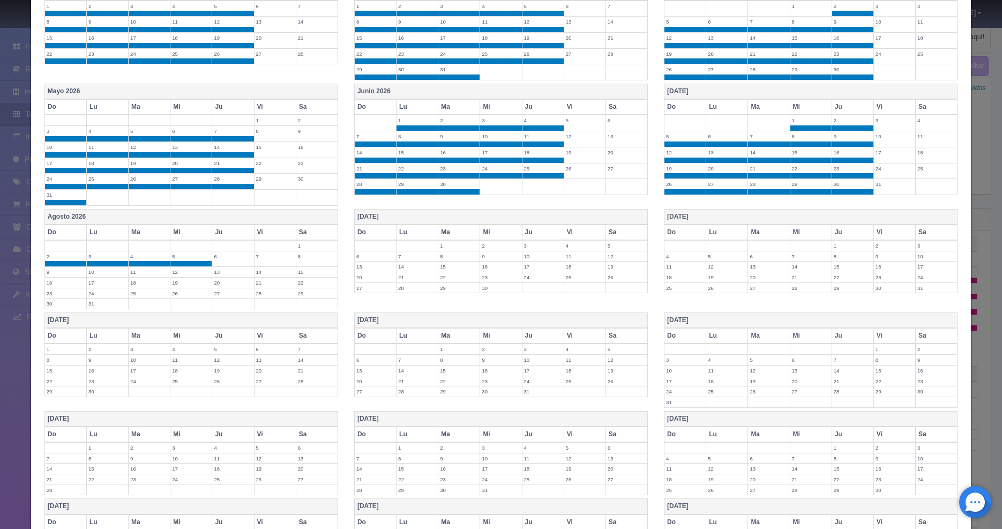
click at [230, 259] on label "6" at bounding box center [232, 256] width 41 height 10
click at [229, 269] on label "13" at bounding box center [232, 272] width 41 height 10
click at [226, 289] on label "20" at bounding box center [232, 288] width 41 height 10
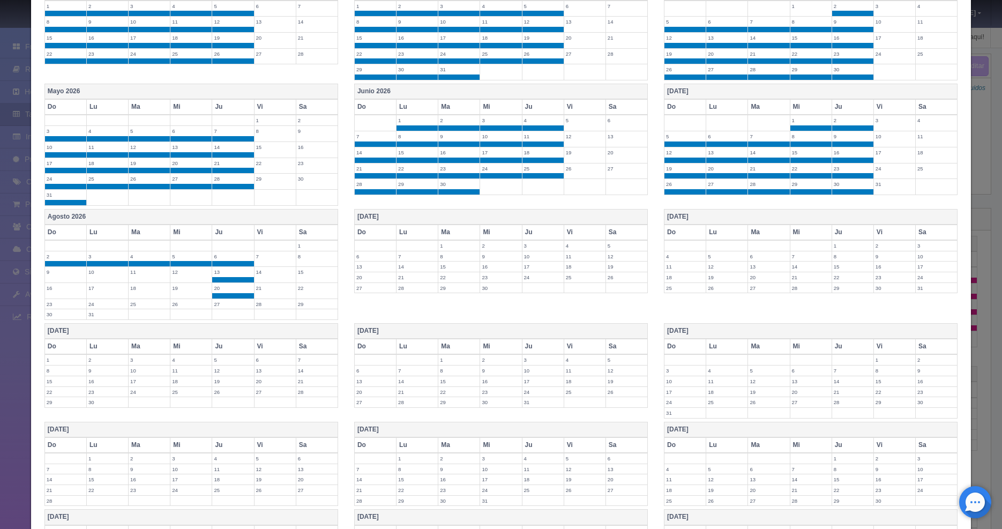
click at [224, 301] on label "27" at bounding box center [232, 304] width 41 height 10
click at [171, 306] on label "26" at bounding box center [190, 304] width 41 height 10
click at [151, 309] on td "25" at bounding box center [150, 307] width 42 height 16
click at [110, 310] on td "24" at bounding box center [107, 307] width 42 height 16
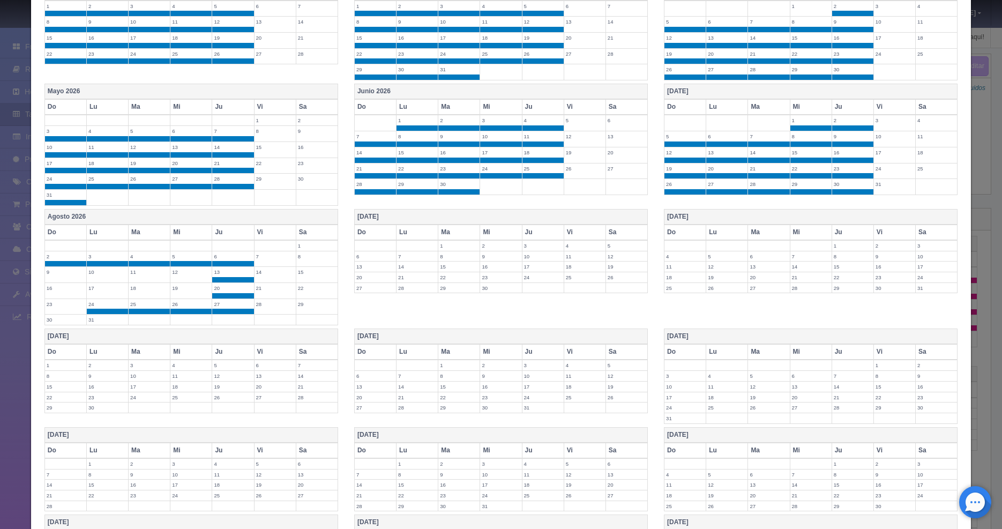
click at [105, 317] on label "31" at bounding box center [107, 320] width 41 height 10
click at [64, 317] on label "30" at bounding box center [65, 320] width 41 height 10
click at [61, 308] on label "23" at bounding box center [65, 304] width 41 height 10
click at [56, 285] on label "16" at bounding box center [65, 288] width 41 height 10
click at [56, 275] on label "9" at bounding box center [65, 272] width 41 height 10
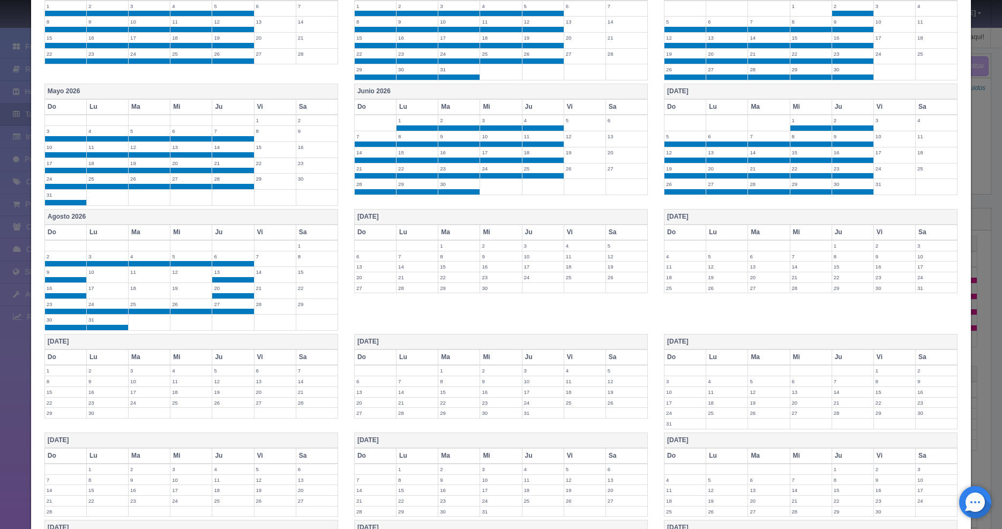
click at [115, 274] on label "10" at bounding box center [107, 272] width 41 height 10
click at [149, 274] on label "11" at bounding box center [149, 272] width 41 height 10
click at [179, 275] on label "12" at bounding box center [190, 272] width 41 height 10
click at [184, 288] on label "19" at bounding box center [190, 288] width 41 height 10
click at [156, 296] on td "18" at bounding box center [150, 291] width 42 height 16
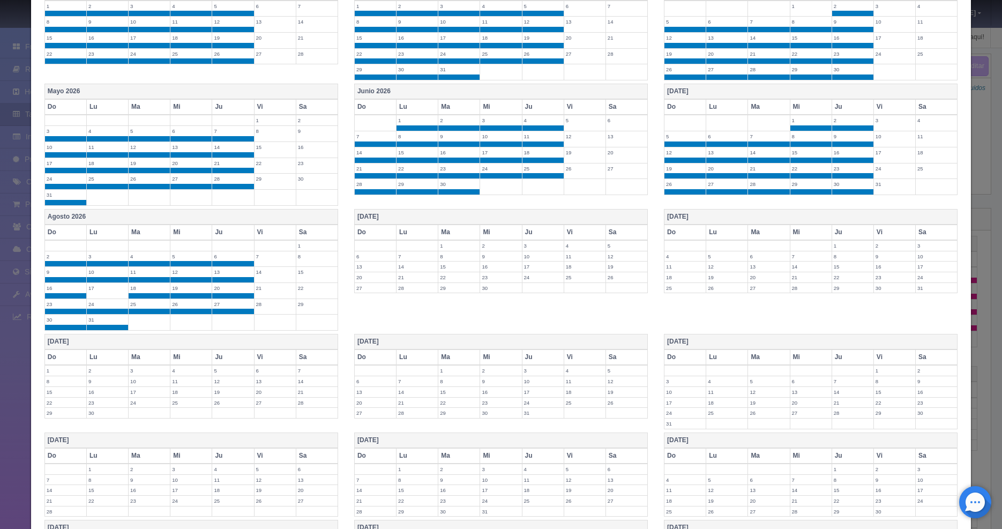
click at [121, 291] on label "17" at bounding box center [107, 288] width 41 height 10
click at [456, 244] on label "1" at bounding box center [458, 246] width 41 height 10
click at [494, 244] on label "2" at bounding box center [500, 246] width 41 height 10
click at [543, 247] on label "3" at bounding box center [543, 246] width 41 height 10
click at [540, 260] on label "10" at bounding box center [543, 262] width 41 height 10
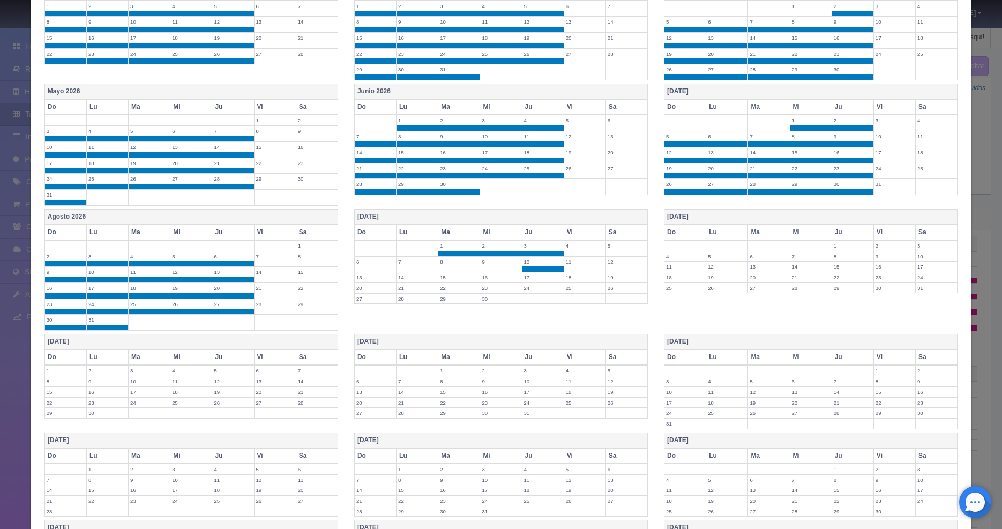
click at [533, 276] on label "17" at bounding box center [543, 277] width 41 height 10
click at [526, 291] on label "24" at bounding box center [543, 293] width 41 height 10
click at [486, 309] on label "30" at bounding box center [500, 309] width 41 height 10
click at [449, 313] on label "29" at bounding box center [458, 309] width 41 height 10
click at [414, 313] on label "28" at bounding box center [417, 309] width 41 height 10
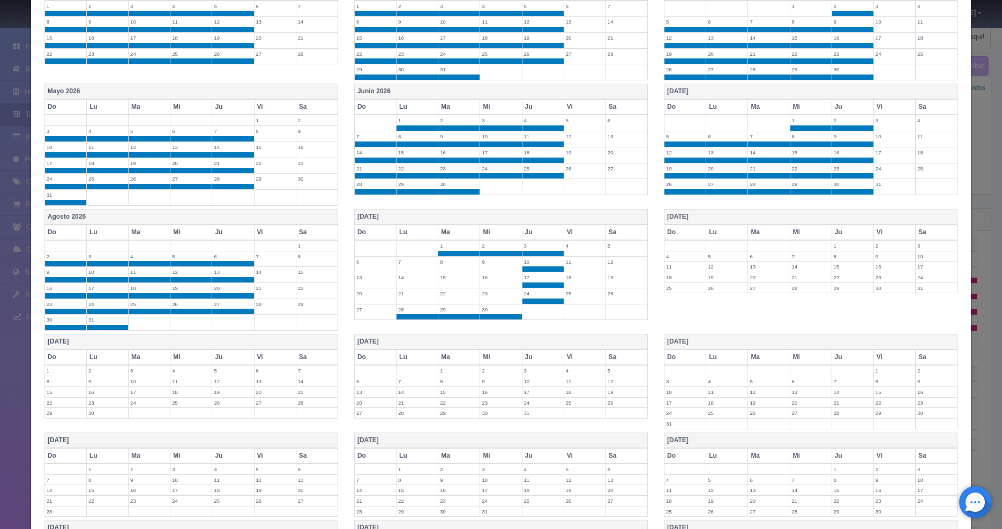
click at [359, 312] on label "27" at bounding box center [375, 309] width 41 height 10
click at [359, 298] on label "20" at bounding box center [375, 293] width 41 height 10
click at [410, 293] on label "21" at bounding box center [417, 293] width 41 height 10
click at [455, 294] on label "22" at bounding box center [458, 293] width 41 height 10
click at [502, 295] on label "23" at bounding box center [500, 293] width 41 height 10
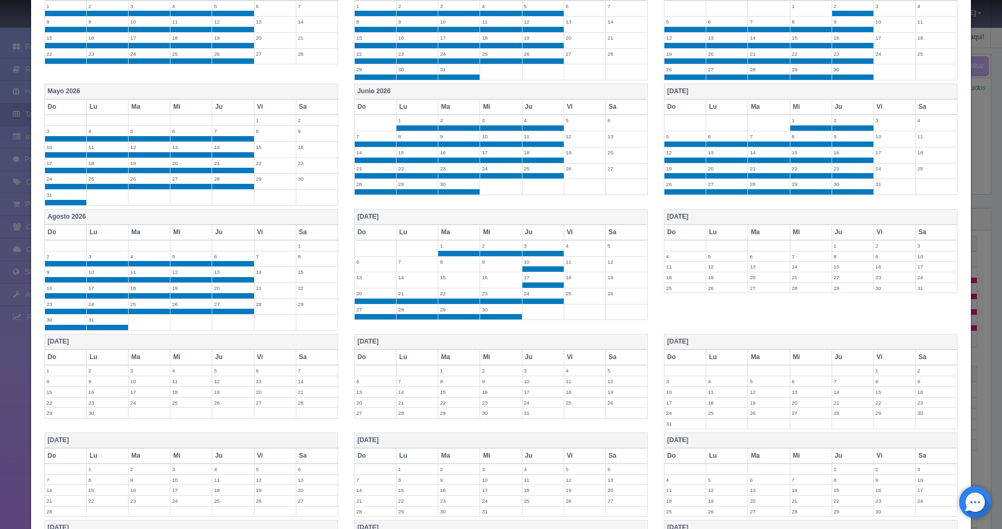
click at [497, 276] on label "16" at bounding box center [500, 277] width 41 height 10
click at [441, 275] on label "15" at bounding box center [458, 277] width 41 height 10
click at [408, 280] on label "14" at bounding box center [417, 277] width 41 height 10
click at [371, 281] on label "13" at bounding box center [375, 277] width 41 height 10
click at [369, 257] on label "6" at bounding box center [375, 262] width 41 height 10
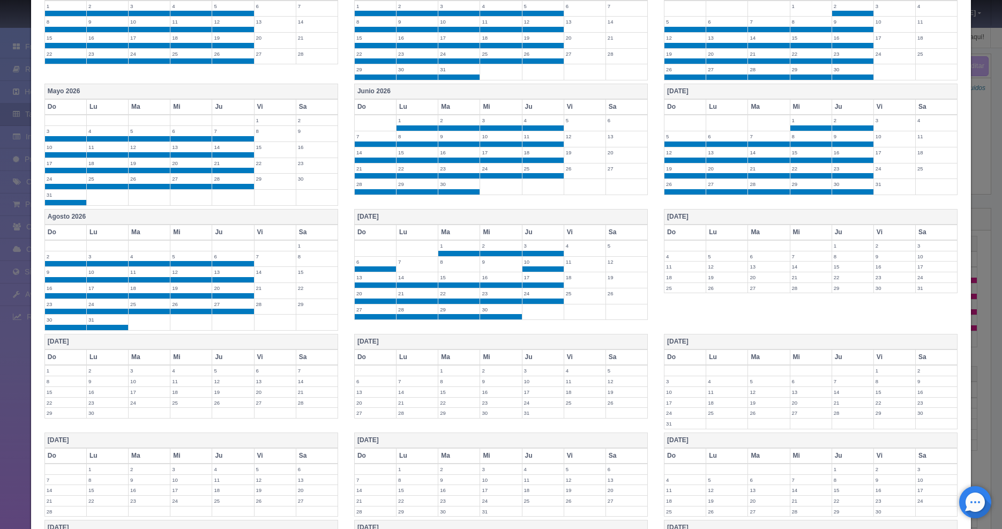
click at [405, 261] on label "7" at bounding box center [417, 262] width 41 height 10
click at [453, 264] on label "8" at bounding box center [458, 262] width 41 height 10
click at [488, 264] on label "9" at bounding box center [500, 262] width 41 height 10
click at [834, 246] on label "1" at bounding box center [852, 246] width 41 height 10
click at [694, 262] on label "4" at bounding box center [685, 262] width 41 height 10
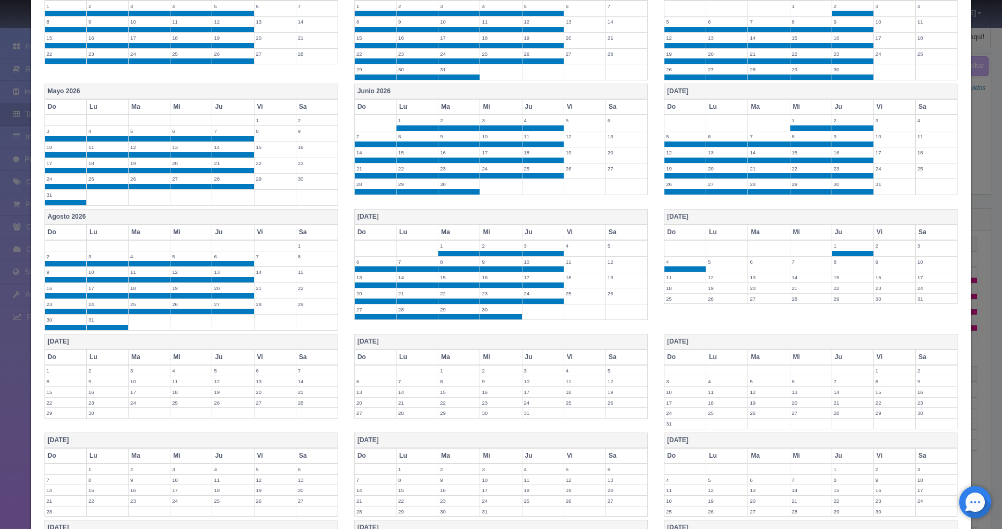
click at [726, 264] on label "5" at bounding box center [726, 262] width 41 height 10
click at [766, 266] on label "6" at bounding box center [768, 262] width 41 height 10
click at [794, 266] on label "7" at bounding box center [811, 262] width 41 height 10
click at [839, 265] on label "8" at bounding box center [852, 262] width 41 height 10
click at [837, 279] on label "15" at bounding box center [852, 277] width 41 height 10
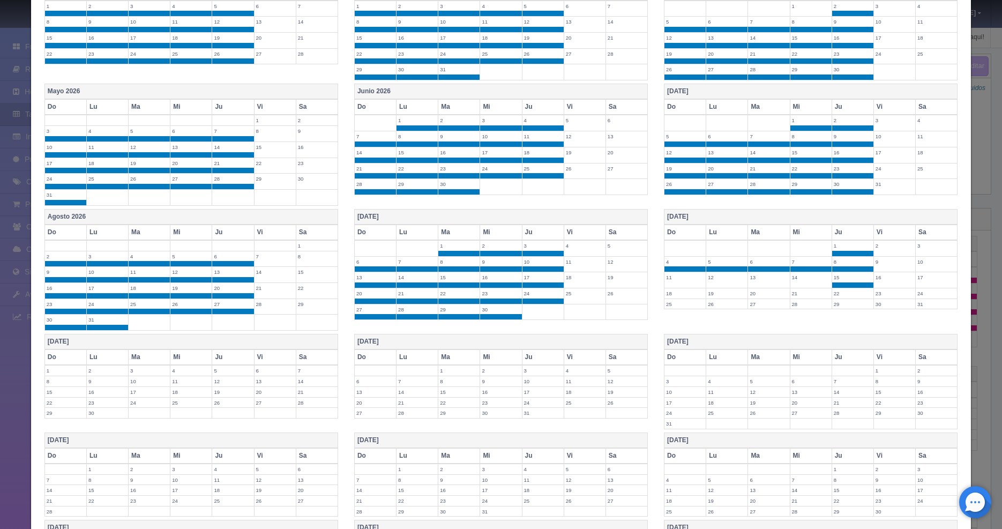
click at [836, 291] on label "22" at bounding box center [852, 293] width 41 height 10
click at [835, 308] on label "29" at bounding box center [852, 309] width 41 height 10
click at [791, 314] on label "28" at bounding box center [811, 309] width 41 height 10
click at [763, 314] on label "27" at bounding box center [768, 309] width 41 height 10
click at [716, 313] on label "26" at bounding box center [726, 309] width 41 height 10
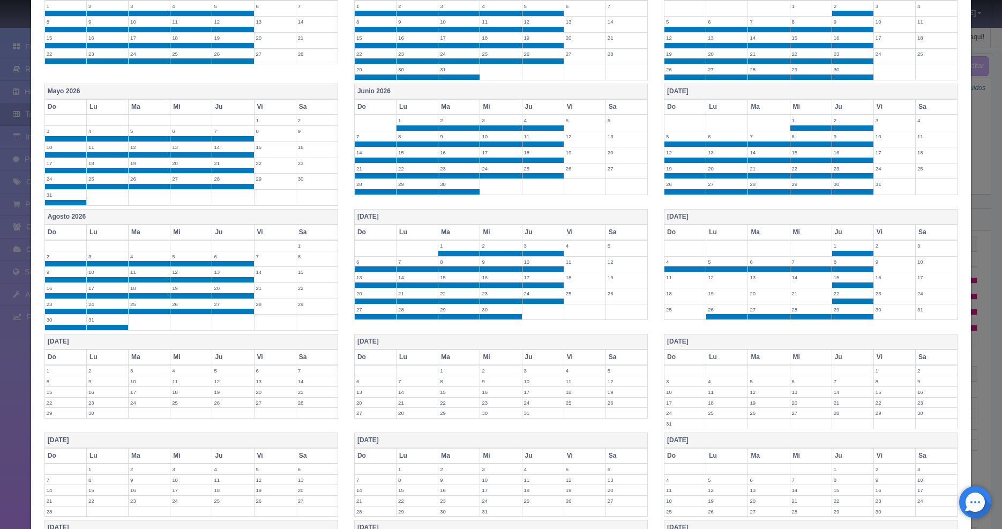
click at [678, 310] on label "25" at bounding box center [685, 309] width 41 height 10
click at [676, 300] on td "18" at bounding box center [686, 296] width 42 height 16
click at [723, 294] on label "19" at bounding box center [726, 293] width 41 height 10
click at [773, 294] on label "20" at bounding box center [768, 293] width 41 height 10
click at [801, 294] on label "21" at bounding box center [811, 293] width 41 height 10
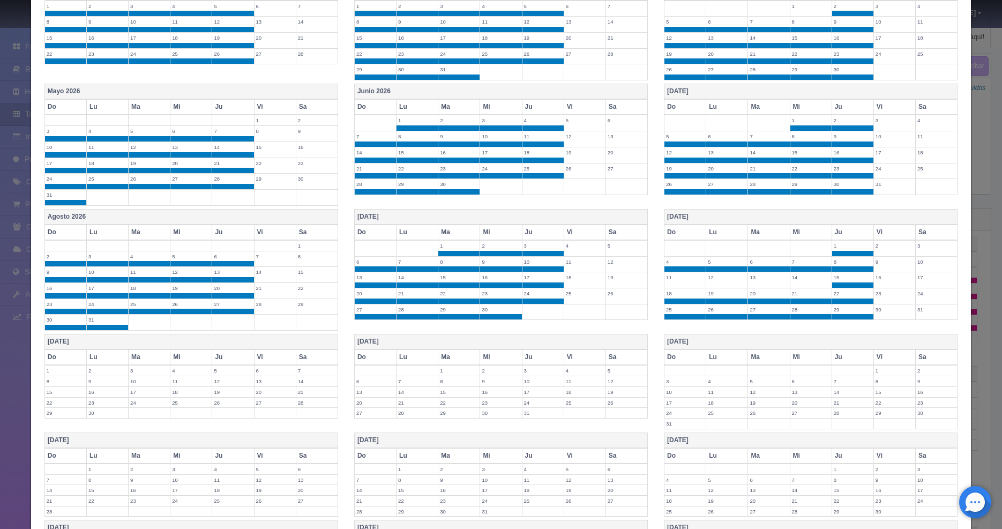
drag, startPoint x: 799, startPoint y: 280, endPoint x: 784, endPoint y: 280, distance: 15.0
click at [799, 280] on label "14" at bounding box center [811, 277] width 41 height 10
click at [749, 280] on label "13" at bounding box center [768, 277] width 41 height 10
click at [724, 282] on label "12" at bounding box center [726, 277] width 41 height 10
click at [674, 282] on td "11" at bounding box center [686, 280] width 42 height 16
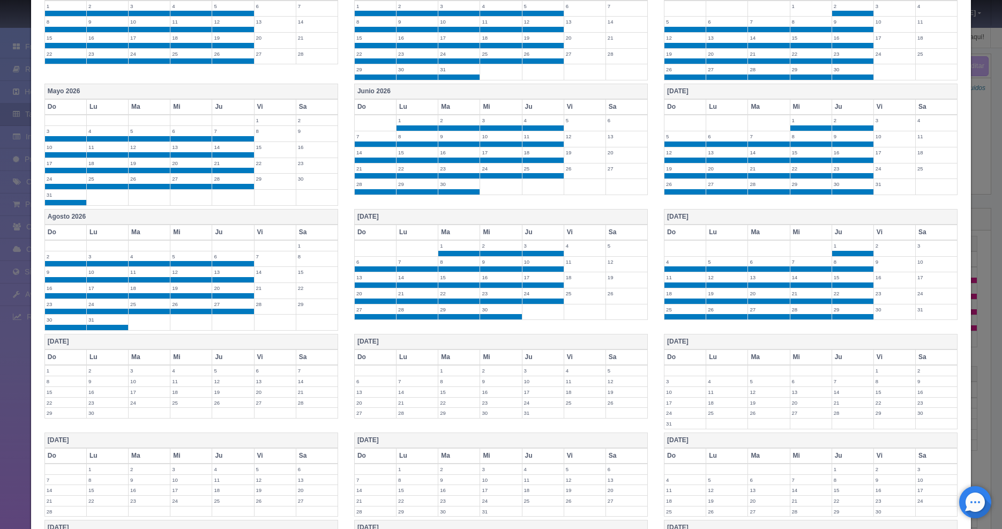
scroll to position [602, 0]
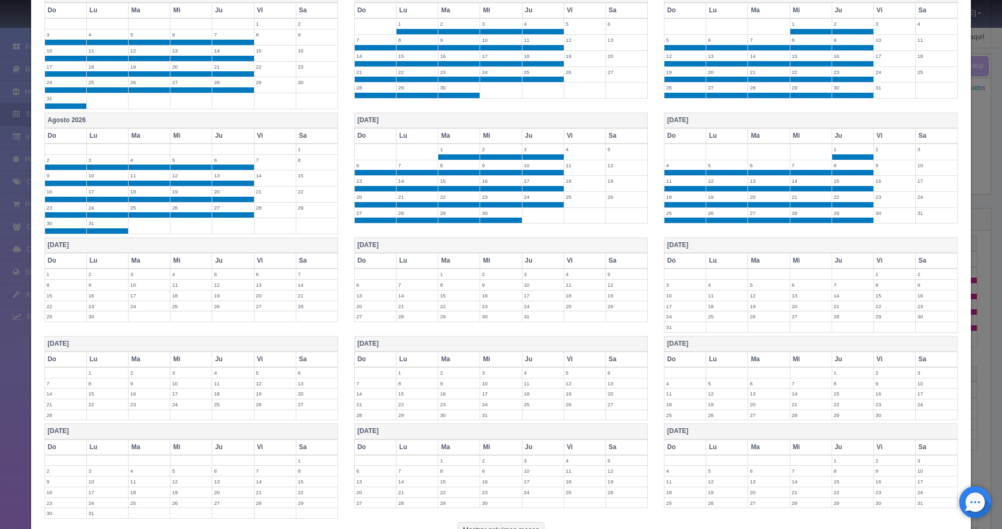
click at [58, 275] on label "1" at bounding box center [65, 274] width 41 height 10
click at [99, 274] on label "2" at bounding box center [107, 274] width 41 height 10
click at [149, 274] on label "3" at bounding box center [149, 274] width 41 height 10
click at [191, 276] on label "4" at bounding box center [190, 274] width 41 height 10
click at [235, 278] on label "5" at bounding box center [232, 274] width 41 height 10
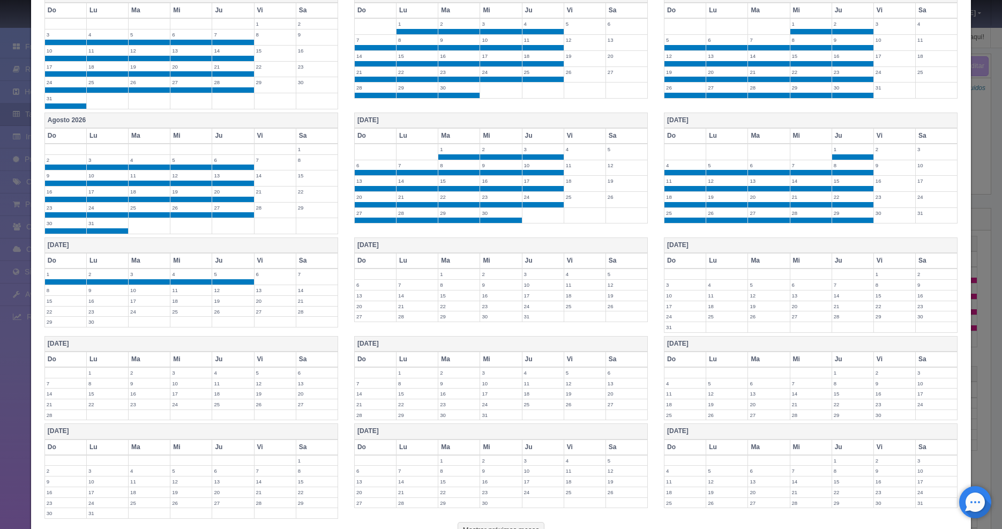
click at [228, 294] on label "12" at bounding box center [232, 290] width 41 height 10
click at [183, 291] on label "11" at bounding box center [190, 290] width 41 height 10
click at [142, 296] on td "10" at bounding box center [150, 293] width 42 height 16
click at [112, 294] on label "9" at bounding box center [107, 290] width 41 height 10
click at [64, 294] on label "8" at bounding box center [65, 290] width 41 height 10
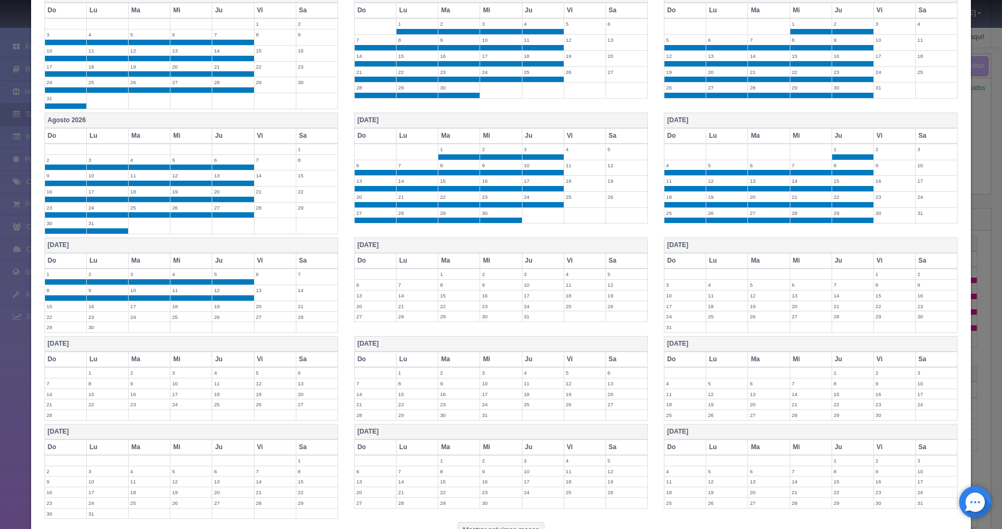
click at [58, 305] on label "15" at bounding box center [65, 306] width 41 height 10
drag, startPoint x: 98, startPoint y: 308, endPoint x: 114, endPoint y: 308, distance: 16.1
click at [98, 308] on label "16" at bounding box center [107, 306] width 41 height 10
click at [158, 308] on label "17" at bounding box center [149, 306] width 41 height 10
click at [181, 308] on label "18" at bounding box center [190, 306] width 41 height 10
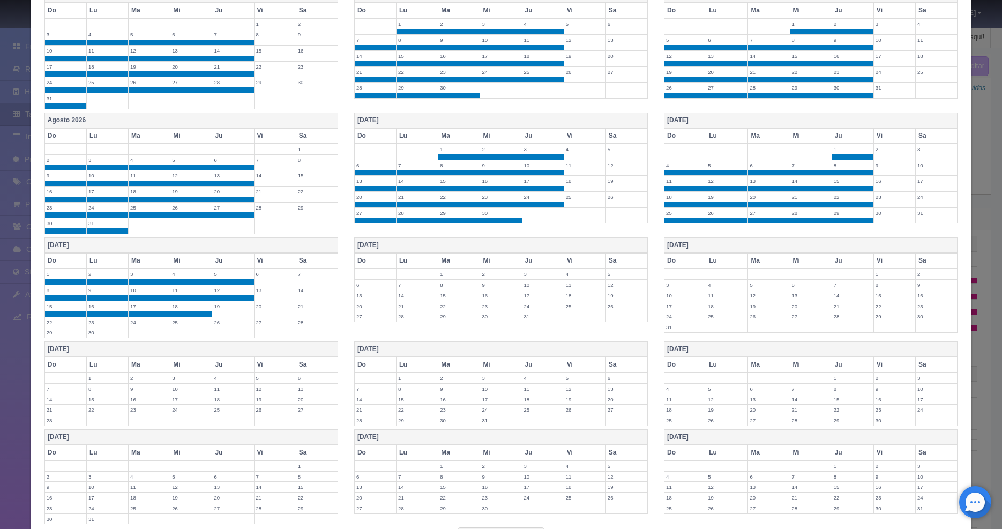
drag, startPoint x: 210, startPoint y: 310, endPoint x: 218, endPoint y: 310, distance: 8.0
click at [211, 310] on tr "15 16 17 18 19 20 21" at bounding box center [190, 309] width 293 height 16
click at [220, 310] on label "19" at bounding box center [232, 306] width 41 height 10
click at [221, 318] on label "26" at bounding box center [232, 322] width 41 height 10
click at [181, 326] on label "25" at bounding box center [190, 322] width 41 height 10
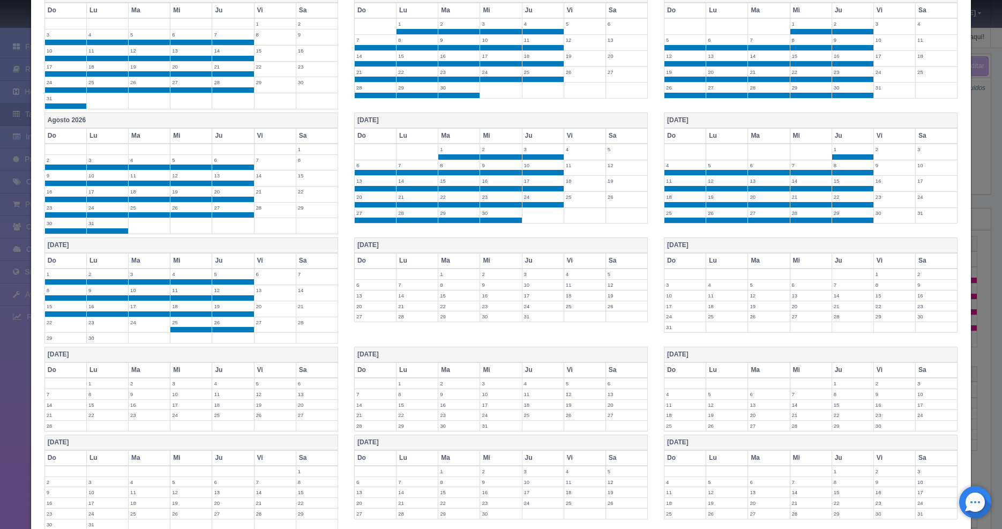
click at [143, 323] on label "24" at bounding box center [149, 322] width 41 height 10
click at [104, 324] on label "23" at bounding box center [107, 322] width 41 height 10
click at [69, 324] on label "22" at bounding box center [65, 322] width 41 height 10
click at [65, 336] on label "29" at bounding box center [65, 338] width 41 height 10
click at [99, 338] on label "30" at bounding box center [107, 338] width 41 height 10
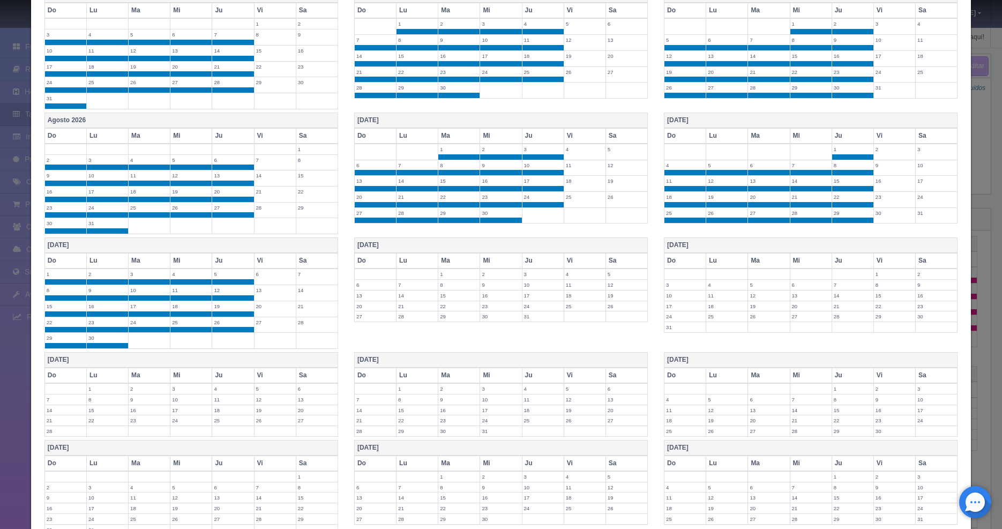
click at [440, 274] on label "1" at bounding box center [458, 274] width 41 height 10
click at [489, 275] on label "2" at bounding box center [500, 274] width 41 height 10
click at [531, 278] on label "3" at bounding box center [543, 274] width 41 height 10
click at [538, 291] on label "10" at bounding box center [543, 290] width 41 height 10
click at [490, 294] on label "9" at bounding box center [500, 290] width 41 height 10
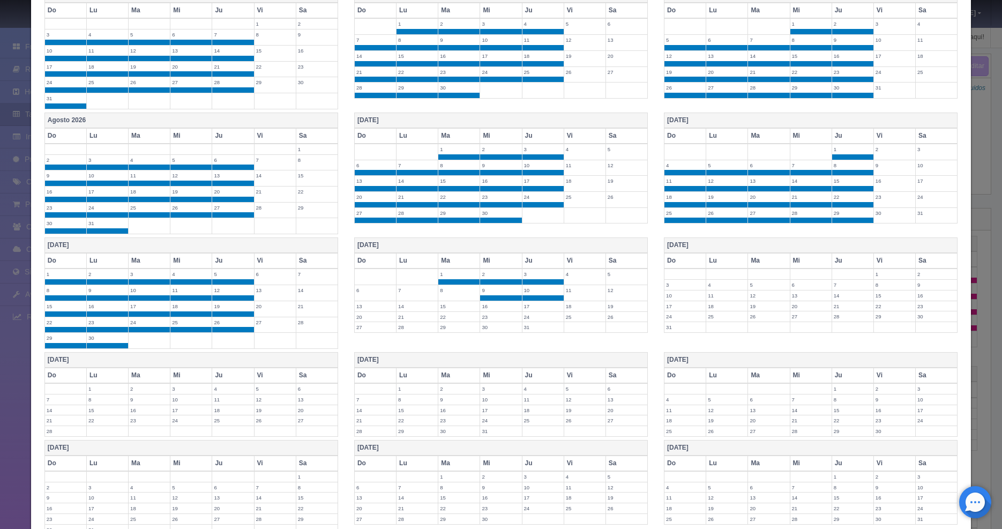
click at [452, 295] on td "8" at bounding box center [459, 293] width 42 height 16
click at [406, 293] on label "7" at bounding box center [417, 290] width 41 height 10
click at [376, 294] on label "6" at bounding box center [375, 290] width 41 height 10
click at [371, 303] on label "13" at bounding box center [375, 306] width 41 height 10
click at [403, 307] on label "14" at bounding box center [417, 306] width 41 height 10
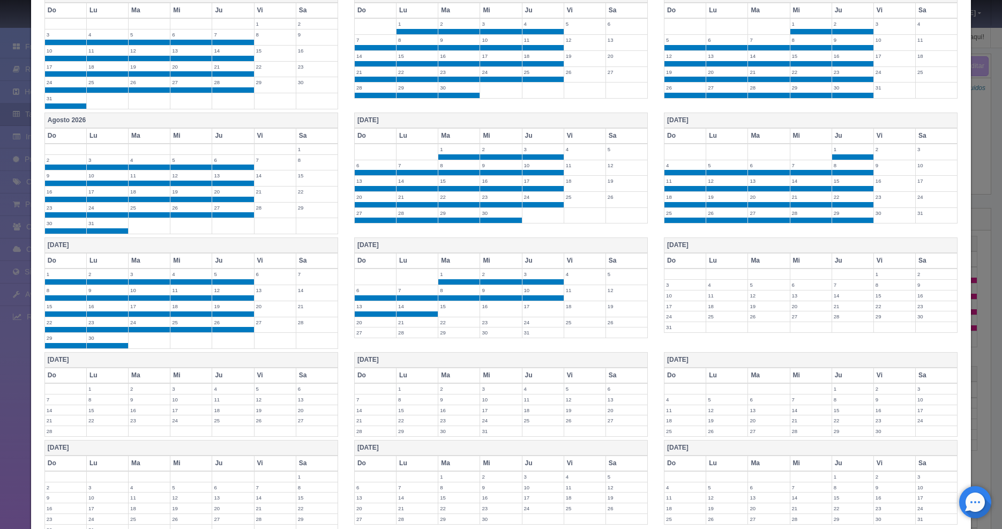
click at [458, 309] on label "15" at bounding box center [458, 306] width 41 height 10
click at [490, 309] on label "16" at bounding box center [500, 306] width 41 height 10
click at [526, 310] on label "17" at bounding box center [543, 306] width 41 height 10
click at [526, 323] on label "24" at bounding box center [543, 322] width 41 height 10
click at [493, 326] on label "23" at bounding box center [500, 322] width 41 height 10
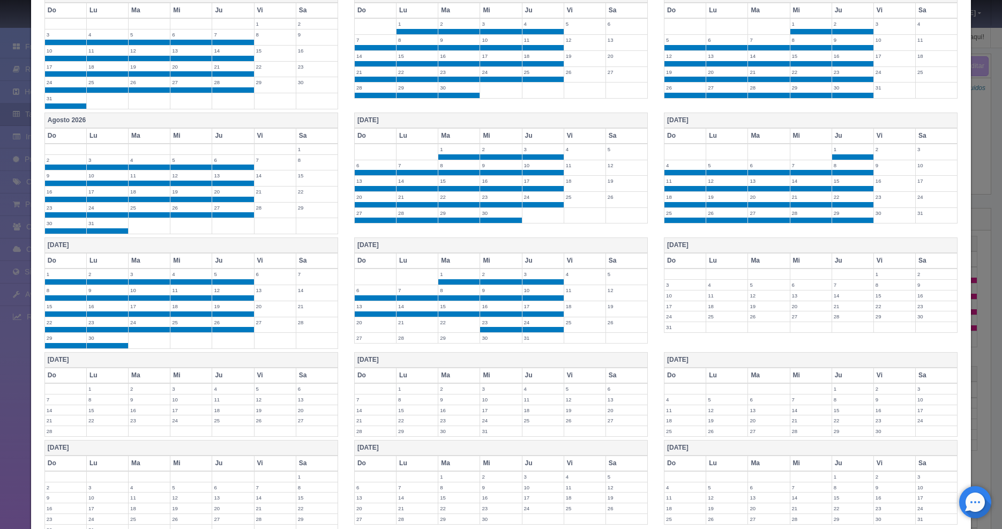
click at [448, 326] on label "22" at bounding box center [458, 322] width 41 height 10
click at [420, 326] on label "21" at bounding box center [417, 322] width 41 height 10
click at [366, 326] on label "20" at bounding box center [375, 322] width 41 height 10
click at [371, 334] on label "27" at bounding box center [375, 338] width 41 height 10
click at [414, 336] on label "28" at bounding box center [417, 338] width 41 height 10
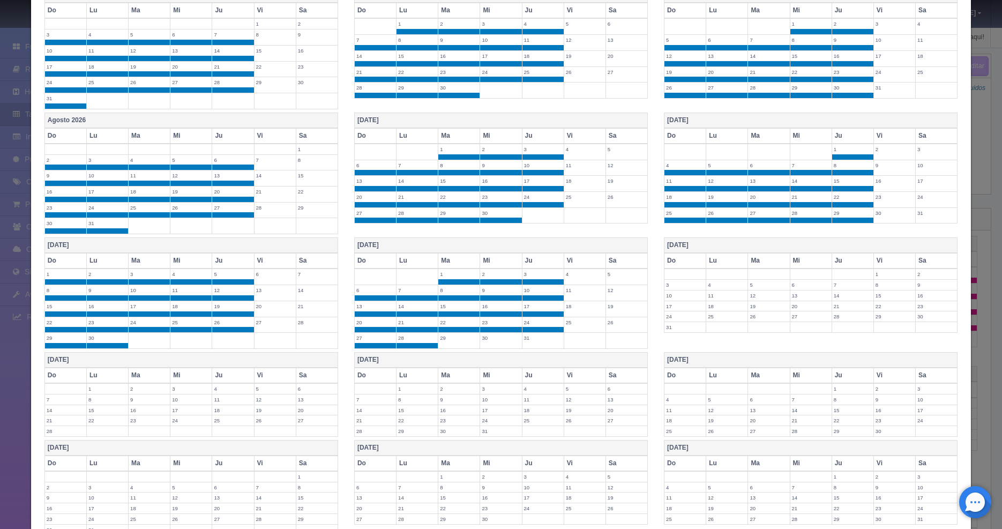
click at [446, 343] on label "29" at bounding box center [458, 338] width 41 height 10
click at [471, 342] on label "29" at bounding box center [458, 338] width 41 height 10
click at [480, 341] on label "30" at bounding box center [500, 338] width 41 height 10
click at [527, 343] on td "31" at bounding box center [543, 341] width 42 height 16
click at [441, 343] on td "29" at bounding box center [459, 341] width 42 height 16
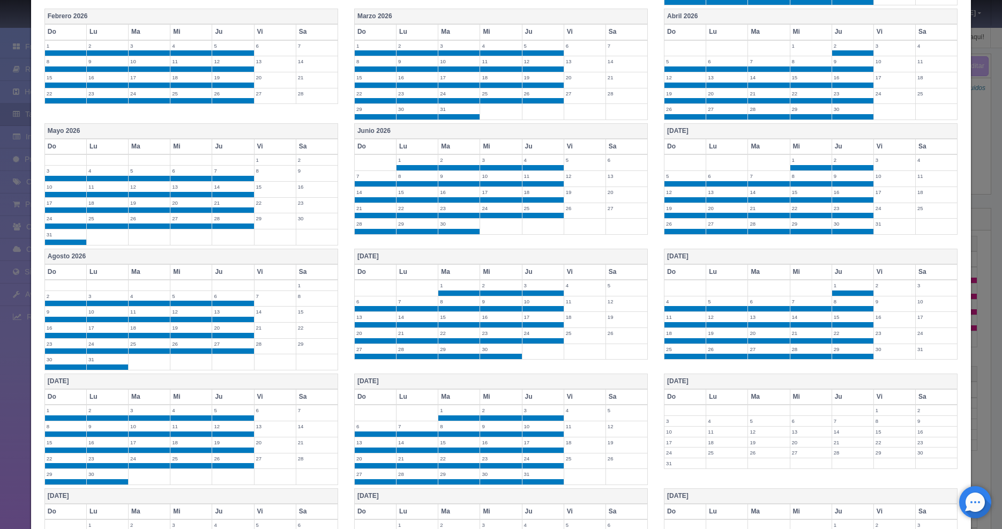
scroll to position [702, 0]
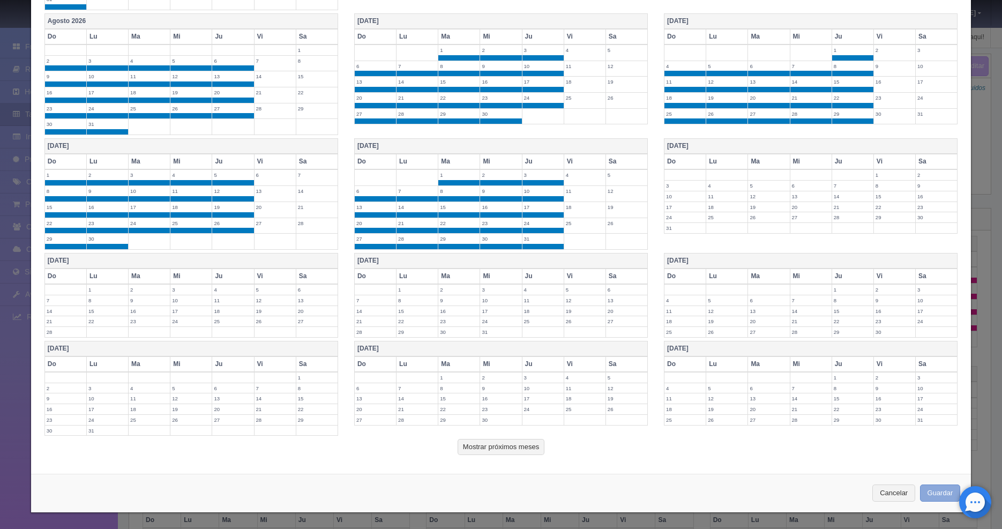
click at [920, 492] on button "Guardar" at bounding box center [940, 494] width 41 height 18
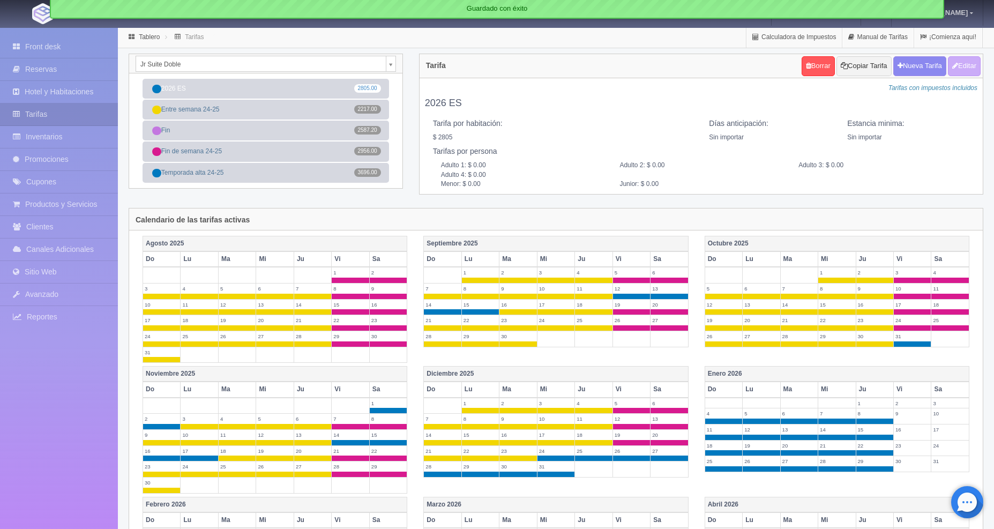
click at [389, 61] on body "[GEOGRAPHIC_DATA] Manuales de Ayuda Actualizaciones recientes [PERSON_NAME] Mi …" at bounding box center [497, 397] width 994 height 741
click at [546, 202] on body "[GEOGRAPHIC_DATA] Manuales de Ayuda Actualizaciones recientes [PERSON_NAME] Mi …" at bounding box center [497, 397] width 994 height 741
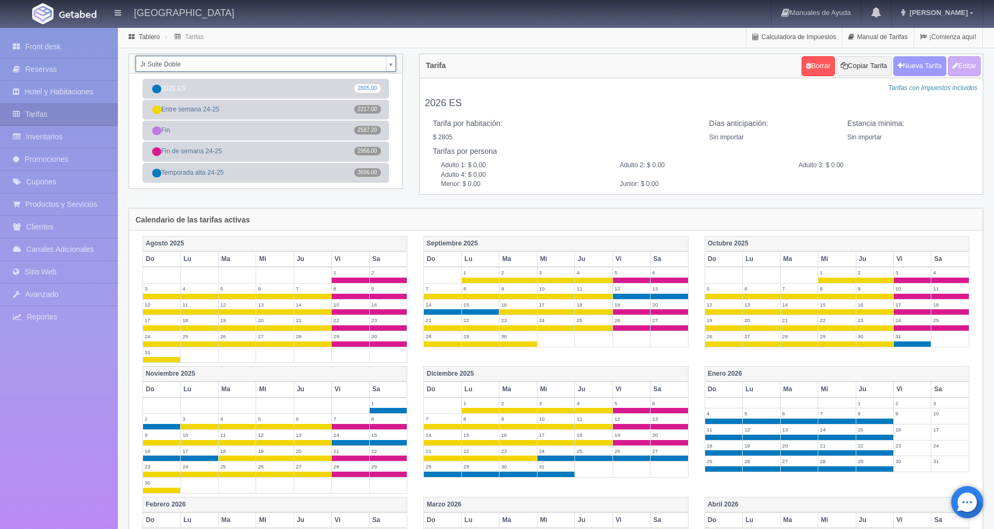
click at [920, 66] on button "Nueva Tarifa" at bounding box center [920, 66] width 53 height 20
select select
checkbox input "true"
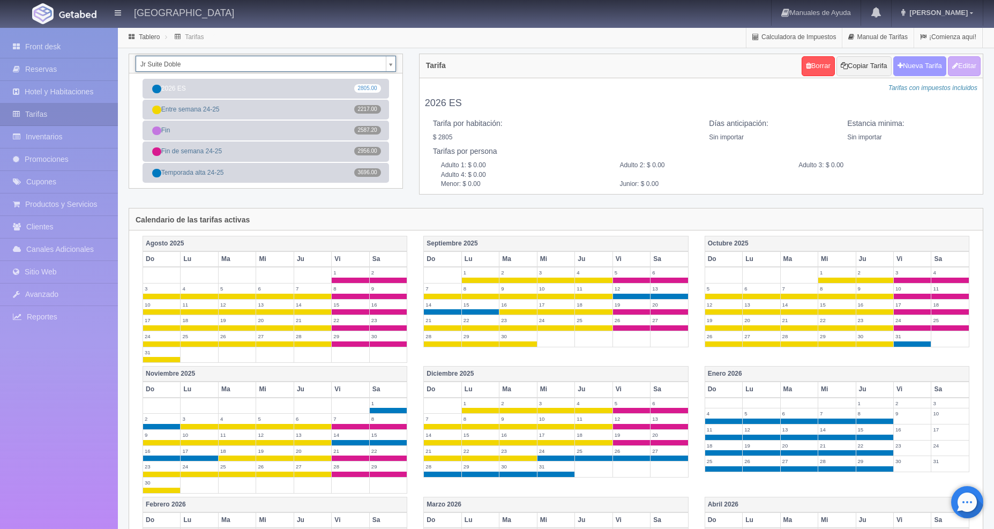
checkbox input "true"
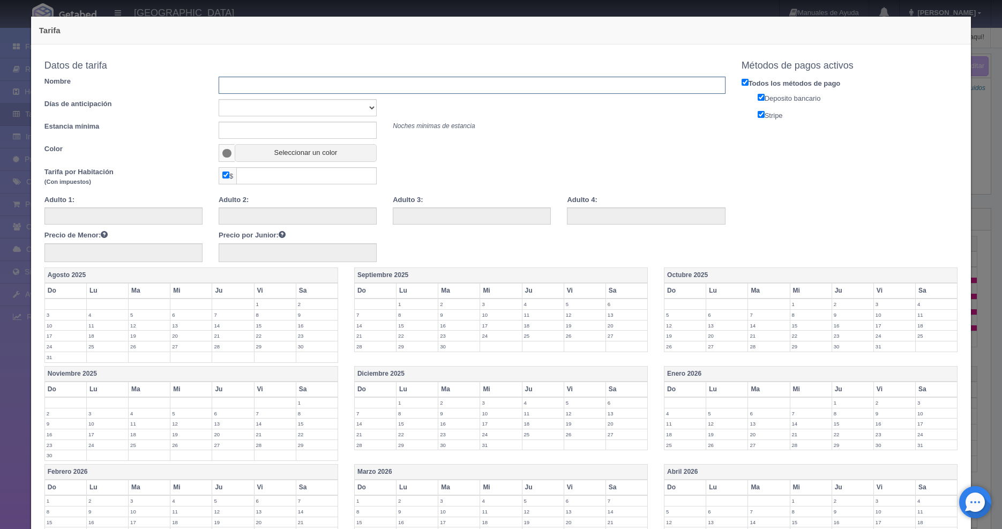
click at [344, 84] on input "text" at bounding box center [472, 85] width 507 height 17
type input "2026 FD"
click at [291, 150] on button "Seleccionar un color" at bounding box center [306, 153] width 142 height 18
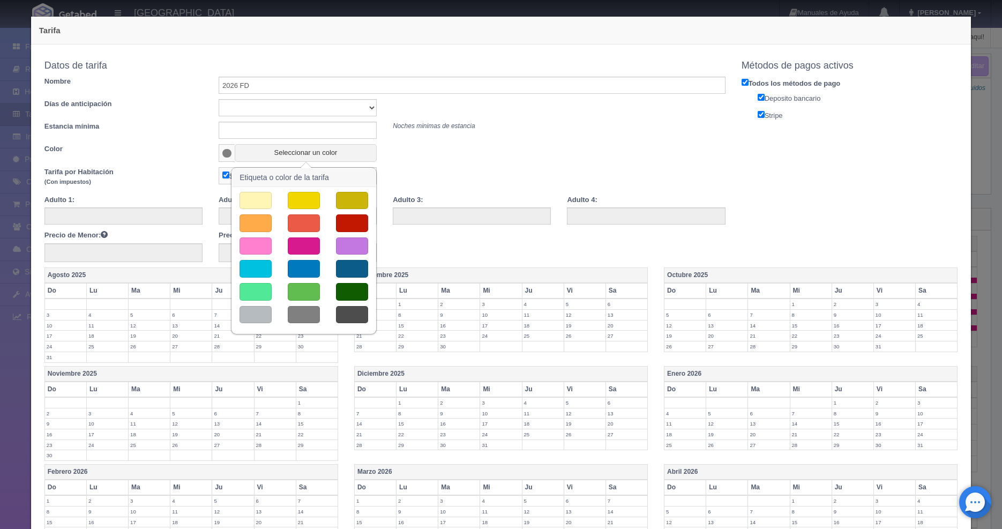
click at [259, 267] on button "button" at bounding box center [256, 269] width 32 height 18
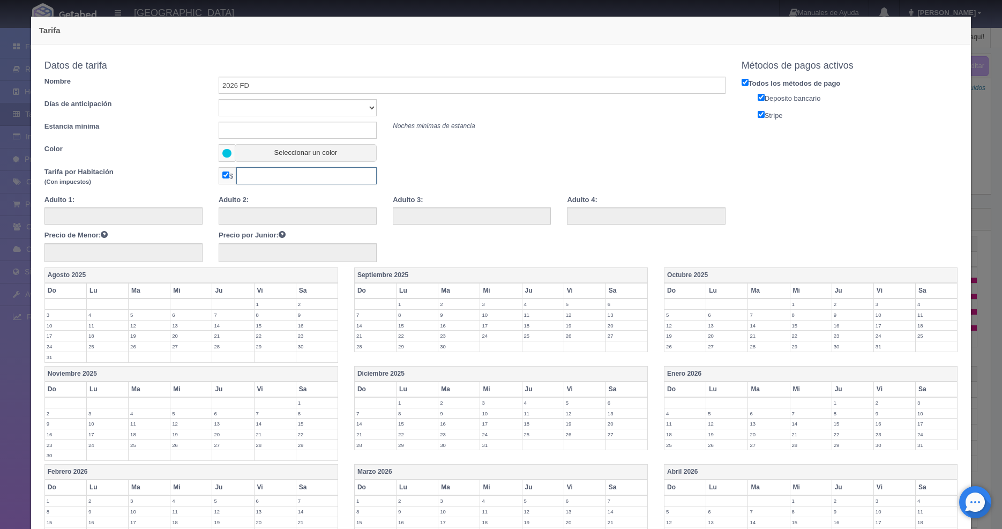
click at [278, 182] on input "text" at bounding box center [306, 175] width 140 height 17
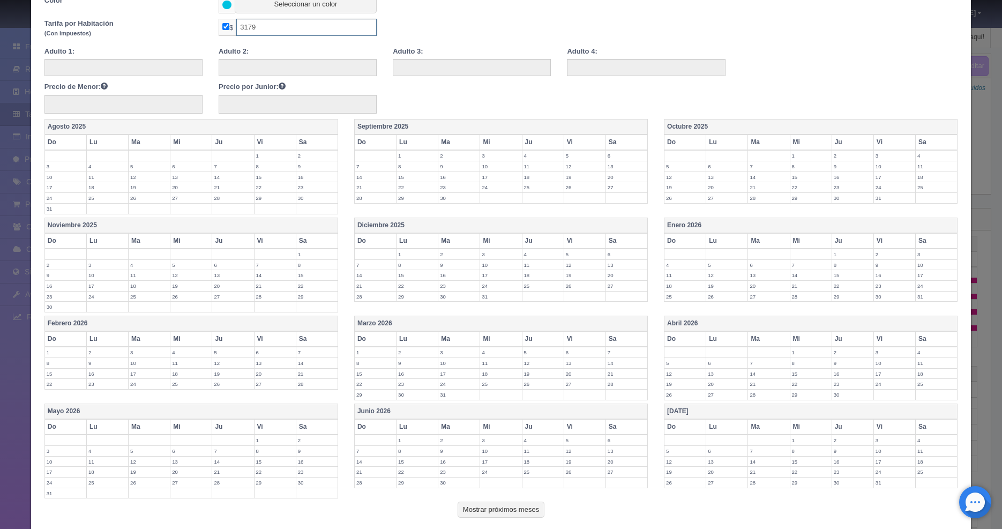
scroll to position [153, 0]
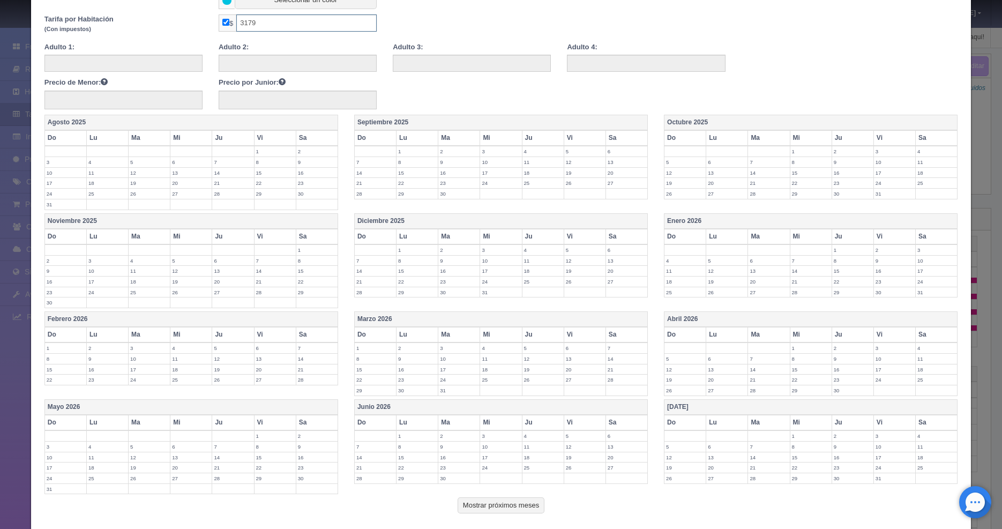
type input "3179"
click at [894, 257] on label "9" at bounding box center [894, 261] width 41 height 10
click at [924, 263] on label "10" at bounding box center [936, 261] width 41 height 10
click at [880, 276] on label "16" at bounding box center [894, 276] width 41 height 10
click at [935, 280] on label "17" at bounding box center [936, 276] width 41 height 10
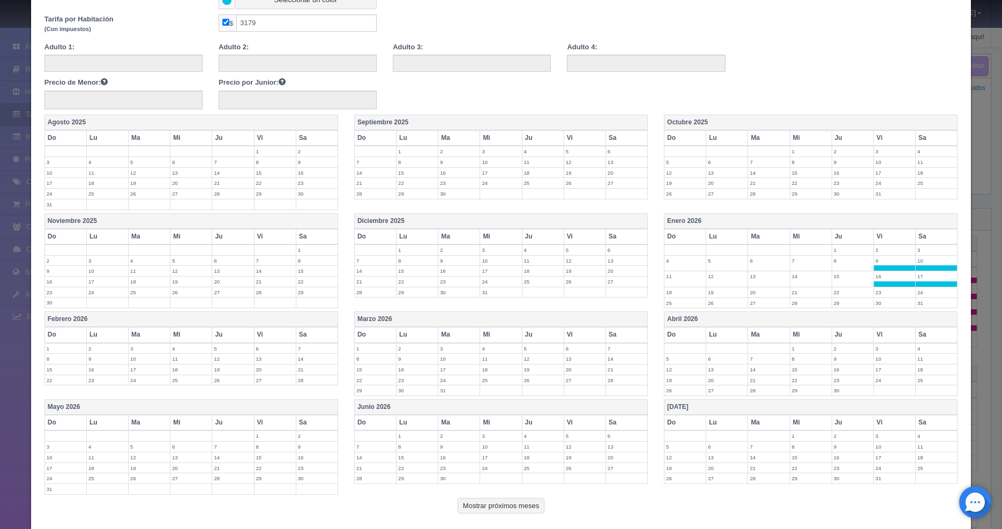
click at [875, 288] on label "23" at bounding box center [894, 292] width 41 height 10
click at [924, 289] on label "24" at bounding box center [936, 292] width 41 height 10
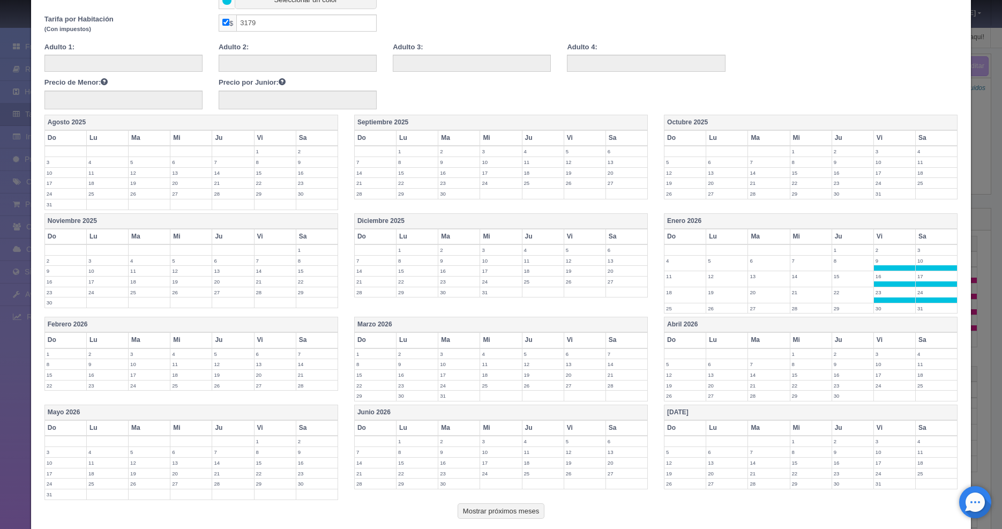
click at [921, 302] on td "24" at bounding box center [937, 295] width 42 height 16
click at [889, 311] on label "30" at bounding box center [894, 308] width 41 height 10
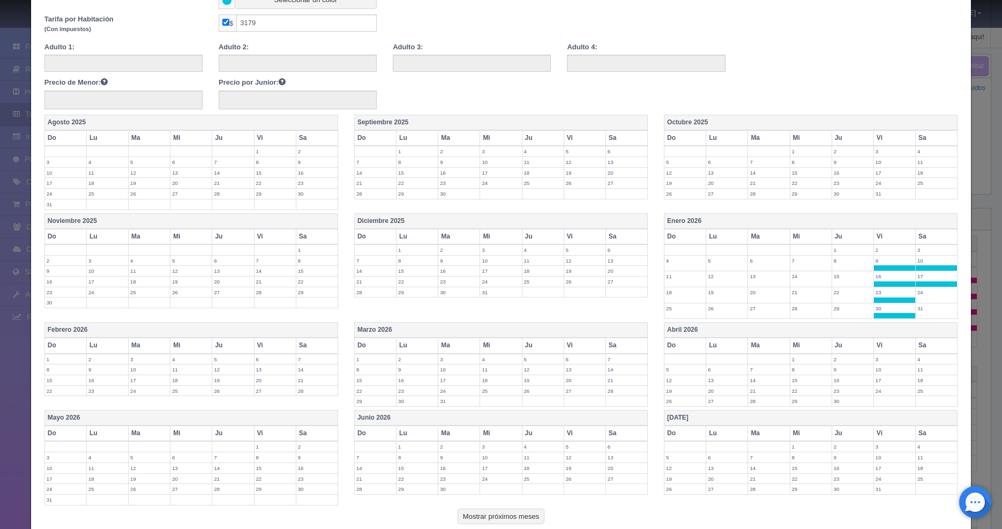
click at [918, 307] on label "31" at bounding box center [936, 308] width 41 height 10
click at [918, 292] on label "24" at bounding box center [936, 292] width 41 height 10
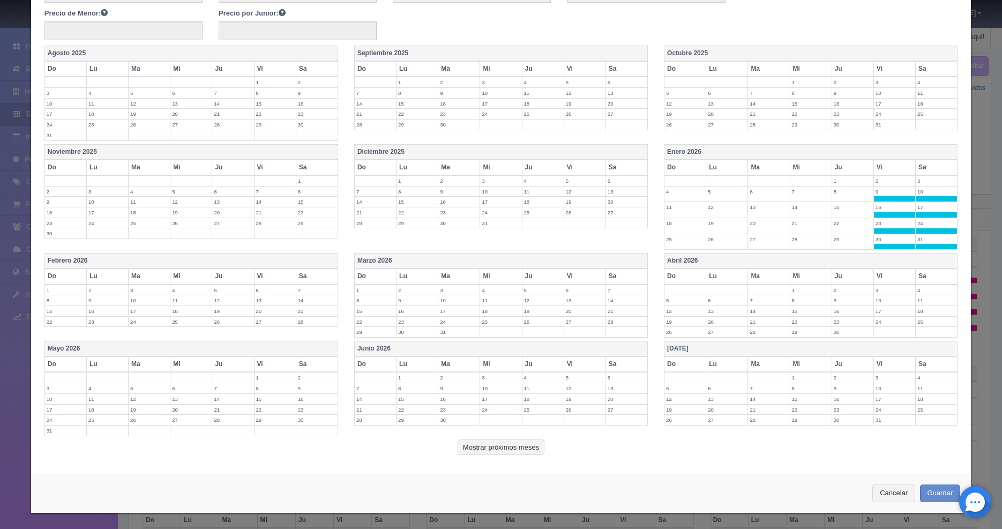
click at [884, 288] on label "3" at bounding box center [894, 290] width 41 height 10
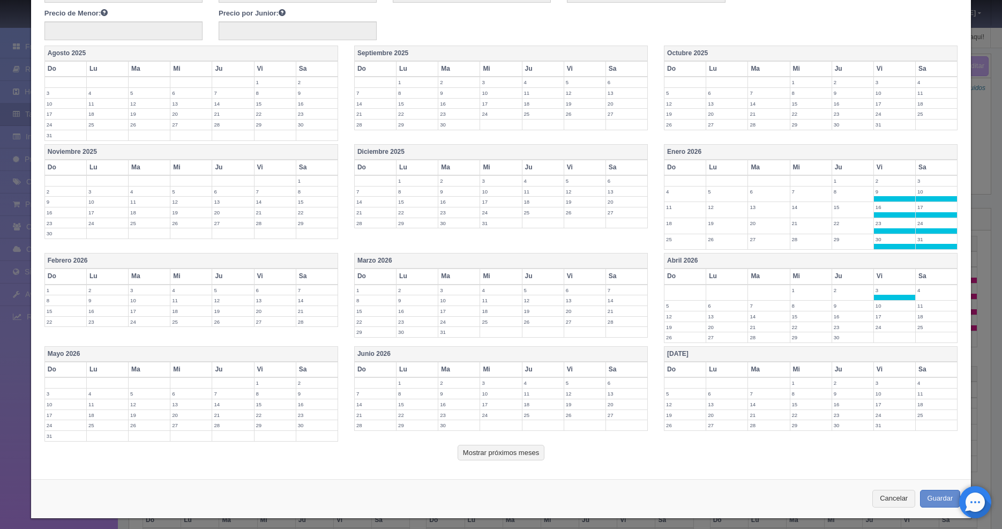
click at [922, 291] on label "4" at bounding box center [936, 290] width 41 height 10
click at [881, 306] on label "10" at bounding box center [894, 306] width 41 height 10
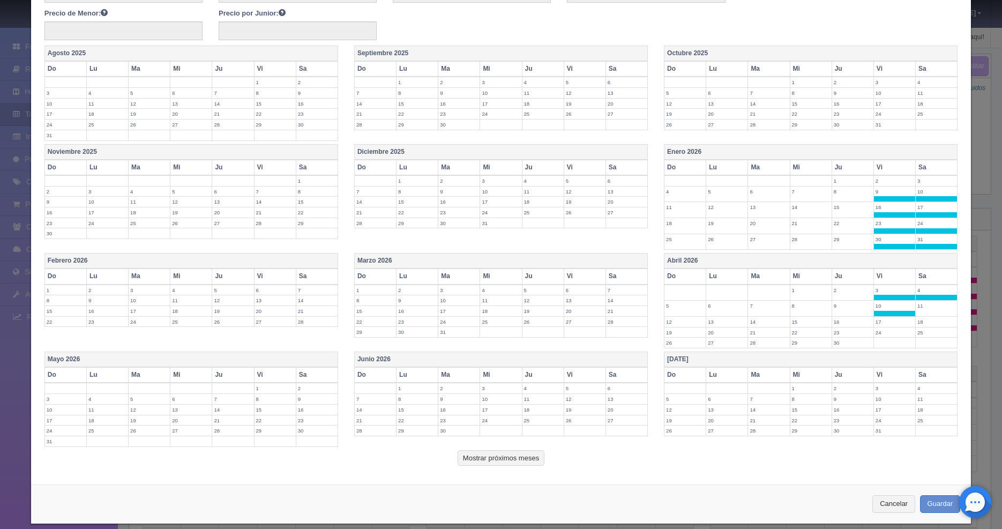
click at [925, 309] on label "11" at bounding box center [936, 306] width 41 height 10
click at [889, 319] on label "17" at bounding box center [894, 322] width 41 height 10
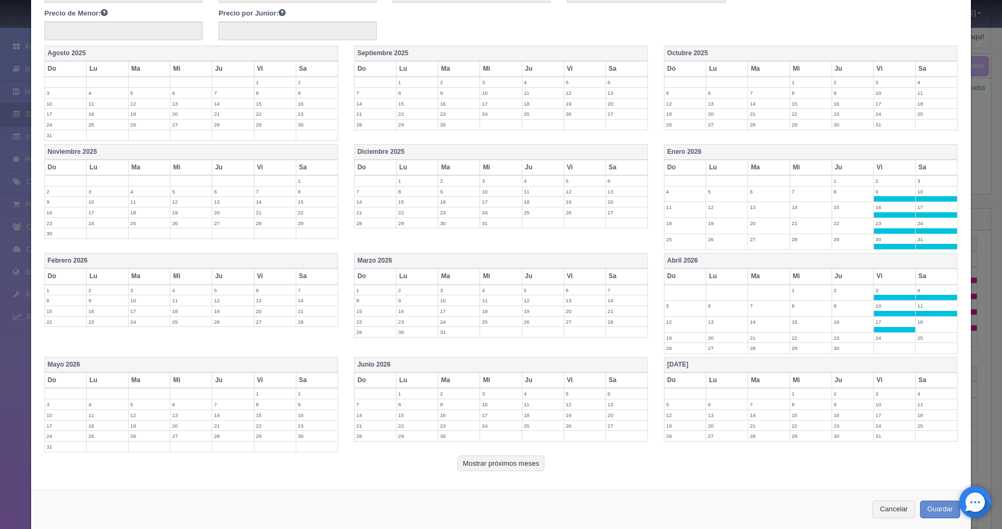
click at [934, 324] on label "18" at bounding box center [936, 322] width 41 height 10
click at [931, 333] on label "25" at bounding box center [936, 338] width 41 height 10
click at [885, 341] on label "24" at bounding box center [894, 338] width 41 height 10
click at [882, 400] on label "3" at bounding box center [894, 399] width 41 height 10
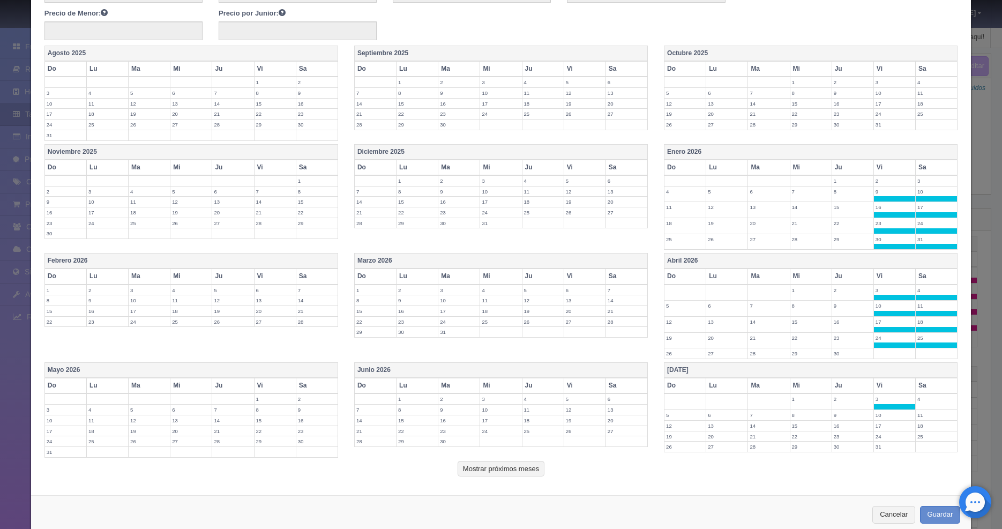
click at [940, 403] on label "4" at bounding box center [936, 399] width 41 height 10
click at [925, 415] on label "11" at bounding box center [936, 415] width 41 height 10
click at [922, 427] on label "18" at bounding box center [936, 431] width 41 height 10
click at [922, 442] on label "25" at bounding box center [936, 447] width 41 height 10
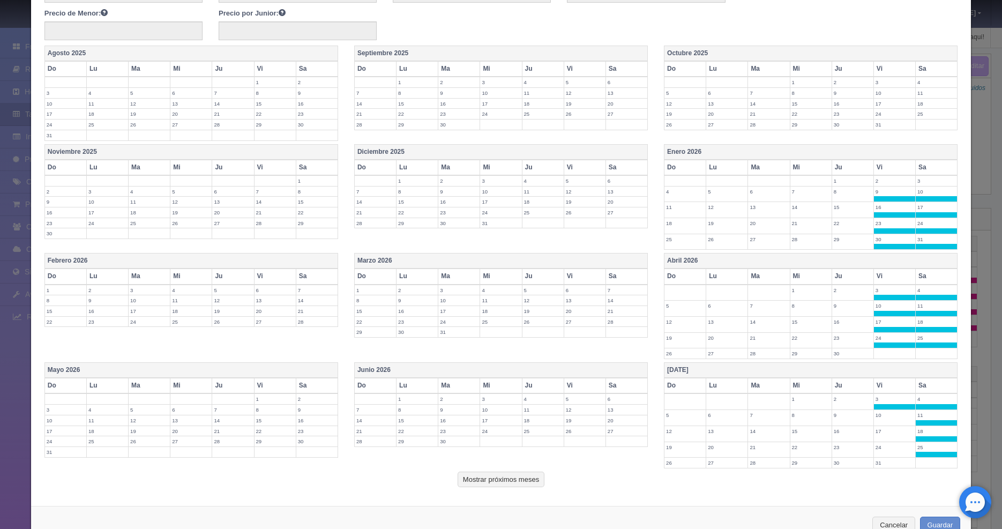
click at [891, 462] on label "31" at bounding box center [894, 463] width 41 height 10
click at [888, 452] on td "24" at bounding box center [895, 450] width 42 height 16
click at [883, 434] on label "17" at bounding box center [894, 431] width 41 height 10
click at [880, 419] on label "10" at bounding box center [894, 415] width 41 height 10
click at [612, 398] on label "6" at bounding box center [626, 399] width 41 height 10
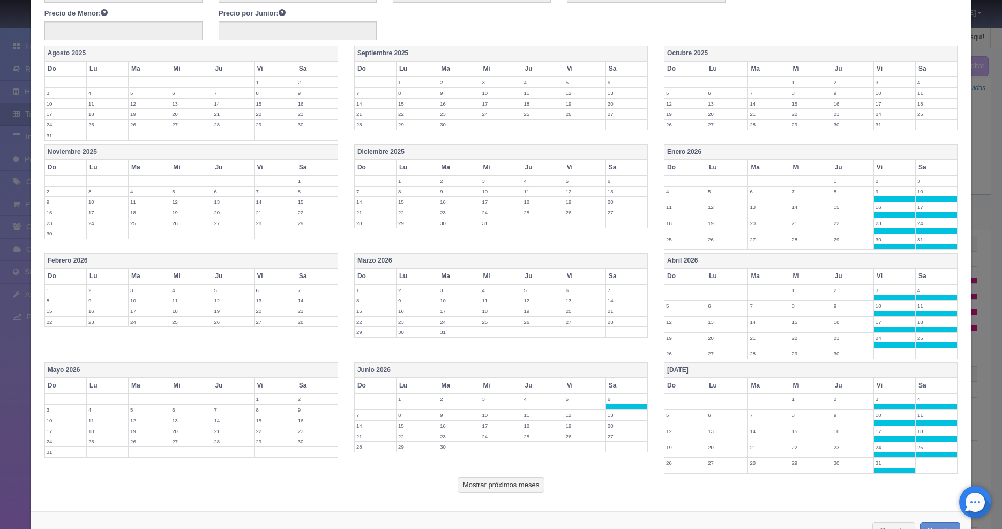
click at [587, 397] on label "5" at bounding box center [584, 399] width 41 height 10
click at [582, 414] on label "12" at bounding box center [584, 415] width 41 height 10
click at [617, 417] on label "13" at bounding box center [626, 415] width 41 height 10
click at [613, 431] on label "20" at bounding box center [626, 431] width 41 height 10
click at [583, 434] on label "19" at bounding box center [584, 431] width 41 height 10
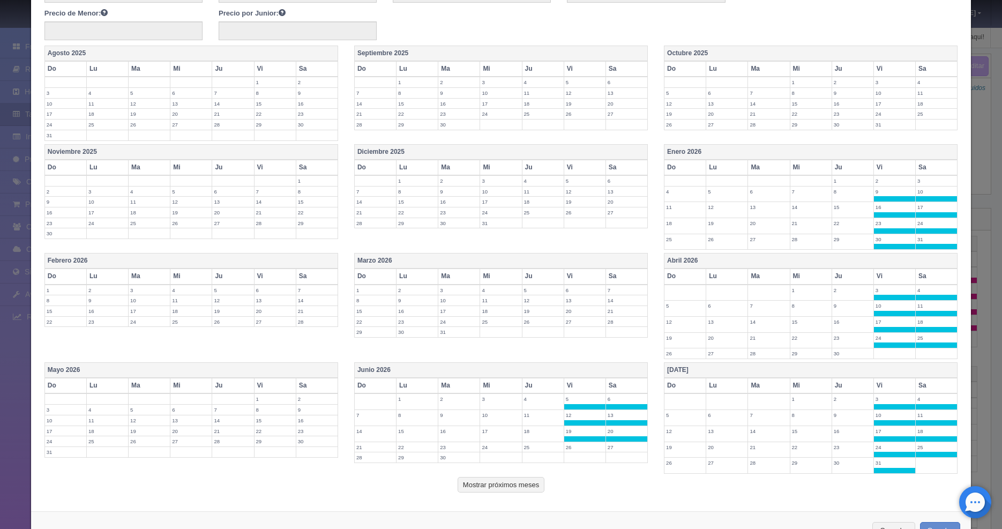
click at [582, 446] on label "26" at bounding box center [584, 447] width 41 height 10
click at [617, 450] on label "27" at bounding box center [626, 447] width 41 height 10
click at [301, 400] on label "2" at bounding box center [316, 399] width 41 height 10
click at [273, 399] on label "1" at bounding box center [275, 399] width 41 height 10
click at [273, 416] on label "8" at bounding box center [275, 415] width 41 height 10
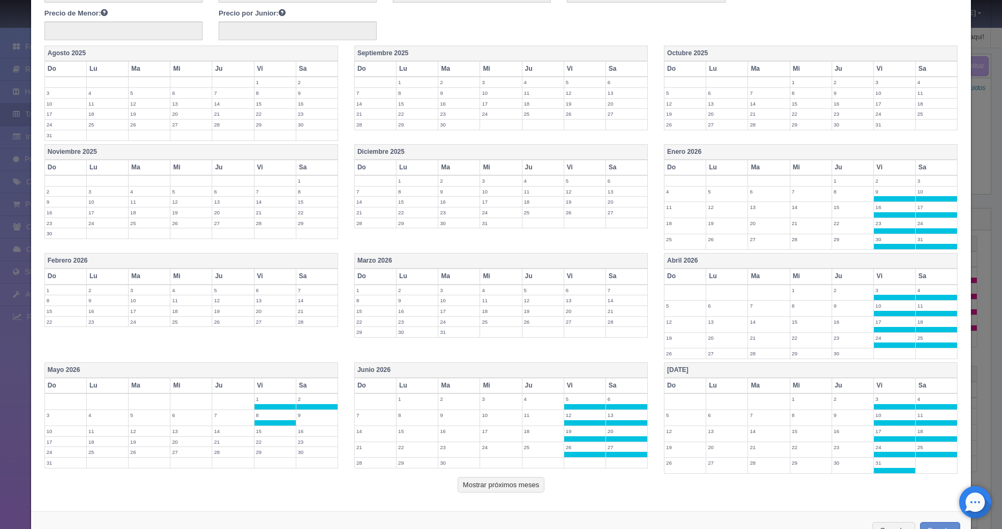
click at [313, 415] on label "9" at bounding box center [316, 415] width 41 height 10
click at [307, 433] on label "16" at bounding box center [316, 431] width 41 height 10
click at [273, 437] on td "15" at bounding box center [275, 434] width 42 height 16
click at [270, 448] on label "22" at bounding box center [275, 447] width 41 height 10
click at [301, 448] on label "23" at bounding box center [316, 447] width 41 height 10
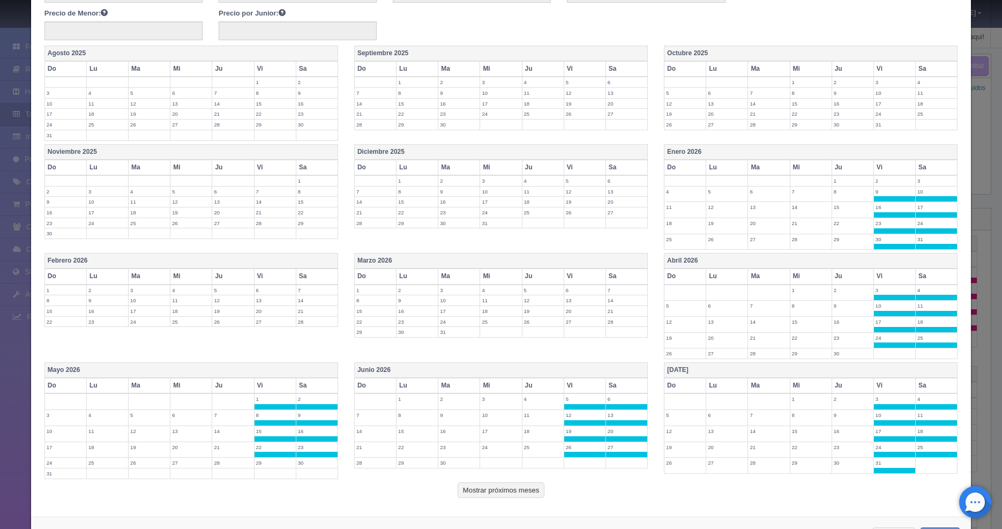
click at [302, 463] on label "30" at bounding box center [316, 463] width 41 height 10
click at [275, 465] on label "29" at bounding box center [275, 463] width 41 height 10
click at [572, 291] on label "6" at bounding box center [584, 290] width 41 height 10
click at [608, 292] on label "7" at bounding box center [626, 290] width 41 height 10
click at [572, 304] on label "13" at bounding box center [584, 306] width 41 height 10
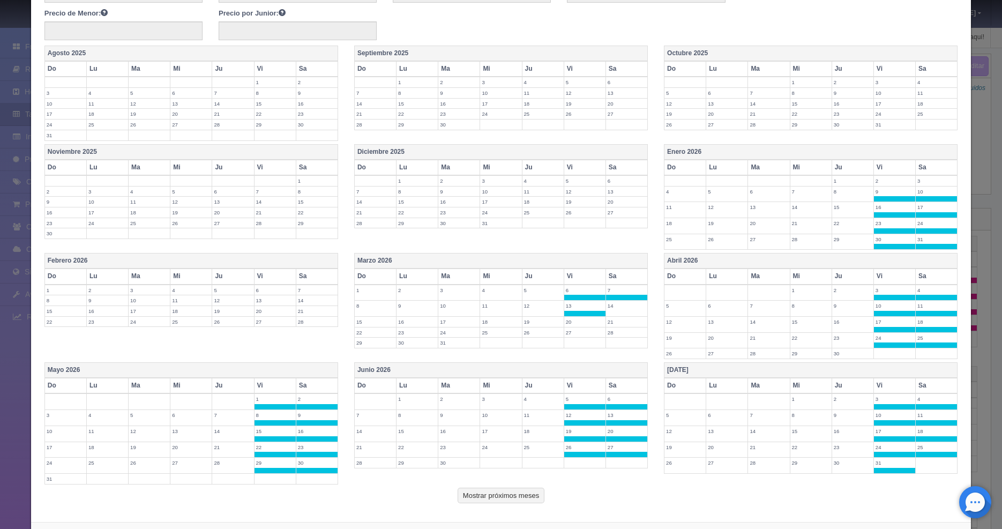
click at [613, 309] on label "14" at bounding box center [626, 306] width 41 height 10
click at [608, 318] on label "21" at bounding box center [626, 322] width 41 height 10
click at [612, 335] on label "28" at bounding box center [626, 338] width 41 height 10
click at [582, 343] on td "27" at bounding box center [585, 340] width 42 height 16
click at [570, 318] on label "20" at bounding box center [584, 322] width 41 height 10
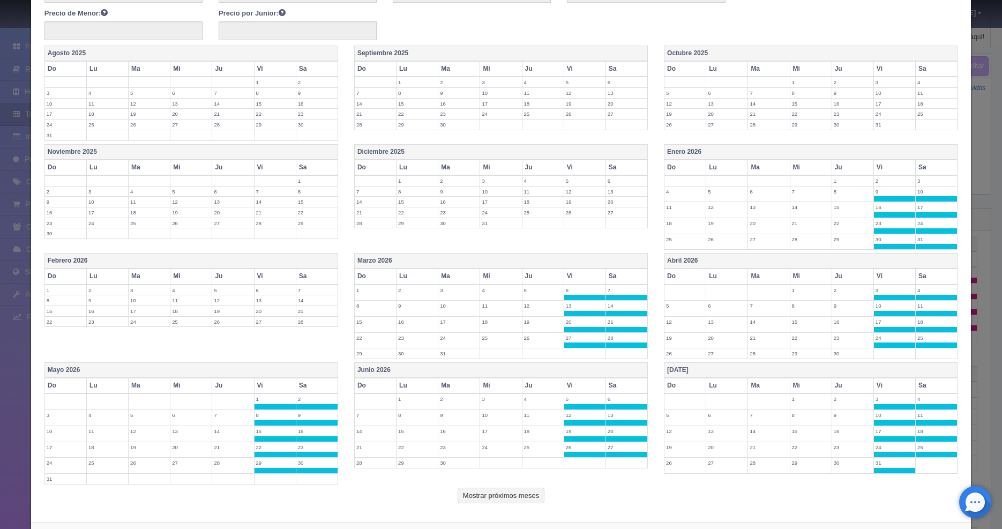
click at [302, 288] on label "7" at bounding box center [316, 290] width 41 height 10
click at [276, 289] on label "6" at bounding box center [275, 290] width 41 height 10
click at [272, 306] on label "13" at bounding box center [275, 306] width 41 height 10
click at [271, 318] on label "20" at bounding box center [275, 322] width 41 height 10
click at [267, 339] on label "27" at bounding box center [275, 338] width 41 height 10
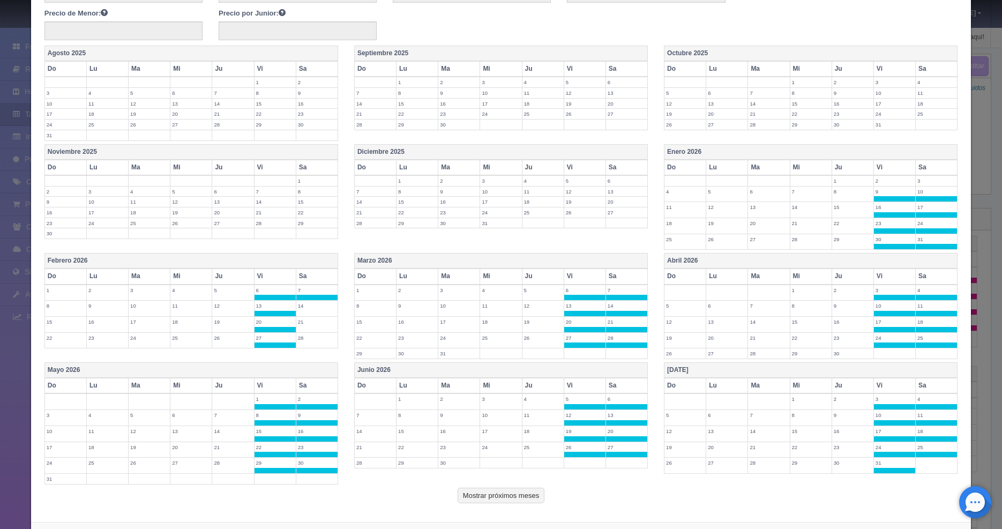
click at [300, 340] on label "28" at bounding box center [316, 338] width 41 height 10
click at [300, 322] on label "21" at bounding box center [316, 322] width 41 height 10
click at [302, 307] on label "14" at bounding box center [316, 306] width 41 height 10
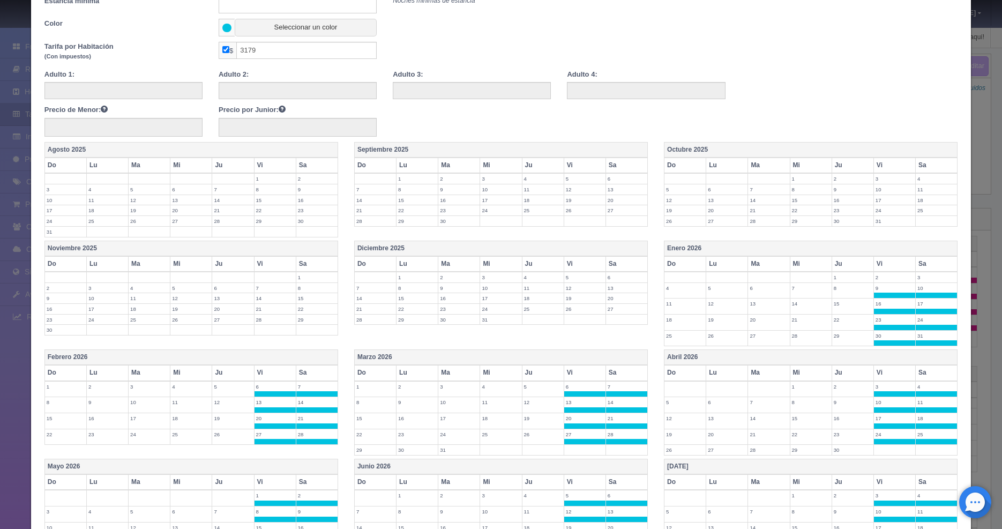
scroll to position [270, 0]
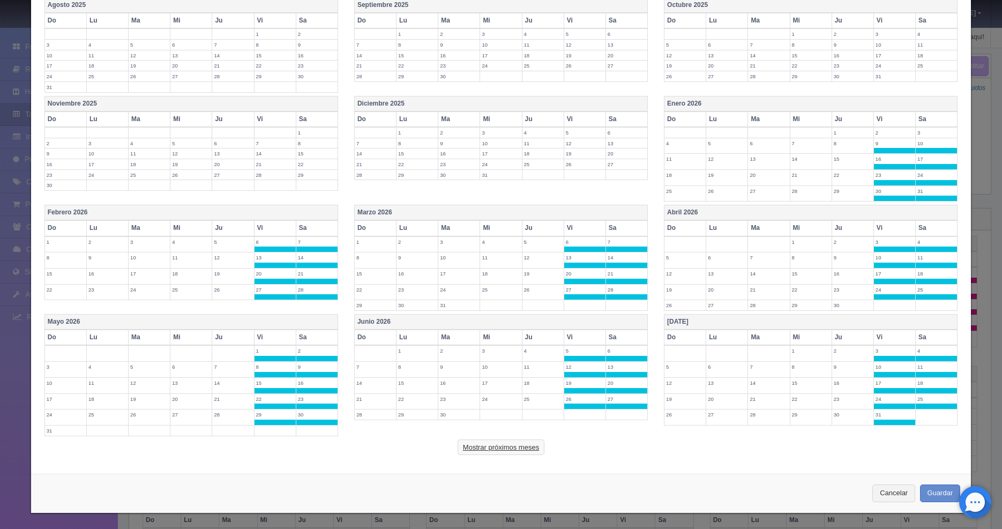
click at [496, 446] on button "Mostrar próximos meses" at bounding box center [501, 448] width 87 height 16
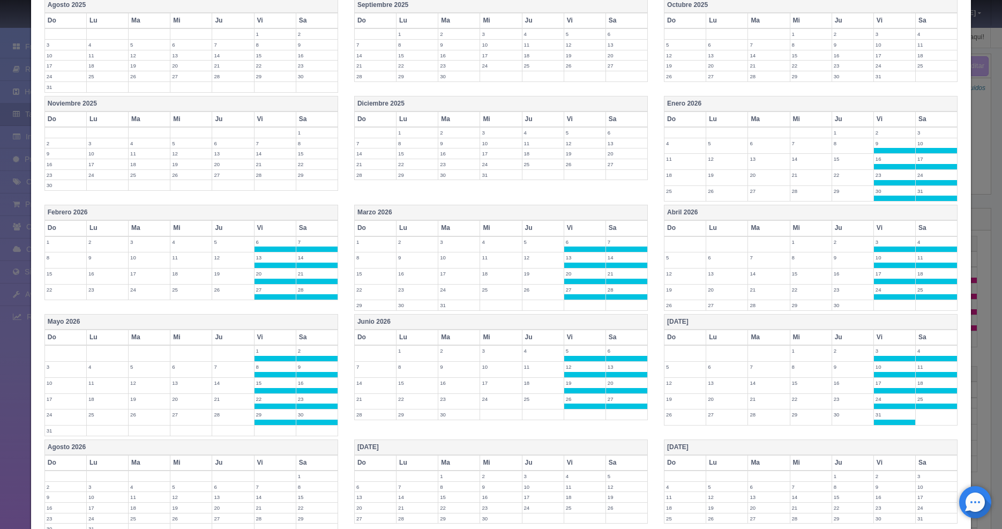
scroll to position [439, 0]
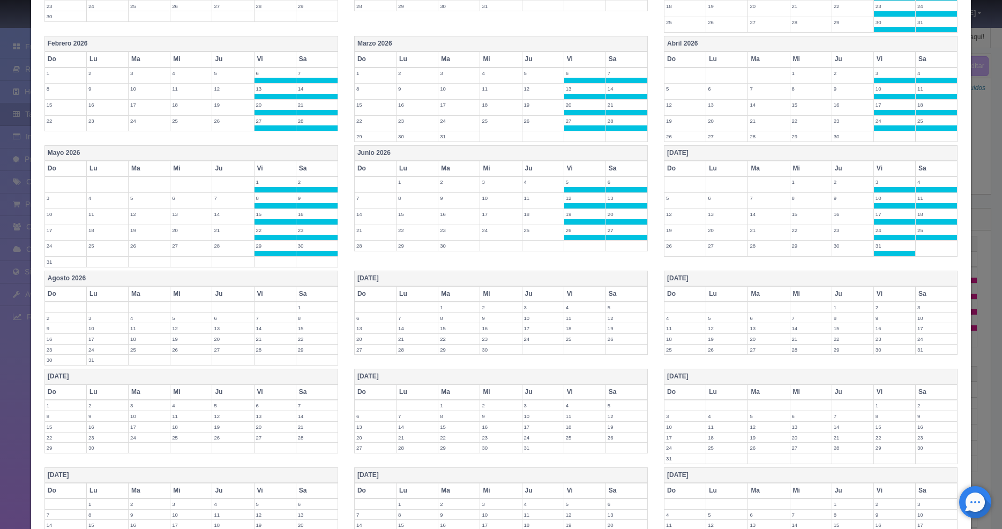
click at [299, 305] on label "1" at bounding box center [316, 307] width 41 height 10
click at [260, 324] on label "7" at bounding box center [275, 323] width 41 height 10
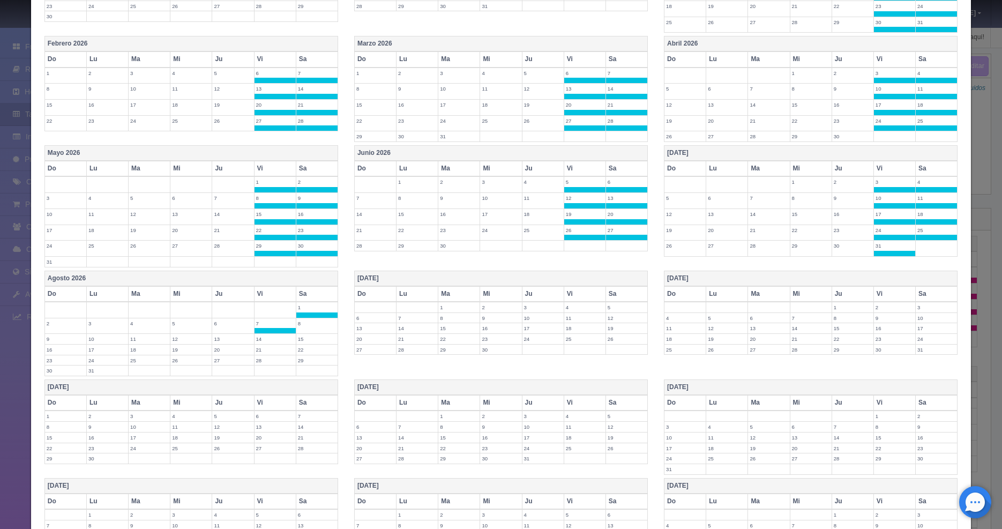
click at [299, 329] on td "8" at bounding box center [317, 326] width 42 height 16
click at [269, 338] on label "14" at bounding box center [275, 339] width 41 height 10
click at [312, 340] on label "15" at bounding box center [316, 339] width 41 height 10
click at [255, 356] on label "21" at bounding box center [275, 355] width 41 height 10
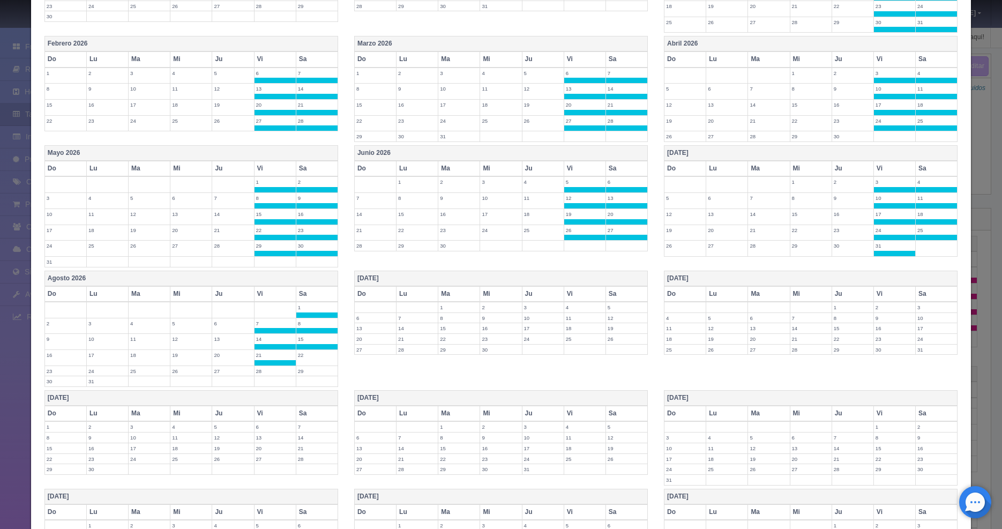
click at [304, 354] on label "22" at bounding box center [316, 355] width 41 height 10
click at [269, 371] on label "28" at bounding box center [275, 371] width 41 height 10
click at [313, 372] on label "29" at bounding box center [316, 371] width 41 height 10
click at [570, 304] on label "4" at bounding box center [584, 307] width 41 height 10
click at [607, 309] on label "5" at bounding box center [626, 307] width 41 height 10
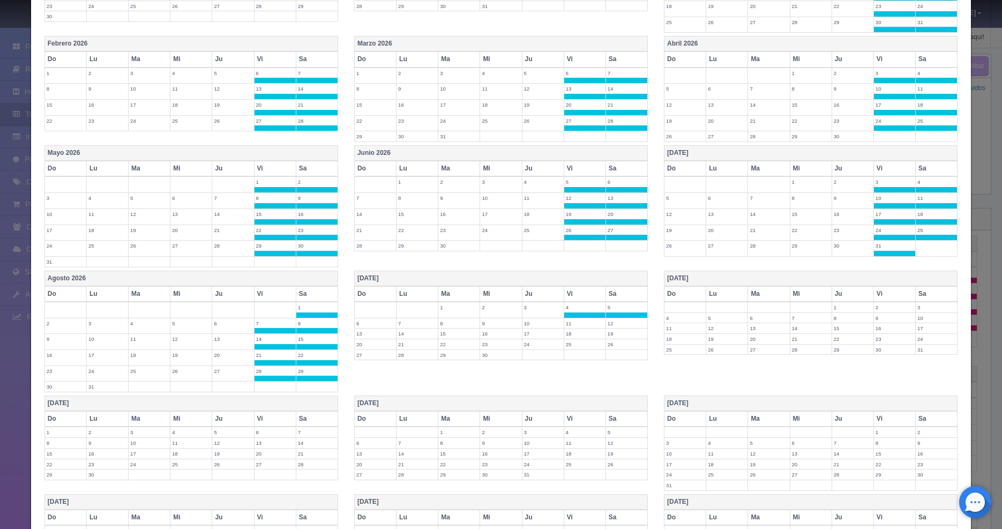
click at [568, 325] on label "11" at bounding box center [584, 323] width 41 height 10
click at [615, 324] on label "12" at bounding box center [626, 323] width 41 height 10
click at [570, 338] on label "18" at bounding box center [584, 339] width 41 height 10
click at [617, 339] on label "19" at bounding box center [626, 339] width 41 height 10
click at [576, 355] on label "25" at bounding box center [584, 355] width 41 height 10
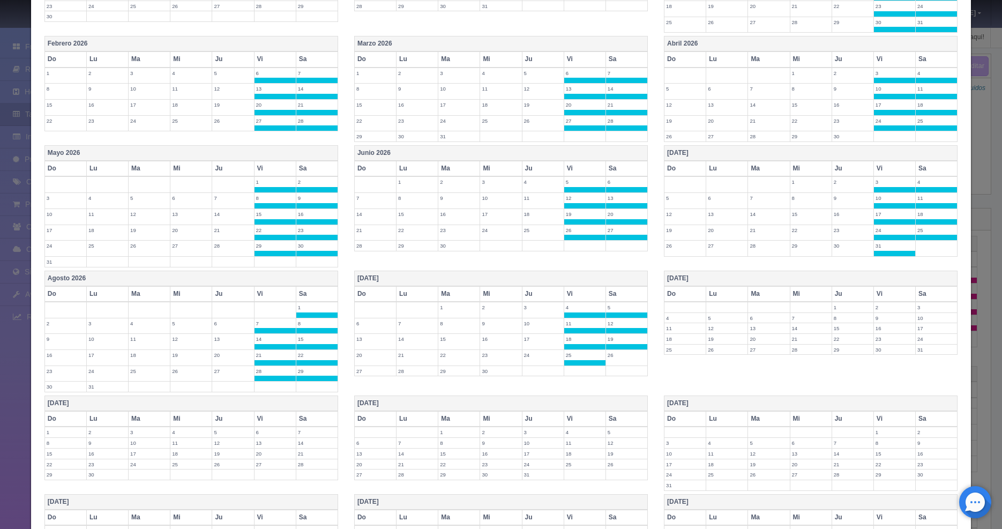
click at [619, 358] on label "26" at bounding box center [626, 355] width 41 height 10
click at [874, 307] on label "2" at bounding box center [894, 307] width 41 height 10
click at [916, 307] on label "3" at bounding box center [936, 307] width 41 height 10
click at [882, 324] on label "9" at bounding box center [894, 323] width 41 height 10
click at [922, 327] on label "10" at bounding box center [936, 323] width 41 height 10
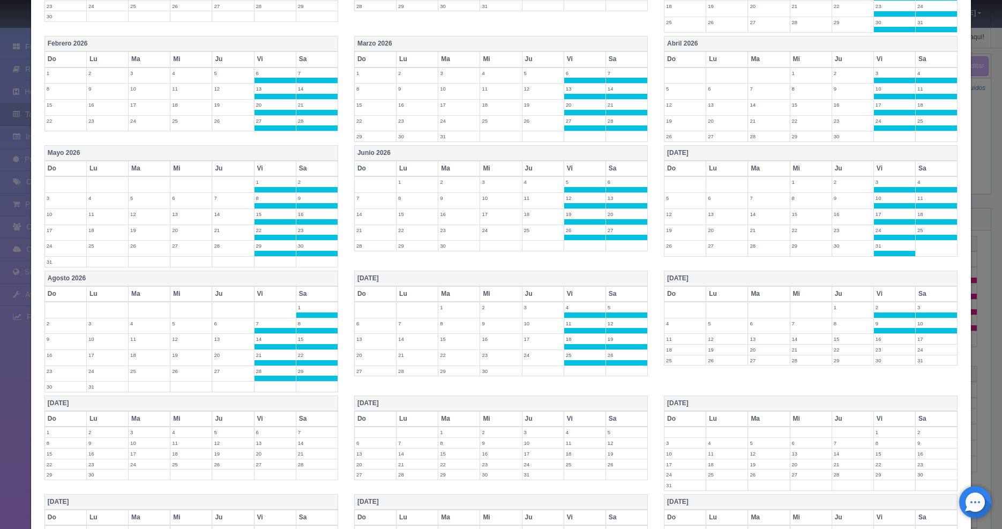
click at [881, 340] on label "16" at bounding box center [894, 339] width 41 height 10
click at [929, 338] on label "17" at bounding box center [936, 339] width 41 height 10
click at [883, 354] on label "23" at bounding box center [894, 355] width 41 height 10
click at [917, 354] on label "24" at bounding box center [936, 355] width 41 height 10
click at [921, 368] on label "31" at bounding box center [936, 371] width 41 height 10
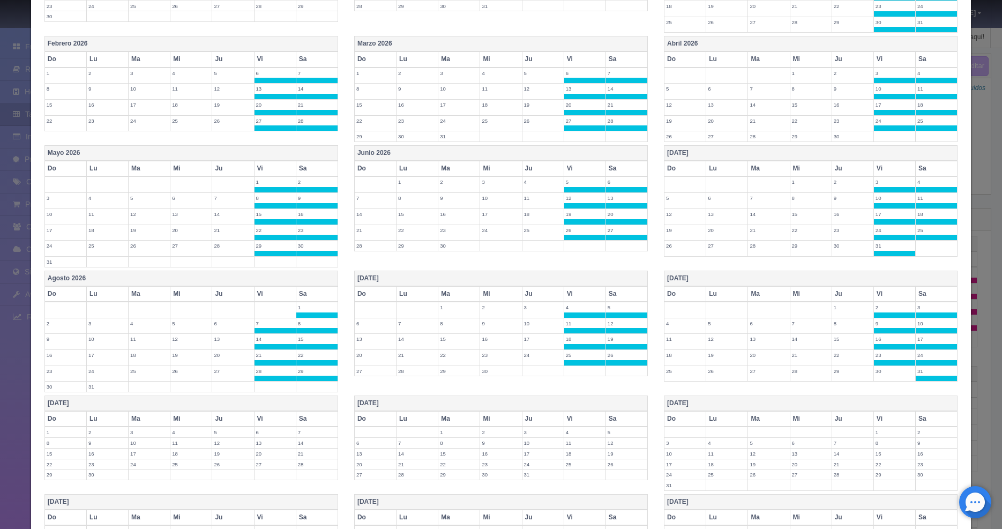
click at [877, 371] on label "30" at bounding box center [894, 371] width 41 height 10
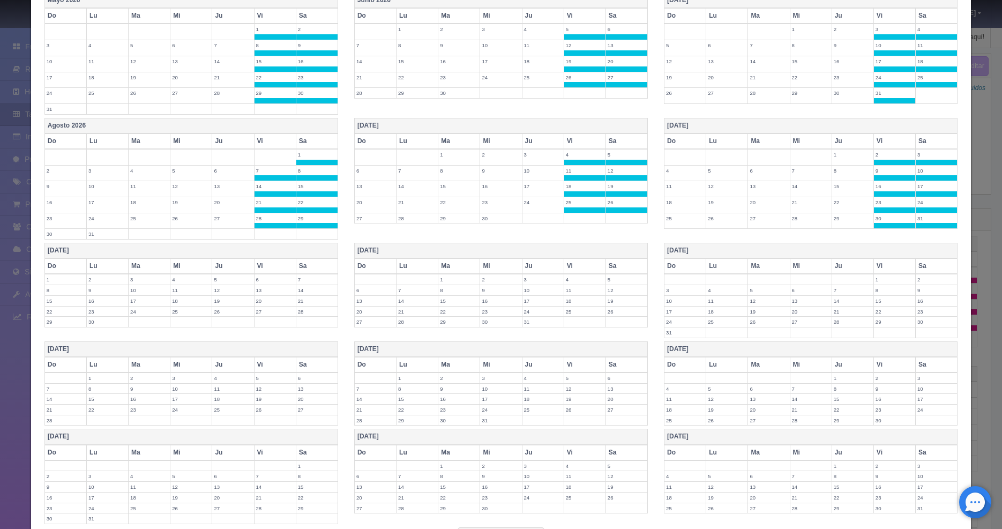
click at [564, 280] on label "4" at bounding box center [584, 279] width 41 height 10
click at [616, 284] on label "5" at bounding box center [626, 279] width 41 height 10
click at [576, 295] on label "11" at bounding box center [584, 296] width 41 height 10
click at [612, 297] on label "12" at bounding box center [626, 296] width 41 height 10
click at [611, 311] on label "19" at bounding box center [626, 312] width 41 height 10
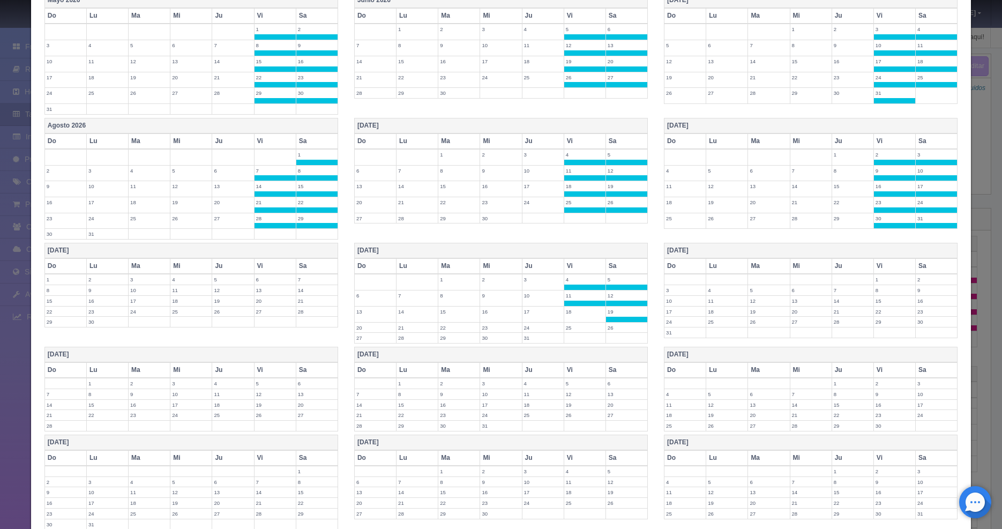
click at [609, 327] on label "26" at bounding box center [626, 328] width 41 height 10
click at [578, 330] on label "25" at bounding box center [584, 328] width 41 height 10
click at [571, 314] on label "18" at bounding box center [584, 312] width 41 height 10
click at [301, 279] on label "7" at bounding box center [316, 279] width 41 height 10
click at [275, 280] on label "6" at bounding box center [275, 279] width 41 height 10
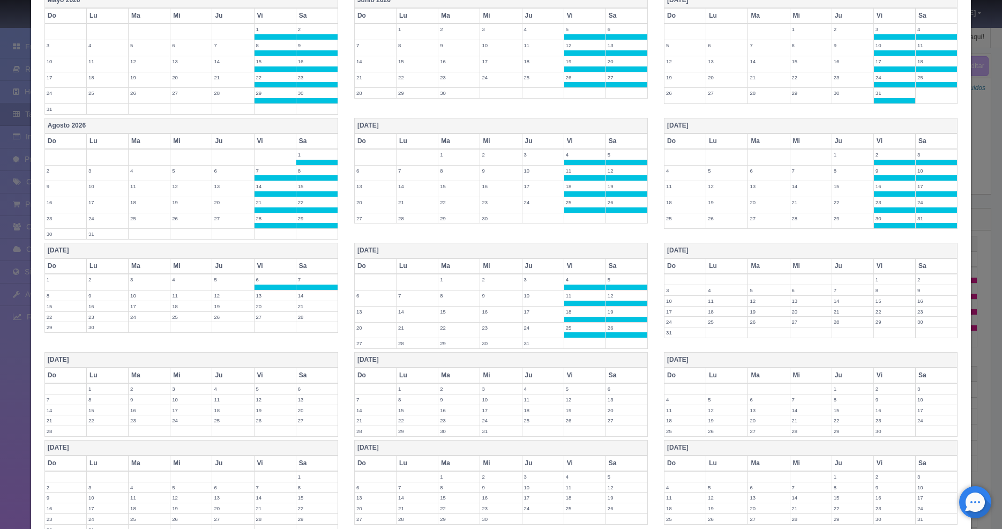
click at [271, 293] on label "13" at bounding box center [275, 296] width 41 height 10
click at [321, 297] on label "14" at bounding box center [316, 296] width 41 height 10
click at [314, 308] on label "21" at bounding box center [316, 312] width 41 height 10
click at [265, 315] on label "20" at bounding box center [275, 312] width 41 height 10
click at [265, 329] on label "27" at bounding box center [275, 328] width 41 height 10
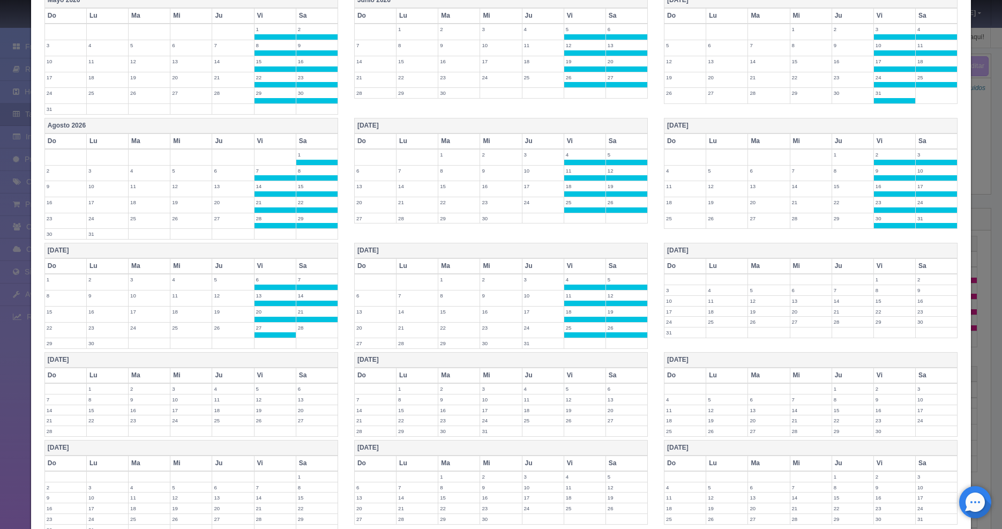
click at [300, 327] on label "28" at bounding box center [316, 328] width 41 height 10
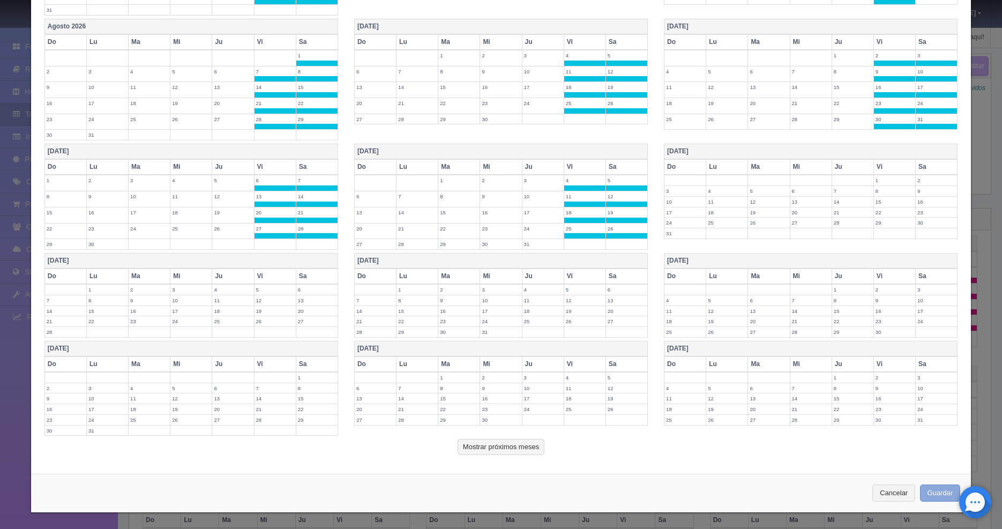
click at [926, 494] on button "Guardar" at bounding box center [940, 494] width 41 height 18
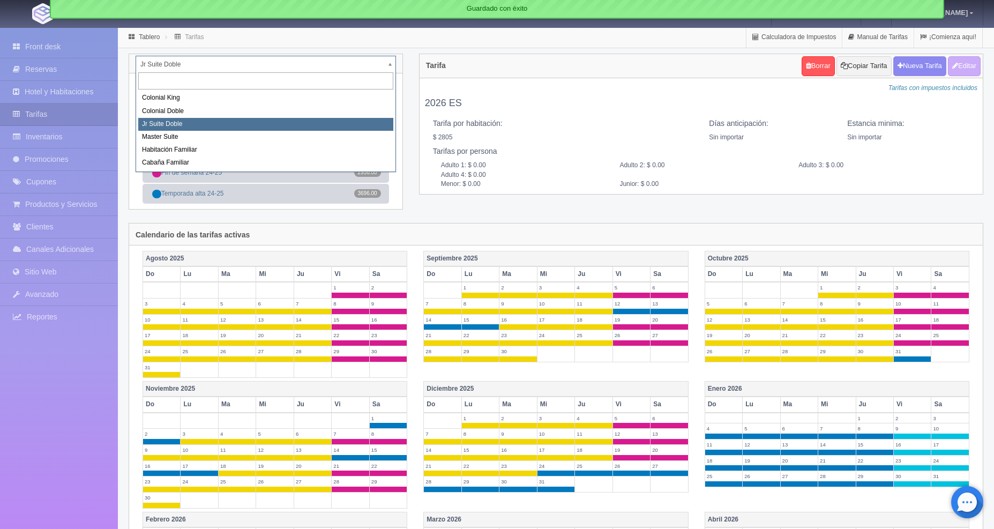
click at [390, 66] on body "[GEOGRAPHIC_DATA] Manuales de Ayuda Actualizaciones recientes [PERSON_NAME] Mi …" at bounding box center [497, 410] width 994 height 767
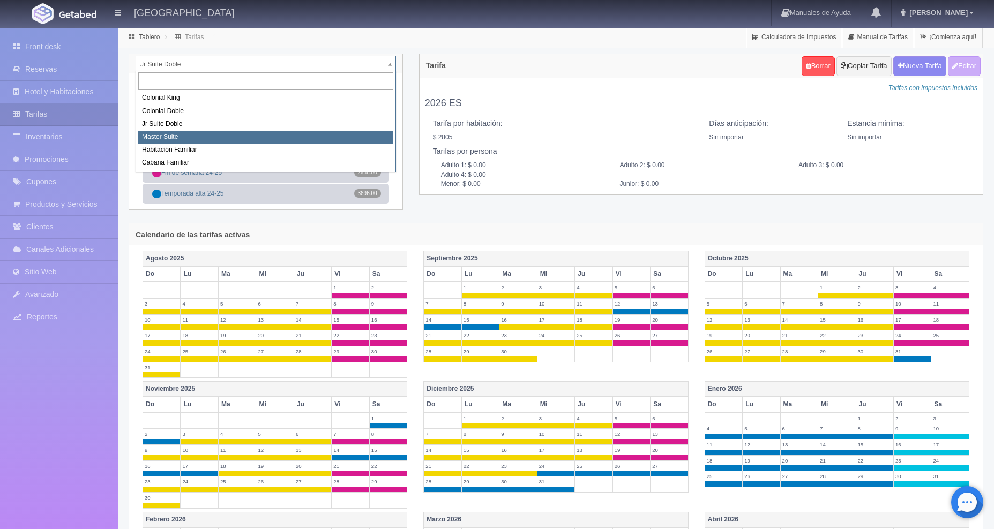
select select "980"
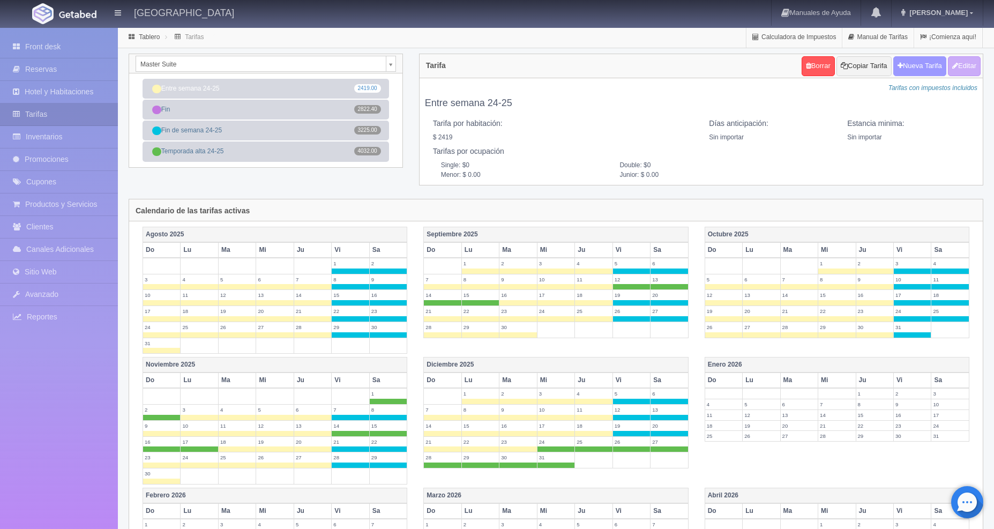
click at [933, 70] on button "Nueva Tarifa" at bounding box center [920, 66] width 53 height 20
select select
checkbox input "true"
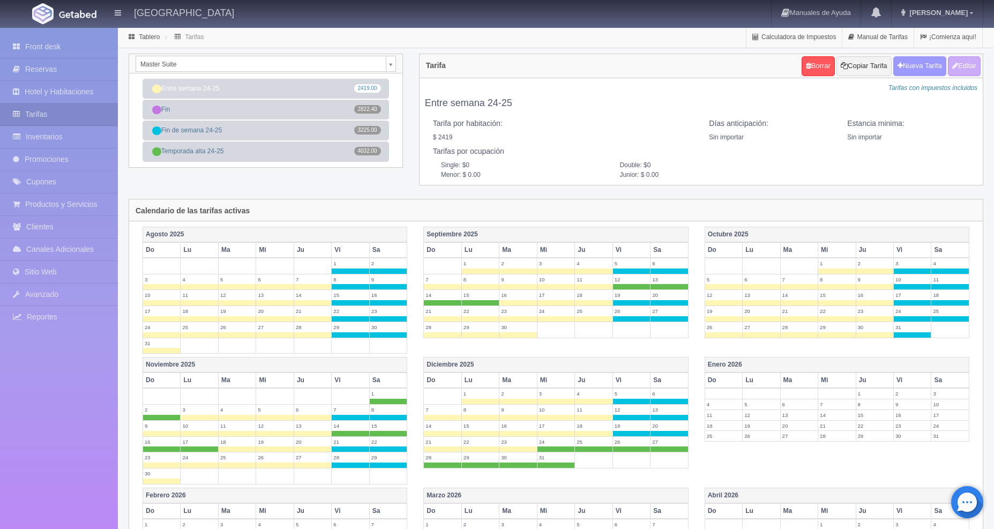
checkbox input "true"
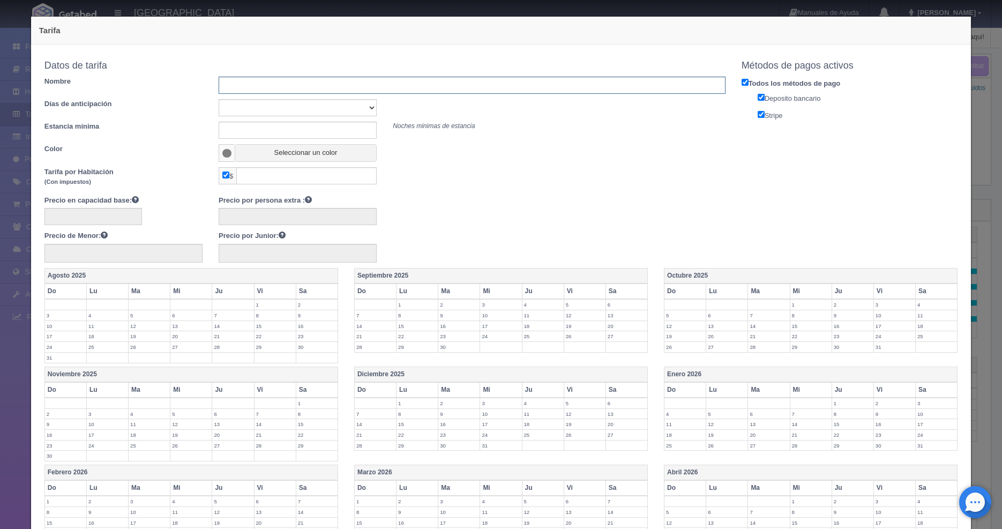
click at [282, 86] on input "text" at bounding box center [472, 85] width 507 height 17
type input "2026 ES"
click at [276, 150] on button "Seleccionar un color" at bounding box center [306, 153] width 142 height 18
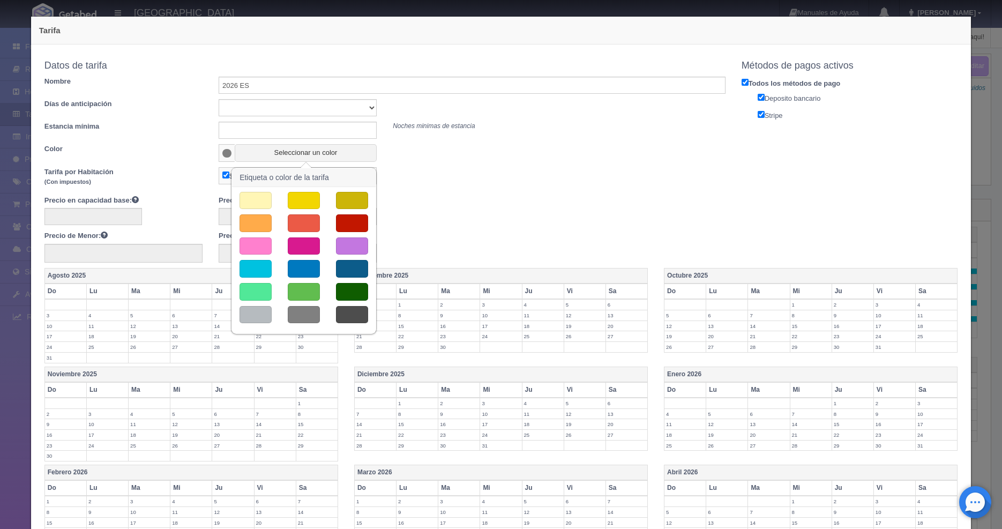
click at [306, 274] on button "button" at bounding box center [304, 269] width 32 height 18
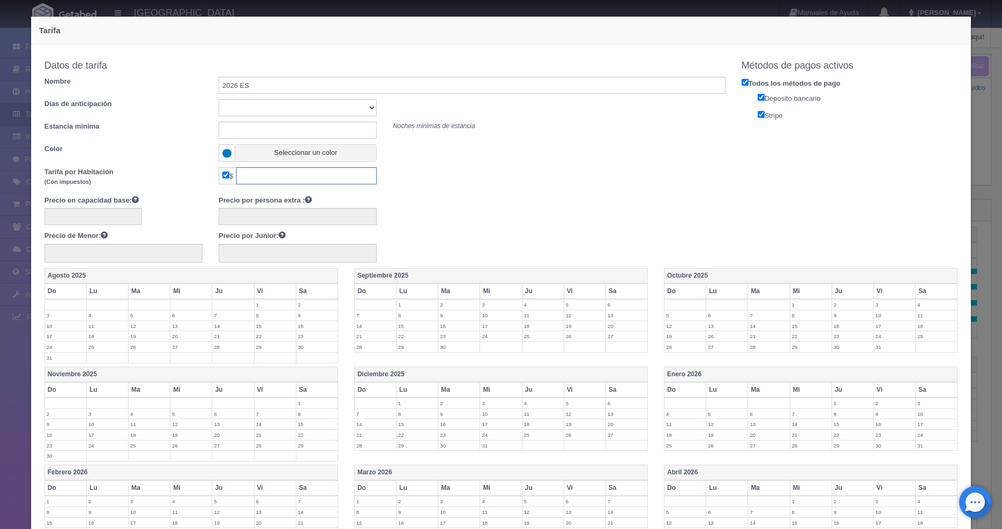
click at [267, 180] on input "text" at bounding box center [306, 175] width 140 height 17
click at [475, 208] on div at bounding box center [384, 214] width 697 height 21
click at [306, 177] on input "2557.50" at bounding box center [306, 175] width 140 height 17
type input "2557"
click at [434, 205] on div at bounding box center [384, 214] width 697 height 21
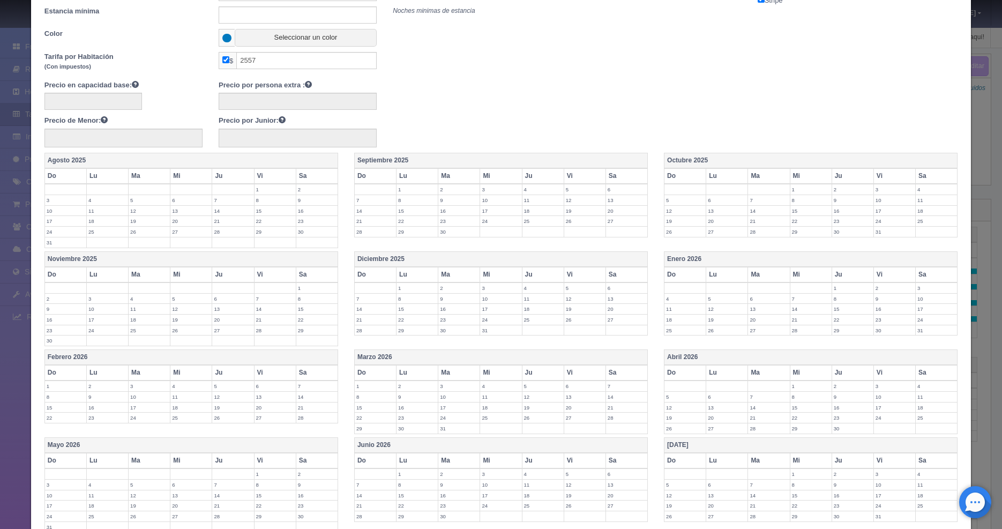
scroll to position [137, 0]
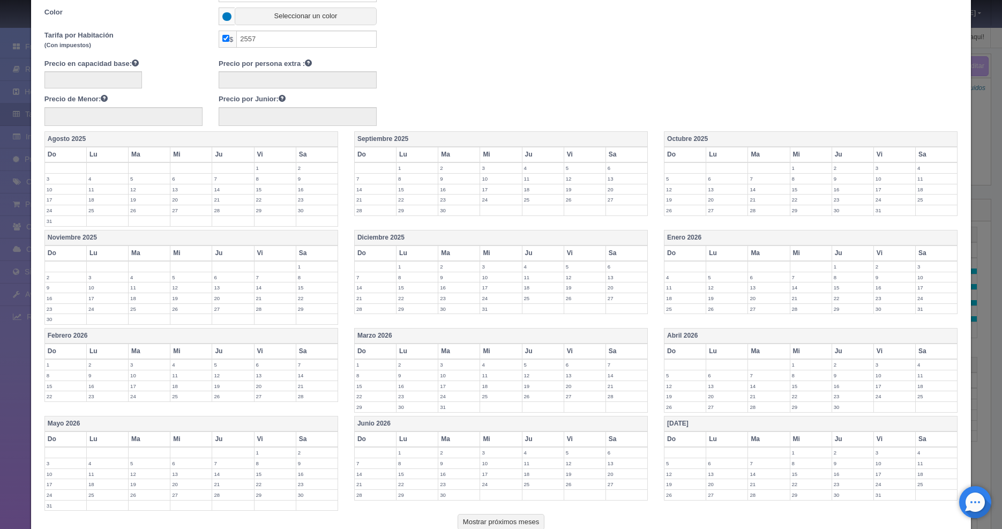
click at [672, 274] on label "4" at bounding box center [685, 277] width 41 height 10
click at [713, 280] on label "5" at bounding box center [726, 277] width 41 height 10
click at [756, 280] on label "6" at bounding box center [768, 277] width 41 height 10
click at [797, 283] on td "7" at bounding box center [811, 280] width 42 height 16
click at [836, 278] on label "8" at bounding box center [852, 277] width 41 height 10
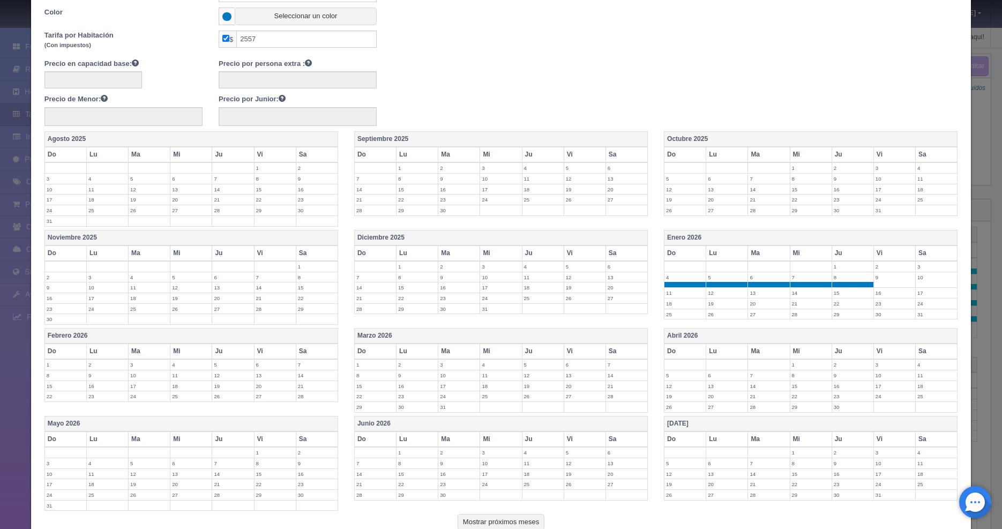
click at [837, 294] on label "15" at bounding box center [852, 293] width 41 height 10
click at [836, 304] on label "22" at bounding box center [852, 309] width 41 height 10
click at [836, 322] on label "29" at bounding box center [852, 325] width 41 height 10
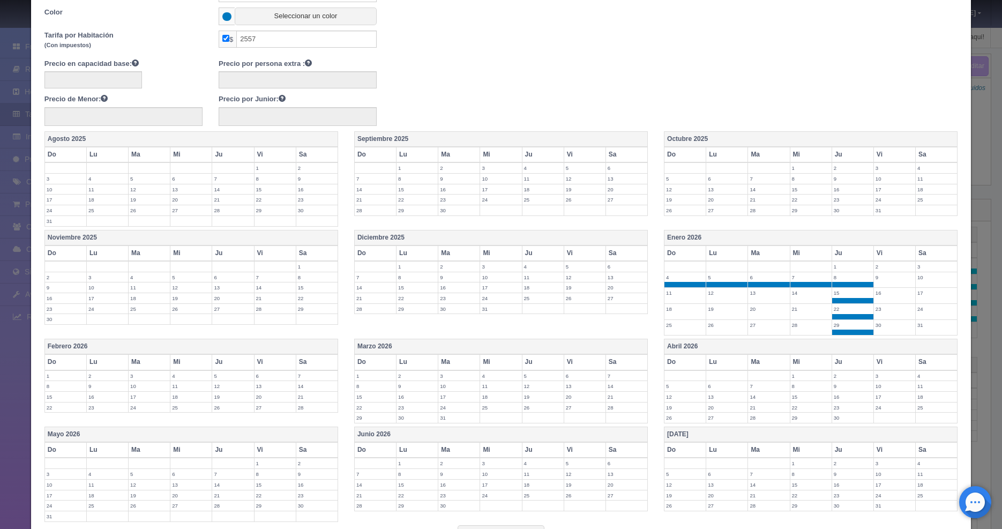
click at [790, 330] on td "28" at bounding box center [811, 327] width 42 height 16
click at [748, 321] on label "27" at bounding box center [768, 325] width 41 height 10
click at [718, 326] on label "26" at bounding box center [726, 325] width 41 height 10
click at [665, 328] on label "25" at bounding box center [685, 325] width 41 height 10
click at [665, 308] on label "18" at bounding box center [685, 309] width 41 height 10
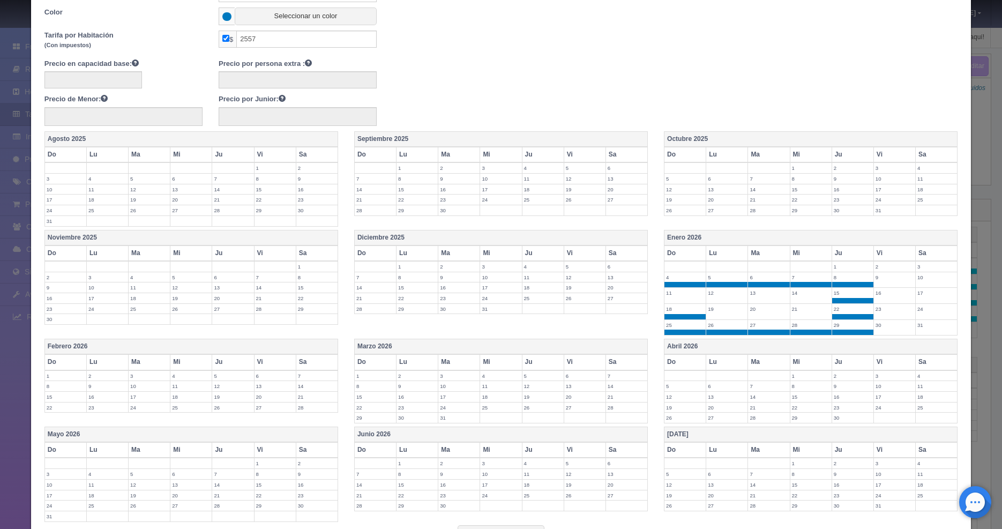
click at [674, 294] on label "11" at bounding box center [685, 293] width 41 height 10
click at [726, 295] on label "12" at bounding box center [726, 293] width 41 height 10
click at [758, 294] on label "13" at bounding box center [768, 293] width 41 height 10
click at [791, 293] on label "14" at bounding box center [811, 293] width 41 height 10
click at [791, 313] on td "21" at bounding box center [811, 311] width 42 height 16
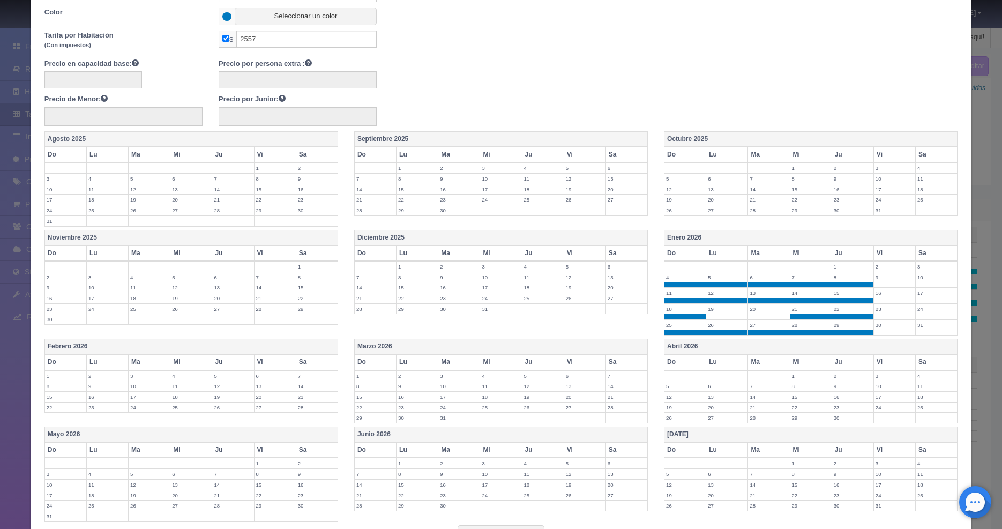
click at [755, 314] on td "20" at bounding box center [769, 311] width 42 height 16
click at [711, 310] on label "19" at bounding box center [726, 309] width 41 height 10
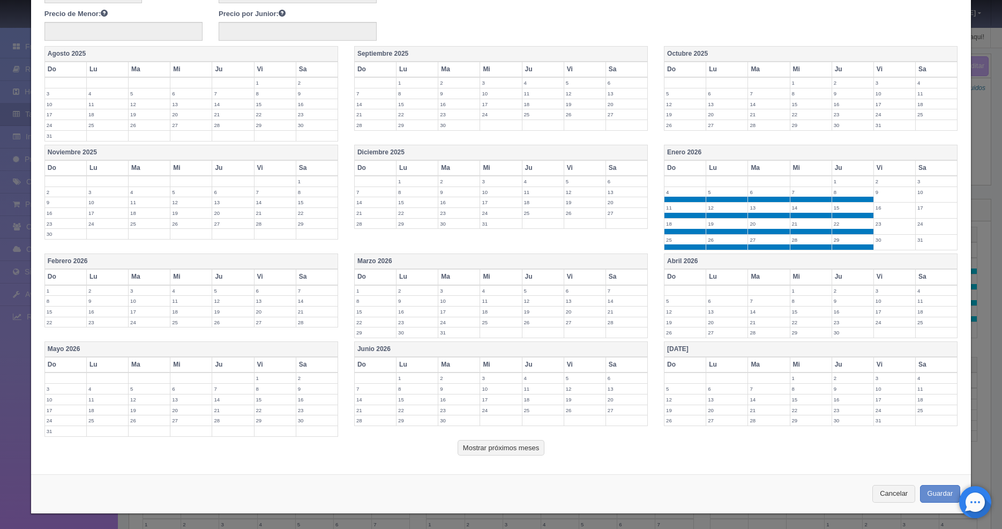
drag, startPoint x: 675, startPoint y: 297, endPoint x: 711, endPoint y: 309, distance: 38.3
click at [675, 297] on label "5" at bounding box center [685, 301] width 41 height 10
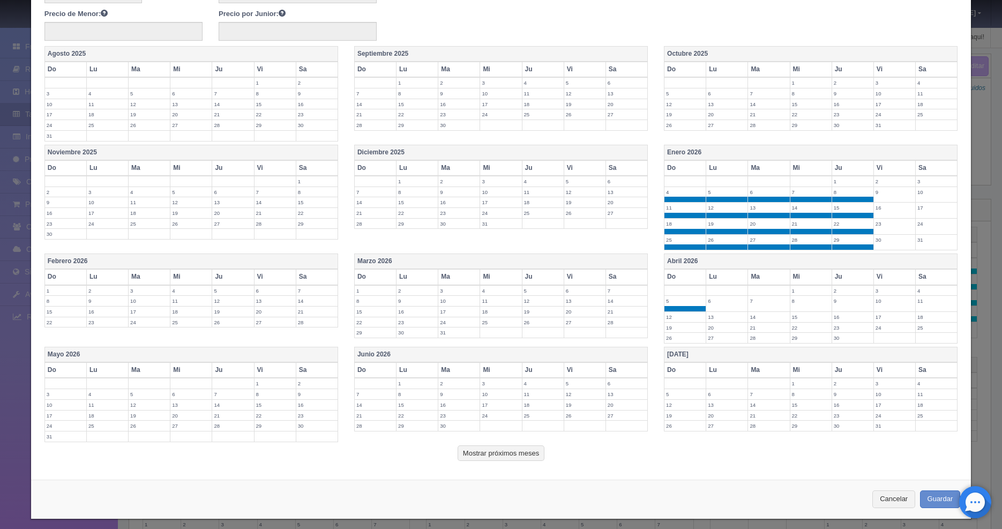
click at [717, 309] on td "6" at bounding box center [727, 304] width 42 height 16
click at [753, 302] on label "7" at bounding box center [768, 301] width 41 height 10
click at [794, 300] on label "8" at bounding box center [811, 301] width 41 height 10
click at [838, 301] on label "9" at bounding box center [852, 301] width 41 height 10
click at [838, 313] on label "16" at bounding box center [852, 317] width 41 height 10
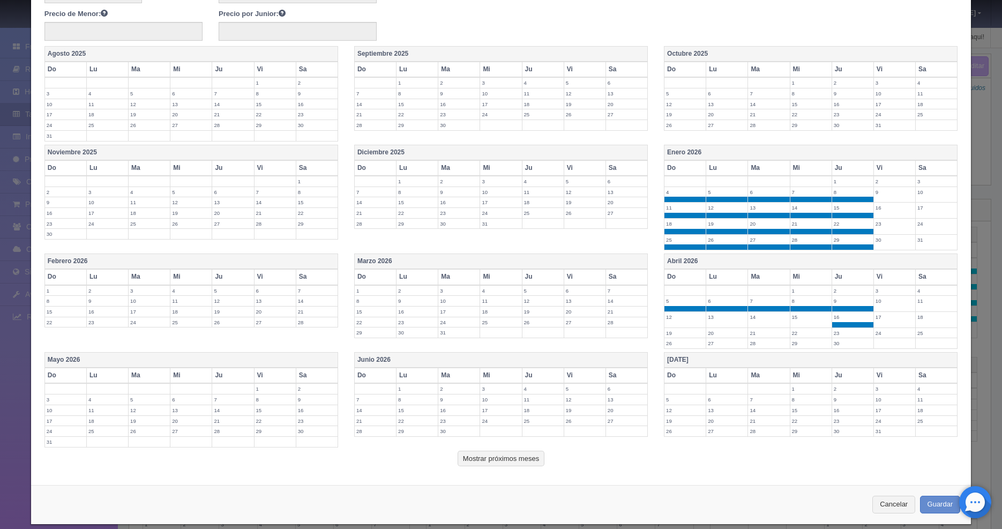
click at [837, 331] on label "23" at bounding box center [852, 333] width 41 height 10
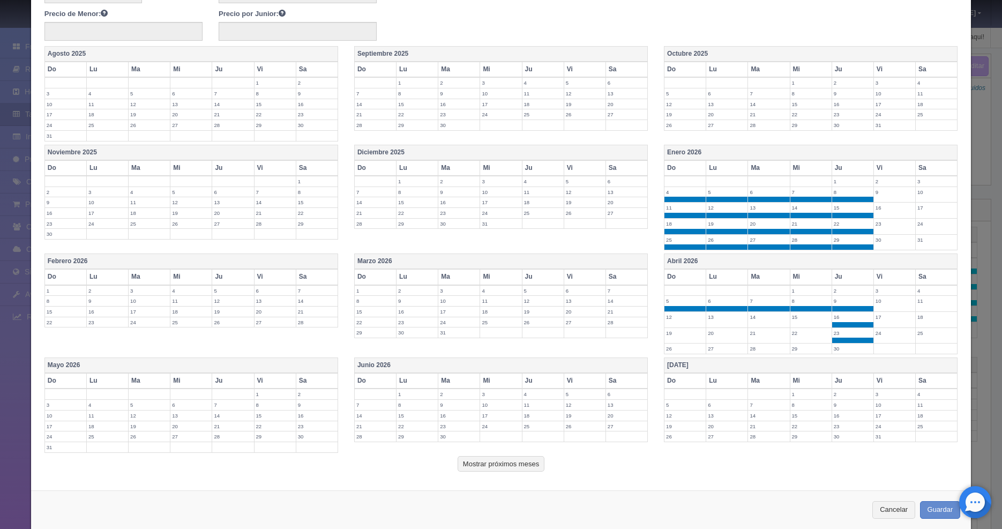
drag, startPoint x: 835, startPoint y: 347, endPoint x: 823, endPoint y: 346, distance: 11.8
click at [835, 348] on label "30" at bounding box center [852, 349] width 41 height 10
drag, startPoint x: 801, startPoint y: 346, endPoint x: 783, endPoint y: 349, distance: 18.5
click at [801, 347] on label "29" at bounding box center [811, 349] width 41 height 10
click at [748, 351] on label "28" at bounding box center [768, 349] width 41 height 10
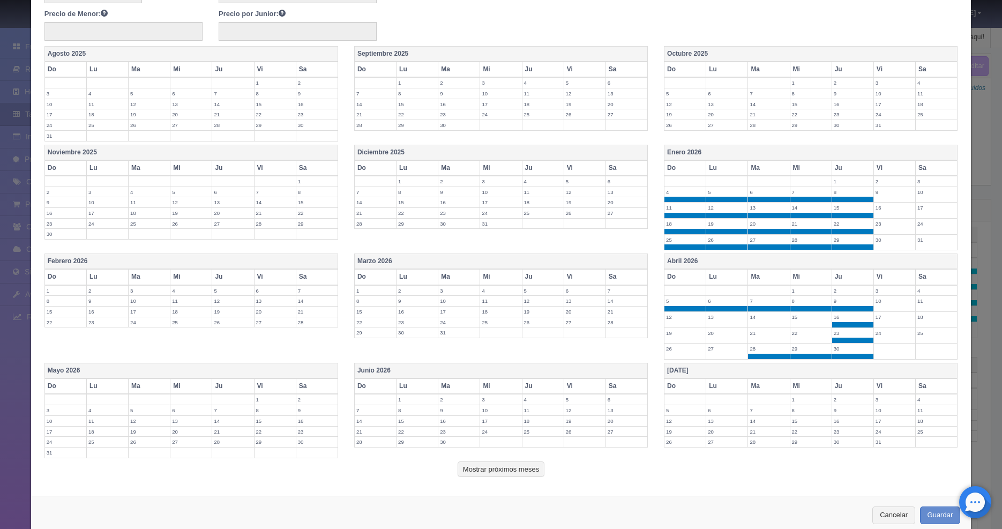
click at [712, 352] on label "27" at bounding box center [726, 349] width 41 height 10
click at [675, 351] on label "26" at bounding box center [685, 349] width 41 height 10
click at [674, 341] on td "19" at bounding box center [686, 336] width 42 height 16
click at [674, 321] on label "12" at bounding box center [685, 317] width 41 height 10
click at [711, 321] on label "13" at bounding box center [726, 317] width 41 height 10
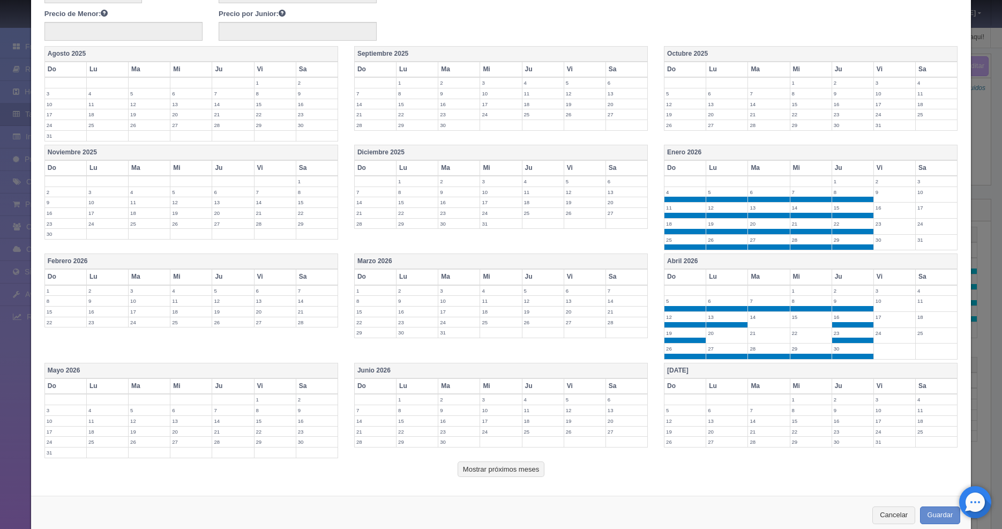
click at [765, 320] on label "14" at bounding box center [768, 317] width 41 height 10
click at [791, 317] on label "15" at bounding box center [811, 317] width 41 height 10
click at [791, 331] on label "22" at bounding box center [811, 333] width 41 height 10
click at [750, 342] on td "21" at bounding box center [769, 336] width 42 height 16
click at [710, 331] on label "20" at bounding box center [726, 333] width 41 height 10
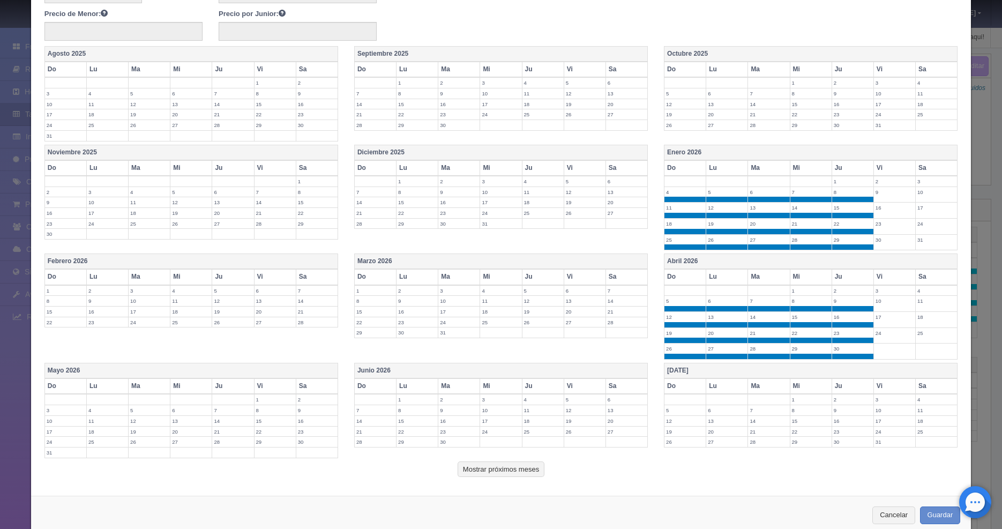
click at [809, 291] on label "1" at bounding box center [811, 291] width 41 height 10
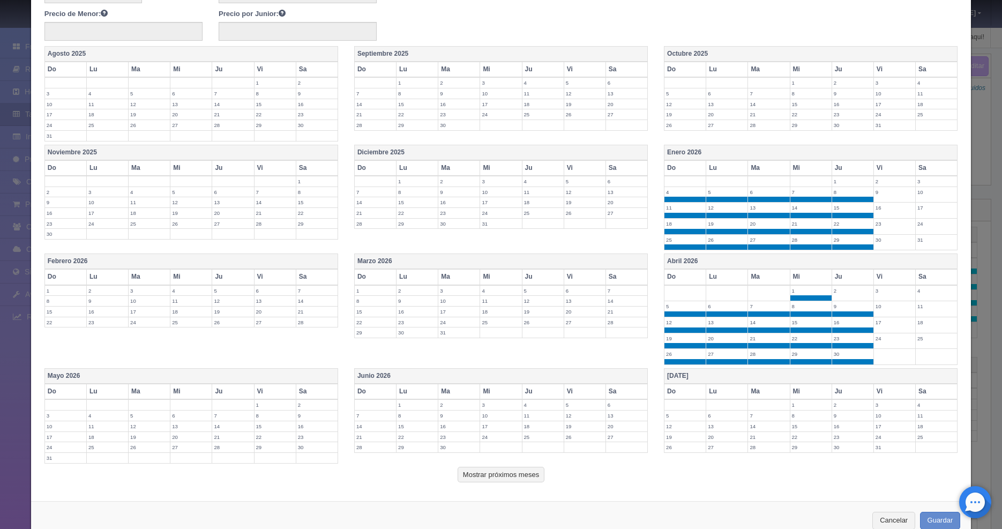
click at [848, 297] on td "2" at bounding box center [853, 293] width 42 height 16
click at [570, 288] on label "6" at bounding box center [584, 291] width 41 height 10
click at [580, 294] on label "6" at bounding box center [584, 291] width 41 height 10
click at [526, 289] on label "5" at bounding box center [543, 291] width 41 height 10
click at [489, 290] on label "4" at bounding box center [500, 291] width 41 height 10
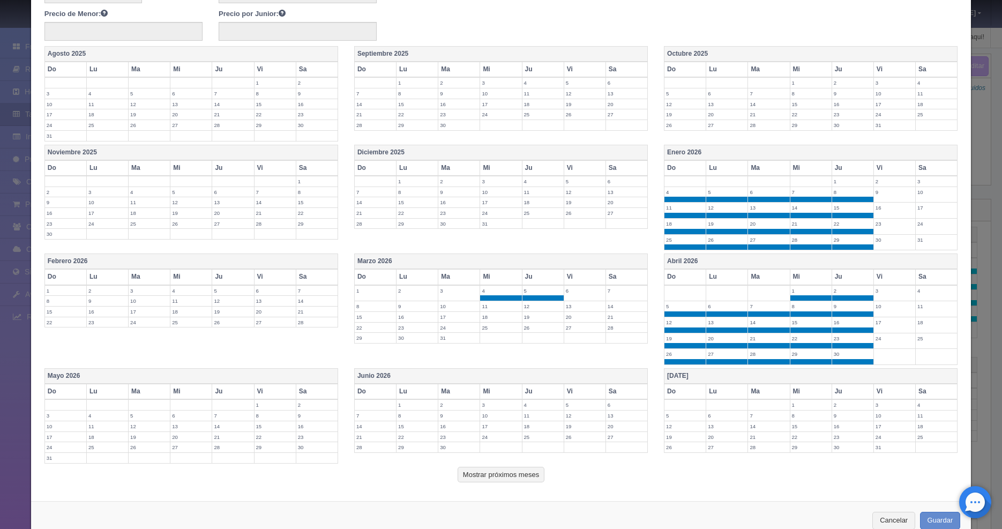
click at [440, 295] on td "3" at bounding box center [459, 293] width 42 height 16
click at [411, 293] on label "2" at bounding box center [417, 291] width 41 height 10
click at [355, 293] on label "1" at bounding box center [375, 291] width 41 height 10
click at [360, 303] on label "8" at bounding box center [375, 306] width 41 height 10
click at [362, 321] on label "15" at bounding box center [375, 322] width 41 height 10
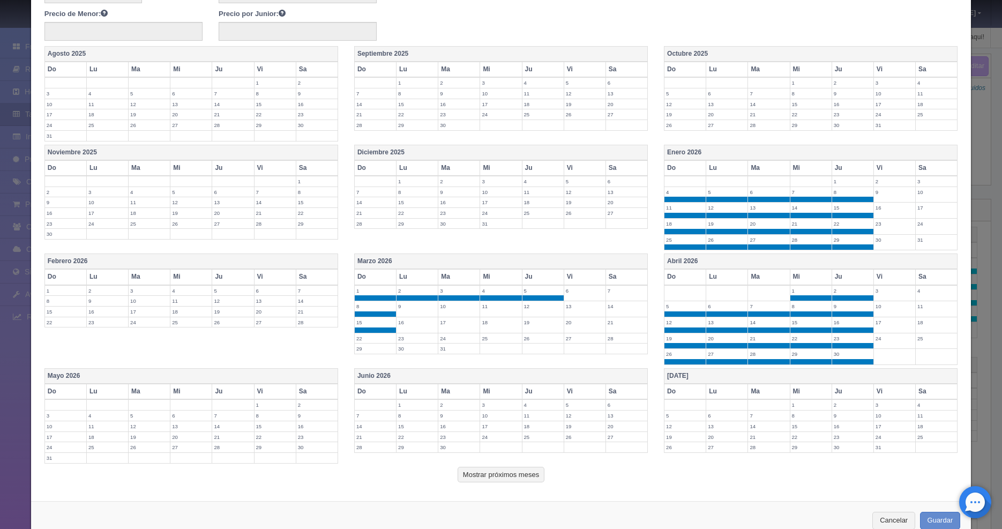
click at [363, 337] on label "22" at bounding box center [375, 338] width 41 height 10
click at [363, 349] on label "29" at bounding box center [375, 354] width 41 height 10
click at [416, 355] on label "30" at bounding box center [417, 354] width 41 height 10
click at [443, 353] on label "31" at bounding box center [458, 354] width 41 height 10
click at [423, 338] on label "23" at bounding box center [417, 338] width 41 height 10
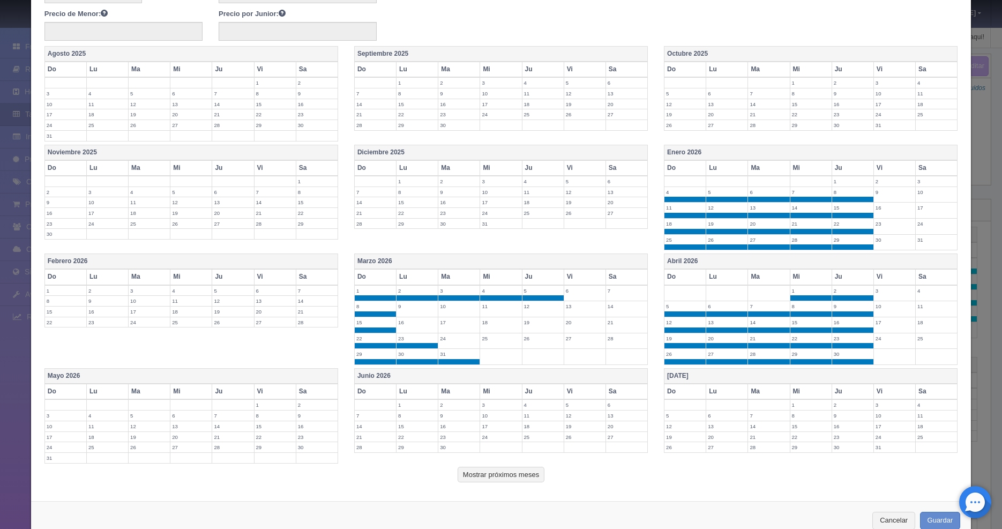
click at [418, 323] on label "16" at bounding box center [417, 322] width 41 height 10
click at [419, 309] on label "9" at bounding box center [417, 306] width 41 height 10
click at [445, 309] on label "10" at bounding box center [458, 306] width 41 height 10
click at [502, 313] on td "11" at bounding box center [501, 309] width 42 height 16
click at [533, 309] on label "12" at bounding box center [543, 306] width 41 height 10
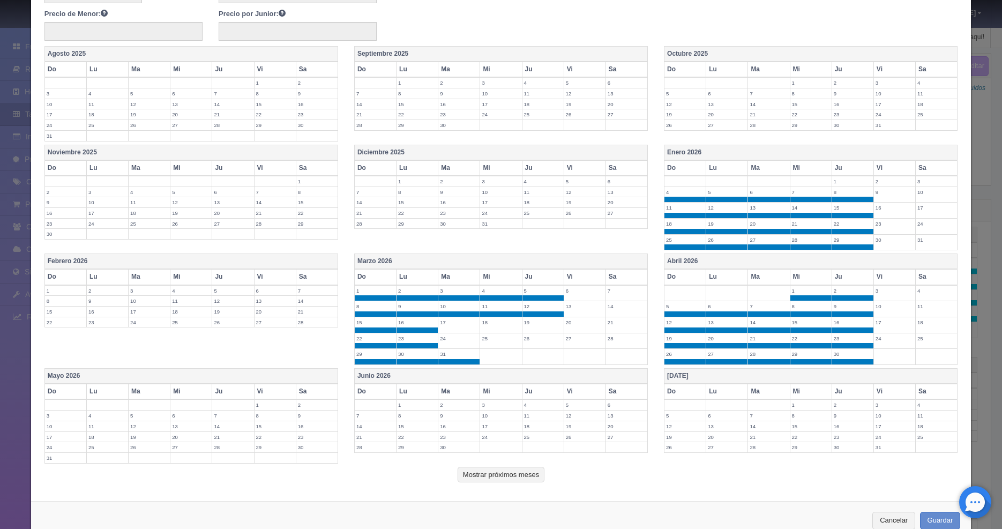
click at [532, 322] on label "19" at bounding box center [543, 322] width 41 height 10
click at [532, 338] on label "26" at bounding box center [543, 338] width 41 height 10
click at [496, 341] on label "25" at bounding box center [500, 338] width 41 height 10
click at [455, 341] on label "24" at bounding box center [458, 338] width 41 height 10
click at [454, 329] on td "17" at bounding box center [459, 325] width 42 height 16
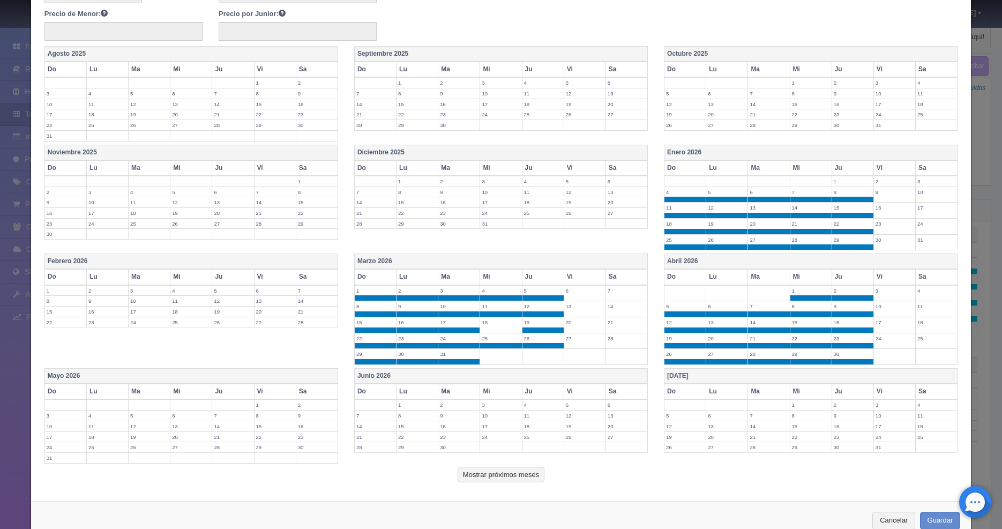
click at [480, 325] on label "18" at bounding box center [500, 322] width 41 height 10
click at [240, 287] on label "5" at bounding box center [232, 291] width 41 height 10
click at [183, 294] on label "4" at bounding box center [190, 291] width 41 height 10
click at [129, 294] on label "3" at bounding box center [149, 291] width 41 height 10
click at [99, 293] on label "2" at bounding box center [107, 291] width 41 height 10
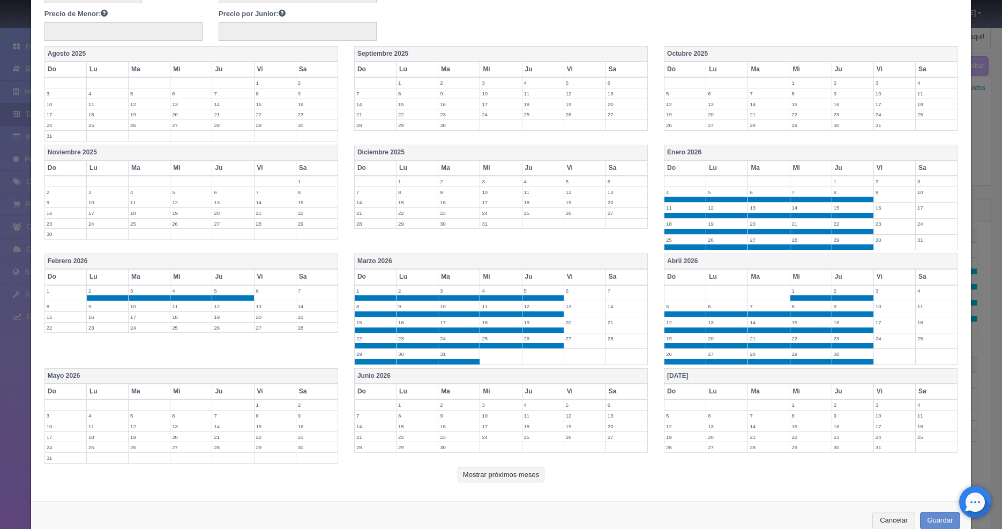
click at [64, 288] on label "1" at bounding box center [65, 291] width 41 height 10
click at [61, 307] on label "8" at bounding box center [65, 306] width 41 height 10
click at [104, 307] on label "9" at bounding box center [107, 306] width 41 height 10
click at [154, 311] on td "10" at bounding box center [150, 309] width 42 height 16
click at [184, 311] on td "11" at bounding box center [191, 309] width 42 height 16
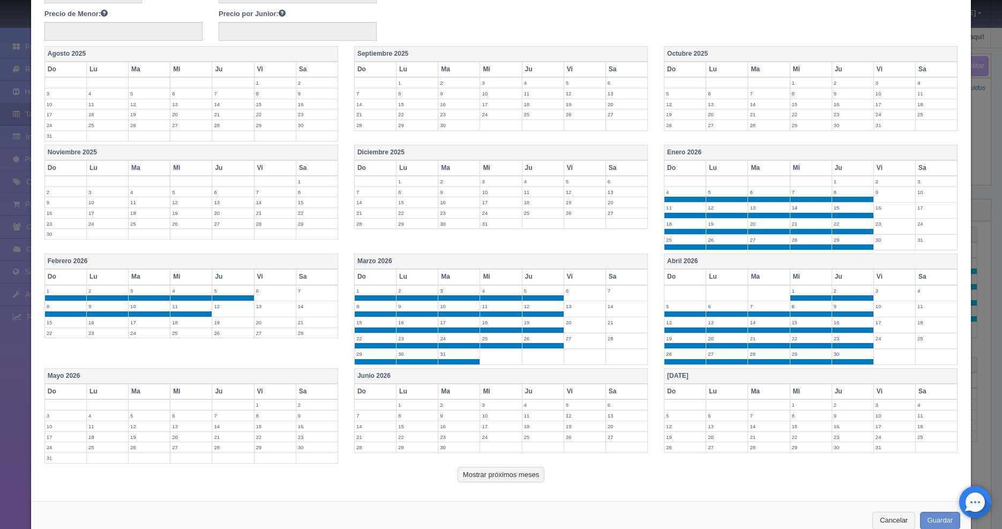
click at [220, 311] on td "12" at bounding box center [233, 309] width 42 height 16
click at [220, 322] on label "19" at bounding box center [232, 322] width 41 height 10
click at [183, 323] on label "18" at bounding box center [190, 322] width 41 height 10
click at [141, 325] on label "17" at bounding box center [149, 322] width 41 height 10
click at [96, 325] on label "16" at bounding box center [107, 322] width 41 height 10
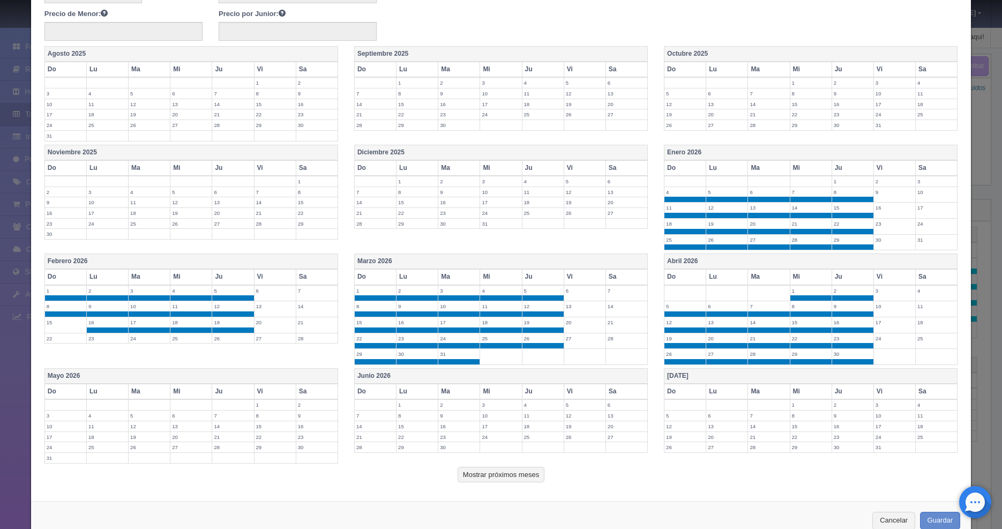
click at [51, 325] on label "15" at bounding box center [65, 322] width 41 height 10
click at [58, 337] on label "22" at bounding box center [65, 338] width 41 height 10
click at [98, 338] on label "23" at bounding box center [107, 338] width 41 height 10
click at [150, 340] on label "24" at bounding box center [149, 338] width 41 height 10
click at [190, 340] on label "25" at bounding box center [190, 338] width 41 height 10
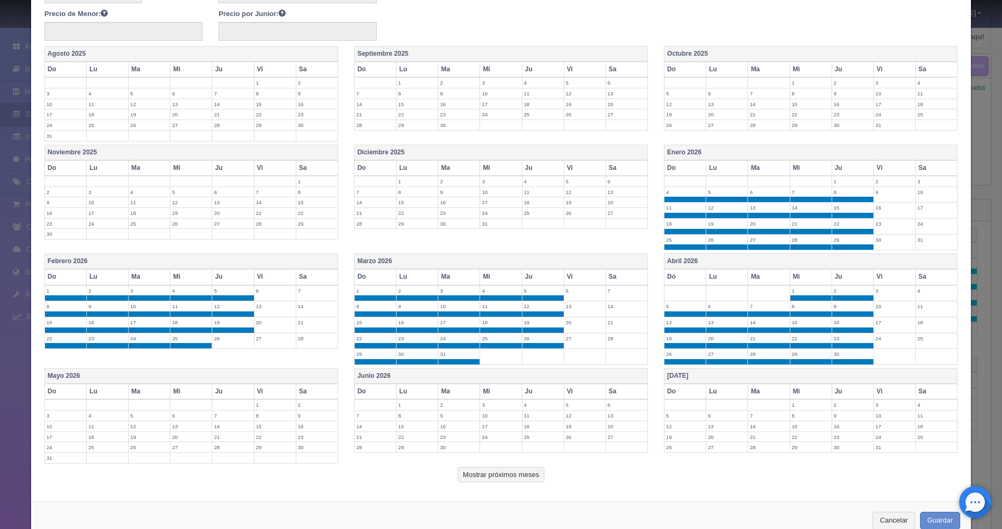
click at [218, 340] on label "26" at bounding box center [232, 338] width 41 height 10
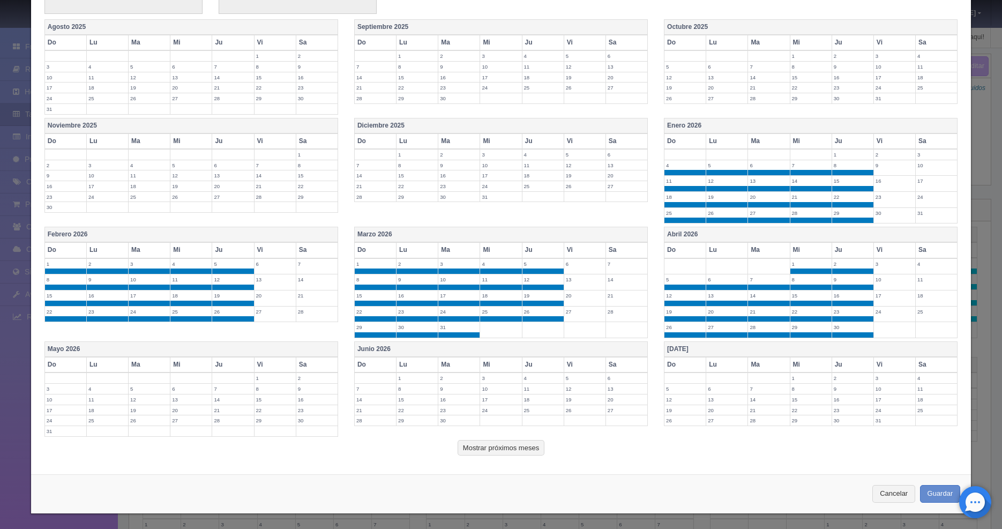
click at [61, 388] on label "3" at bounding box center [65, 389] width 41 height 10
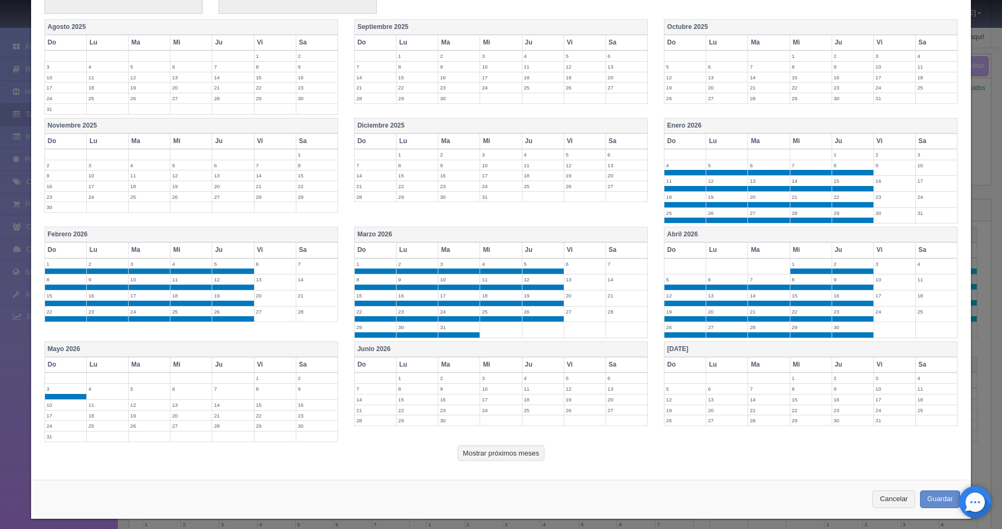
drag, startPoint x: 97, startPoint y: 388, endPoint x: 122, endPoint y: 388, distance: 24.7
click at [98, 388] on label "4" at bounding box center [107, 389] width 41 height 10
click at [148, 392] on label "5" at bounding box center [149, 389] width 41 height 10
click at [184, 392] on label "6" at bounding box center [190, 389] width 41 height 10
click at [220, 390] on label "7" at bounding box center [232, 389] width 41 height 10
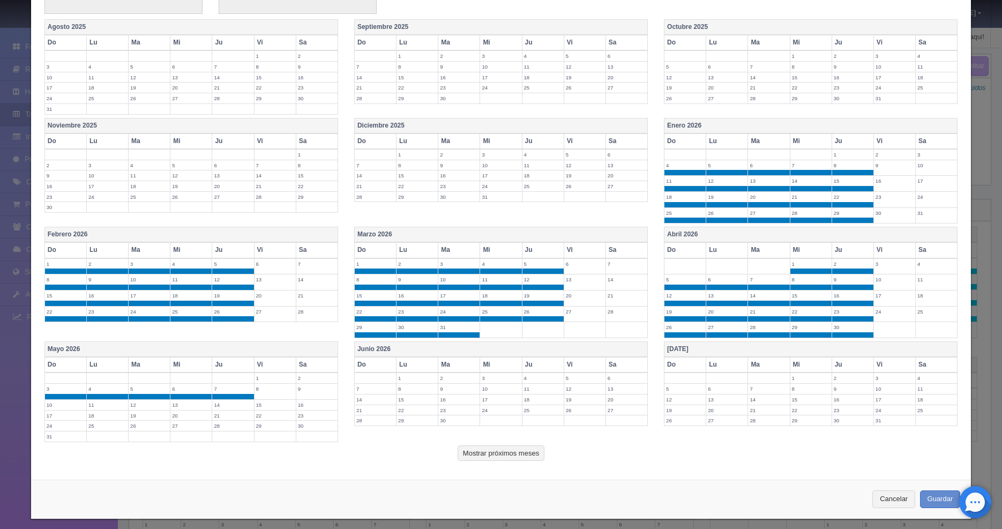
click at [220, 402] on label "14" at bounding box center [232, 405] width 41 height 10
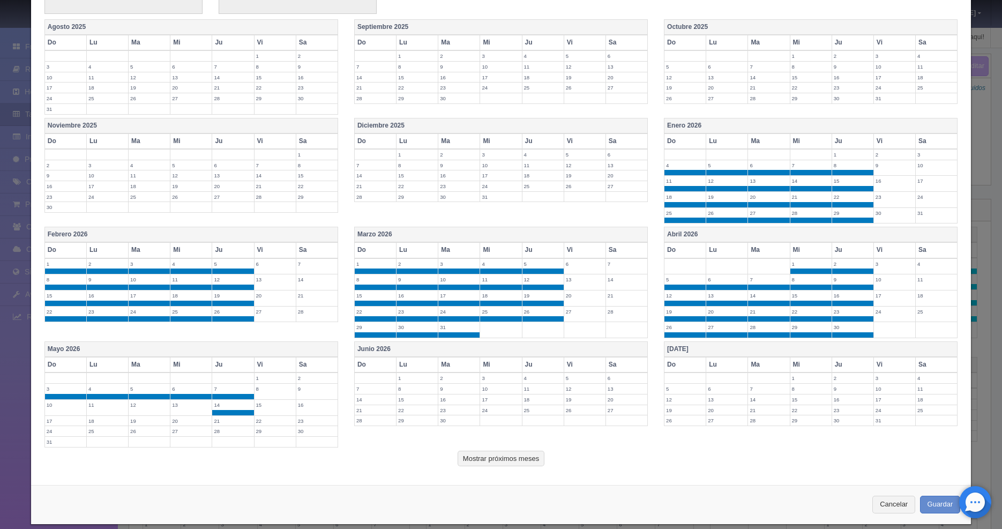
click at [173, 407] on label "13" at bounding box center [190, 405] width 41 height 10
click at [135, 407] on label "12" at bounding box center [149, 405] width 41 height 10
click at [104, 407] on label "11" at bounding box center [107, 405] width 41 height 10
click at [55, 407] on label "10" at bounding box center [65, 405] width 41 height 10
drag, startPoint x: 57, startPoint y: 418, endPoint x: 90, endPoint y: 417, distance: 32.2
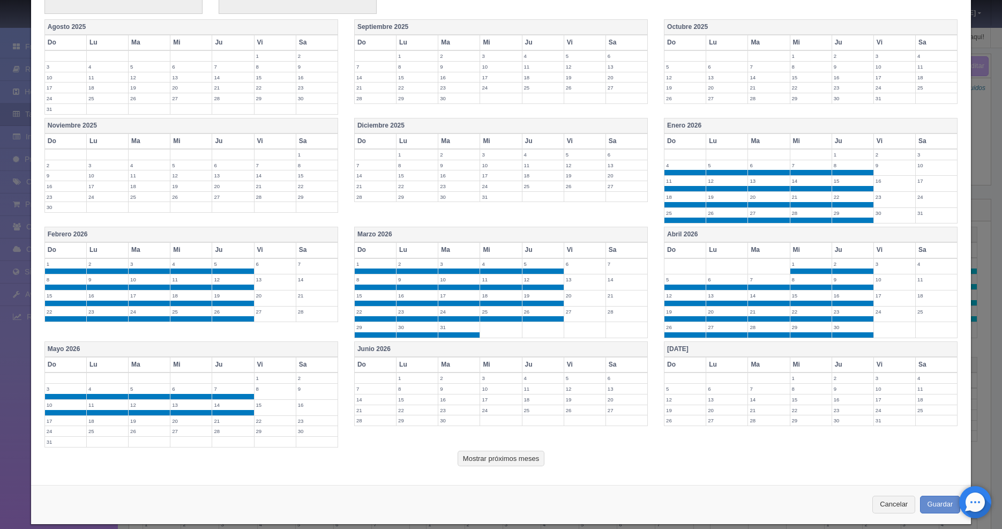
click at [58, 418] on label "17" at bounding box center [65, 421] width 41 height 10
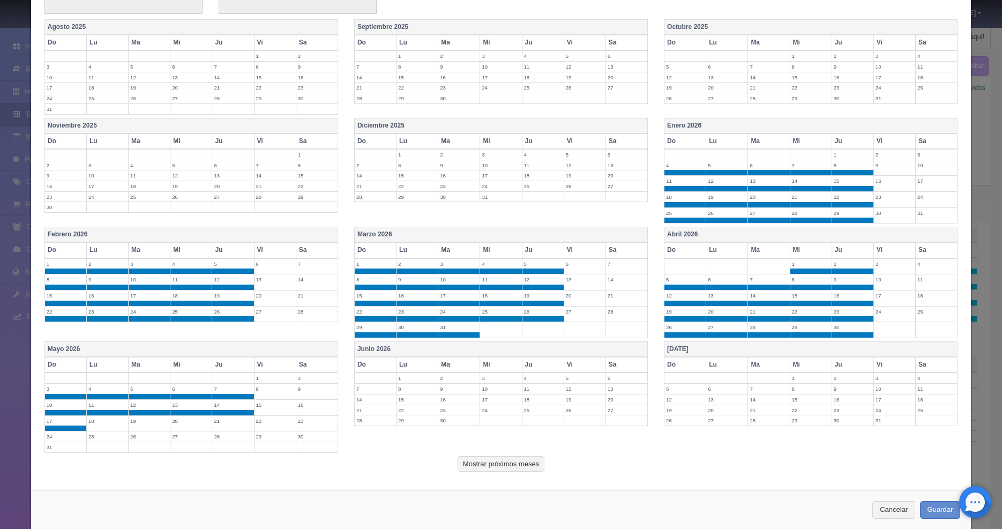
click at [108, 420] on label "18" at bounding box center [107, 421] width 41 height 10
click at [144, 423] on label "19" at bounding box center [149, 421] width 41 height 10
click at [195, 425] on label "20" at bounding box center [190, 421] width 41 height 10
click at [225, 422] on label "21" at bounding box center [232, 421] width 41 height 10
click at [225, 435] on label "28" at bounding box center [232, 436] width 41 height 10
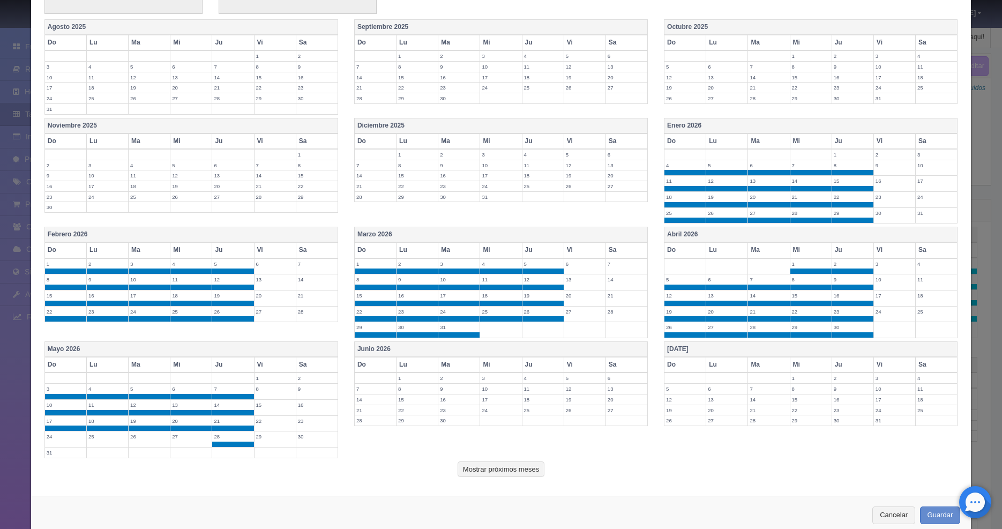
drag, startPoint x: 187, startPoint y: 438, endPoint x: 160, endPoint y: 438, distance: 26.8
click at [187, 438] on label "27" at bounding box center [190, 436] width 41 height 10
click at [139, 439] on label "26" at bounding box center [149, 436] width 41 height 10
click at [105, 441] on td "25" at bounding box center [107, 439] width 42 height 16
click at [65, 437] on label "24" at bounding box center [65, 436] width 41 height 10
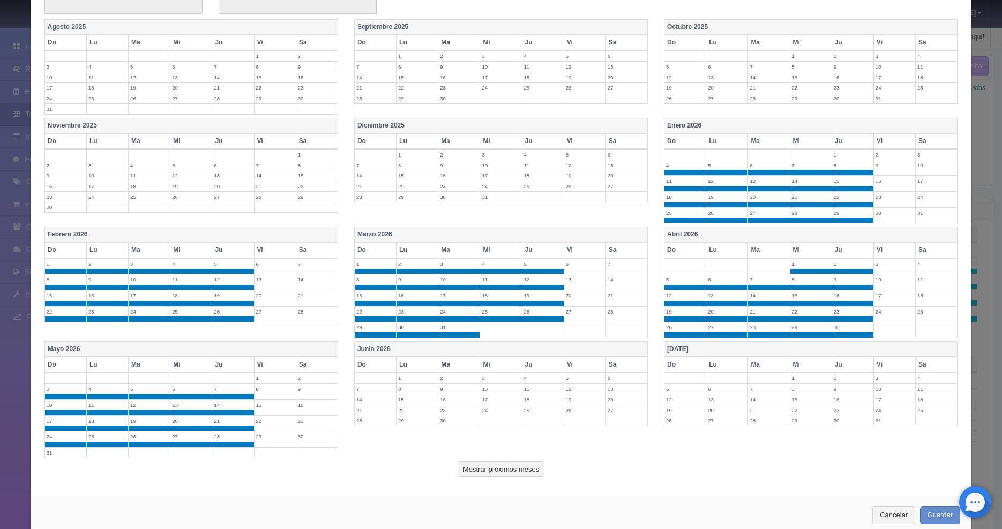
click at [56, 455] on label "31" at bounding box center [65, 453] width 41 height 10
click at [416, 378] on label "1" at bounding box center [417, 378] width 41 height 10
click at [446, 378] on label "2" at bounding box center [458, 378] width 41 height 10
click at [475, 382] on label "2" at bounding box center [458, 378] width 41 height 10
click at [480, 382] on label "3" at bounding box center [500, 378] width 41 height 10
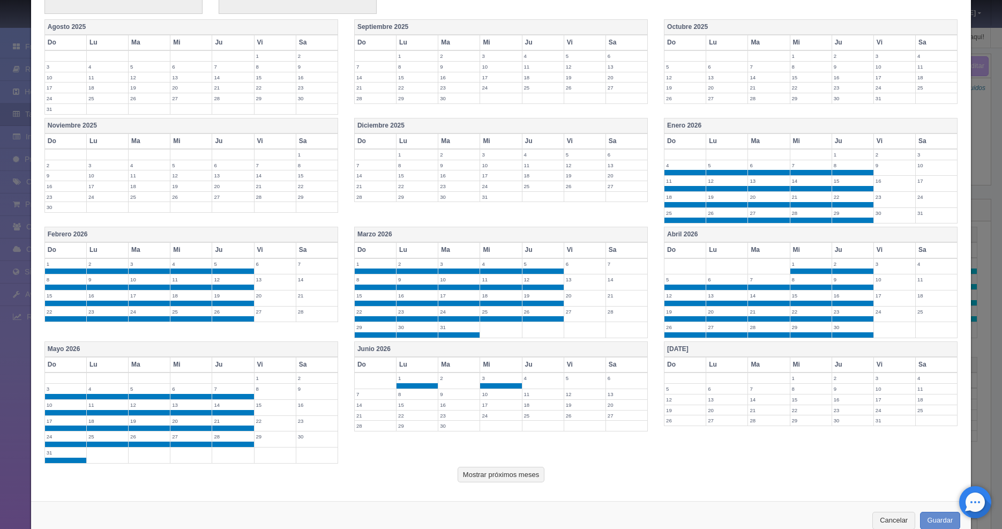
click at [454, 383] on td "2" at bounding box center [459, 381] width 42 height 16
click at [522, 383] on td "4" at bounding box center [543, 381] width 42 height 16
click at [525, 391] on label "11" at bounding box center [543, 394] width 41 height 10
click at [527, 406] on label "18" at bounding box center [543, 410] width 41 height 10
click at [526, 423] on label "25" at bounding box center [543, 426] width 41 height 10
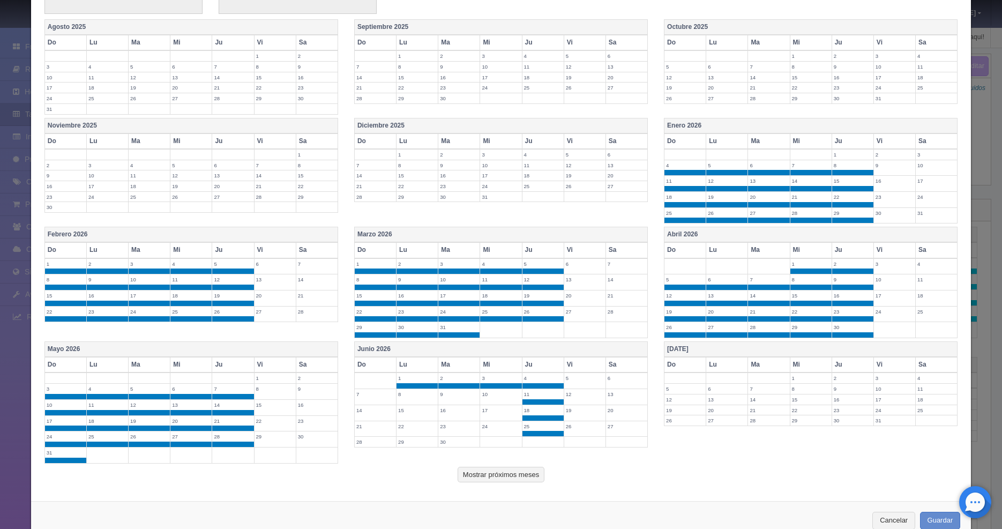
click at [475, 423] on label "23" at bounding box center [458, 426] width 41 height 10
click at [490, 414] on td "17" at bounding box center [501, 413] width 42 height 16
click at [488, 422] on label "24" at bounding box center [500, 426] width 41 height 10
click at [481, 396] on label "10" at bounding box center [500, 394] width 41 height 10
click at [462, 396] on label "9" at bounding box center [458, 394] width 41 height 10
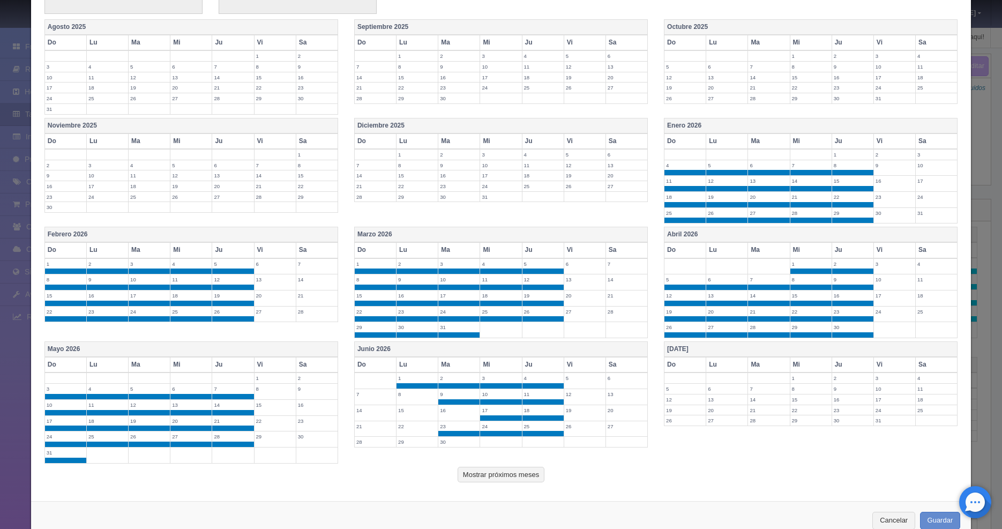
click at [415, 395] on label "8" at bounding box center [417, 394] width 41 height 10
click at [370, 399] on td "7" at bounding box center [375, 397] width 42 height 16
click at [368, 411] on label "14" at bounding box center [375, 410] width 41 height 10
click at [366, 427] on label "21" at bounding box center [375, 426] width 41 height 10
click at [367, 438] on label "28" at bounding box center [375, 442] width 41 height 10
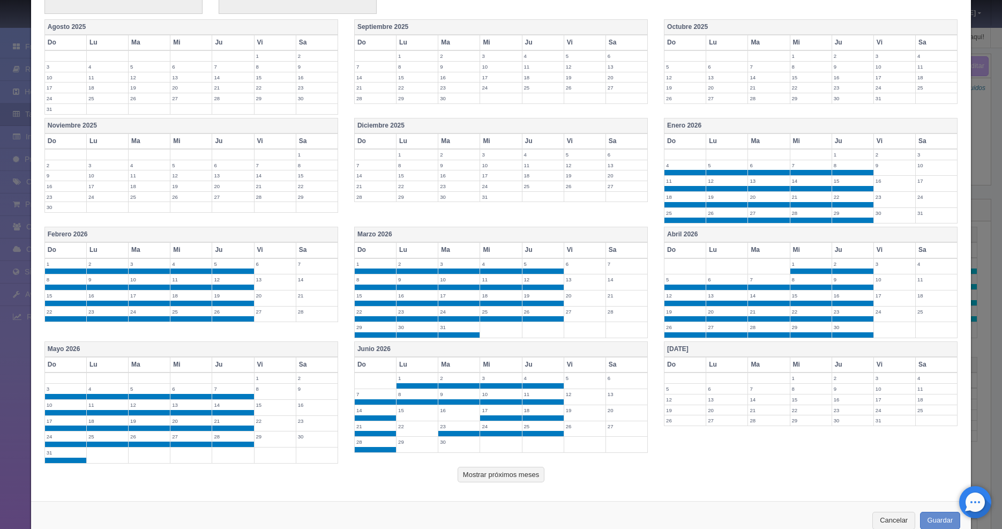
click at [411, 443] on label "29" at bounding box center [417, 442] width 41 height 10
click at [444, 439] on label "30" at bounding box center [458, 442] width 41 height 10
drag, startPoint x: 400, startPoint y: 428, endPoint x: 403, endPoint y: 415, distance: 12.5
click at [400, 428] on label "22" at bounding box center [417, 426] width 41 height 10
click at [404, 413] on label "15" at bounding box center [417, 410] width 41 height 10
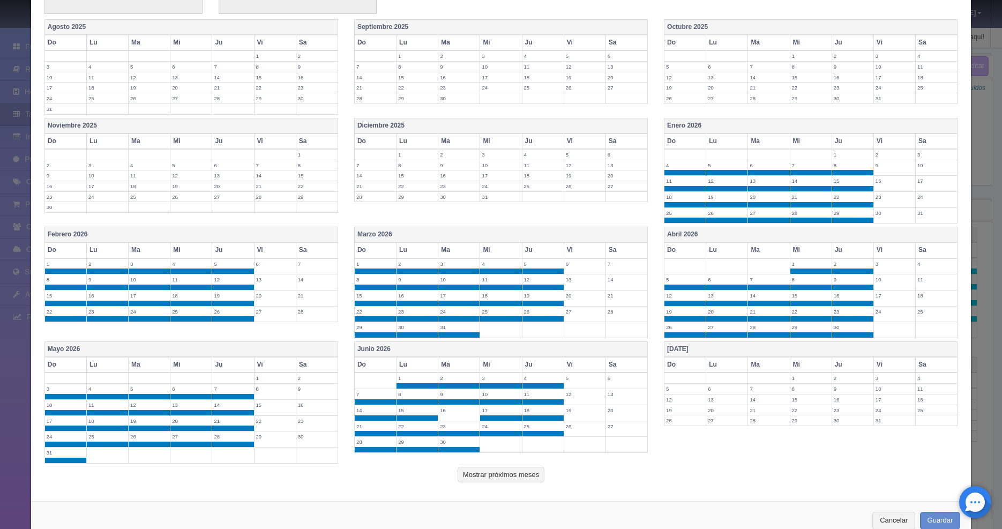
click at [439, 409] on label "16" at bounding box center [458, 410] width 41 height 10
click at [796, 380] on label "1" at bounding box center [811, 378] width 41 height 10
click at [835, 379] on label "2" at bounding box center [852, 378] width 41 height 10
click at [838, 392] on label "9" at bounding box center [852, 394] width 41 height 10
click at [840, 413] on label "16" at bounding box center [852, 410] width 41 height 10
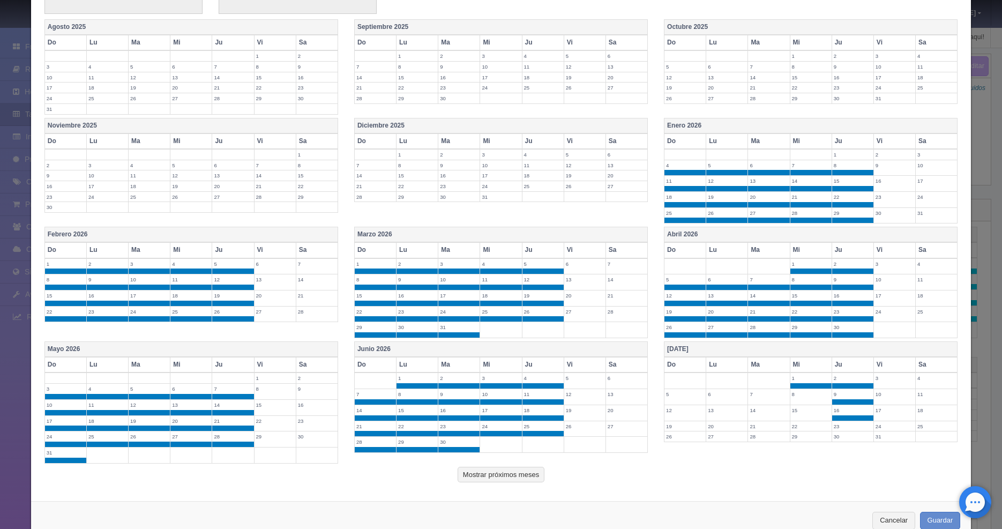
click at [838, 423] on label "23" at bounding box center [852, 426] width 41 height 10
click at [838, 437] on label "30" at bounding box center [852, 442] width 41 height 10
click at [781, 449] on td "28" at bounding box center [769, 445] width 42 height 16
click at [791, 448] on td "29" at bounding box center [811, 445] width 42 height 16
click at [716, 445] on label "27" at bounding box center [726, 442] width 41 height 10
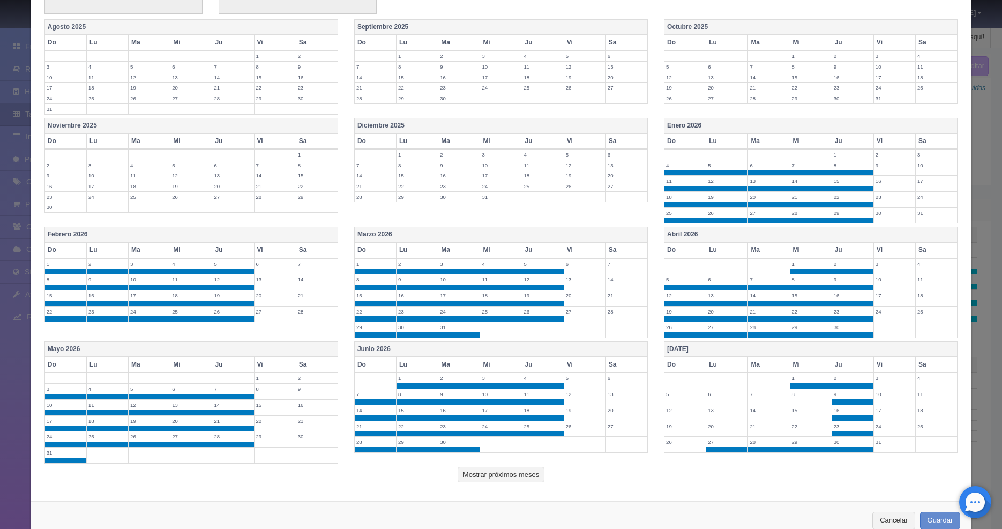
click at [672, 448] on td "26" at bounding box center [686, 445] width 42 height 16
click at [674, 428] on label "19" at bounding box center [685, 426] width 41 height 10
click at [673, 411] on label "12" at bounding box center [685, 410] width 41 height 10
click at [674, 386] on td at bounding box center [686, 381] width 42 height 16
click at [677, 391] on label "5" at bounding box center [685, 394] width 41 height 10
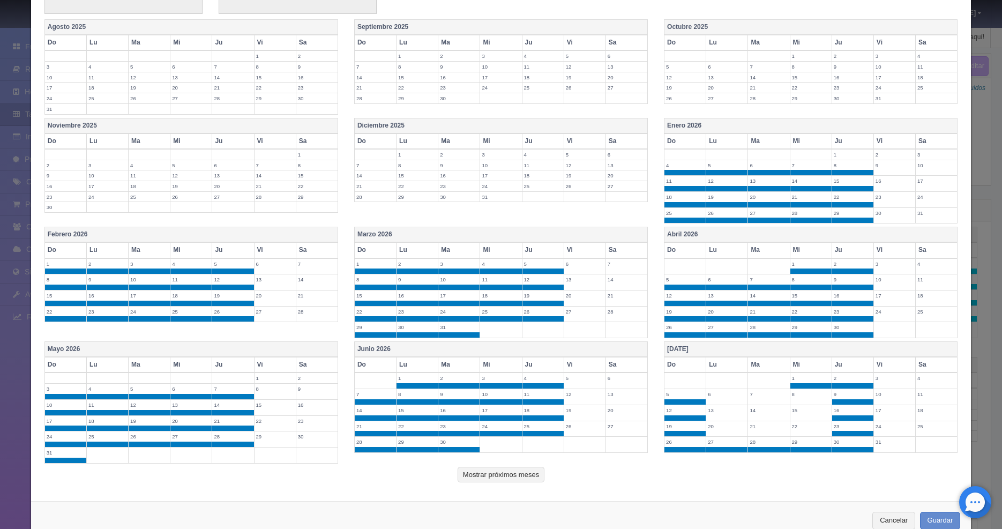
click at [715, 395] on label "6" at bounding box center [726, 394] width 41 height 10
click at [750, 400] on td "7" at bounding box center [769, 397] width 42 height 16
click at [790, 399] on td "8" at bounding box center [811, 397] width 42 height 16
click at [793, 410] on label "15" at bounding box center [811, 410] width 41 height 10
click at [770, 413] on label "14" at bounding box center [768, 410] width 41 height 10
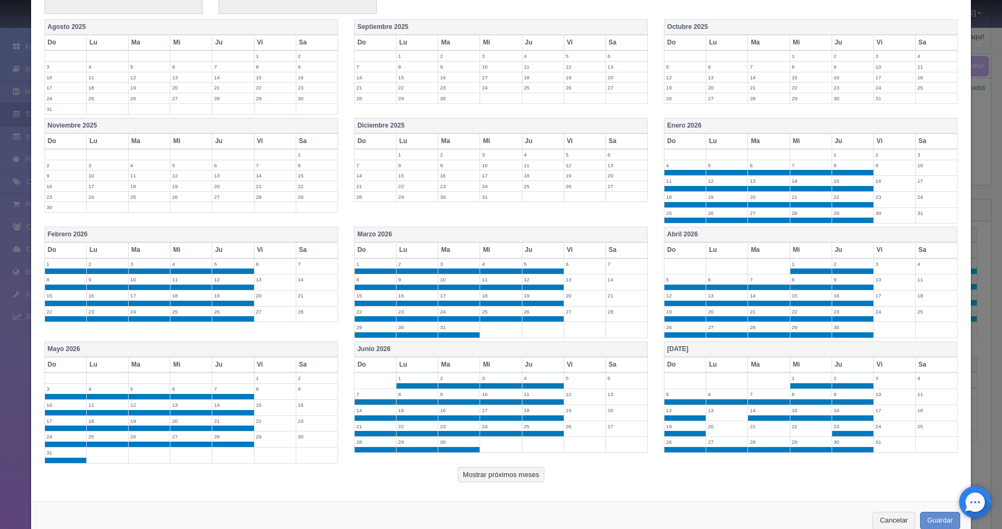
click at [717, 414] on label "13" at bounding box center [726, 410] width 41 height 10
click at [718, 424] on label "20" at bounding box center [726, 426] width 41 height 10
click at [760, 424] on label "21" at bounding box center [768, 426] width 41 height 10
click at [791, 427] on label "22" at bounding box center [811, 426] width 41 height 10
click at [507, 470] on button "Mostrar próximos meses" at bounding box center [501, 475] width 87 height 16
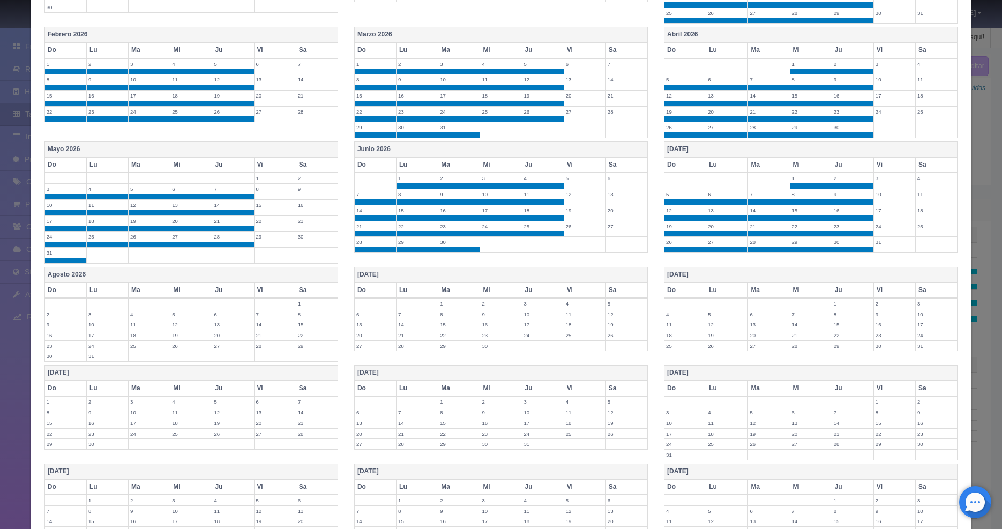
scroll to position [450, 0]
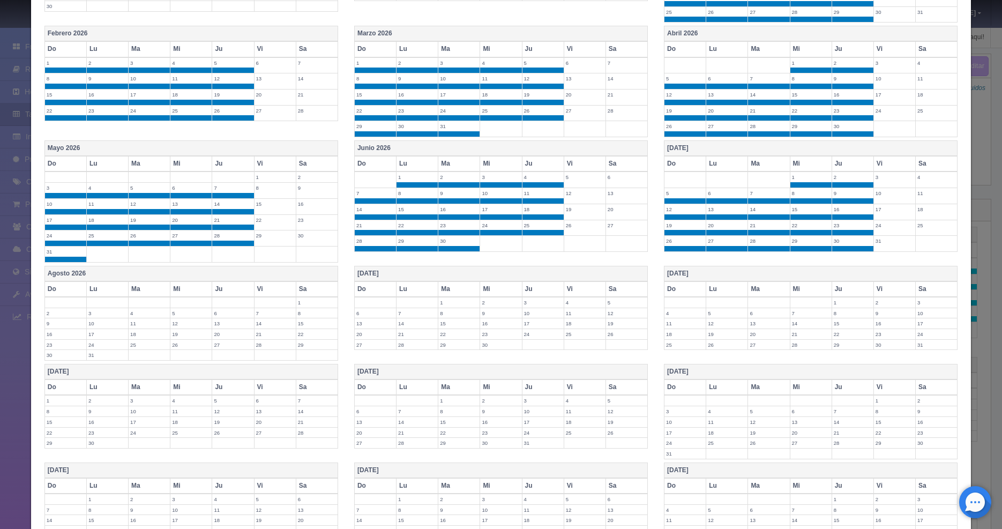
click at [228, 313] on label "6" at bounding box center [232, 313] width 41 height 10
click at [180, 317] on label "5" at bounding box center [190, 313] width 41 height 10
click at [154, 317] on label "4" at bounding box center [149, 313] width 41 height 10
click at [105, 316] on label "3" at bounding box center [107, 313] width 41 height 10
click at [61, 314] on label "2" at bounding box center [65, 313] width 41 height 10
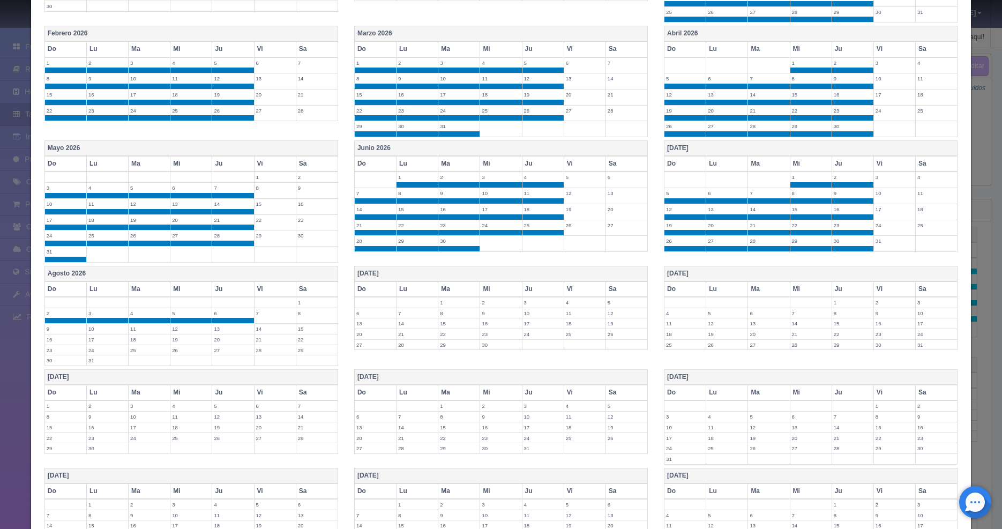
click at [69, 329] on label "9" at bounding box center [65, 329] width 41 height 10
click at [117, 329] on label "10" at bounding box center [107, 329] width 41 height 10
click at [138, 329] on label "11" at bounding box center [149, 329] width 41 height 10
click at [176, 330] on label "12" at bounding box center [190, 329] width 41 height 10
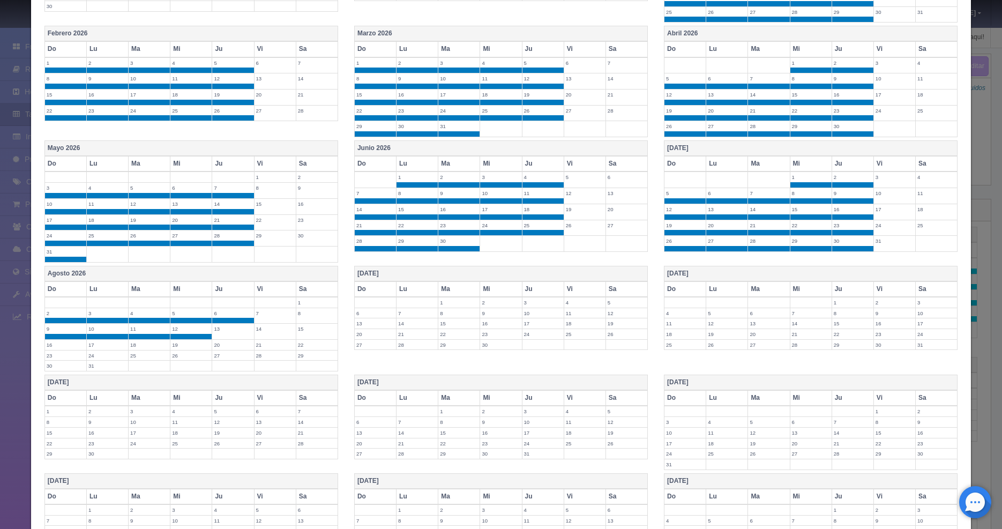
click at [237, 333] on label "13" at bounding box center [232, 329] width 41 height 10
click at [235, 346] on label "20" at bounding box center [232, 345] width 41 height 10
click at [229, 356] on label "27" at bounding box center [232, 361] width 41 height 10
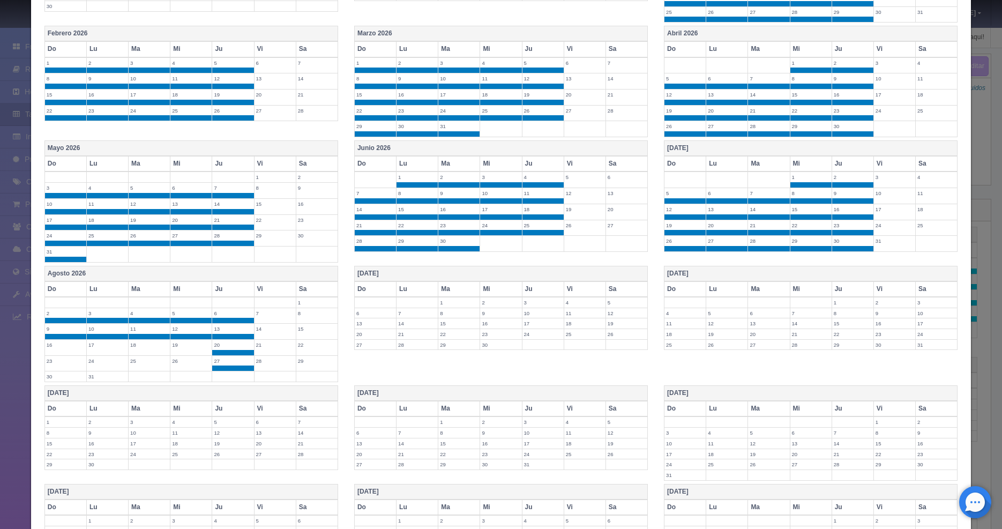
click at [198, 363] on label "26" at bounding box center [190, 361] width 41 height 10
click at [155, 364] on label "25" at bounding box center [149, 361] width 41 height 10
click at [120, 363] on label "24" at bounding box center [107, 361] width 41 height 10
click at [62, 364] on label "23" at bounding box center [65, 361] width 41 height 10
click at [63, 378] on label "30" at bounding box center [65, 376] width 41 height 10
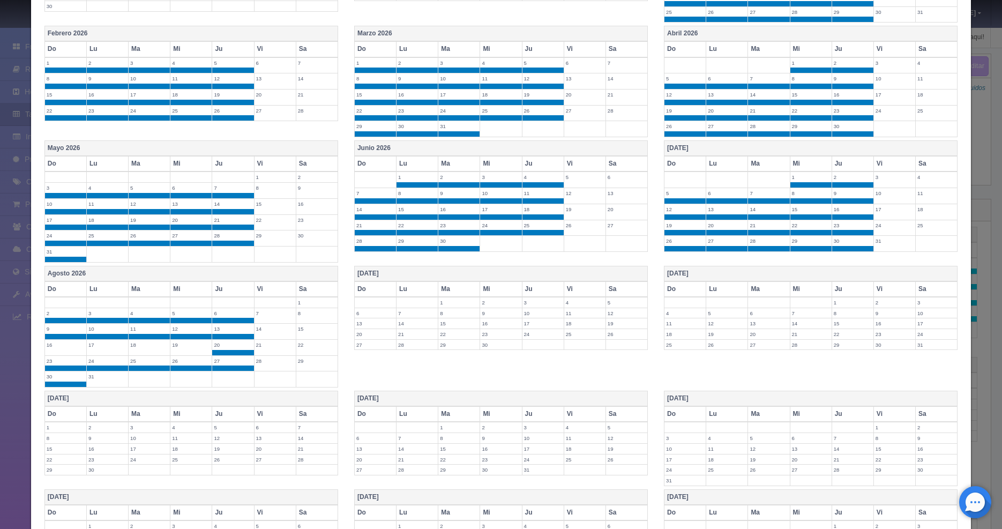
click at [100, 376] on label "31" at bounding box center [107, 376] width 41 height 10
click at [69, 346] on label "16" at bounding box center [65, 345] width 41 height 10
click at [107, 346] on label "17" at bounding box center [107, 345] width 41 height 10
click at [144, 348] on label "18" at bounding box center [149, 345] width 41 height 10
click at [179, 348] on label "19" at bounding box center [190, 345] width 41 height 10
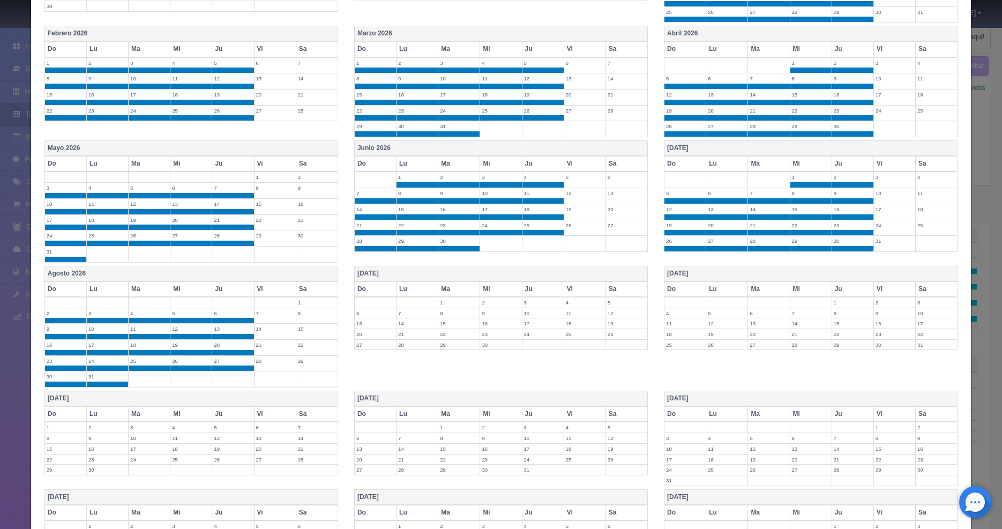
click at [531, 302] on label "3" at bounding box center [543, 302] width 41 height 10
click at [504, 302] on label "2" at bounding box center [500, 302] width 41 height 10
click at [441, 304] on label "1" at bounding box center [458, 302] width 41 height 10
click at [361, 318] on label "6" at bounding box center [375, 319] width 41 height 10
click at [411, 318] on label "7" at bounding box center [417, 319] width 41 height 10
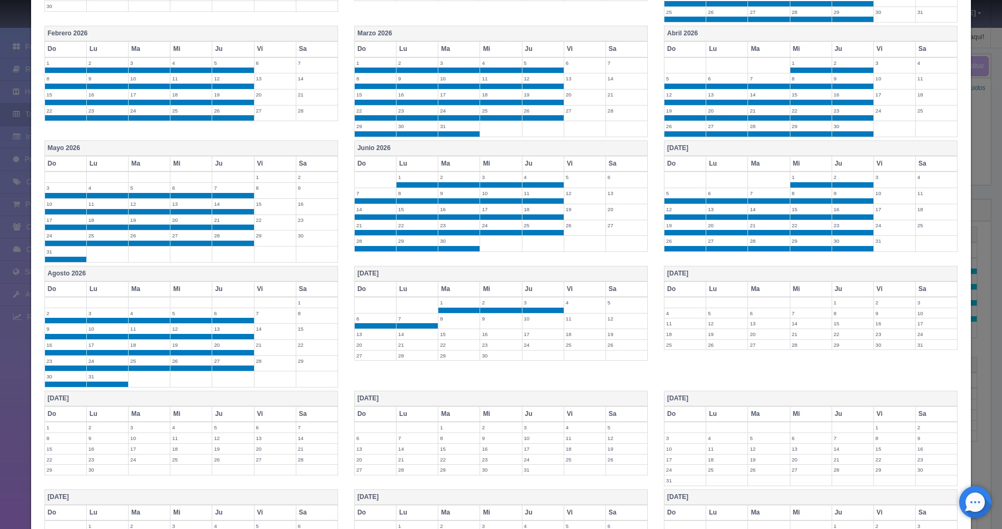
click at [454, 317] on label "8" at bounding box center [458, 319] width 41 height 10
click at [496, 318] on label "9" at bounding box center [500, 319] width 41 height 10
click at [540, 321] on label "10" at bounding box center [543, 319] width 41 height 10
click at [538, 331] on label "17" at bounding box center [543, 334] width 41 height 10
click at [534, 347] on label "24" at bounding box center [543, 350] width 41 height 10
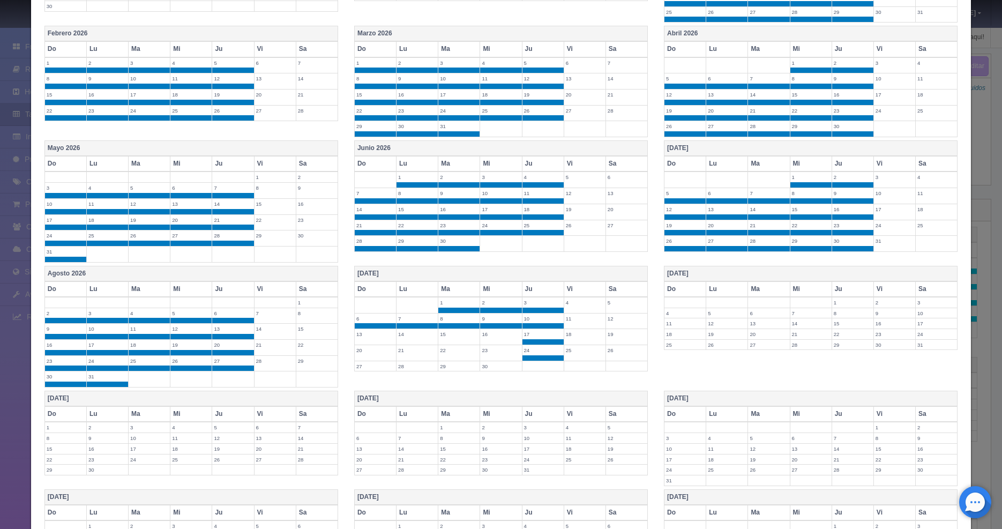
click at [476, 351] on td "22" at bounding box center [459, 353] width 42 height 16
click at [493, 335] on label "16" at bounding box center [500, 334] width 41 height 10
click at [487, 347] on label "23" at bounding box center [500, 350] width 41 height 10
click at [455, 337] on label "15" at bounding box center [458, 334] width 41 height 10
click at [405, 335] on label "14" at bounding box center [417, 334] width 41 height 10
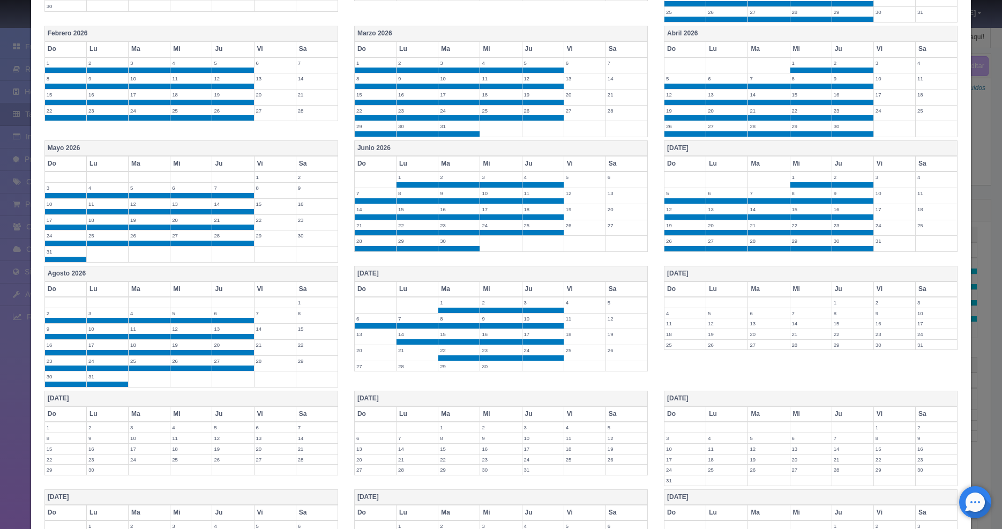
click at [403, 345] on td "21" at bounding box center [418, 353] width 42 height 16
click at [368, 347] on label "20" at bounding box center [375, 350] width 41 height 10
click at [368, 336] on label "13" at bounding box center [375, 334] width 41 height 10
click at [371, 370] on label "27" at bounding box center [375, 366] width 41 height 10
click at [403, 366] on label "28" at bounding box center [417, 366] width 41 height 10
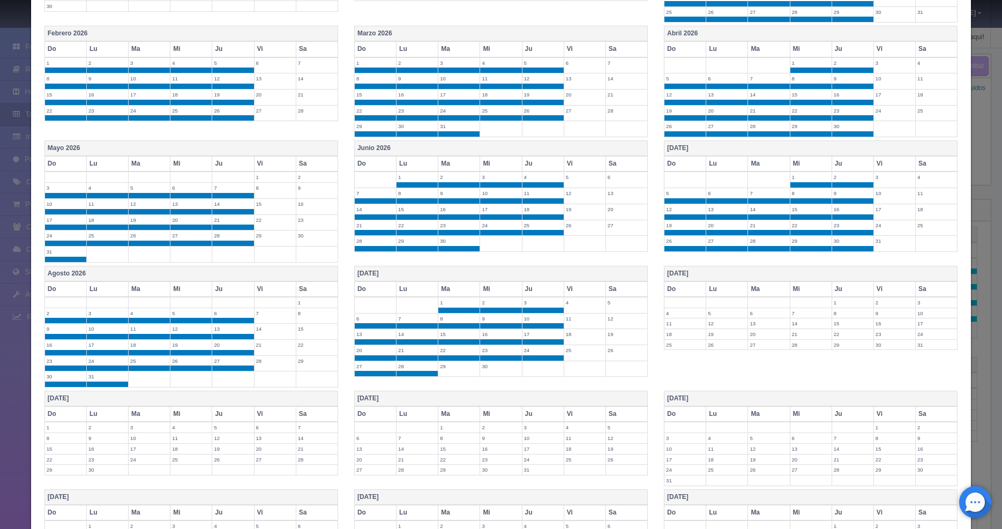
click at [455, 370] on label "29" at bounding box center [458, 366] width 41 height 10
click at [480, 367] on label "30" at bounding box center [500, 366] width 41 height 10
click at [832, 301] on label "1" at bounding box center [852, 302] width 41 height 10
click at [665, 317] on label "4" at bounding box center [685, 319] width 41 height 10
click at [710, 318] on label "5" at bounding box center [726, 319] width 41 height 10
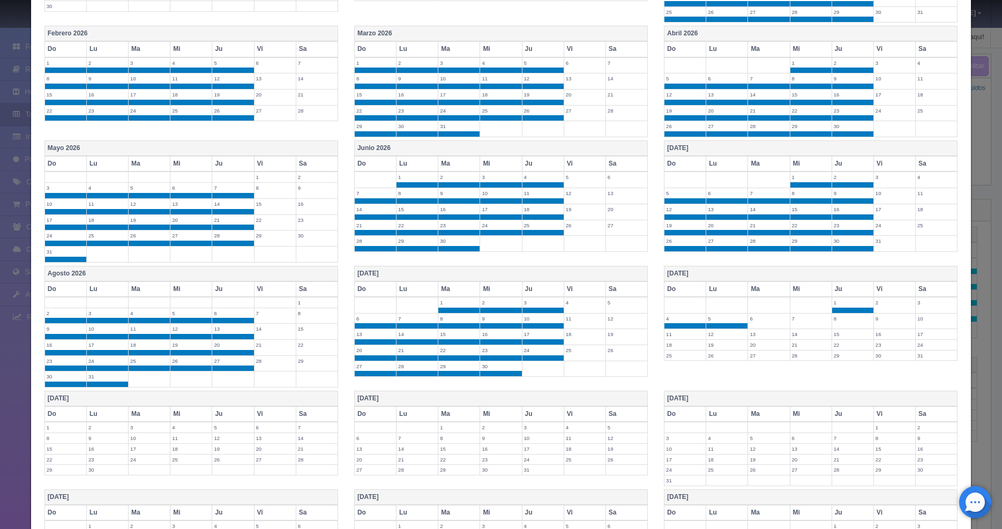
click at [756, 318] on label "6" at bounding box center [768, 319] width 41 height 10
click at [802, 321] on label "7" at bounding box center [811, 319] width 41 height 10
click at [834, 324] on td "8" at bounding box center [853, 321] width 42 height 16
click at [835, 330] on label "15" at bounding box center [852, 334] width 41 height 10
click at [814, 335] on label "14" at bounding box center [811, 334] width 41 height 10
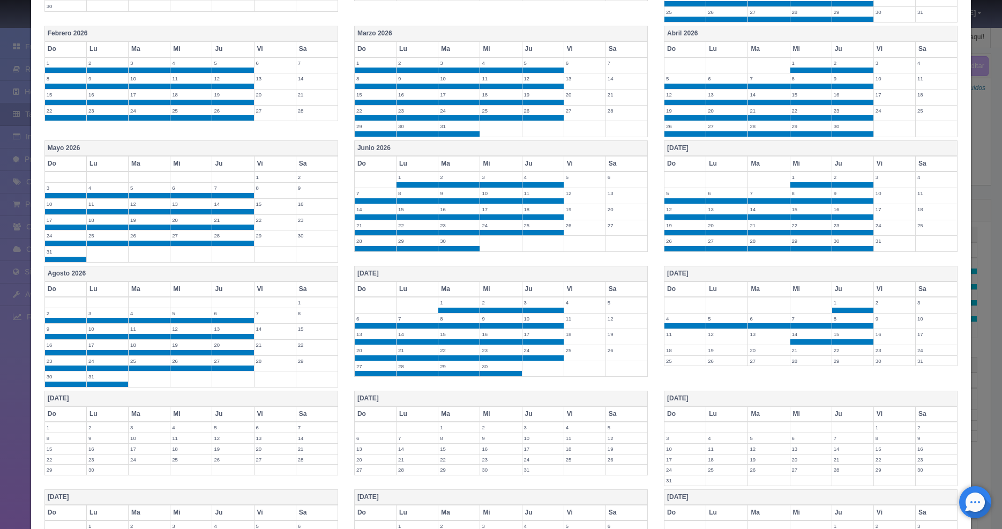
click at [766, 336] on label "13" at bounding box center [768, 334] width 41 height 10
click at [719, 331] on label "12" at bounding box center [726, 334] width 41 height 10
click at [682, 336] on label "11" at bounding box center [685, 334] width 41 height 10
click at [679, 345] on label "18" at bounding box center [685, 350] width 41 height 10
click at [709, 349] on label "19" at bounding box center [726, 350] width 41 height 10
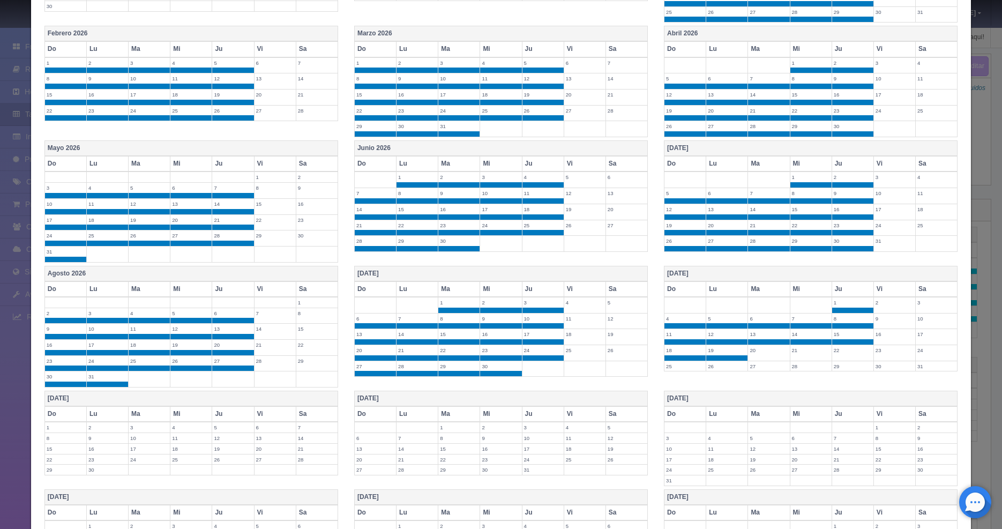
click at [756, 352] on label "20" at bounding box center [768, 350] width 41 height 10
click at [806, 353] on label "21" at bounding box center [811, 350] width 41 height 10
click at [832, 354] on label "22" at bounding box center [852, 350] width 41 height 10
click at [832, 362] on label "29" at bounding box center [852, 366] width 41 height 10
click at [801, 368] on label "28" at bounding box center [811, 366] width 41 height 10
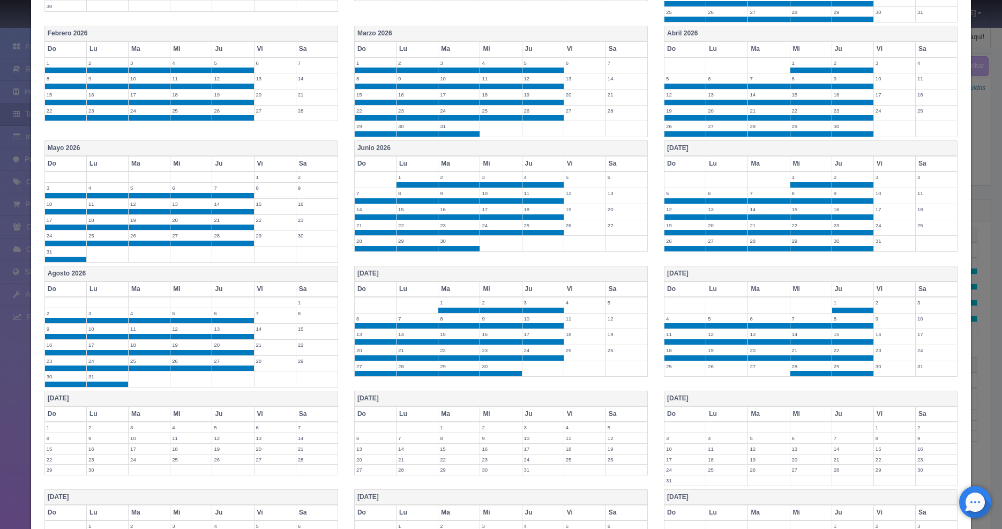
click at [772, 368] on label "27" at bounding box center [768, 366] width 41 height 10
click at [723, 368] on label "26" at bounding box center [726, 366] width 41 height 10
click at [680, 363] on label "25" at bounding box center [685, 366] width 41 height 10
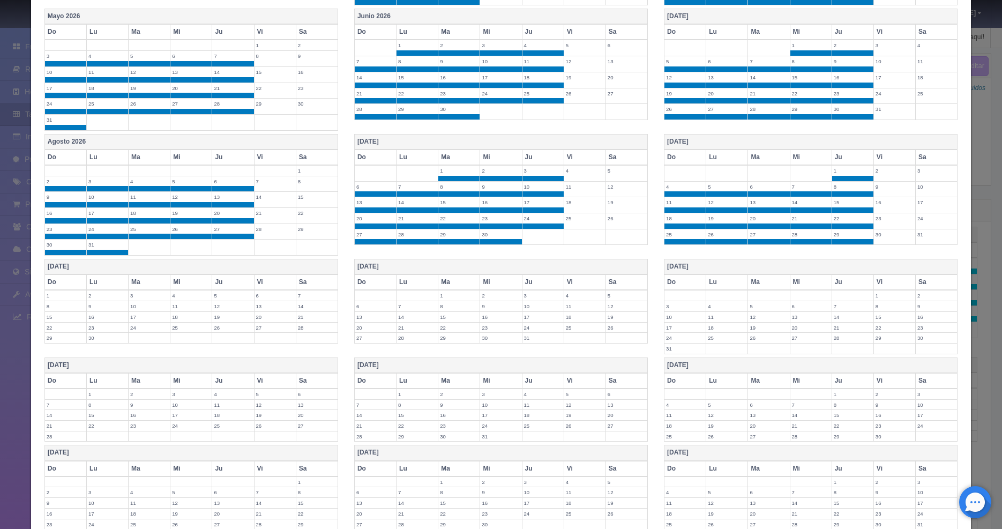
scroll to position [602, 0]
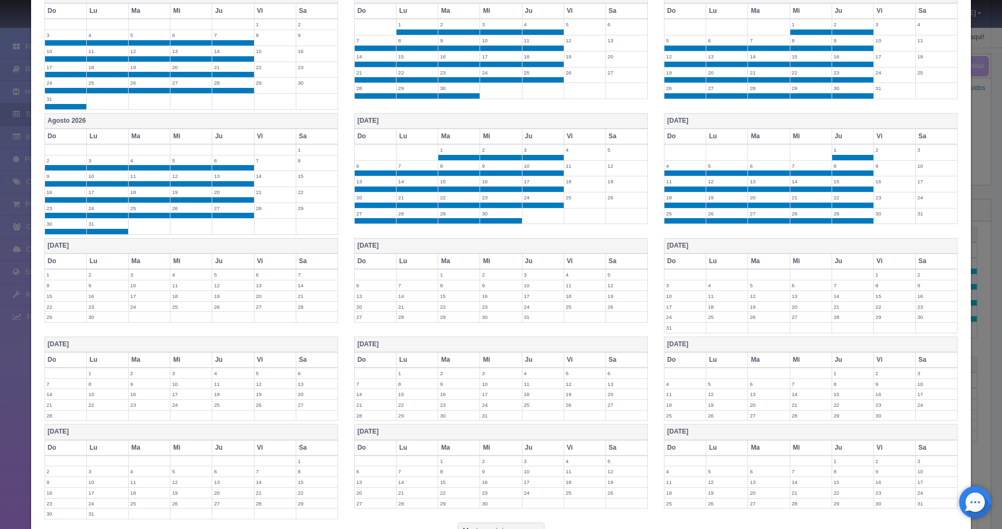
click at [62, 274] on label "1" at bounding box center [65, 275] width 41 height 10
click at [111, 276] on label "2" at bounding box center [107, 275] width 41 height 10
click at [142, 274] on label "3" at bounding box center [149, 275] width 41 height 10
click at [189, 277] on label "4" at bounding box center [190, 275] width 41 height 10
click at [234, 279] on label "5" at bounding box center [232, 275] width 41 height 10
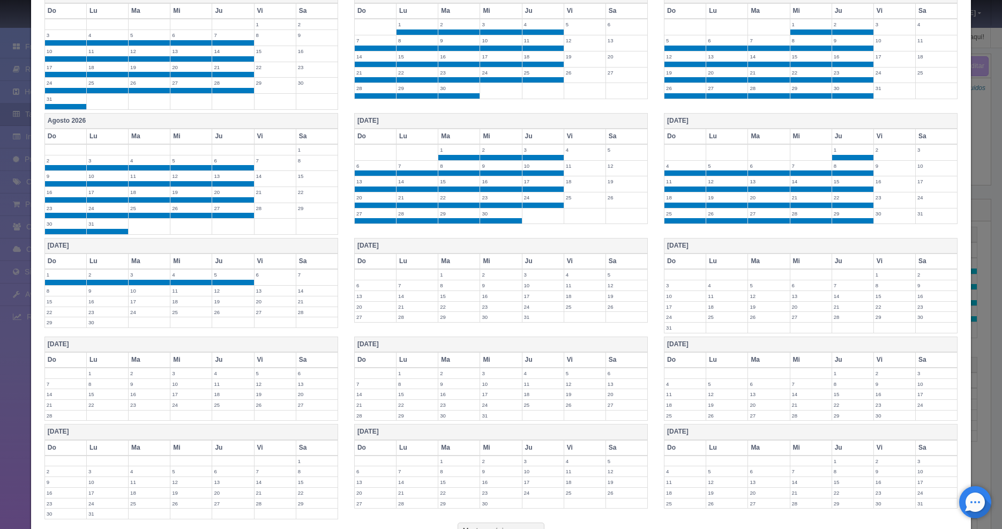
click at [229, 292] on label "12" at bounding box center [232, 291] width 41 height 10
click at [187, 296] on td "11" at bounding box center [191, 294] width 42 height 16
click at [155, 295] on td "10" at bounding box center [150, 294] width 42 height 16
click at [114, 294] on label "9" at bounding box center [107, 291] width 41 height 10
click at [48, 293] on label "8" at bounding box center [65, 291] width 41 height 10
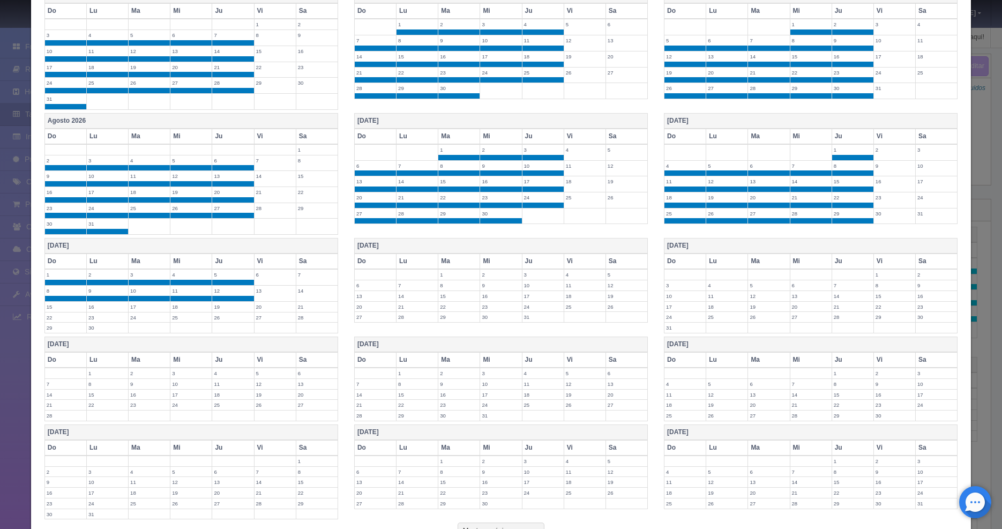
click at [57, 304] on label "15" at bounding box center [65, 307] width 41 height 10
click at [102, 303] on label "16" at bounding box center [107, 307] width 41 height 10
click at [151, 311] on td "17" at bounding box center [150, 309] width 42 height 16
click at [182, 308] on label "18" at bounding box center [190, 307] width 41 height 10
click at [230, 309] on label "19" at bounding box center [232, 307] width 41 height 10
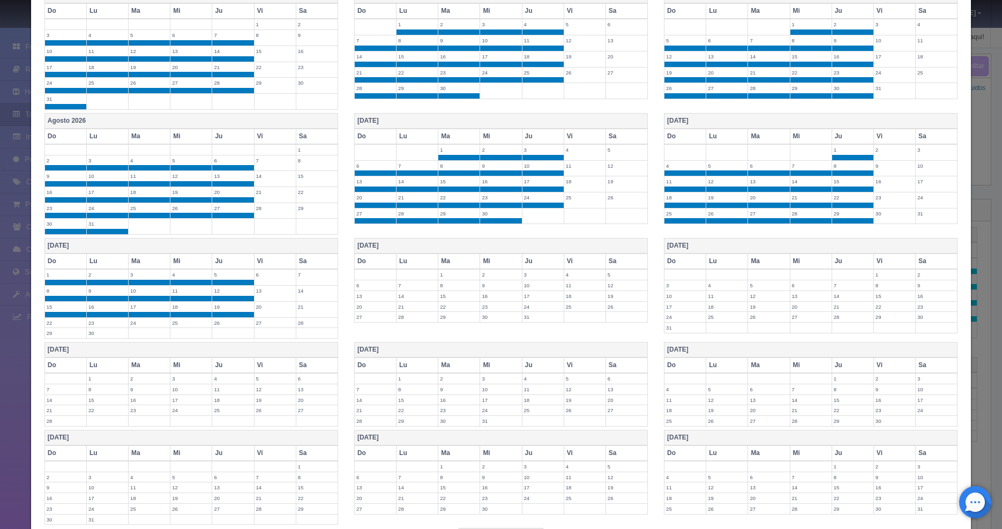
click at [226, 320] on label "26" at bounding box center [232, 323] width 41 height 10
click at [190, 322] on label "25" at bounding box center [190, 323] width 41 height 10
click at [147, 321] on label "24" at bounding box center [149, 323] width 41 height 10
click at [101, 323] on label "23" at bounding box center [107, 323] width 41 height 10
click at [54, 323] on label "22" at bounding box center [65, 323] width 41 height 10
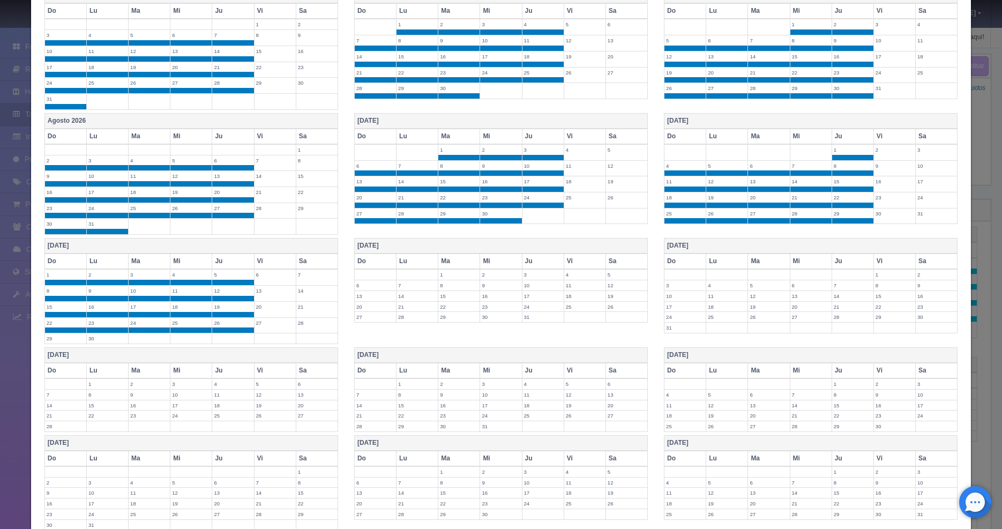
drag, startPoint x: 57, startPoint y: 336, endPoint x: 88, endPoint y: 335, distance: 31.1
click at [57, 336] on label "29" at bounding box center [65, 338] width 41 height 10
click at [97, 338] on label "30" at bounding box center [107, 338] width 41 height 10
click at [442, 278] on label "1" at bounding box center [458, 275] width 41 height 10
click at [496, 274] on label "2" at bounding box center [500, 275] width 41 height 10
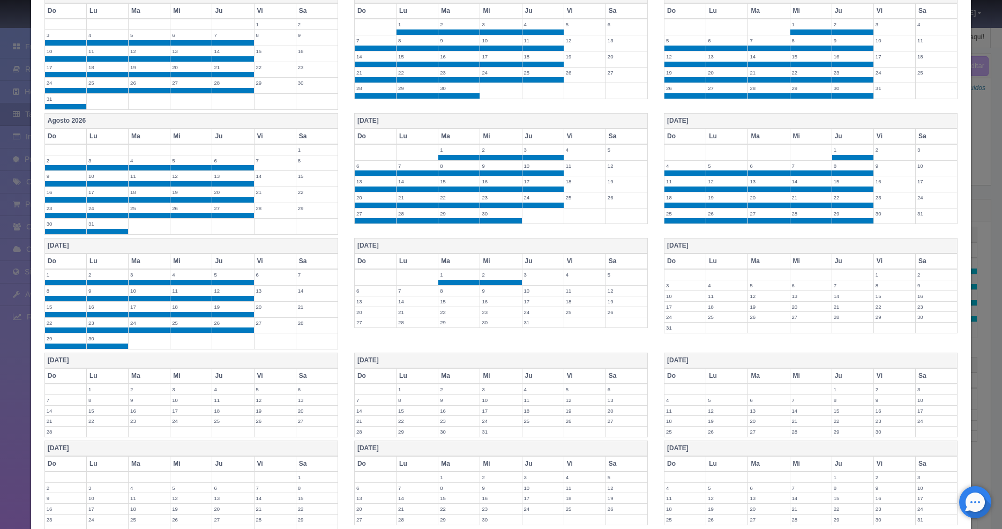
click at [524, 277] on label "3" at bounding box center [543, 275] width 41 height 10
click at [530, 293] on label "10" at bounding box center [543, 291] width 41 height 10
click at [530, 302] on label "17" at bounding box center [543, 307] width 41 height 10
click at [530, 320] on label "24" at bounding box center [543, 323] width 41 height 10
click at [528, 336] on label "31" at bounding box center [543, 338] width 41 height 10
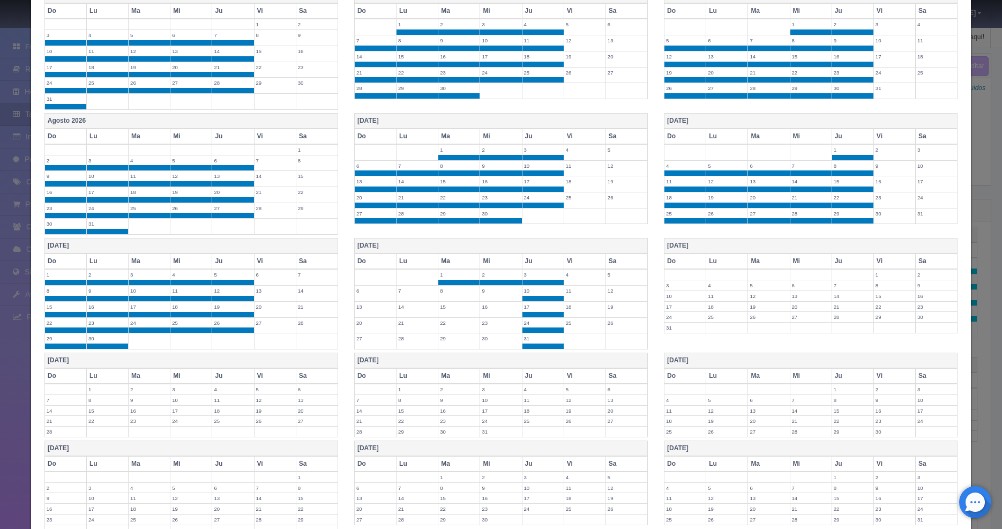
click at [480, 338] on label "30" at bounding box center [500, 338] width 41 height 10
drag, startPoint x: 440, startPoint y: 340, endPoint x: 427, endPoint y: 341, distance: 12.4
click at [440, 340] on label "29" at bounding box center [458, 338] width 41 height 10
click at [414, 341] on label "28" at bounding box center [417, 338] width 41 height 10
click at [372, 338] on label "27" at bounding box center [375, 338] width 41 height 10
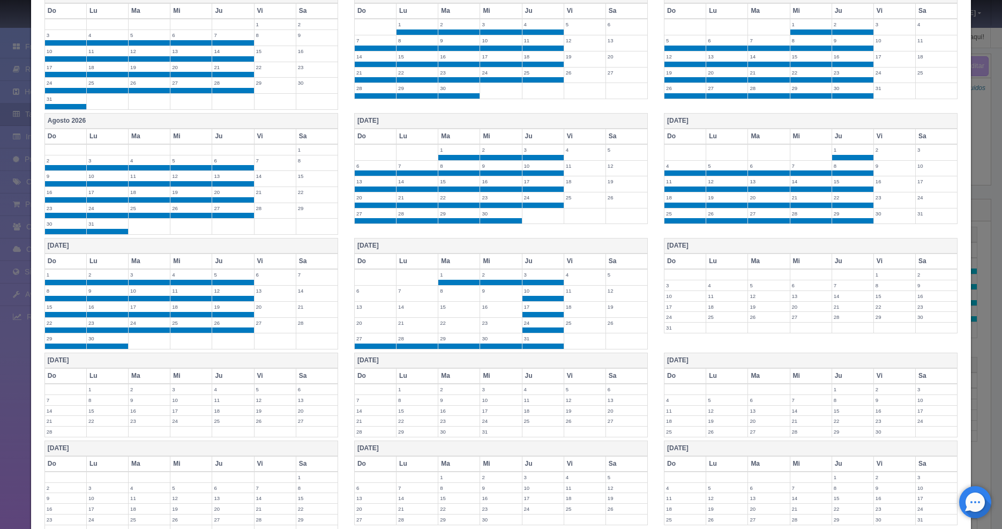
click at [370, 325] on label "20" at bounding box center [375, 323] width 41 height 10
click at [372, 302] on label "13" at bounding box center [375, 307] width 41 height 10
click at [370, 294] on label "6" at bounding box center [375, 291] width 41 height 10
click at [422, 289] on label "7" at bounding box center [417, 291] width 41 height 10
click at [462, 294] on label "8" at bounding box center [458, 291] width 41 height 10
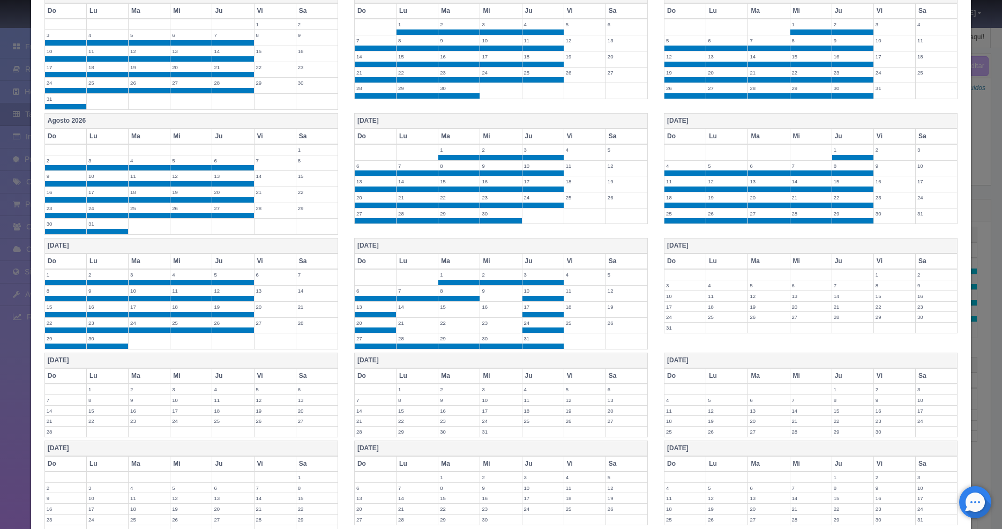
click at [486, 295] on td "9" at bounding box center [501, 294] width 42 height 16
click at [488, 309] on label "16" at bounding box center [500, 307] width 41 height 10
click at [454, 312] on td "15" at bounding box center [459, 309] width 42 height 16
click at [404, 309] on label "14" at bounding box center [417, 307] width 41 height 10
click at [411, 322] on label "21" at bounding box center [417, 323] width 41 height 10
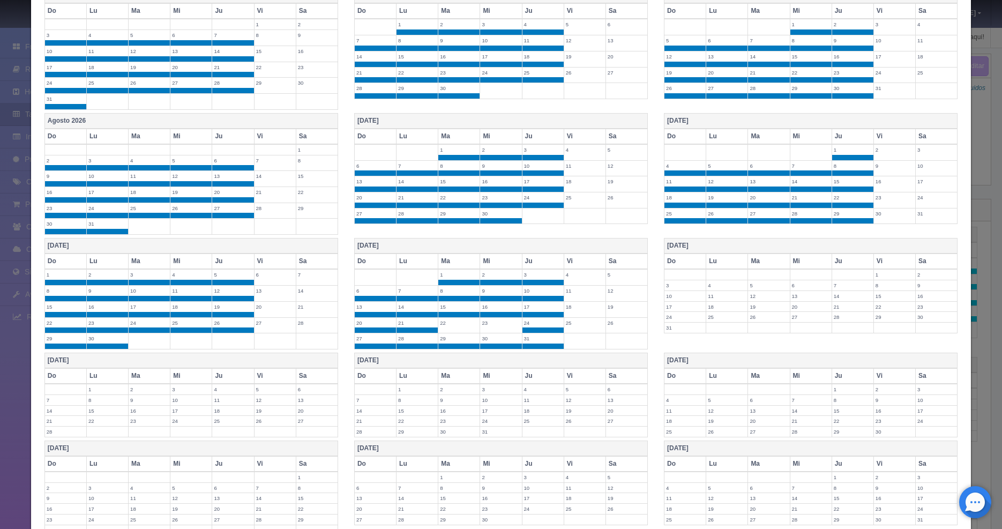
click at [453, 327] on td "22" at bounding box center [459, 325] width 42 height 16
click at [487, 326] on label "23" at bounding box center [500, 323] width 41 height 10
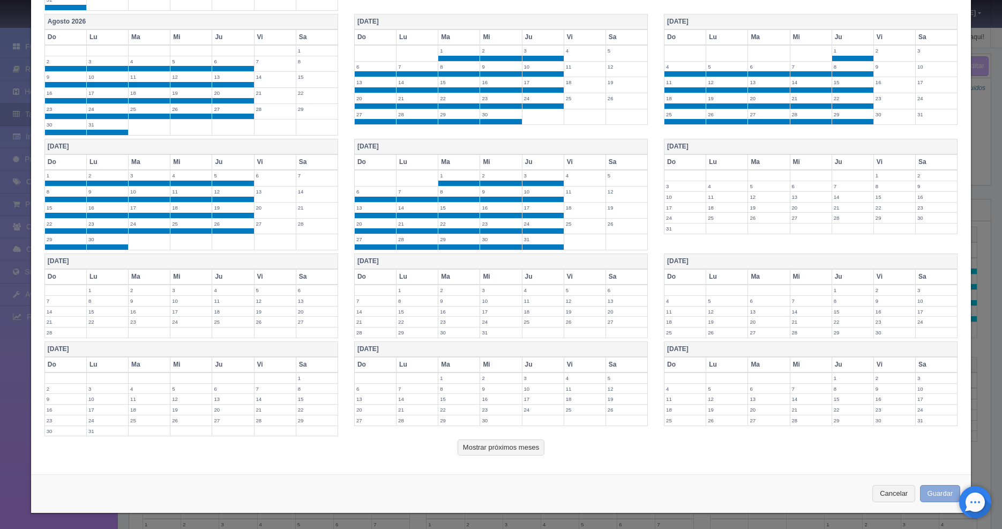
click at [940, 495] on button "Guardar" at bounding box center [940, 494] width 41 height 18
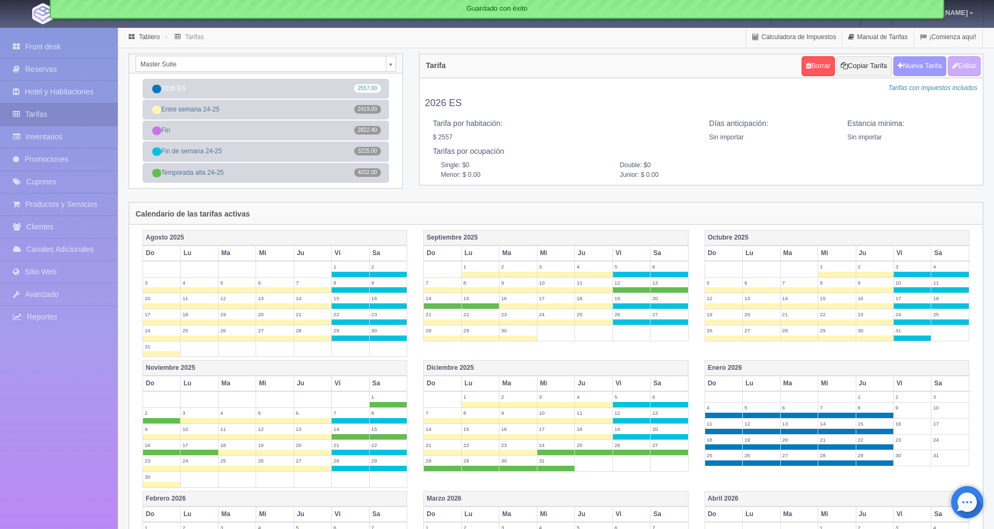
click at [922, 62] on button "Nueva Tarifa" at bounding box center [920, 66] width 53 height 20
select select
checkbox input "true"
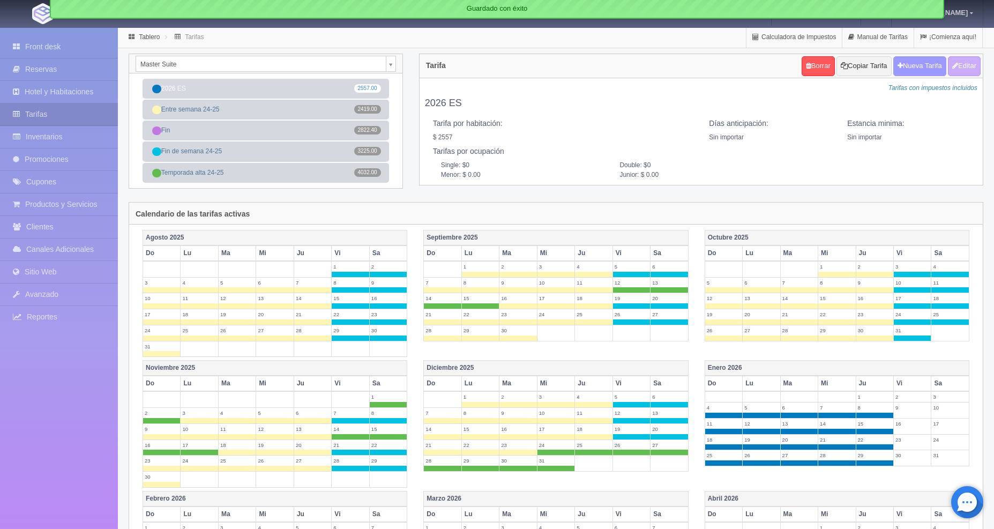
checkbox input "true"
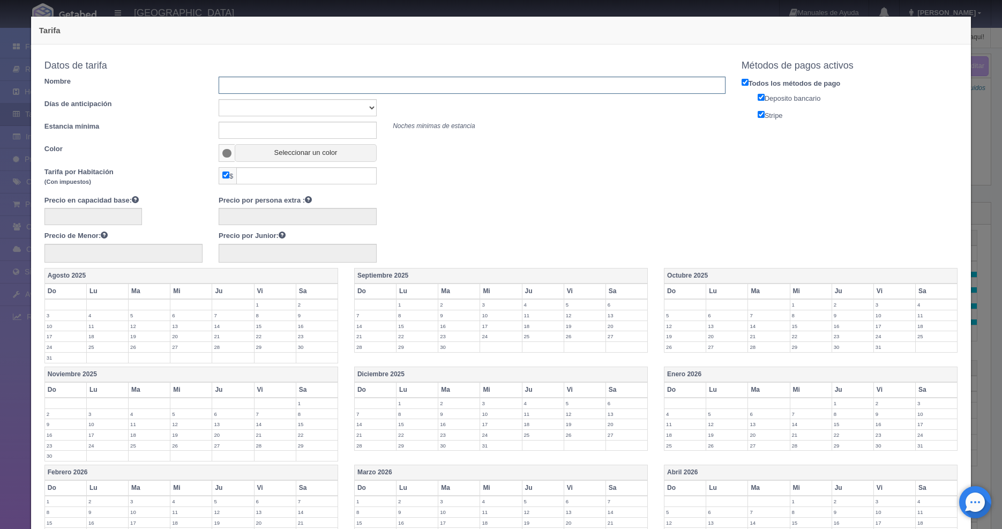
click at [273, 84] on input "text" at bounding box center [472, 85] width 507 height 17
type input "2026 FD"
click at [290, 176] on input "text" at bounding box center [306, 175] width 140 height 17
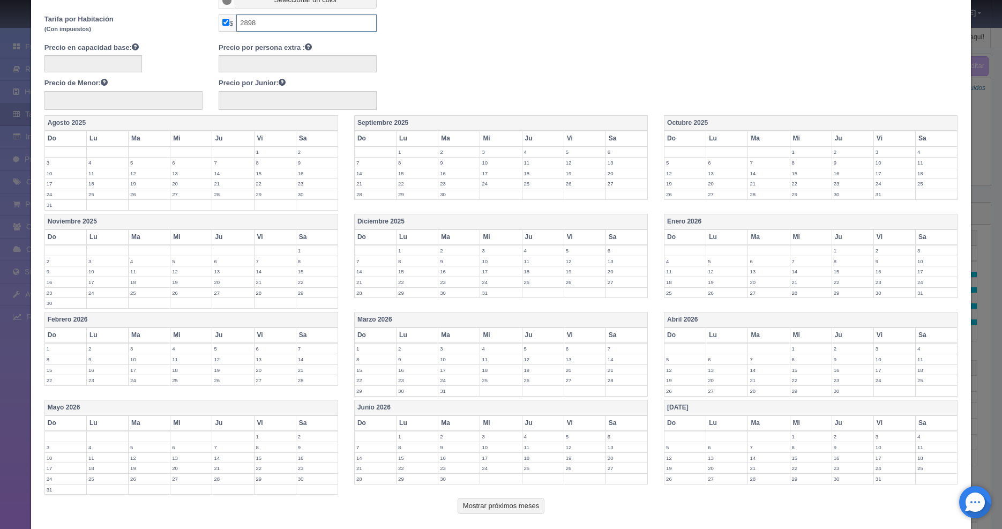
type input "2898"
click at [887, 260] on label "9" at bounding box center [894, 261] width 41 height 10
click at [920, 264] on label "10" at bounding box center [936, 261] width 41 height 10
click at [891, 277] on label "16" at bounding box center [894, 277] width 41 height 10
click at [919, 279] on label "17" at bounding box center [936, 277] width 41 height 10
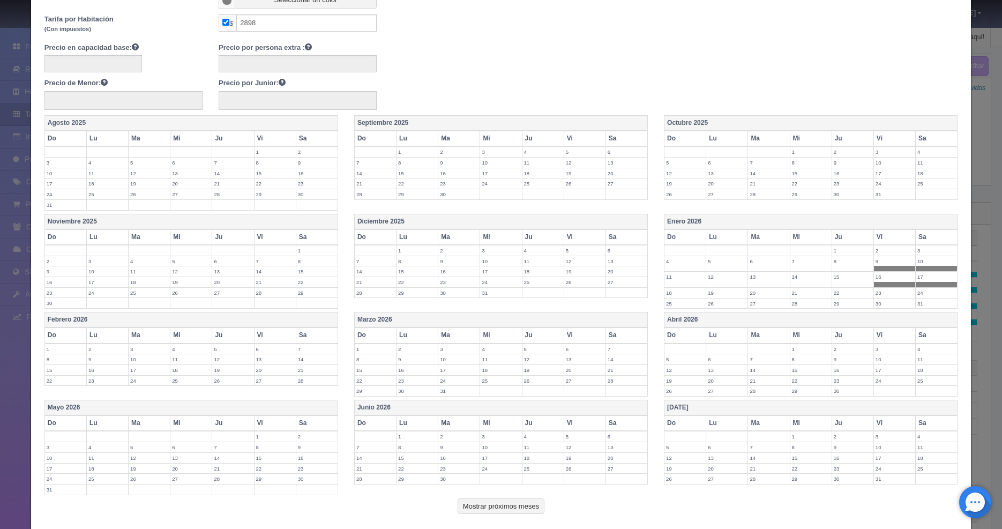
click at [881, 290] on label "23" at bounding box center [894, 293] width 41 height 10
click at [927, 292] on label "24" at bounding box center [936, 293] width 41 height 10
click at [884, 304] on label "30" at bounding box center [894, 309] width 41 height 10
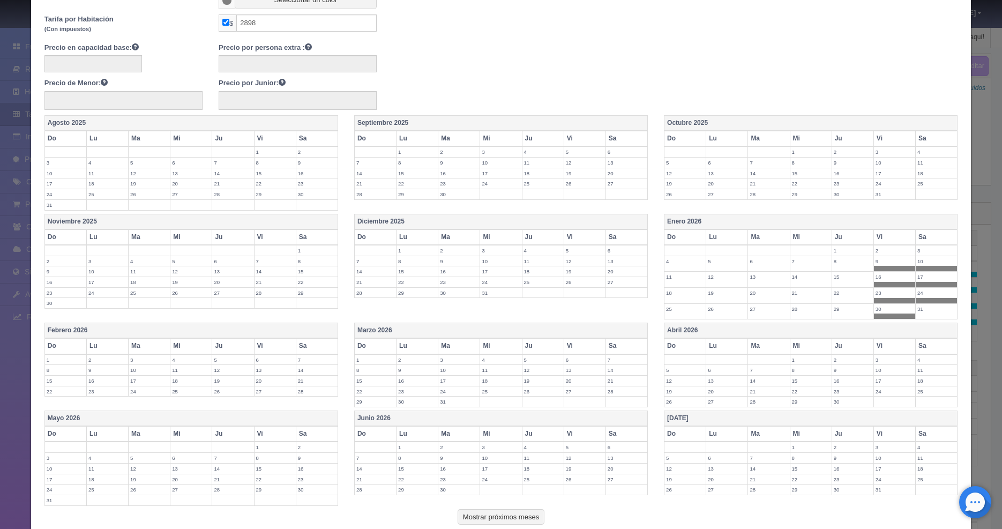
click at [933, 311] on label "31" at bounding box center [936, 309] width 41 height 10
click at [881, 355] on label "3" at bounding box center [894, 360] width 41 height 10
click at [932, 361] on label "4" at bounding box center [936, 360] width 41 height 10
click at [926, 376] on label "11" at bounding box center [936, 375] width 41 height 10
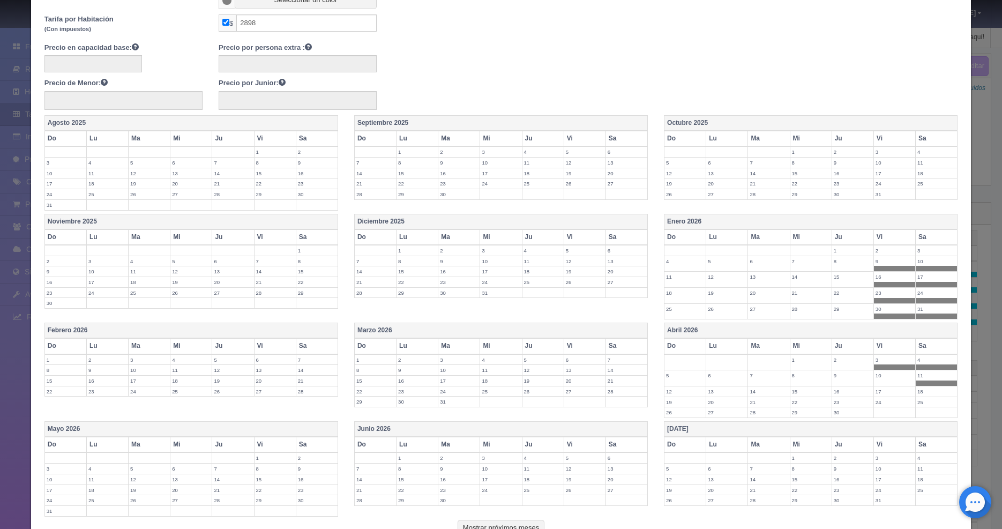
click at [874, 375] on label "10" at bounding box center [894, 375] width 41 height 10
click at [880, 389] on label "17" at bounding box center [894, 391] width 41 height 10
click at [925, 392] on label "18" at bounding box center [936, 391] width 41 height 10
click at [923, 406] on label "25" at bounding box center [936, 408] width 41 height 10
click at [896, 408] on label "24" at bounding box center [894, 408] width 41 height 10
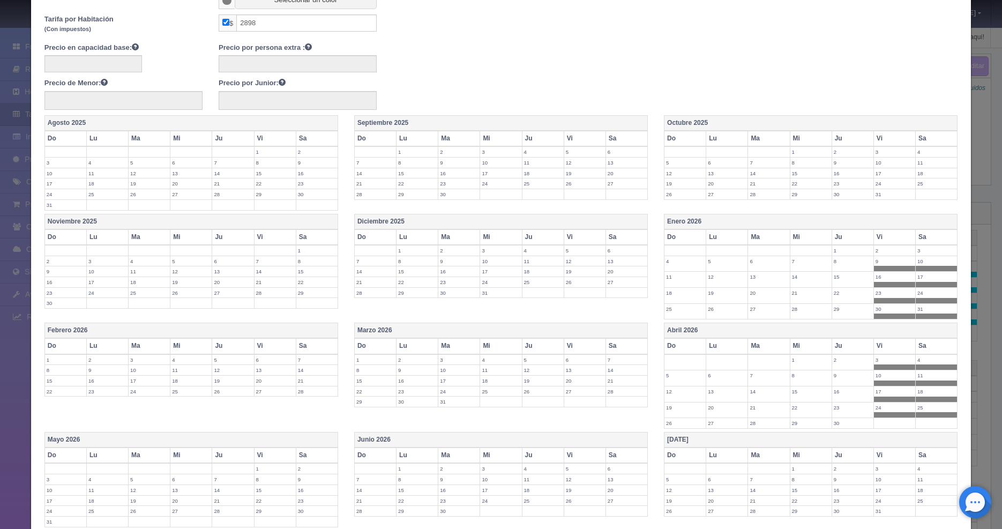
click at [614, 355] on label "7" at bounding box center [626, 360] width 41 height 10
click at [579, 356] on label "6" at bounding box center [584, 360] width 41 height 10
click at [577, 374] on label "13" at bounding box center [584, 375] width 41 height 10
click at [617, 376] on label "14" at bounding box center [626, 375] width 41 height 10
click at [617, 391] on label "21" at bounding box center [626, 391] width 41 height 10
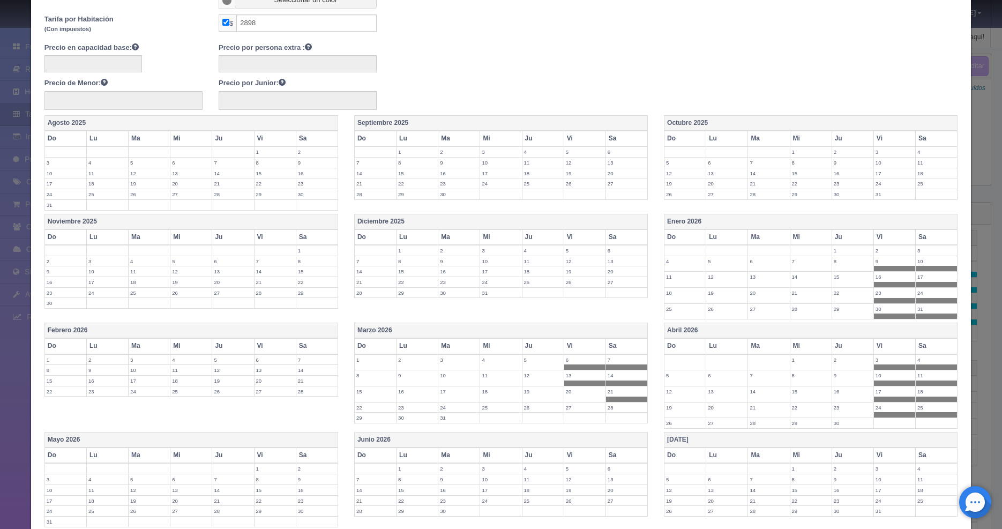
click at [616, 410] on label "28" at bounding box center [626, 408] width 41 height 10
click at [584, 406] on label "27" at bounding box center [584, 408] width 41 height 10
click at [580, 393] on label "20" at bounding box center [584, 391] width 41 height 10
click at [304, 357] on label "7" at bounding box center [316, 360] width 41 height 10
click at [279, 362] on label "6" at bounding box center [275, 360] width 41 height 10
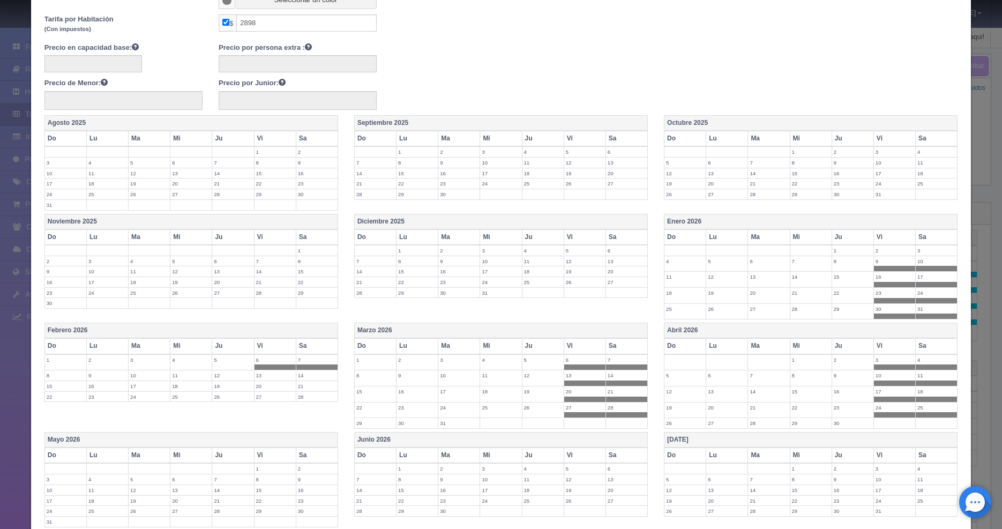
click at [278, 376] on label "13" at bounding box center [275, 375] width 41 height 10
click at [316, 376] on label "14" at bounding box center [316, 375] width 41 height 10
click at [307, 395] on label "21" at bounding box center [316, 391] width 41 height 10
click at [277, 393] on label "20" at bounding box center [275, 391] width 41 height 10
click at [277, 403] on label "27" at bounding box center [275, 408] width 41 height 10
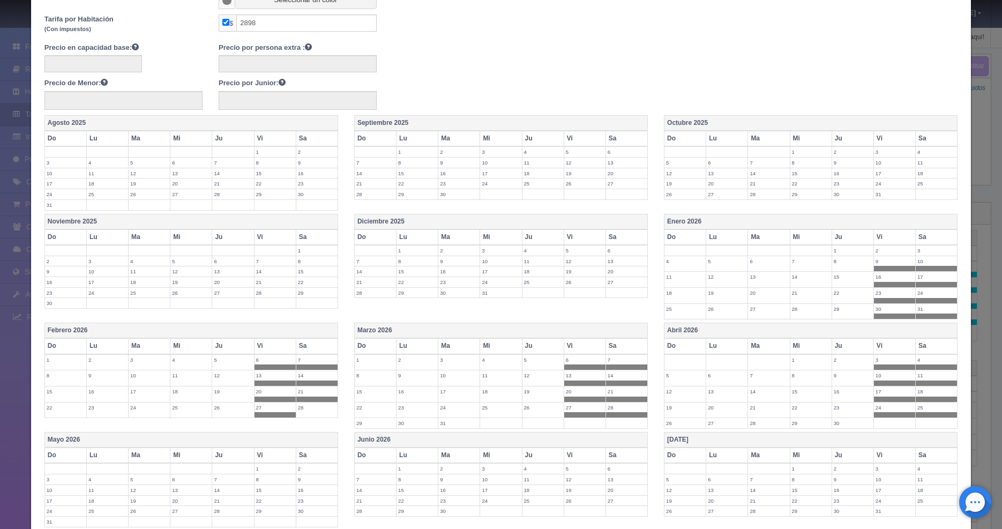
click at [319, 408] on label "28" at bounding box center [316, 408] width 41 height 10
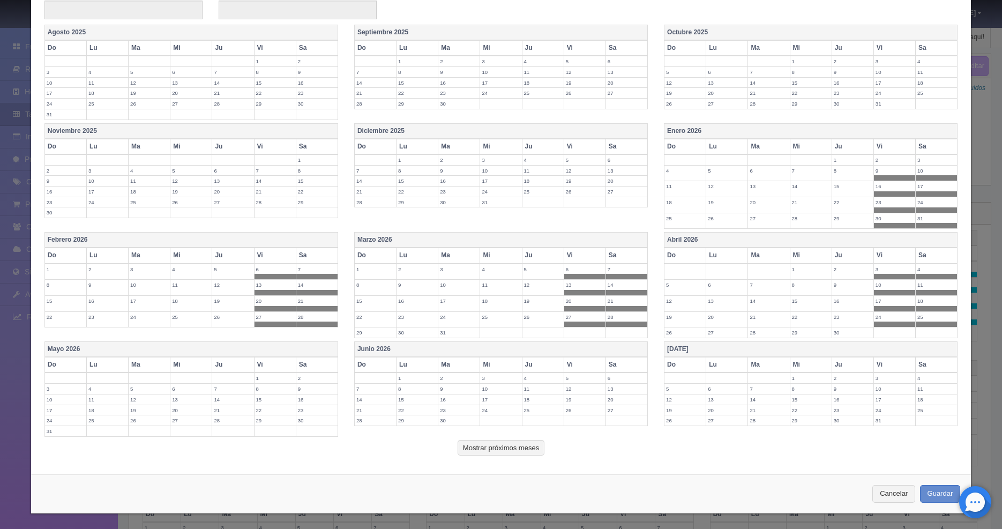
click at [278, 376] on label "1" at bounding box center [275, 378] width 41 height 10
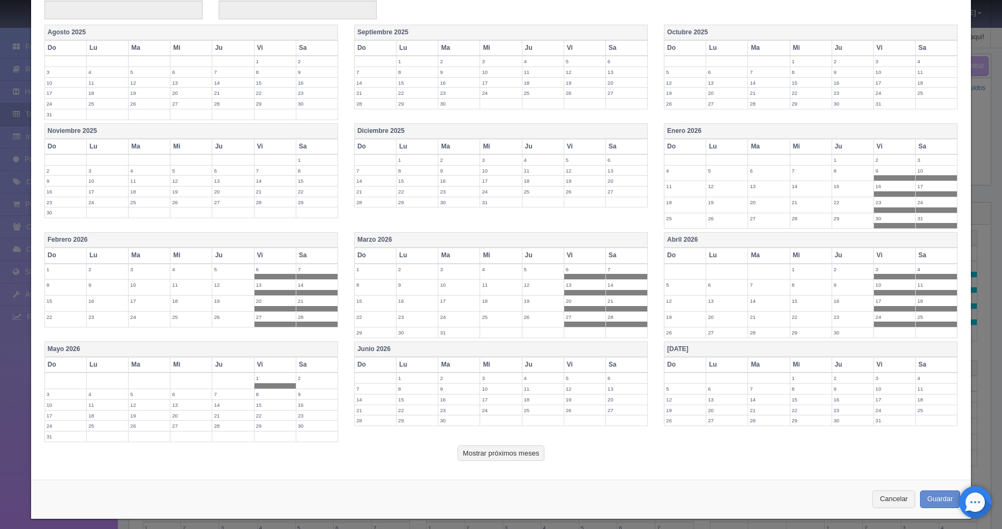
click at [307, 380] on label "2" at bounding box center [316, 378] width 41 height 10
click at [304, 391] on label "9" at bounding box center [316, 394] width 41 height 10
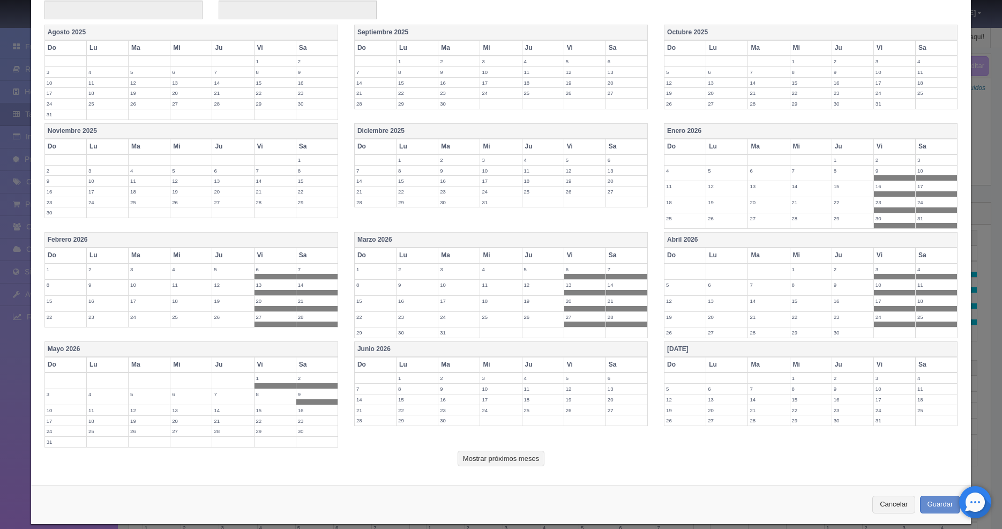
click at [280, 395] on label "8" at bounding box center [275, 394] width 41 height 10
click at [274, 416] on label "22" at bounding box center [275, 421] width 41 height 10
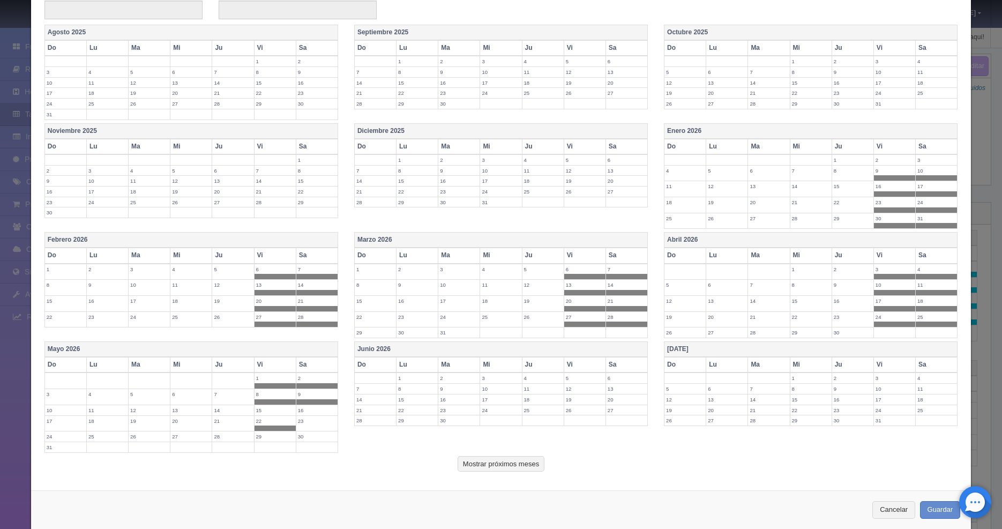
click at [302, 414] on label "16" at bounding box center [316, 410] width 41 height 10
click at [278, 412] on label "15" at bounding box center [275, 410] width 41 height 10
click at [309, 428] on label "23" at bounding box center [316, 426] width 41 height 10
click at [309, 441] on label "30" at bounding box center [316, 442] width 41 height 10
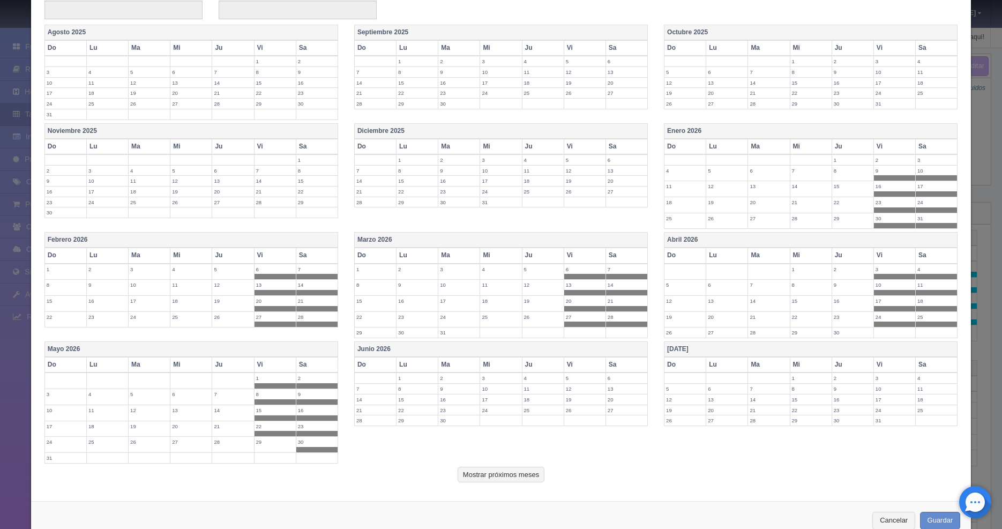
click at [279, 444] on label "29" at bounding box center [275, 442] width 41 height 10
click at [567, 376] on label "5" at bounding box center [584, 378] width 41 height 10
click at [606, 378] on label "6" at bounding box center [626, 378] width 41 height 10
click at [577, 393] on label "12" at bounding box center [584, 394] width 41 height 10
click at [622, 393] on label "13" at bounding box center [626, 394] width 41 height 10
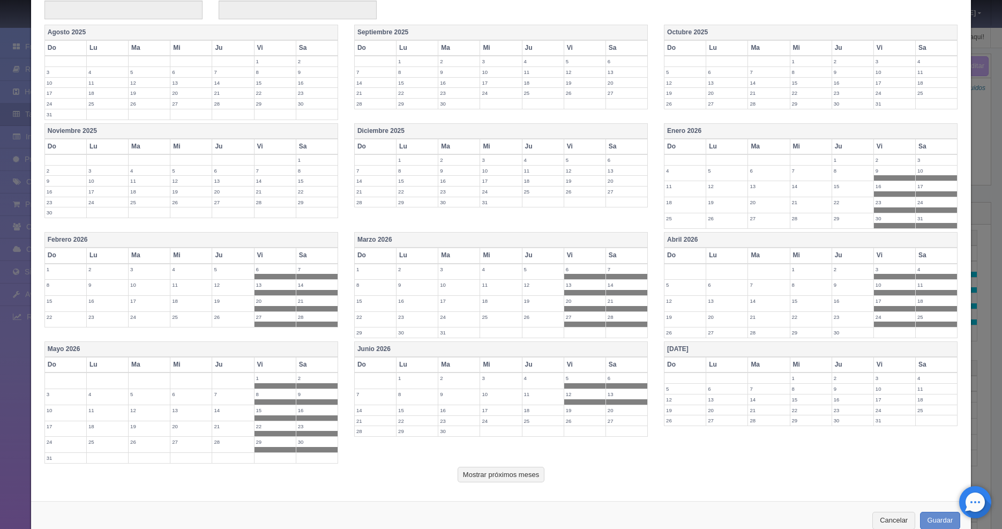
click at [616, 406] on label "20" at bounding box center [626, 410] width 41 height 10
click at [579, 411] on label "19" at bounding box center [584, 410] width 41 height 10
click at [579, 425] on label "26" at bounding box center [584, 426] width 41 height 10
drag, startPoint x: 608, startPoint y: 426, endPoint x: 638, endPoint y: 418, distance: 30.4
click at [608, 426] on label "27" at bounding box center [626, 426] width 41 height 10
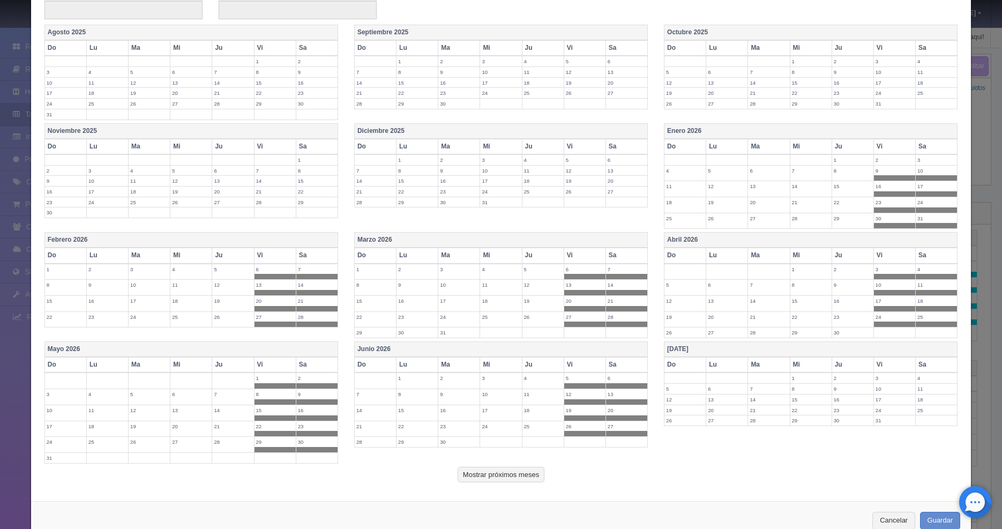
click at [887, 379] on label "3" at bounding box center [894, 378] width 41 height 10
click at [920, 379] on label "4" at bounding box center [936, 378] width 41 height 10
click at [887, 392] on label "10" at bounding box center [894, 394] width 41 height 10
click at [924, 397] on label "11" at bounding box center [936, 394] width 41 height 10
click at [922, 408] on label "18" at bounding box center [936, 410] width 41 height 10
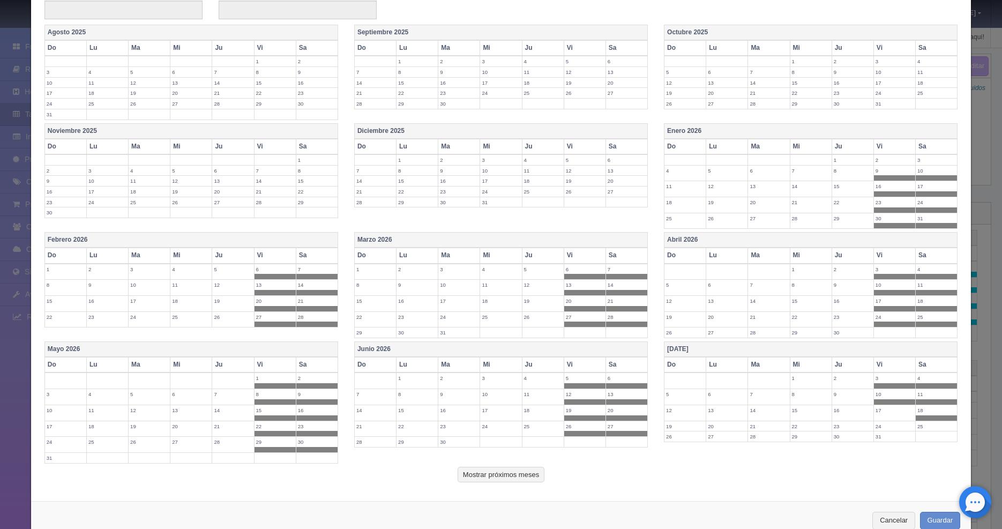
click at [921, 423] on label "25" at bounding box center [936, 426] width 41 height 10
click at [879, 437] on label "31" at bounding box center [894, 442] width 41 height 10
click at [879, 425] on label "24" at bounding box center [894, 426] width 41 height 10
click at [879, 412] on label "17" at bounding box center [894, 410] width 41 height 10
click at [523, 467] on button "Mostrar próximos meses" at bounding box center [501, 475] width 87 height 16
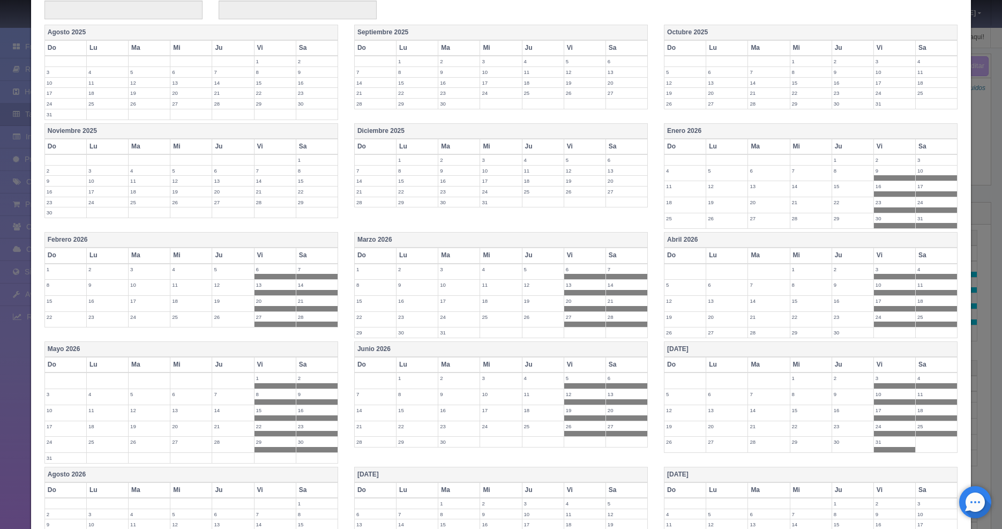
scroll to position [0, 0]
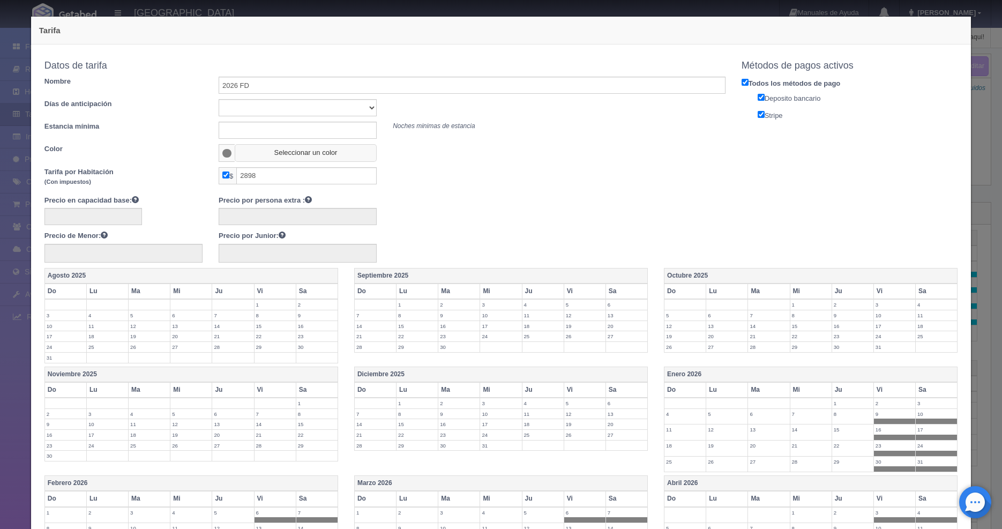
click at [257, 149] on button "Seleccionar un color" at bounding box center [306, 153] width 142 height 18
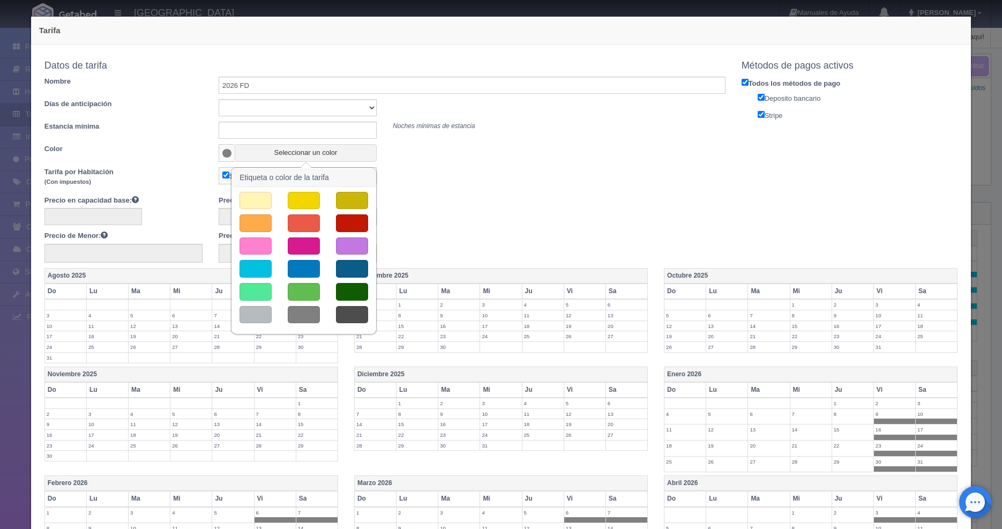
click at [265, 275] on button "button" at bounding box center [256, 269] width 32 height 18
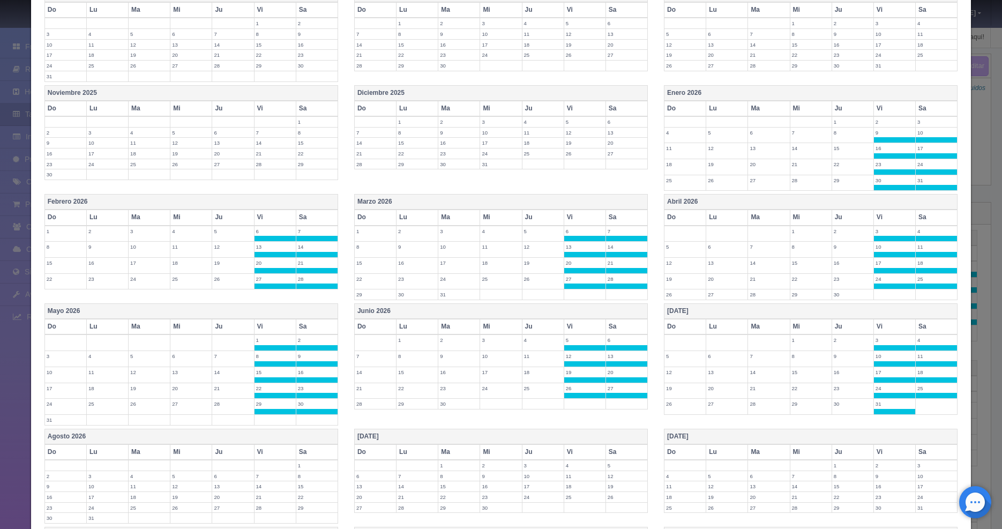
scroll to position [434, 0]
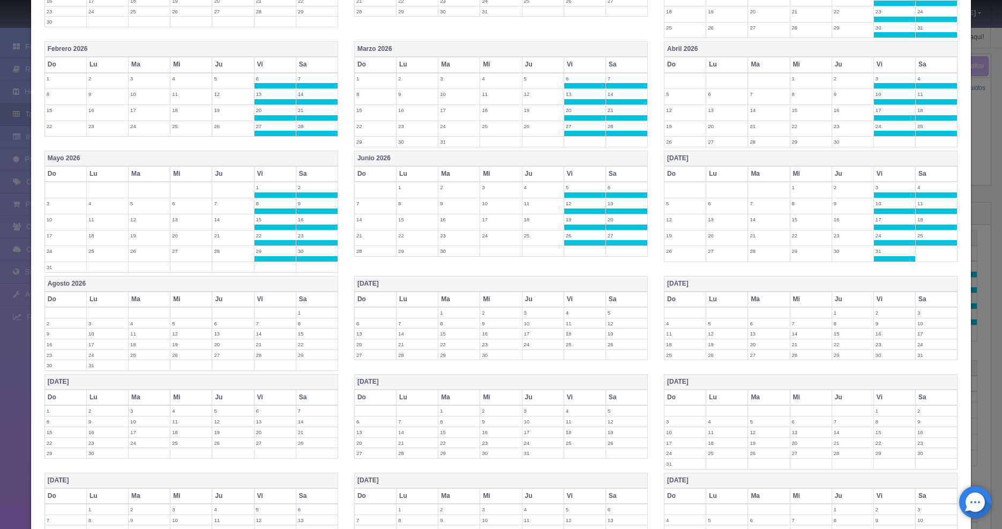
click at [311, 311] on label "1" at bounding box center [316, 313] width 41 height 10
click at [270, 325] on label "7" at bounding box center [275, 329] width 41 height 10
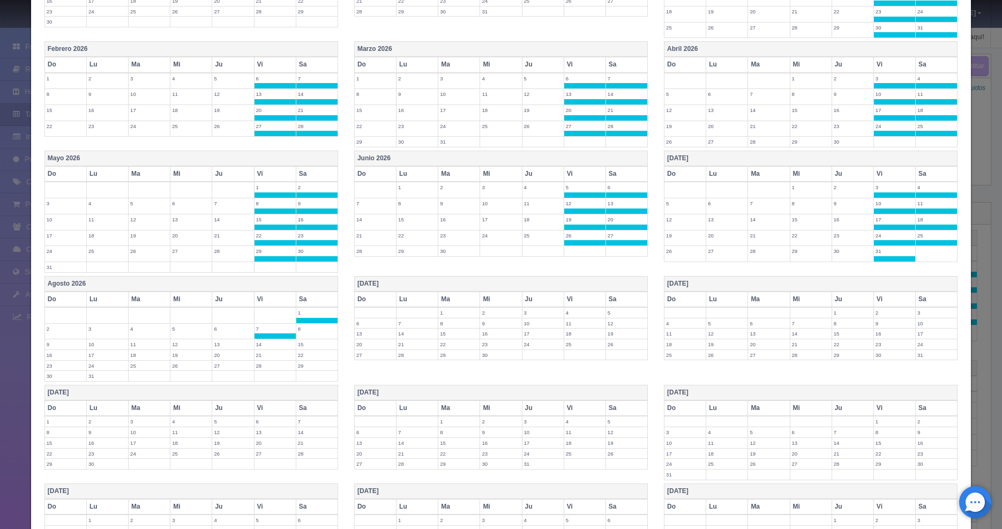
click at [313, 332] on label "8" at bounding box center [316, 329] width 41 height 10
click at [270, 343] on label "14" at bounding box center [275, 344] width 41 height 10
click at [308, 344] on label "15" at bounding box center [316, 344] width 41 height 10
click at [270, 361] on label "21" at bounding box center [275, 360] width 41 height 10
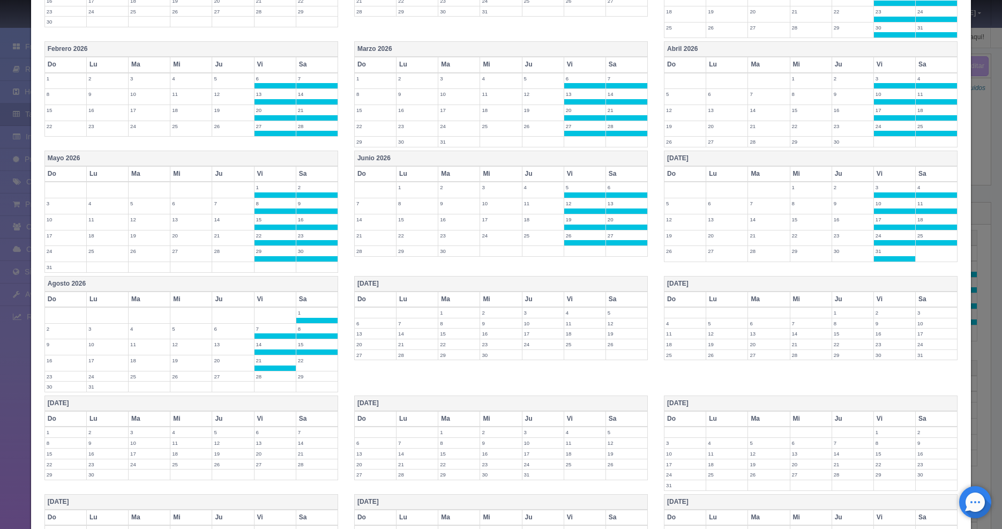
click at [310, 362] on label "22" at bounding box center [316, 360] width 41 height 10
click at [303, 376] on label "29" at bounding box center [316, 376] width 41 height 10
click at [259, 375] on label "28" at bounding box center [275, 376] width 41 height 10
click at [565, 316] on label "4" at bounding box center [584, 313] width 41 height 10
click at [608, 311] on label "5" at bounding box center [626, 313] width 41 height 10
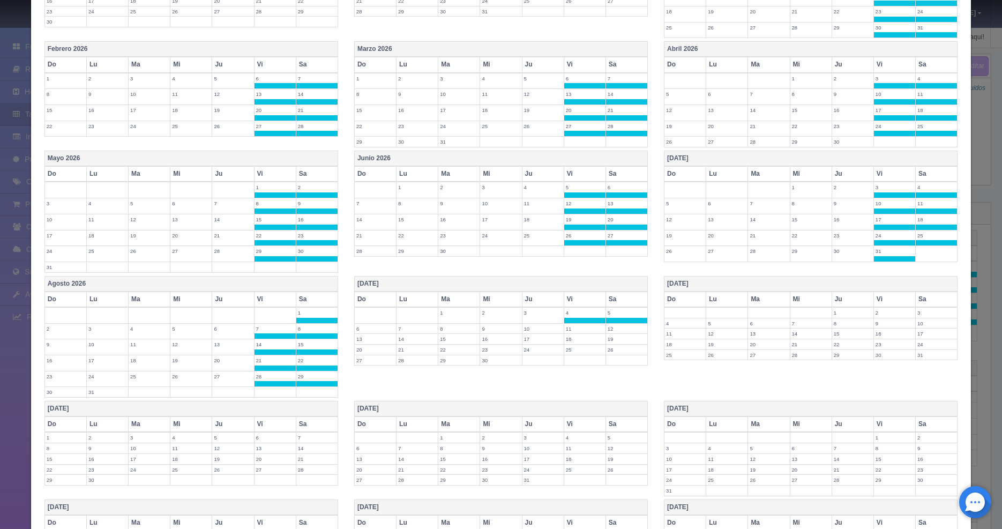
click at [572, 328] on label "11" at bounding box center [584, 329] width 41 height 10
click at [615, 331] on label "12" at bounding box center [626, 329] width 41 height 10
click at [581, 341] on label "18" at bounding box center [584, 344] width 41 height 10
click at [611, 344] on label "19" at bounding box center [626, 344] width 41 height 10
drag, startPoint x: 582, startPoint y: 360, endPoint x: 589, endPoint y: 361, distance: 7.1
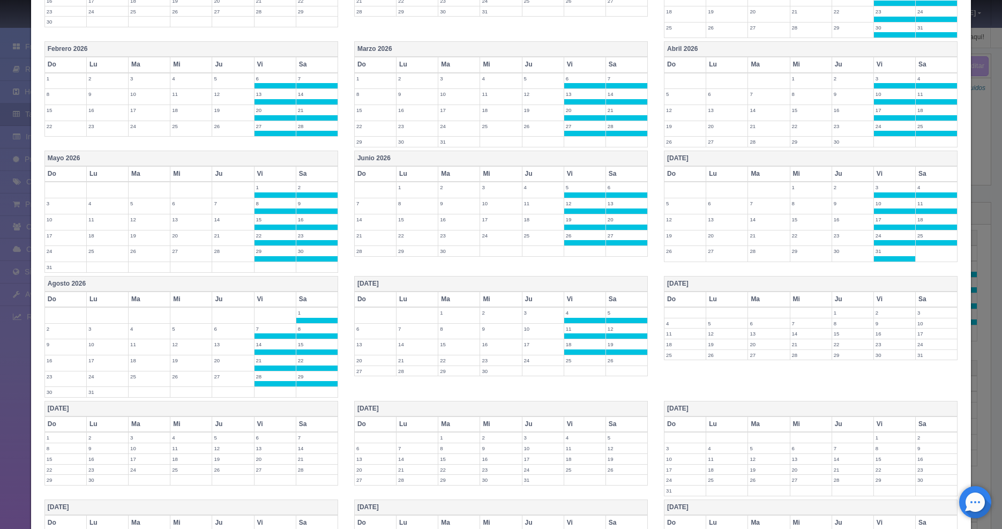
click at [582, 360] on label "25" at bounding box center [584, 360] width 41 height 10
click at [611, 361] on label "26" at bounding box center [626, 360] width 41 height 10
click at [877, 314] on label "2" at bounding box center [894, 313] width 41 height 10
click at [919, 312] on label "3" at bounding box center [936, 313] width 41 height 10
click at [880, 331] on label "9" at bounding box center [894, 329] width 41 height 10
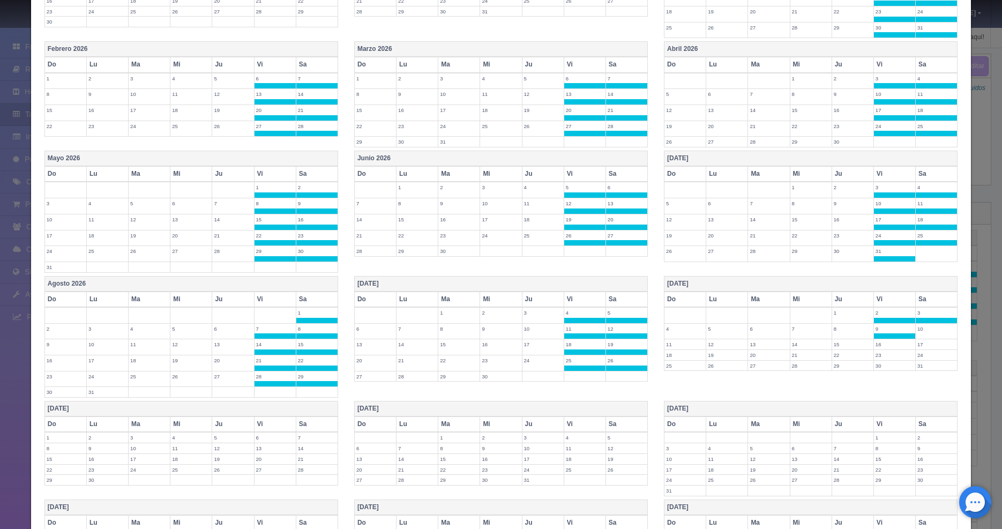
click at [924, 331] on label "10" at bounding box center [936, 329] width 41 height 10
click at [882, 343] on label "16" at bounding box center [894, 344] width 41 height 10
click at [921, 343] on label "17" at bounding box center [936, 344] width 41 height 10
click at [874, 359] on label "23" at bounding box center [894, 360] width 41 height 10
click at [916, 360] on label "24" at bounding box center [936, 360] width 41 height 10
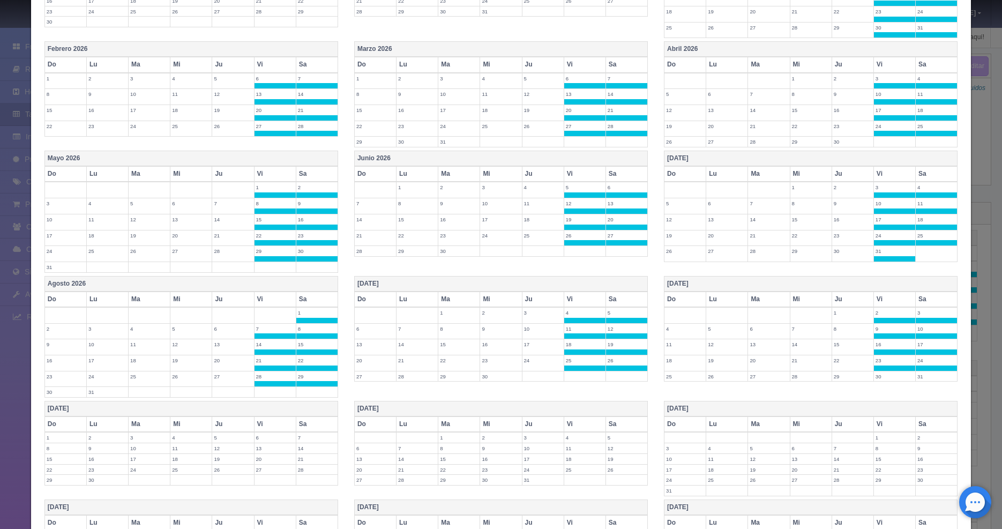
click at [874, 374] on label "30" at bounding box center [894, 376] width 41 height 10
click at [919, 377] on label "31" at bounding box center [936, 376] width 41 height 10
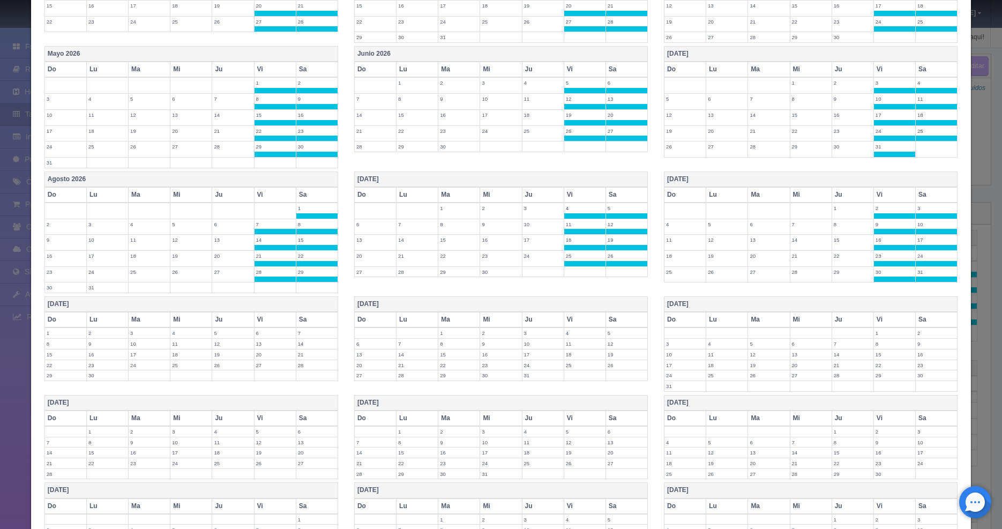
click at [591, 332] on label "4" at bounding box center [584, 333] width 41 height 10
click at [624, 332] on label "5" at bounding box center [626, 333] width 41 height 10
click at [587, 345] on label "11" at bounding box center [584, 349] width 41 height 10
click at [621, 350] on label "12" at bounding box center [626, 349] width 41 height 10
click at [583, 362] on label "18" at bounding box center [584, 365] width 41 height 10
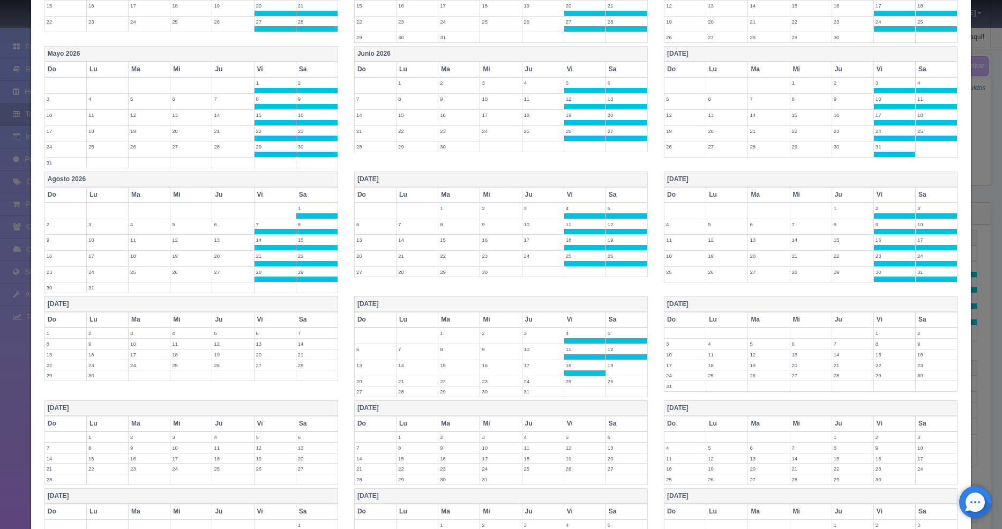
click at [635, 368] on label "19" at bounding box center [626, 365] width 41 height 10
click at [585, 377] on label "25" at bounding box center [584, 381] width 41 height 10
click at [608, 381] on label "26" at bounding box center [626, 381] width 41 height 10
click at [268, 328] on label "6" at bounding box center [275, 333] width 41 height 10
click at [312, 334] on label "7" at bounding box center [316, 333] width 41 height 10
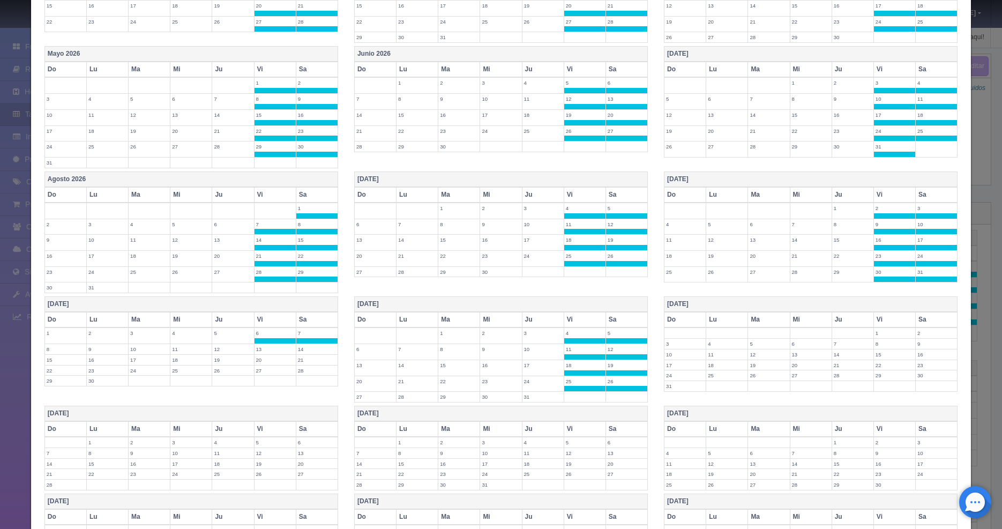
click at [266, 348] on label "13" at bounding box center [275, 349] width 41 height 10
click at [302, 348] on label "14" at bounding box center [316, 349] width 41 height 10
click at [270, 363] on label "20" at bounding box center [275, 365] width 41 height 10
click at [305, 364] on label "21" at bounding box center [316, 365] width 41 height 10
click at [257, 383] on label "27" at bounding box center [275, 381] width 41 height 10
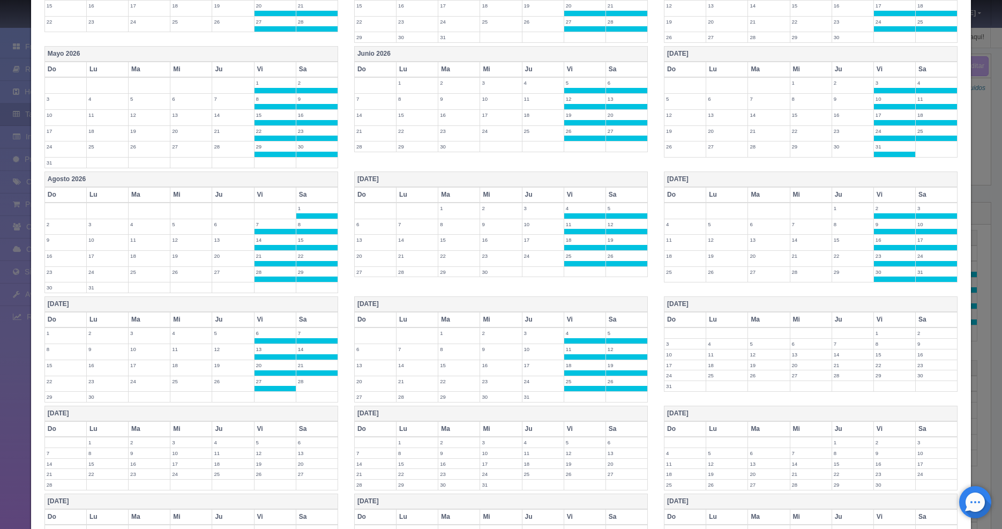
click at [303, 383] on label "28" at bounding box center [316, 381] width 41 height 10
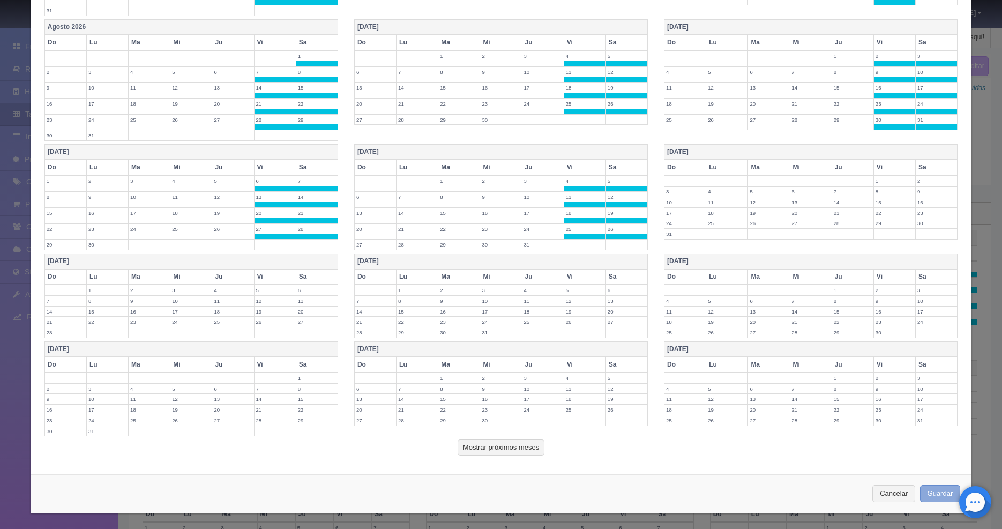
click at [921, 489] on button "Guardar" at bounding box center [940, 494] width 41 height 18
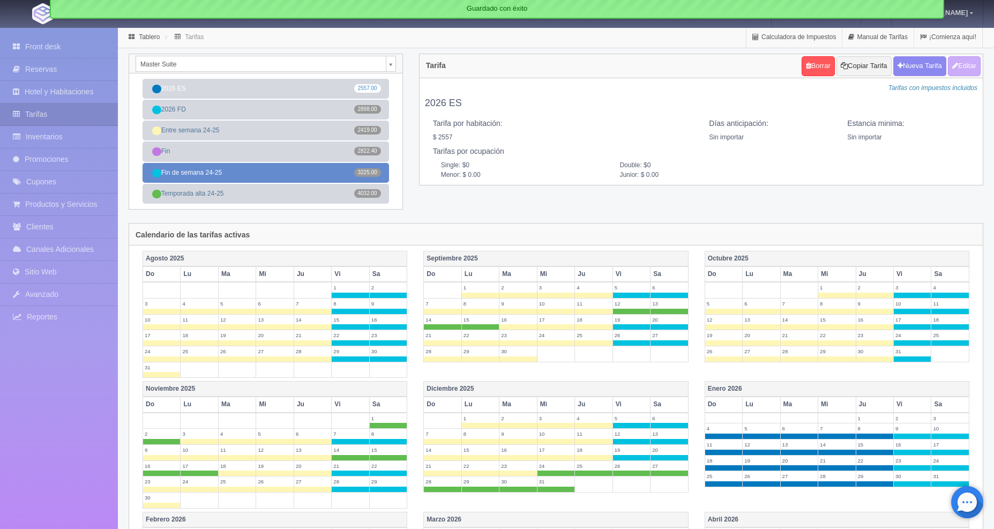
click at [273, 173] on link "Fin de semana 24-25 3225.00" at bounding box center [266, 173] width 247 height 20
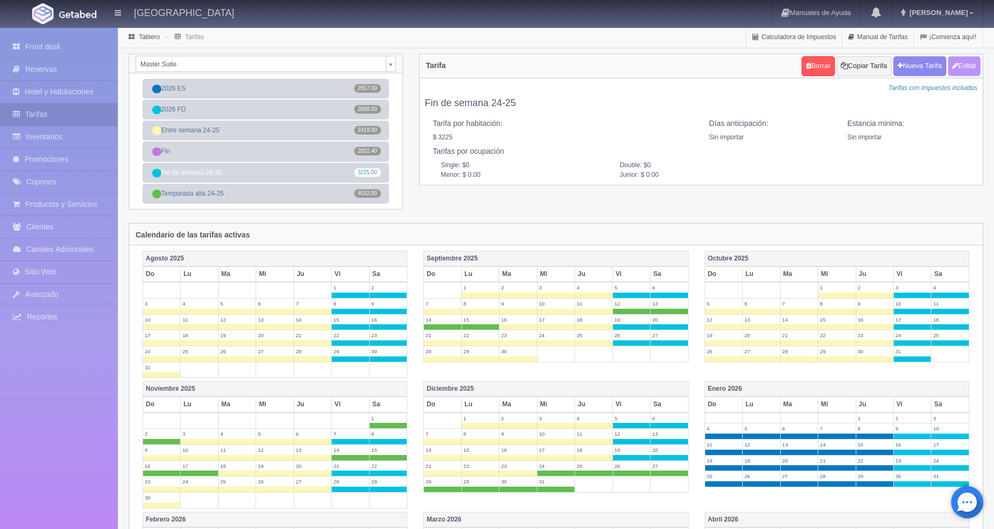
click at [970, 63] on button "Editar" at bounding box center [964, 66] width 33 height 20
type input "Fin de semana 24-25"
select select "0"
type input "0"
checkbox input "true"
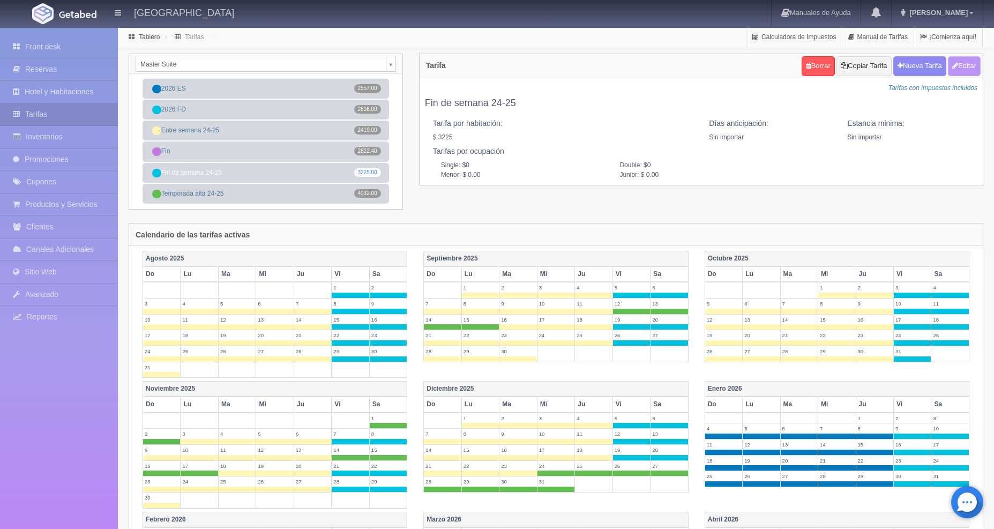
type input "3225.00"
checkbox input "true"
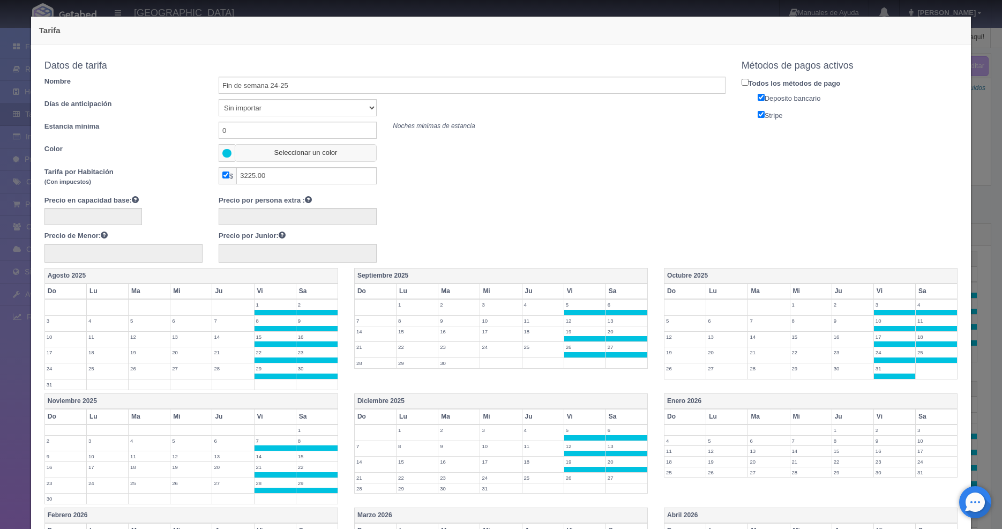
click at [277, 147] on button "Seleccionar un color" at bounding box center [306, 153] width 142 height 18
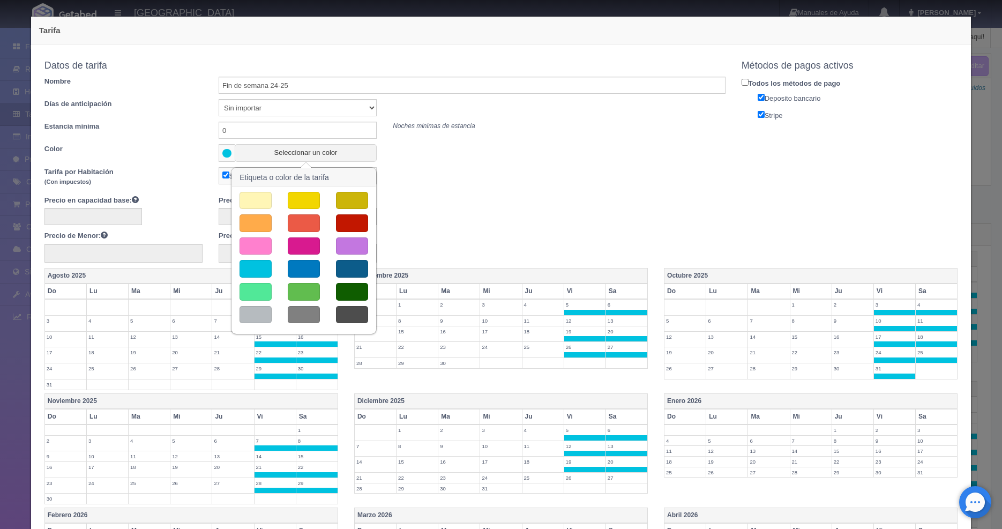
click at [355, 290] on button "button" at bounding box center [352, 292] width 32 height 18
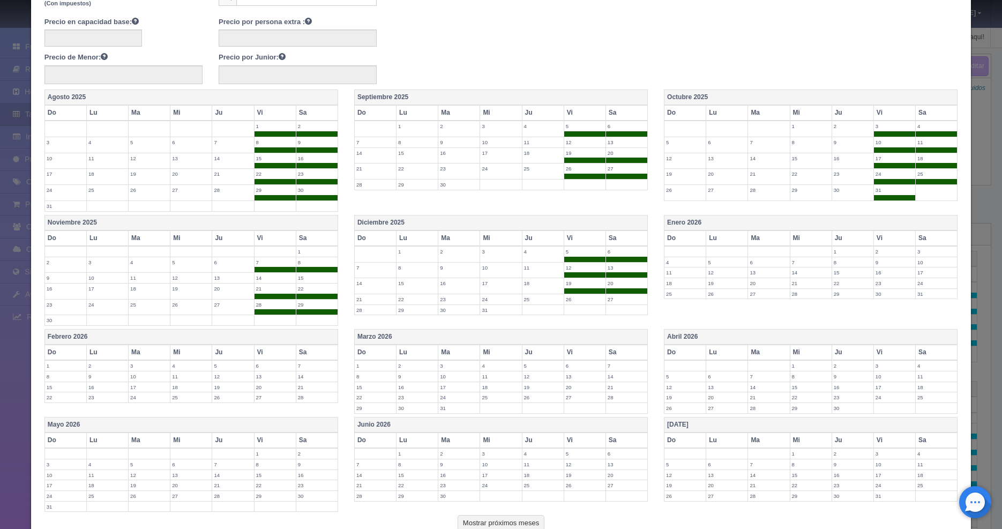
scroll to position [254, 0]
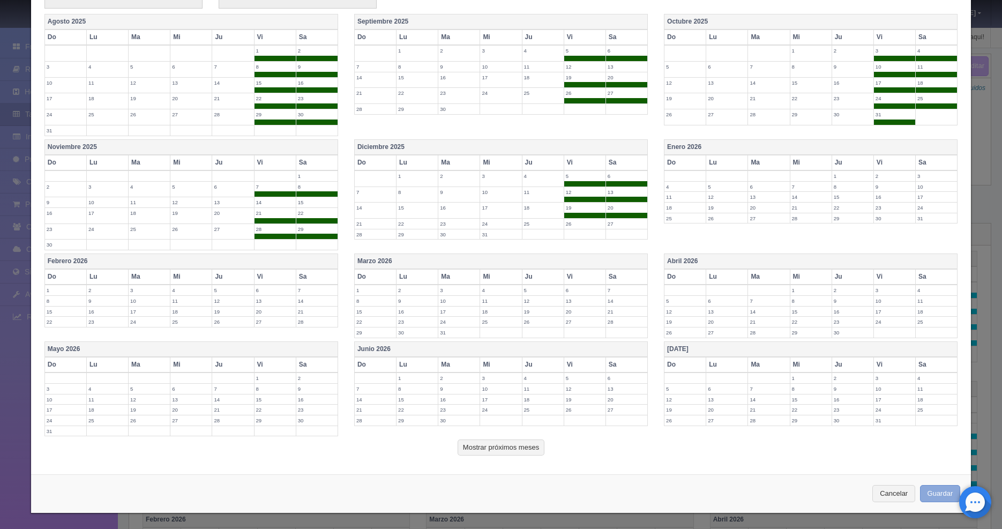
click at [926, 491] on button "Guardar" at bounding box center [940, 494] width 41 height 18
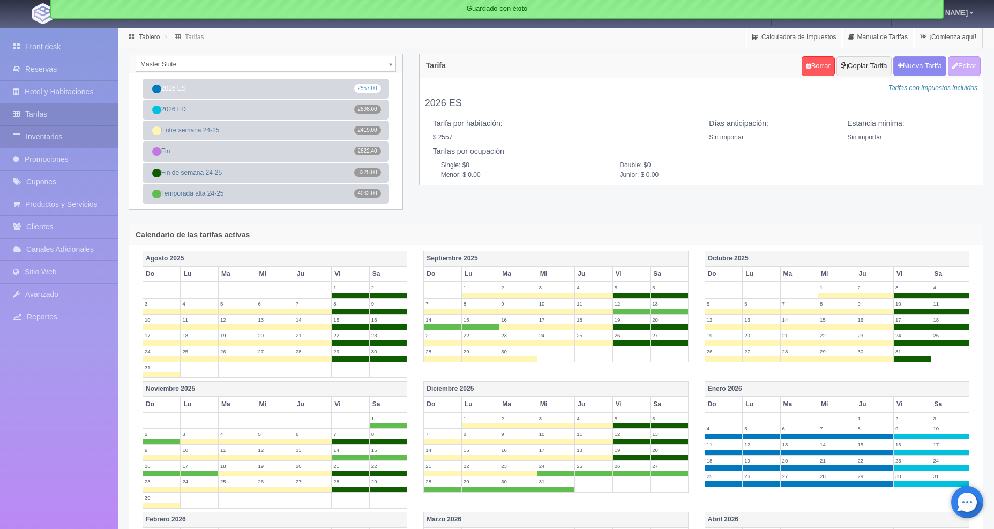
click at [41, 135] on link "Inventarios" at bounding box center [59, 137] width 118 height 22
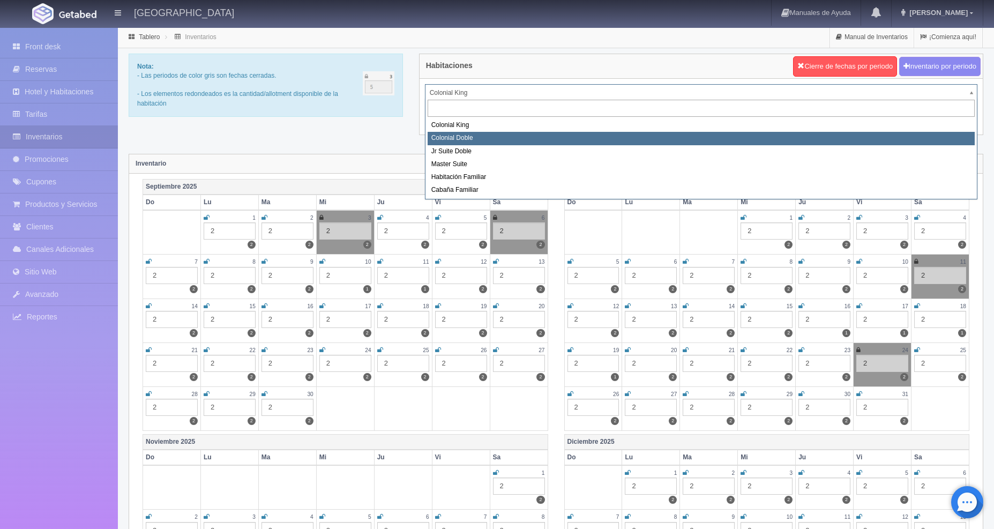
select select "977"
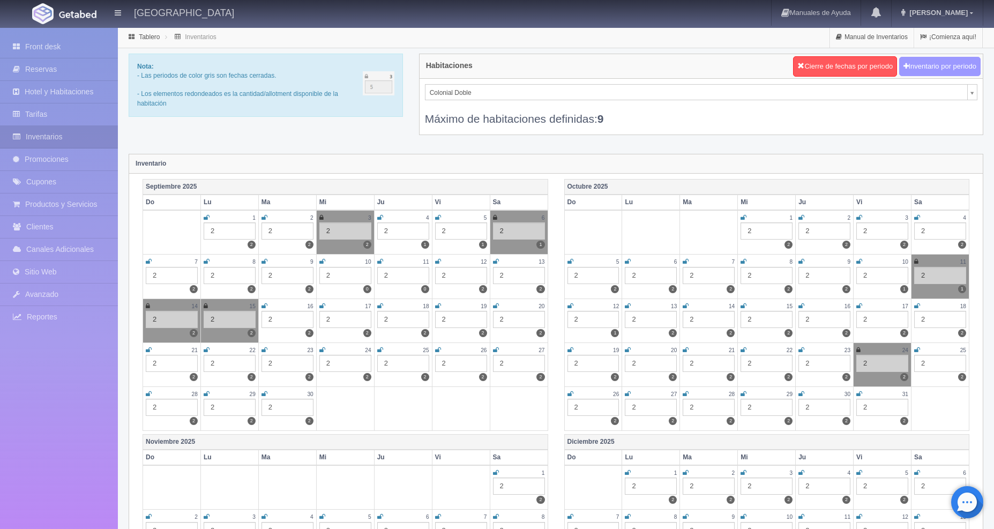
click at [924, 63] on button "Inventario por periodo" at bounding box center [939, 67] width 81 height 20
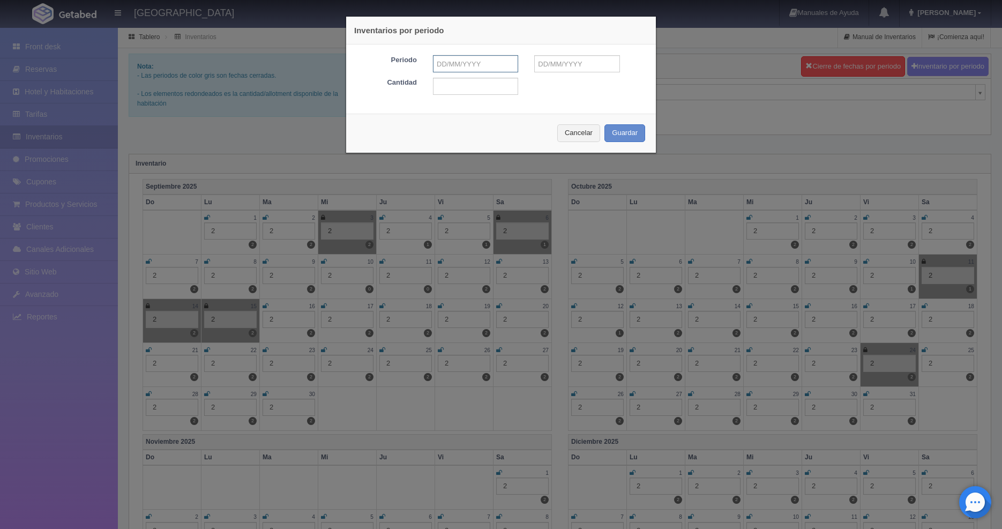
click at [454, 65] on input "text" at bounding box center [475, 63] width 85 height 17
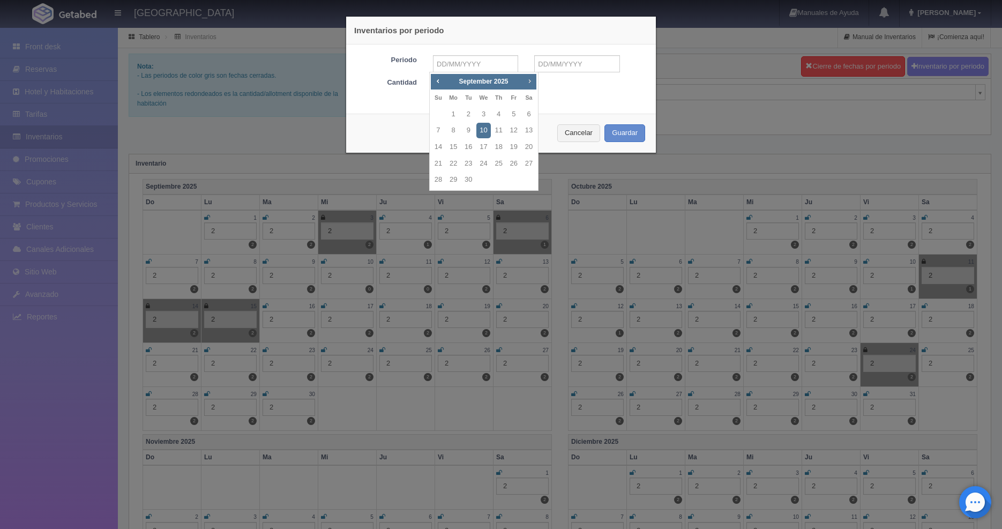
click at [530, 85] on link "Next" at bounding box center [530, 81] width 12 height 12
click at [500, 111] on link "1" at bounding box center [499, 115] width 14 height 16
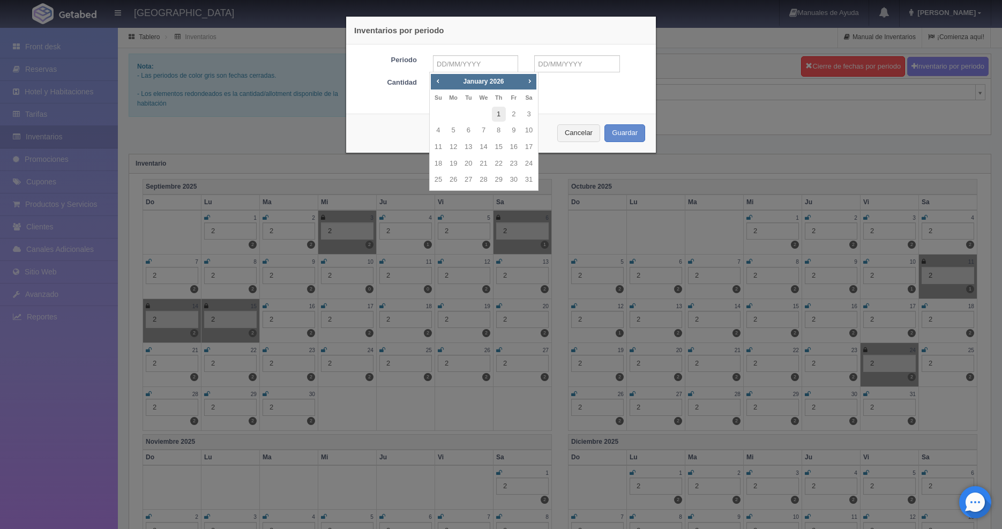
type input "[DATE]"
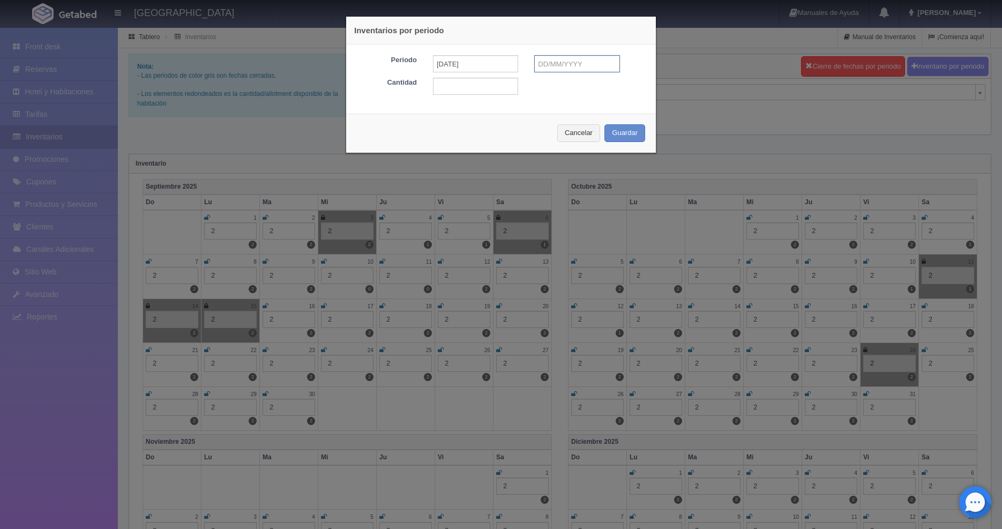
click at [553, 64] on input "text" at bounding box center [576, 63] width 85 height 17
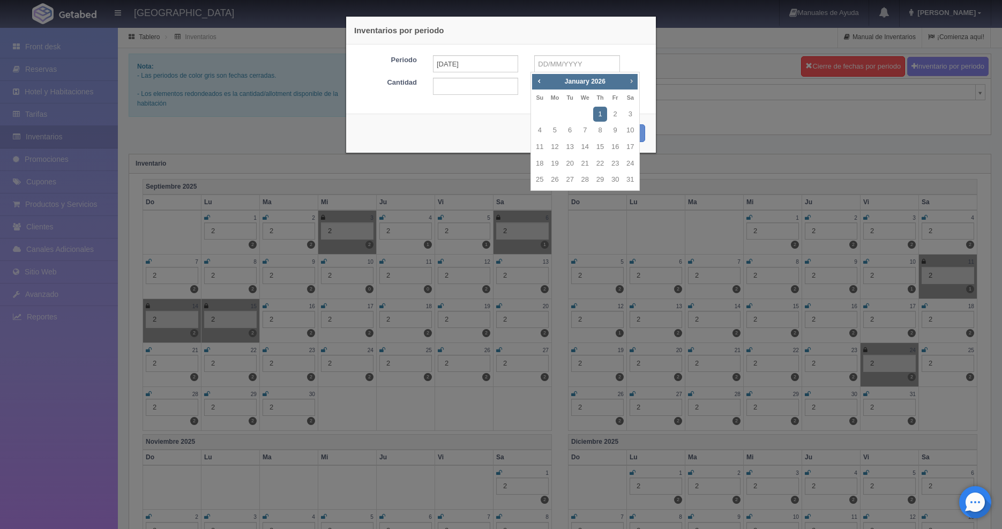
click at [631, 83] on span "Next" at bounding box center [631, 81] width 9 height 9
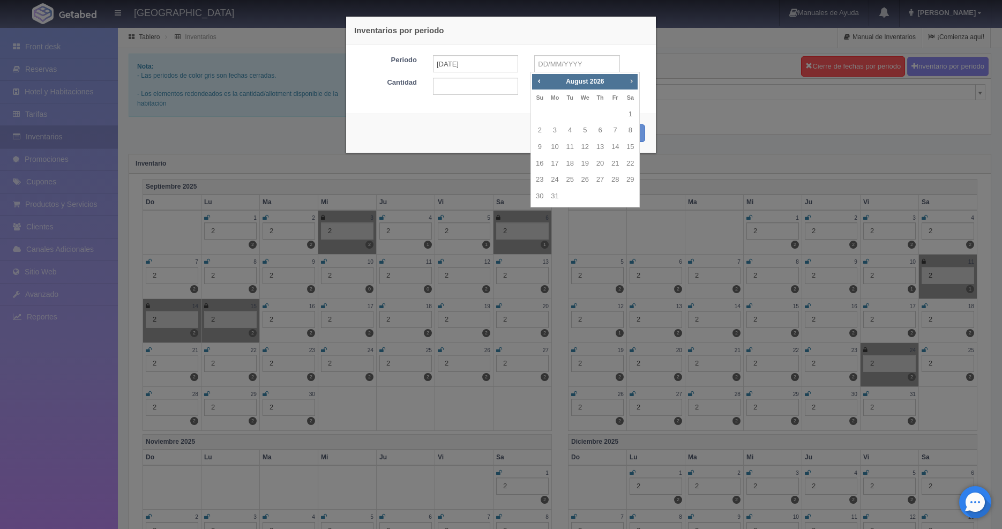
click at [631, 83] on span "Next" at bounding box center [631, 81] width 9 height 9
click at [599, 182] on link "31" at bounding box center [600, 180] width 14 height 16
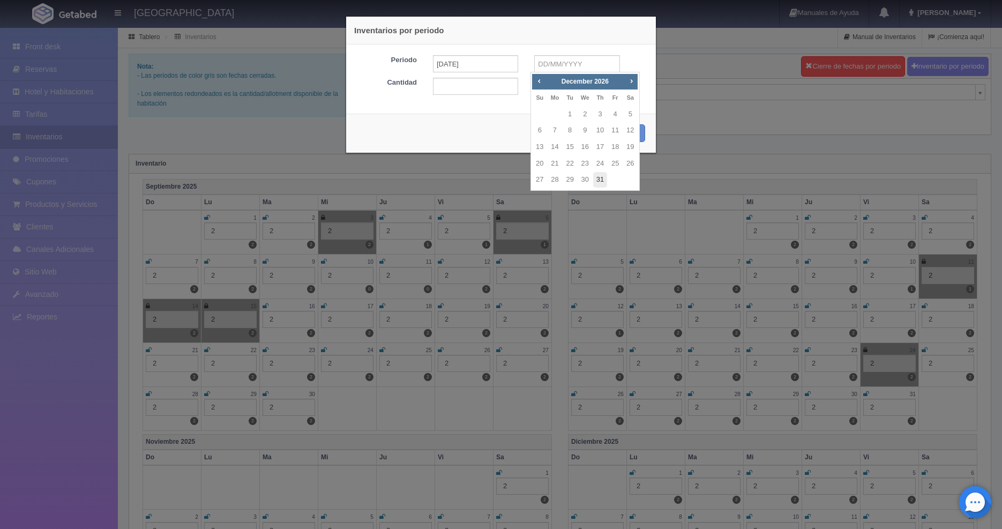
type input "[DATE]"
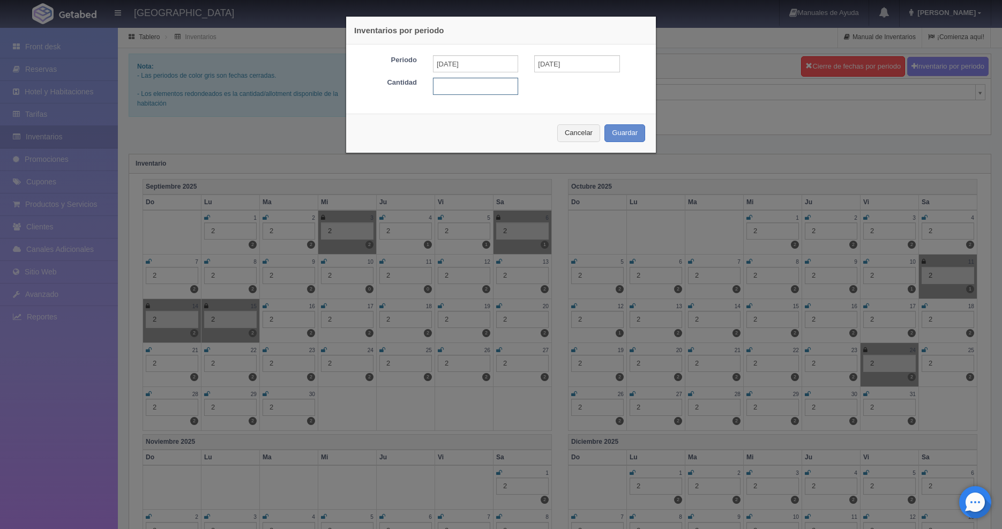
click at [475, 85] on input "text" at bounding box center [475, 86] width 85 height 17
type input "1"
click at [626, 136] on button "Guardar" at bounding box center [625, 133] width 41 height 18
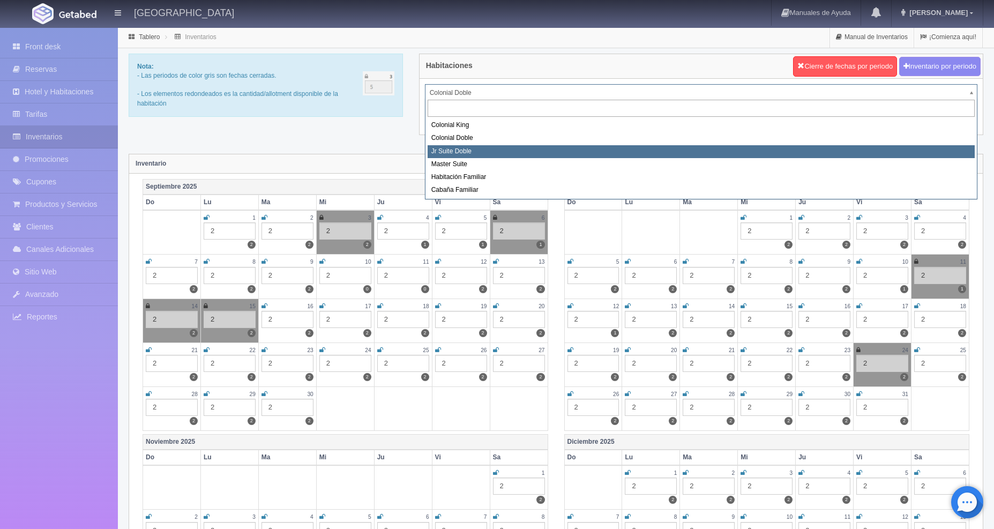
select select "978"
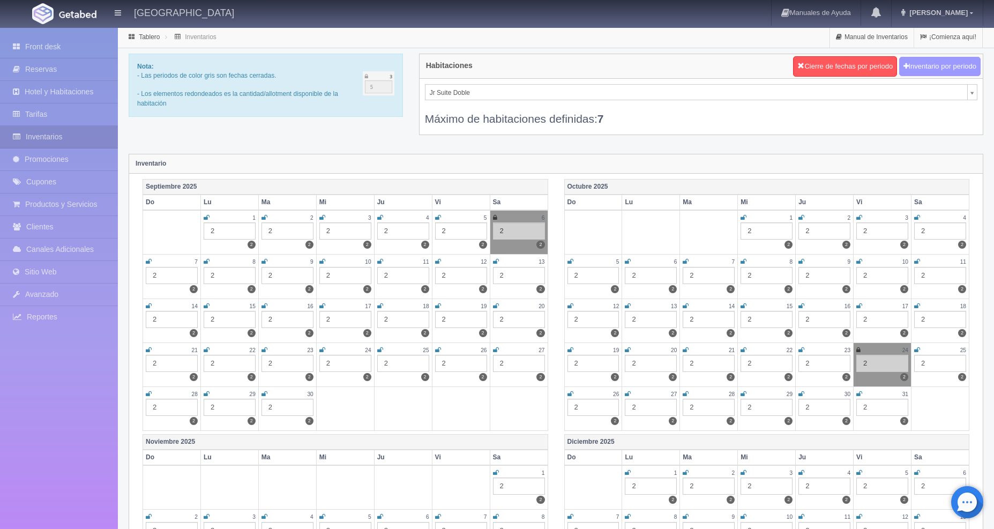
click at [928, 66] on button "Inventario por periodo" at bounding box center [939, 67] width 81 height 20
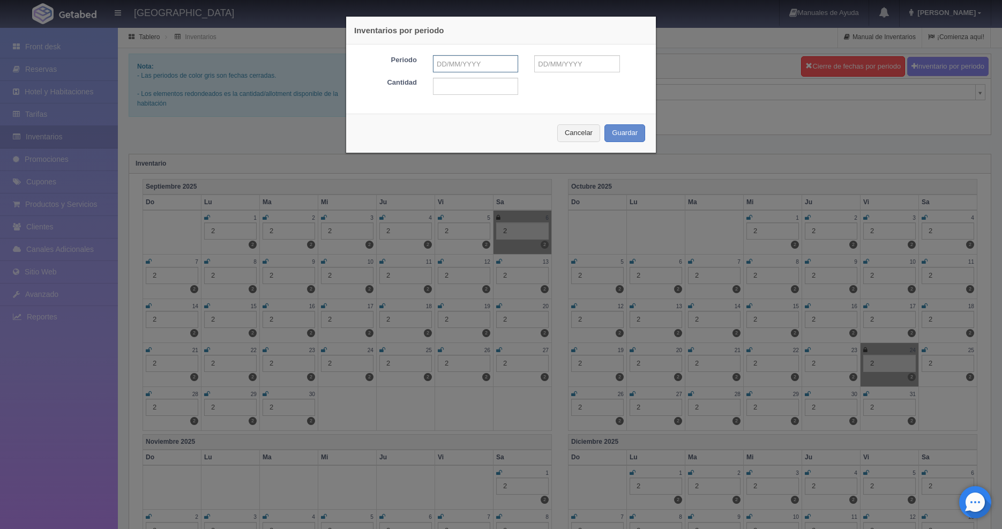
click at [470, 67] on input "text" at bounding box center [475, 63] width 85 height 17
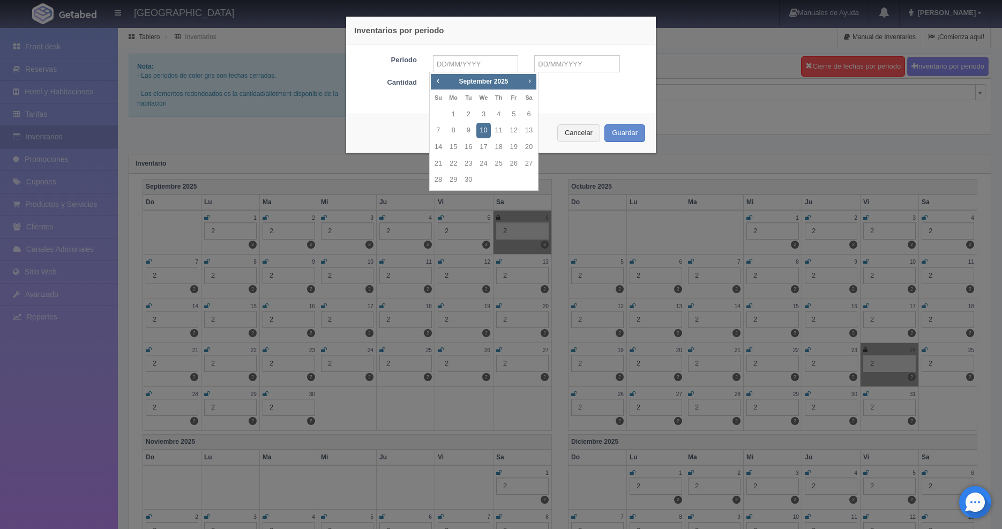
click at [533, 83] on span "Next" at bounding box center [529, 81] width 9 height 9
click at [501, 117] on link "1" at bounding box center [499, 115] width 14 height 16
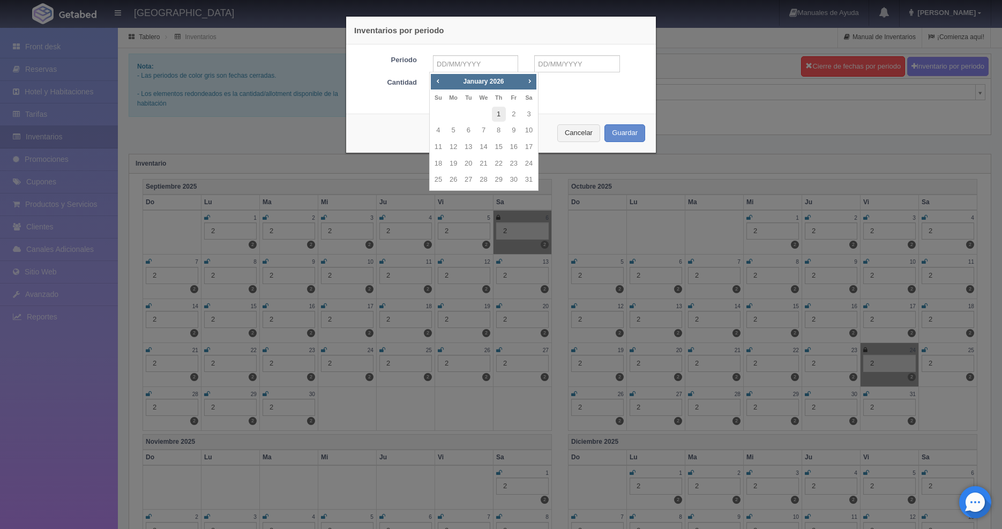
type input "[DATE]"
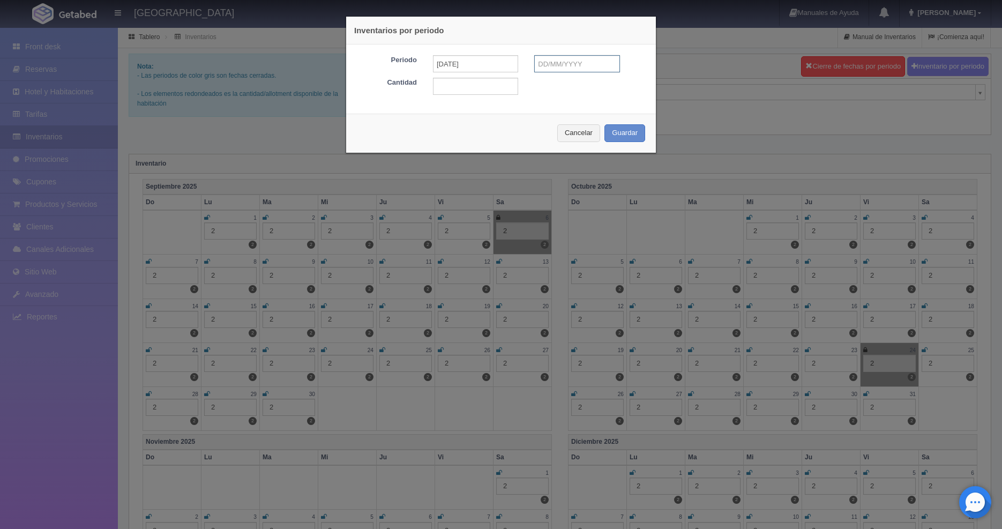
click at [564, 59] on input "text" at bounding box center [576, 63] width 85 height 17
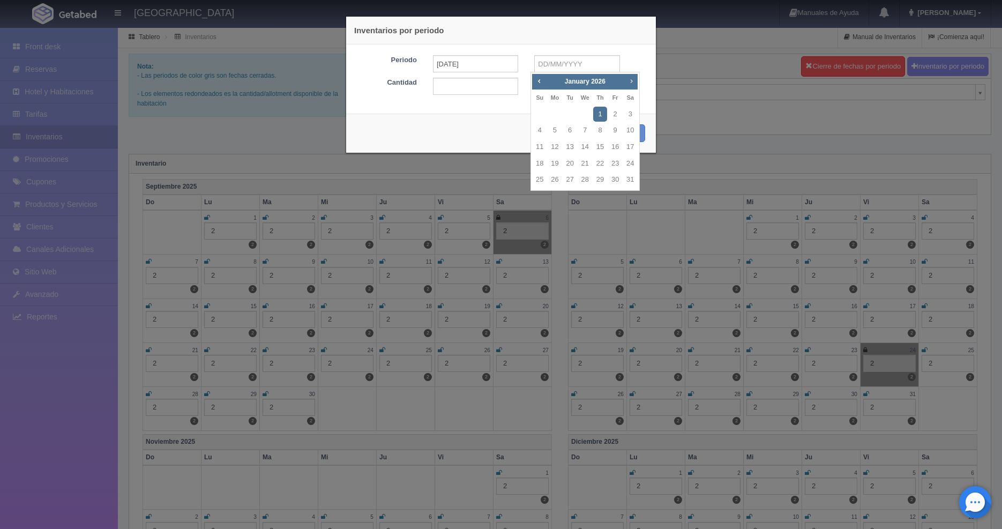
click at [632, 82] on span "Next" at bounding box center [631, 81] width 9 height 9
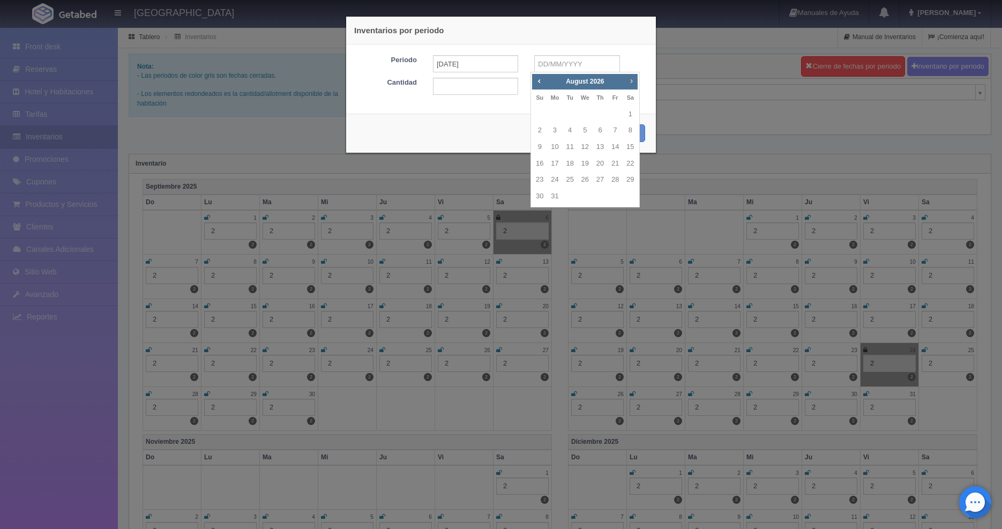
click at [632, 82] on span "Next" at bounding box center [631, 81] width 9 height 9
click at [603, 184] on link "31" at bounding box center [600, 180] width 14 height 16
type input "[DATE]"
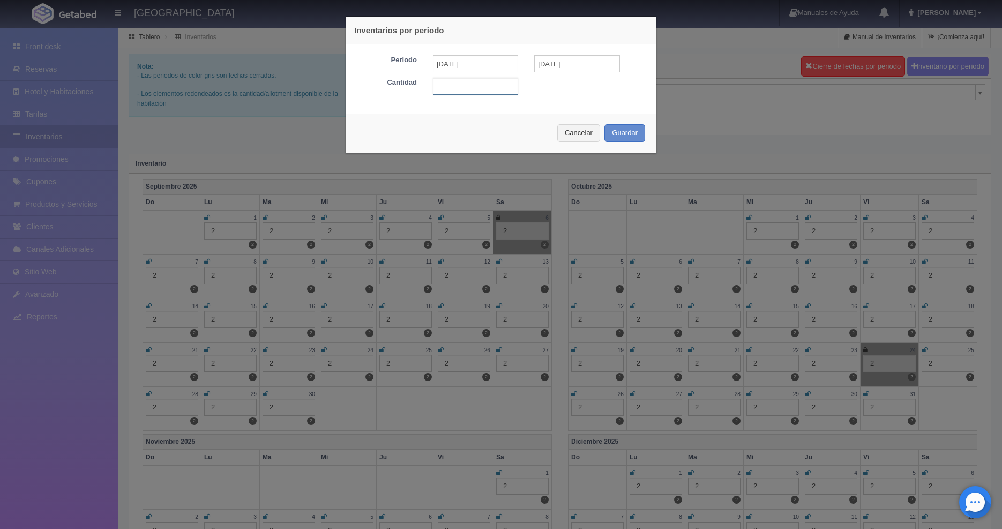
click at [471, 79] on input "text" at bounding box center [475, 86] width 85 height 17
type input "1"
click at [614, 128] on button "Guardar" at bounding box center [625, 133] width 41 height 18
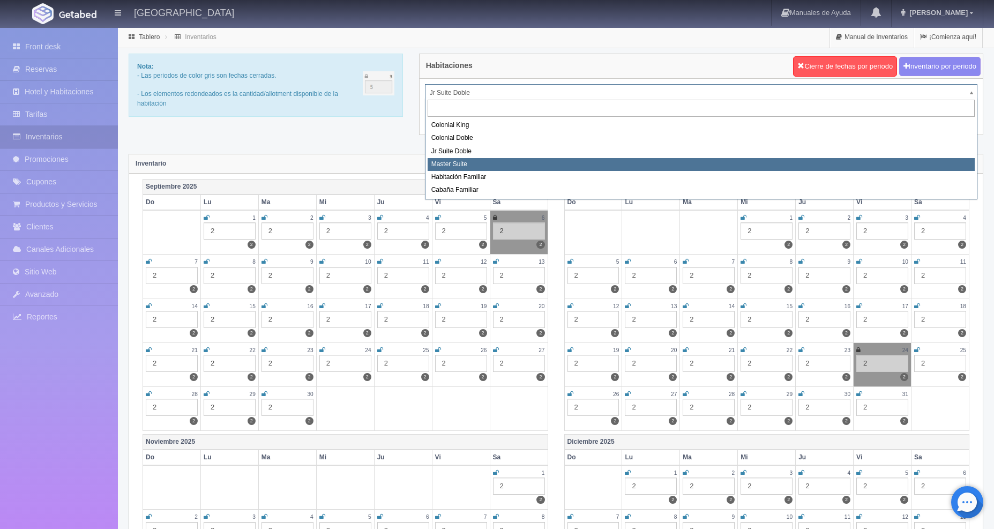
select select "980"
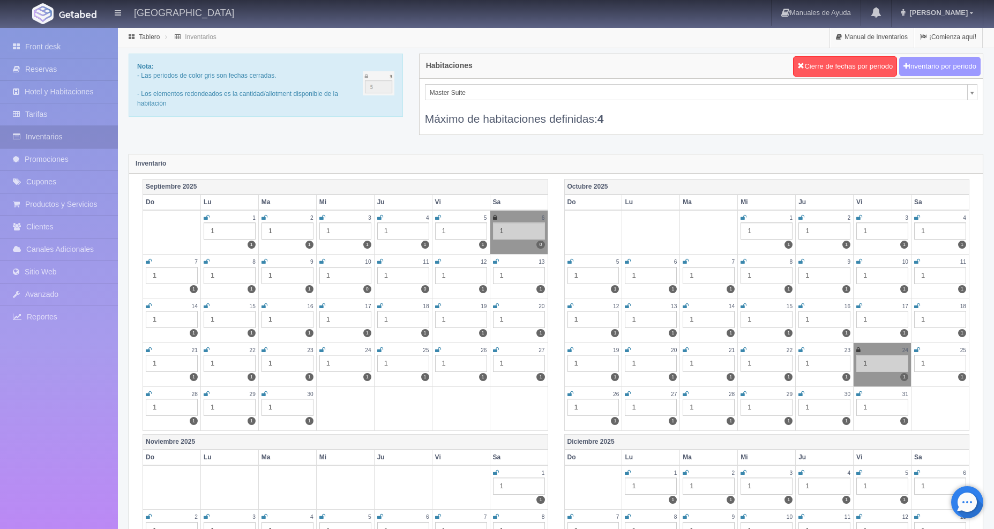
click at [924, 64] on button "Inventario por periodo" at bounding box center [939, 67] width 81 height 20
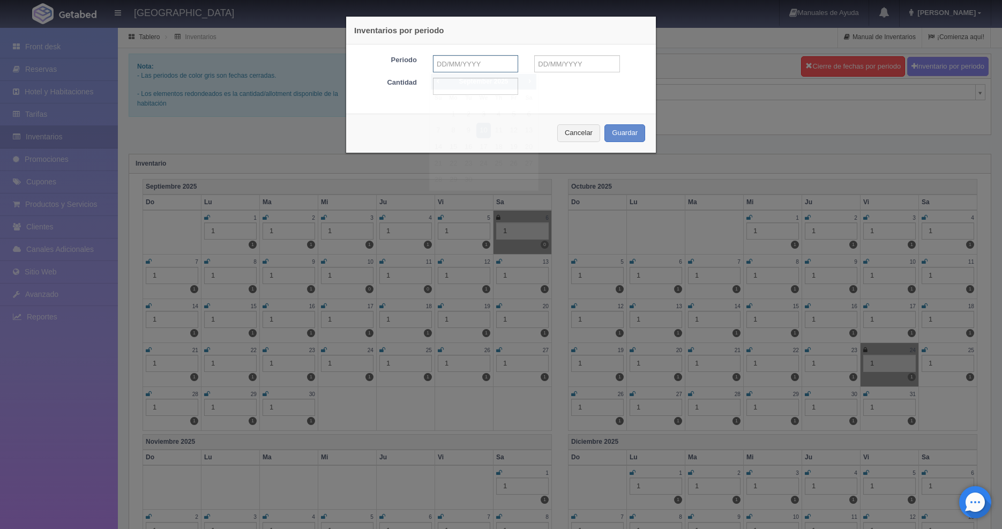
click at [460, 67] on input "text" at bounding box center [475, 63] width 85 height 17
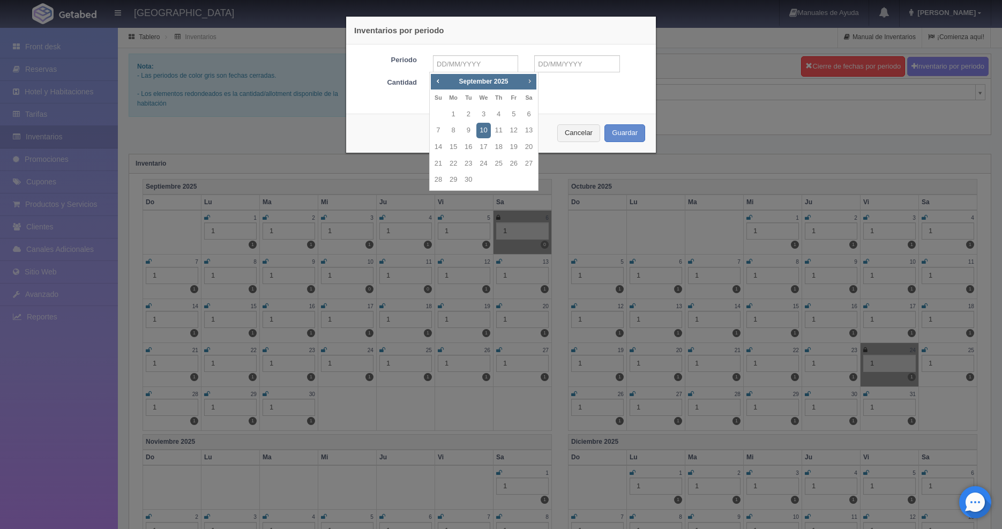
click at [530, 82] on span "Next" at bounding box center [529, 81] width 9 height 9
click at [497, 113] on link "1" at bounding box center [499, 115] width 14 height 16
type input "[DATE]"
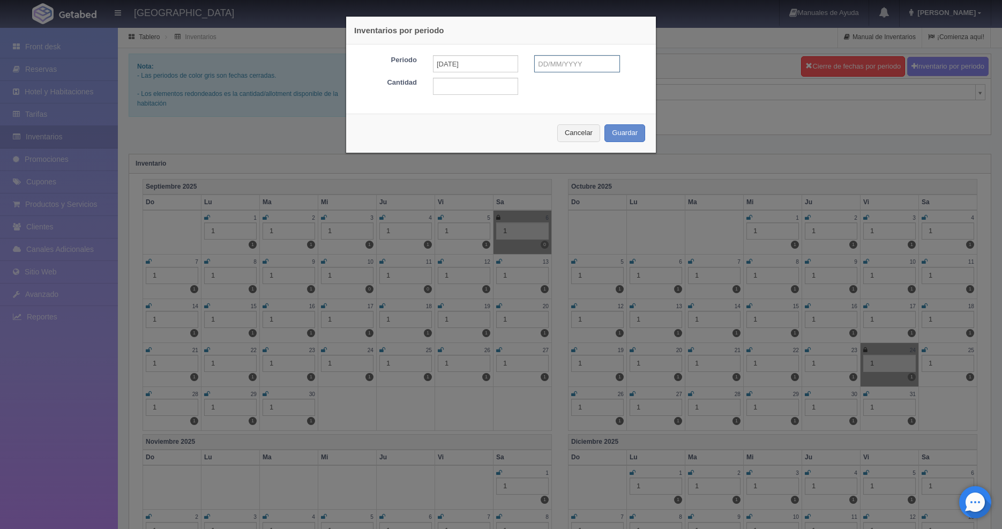
click at [570, 69] on input "text" at bounding box center [576, 63] width 85 height 17
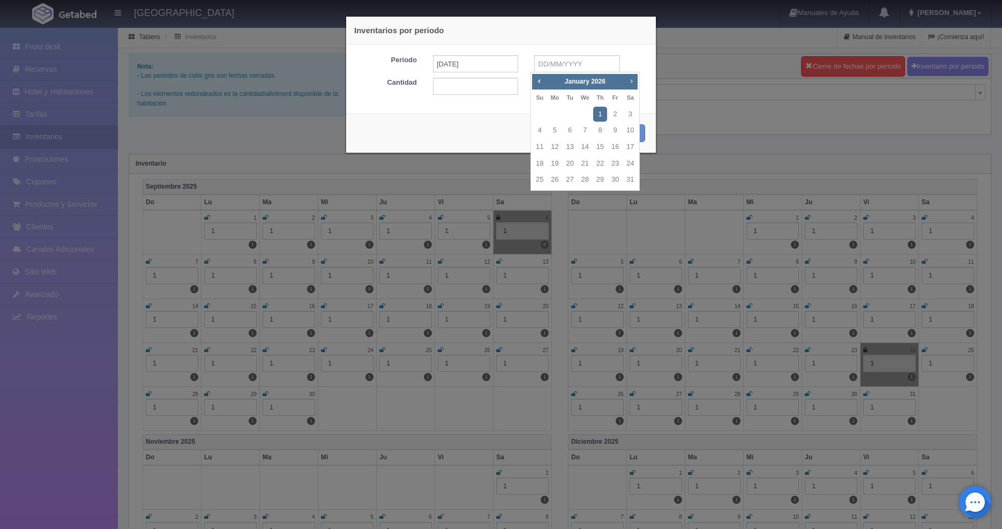
click at [632, 81] on span "Next" at bounding box center [631, 81] width 9 height 9
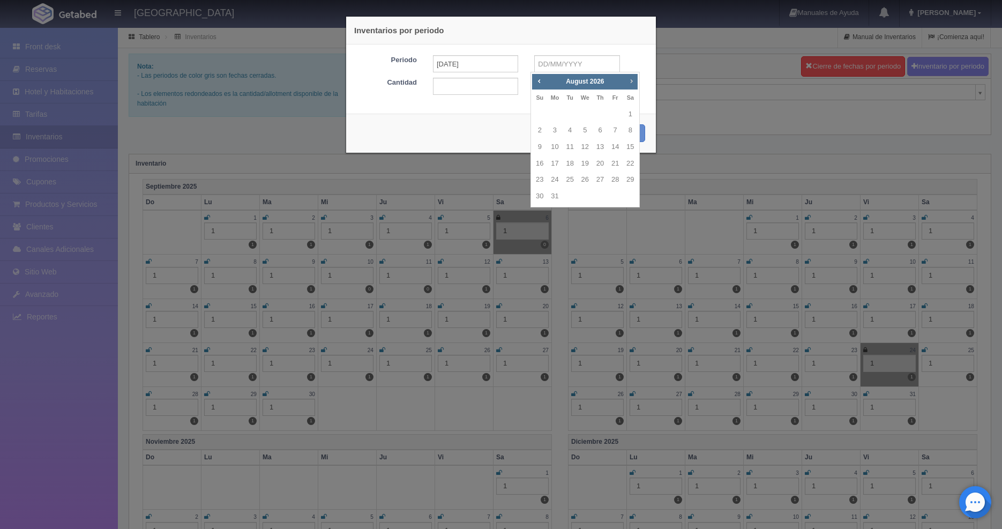
click at [632, 81] on span "Next" at bounding box center [631, 81] width 9 height 9
click at [601, 178] on link "31" at bounding box center [600, 180] width 14 height 16
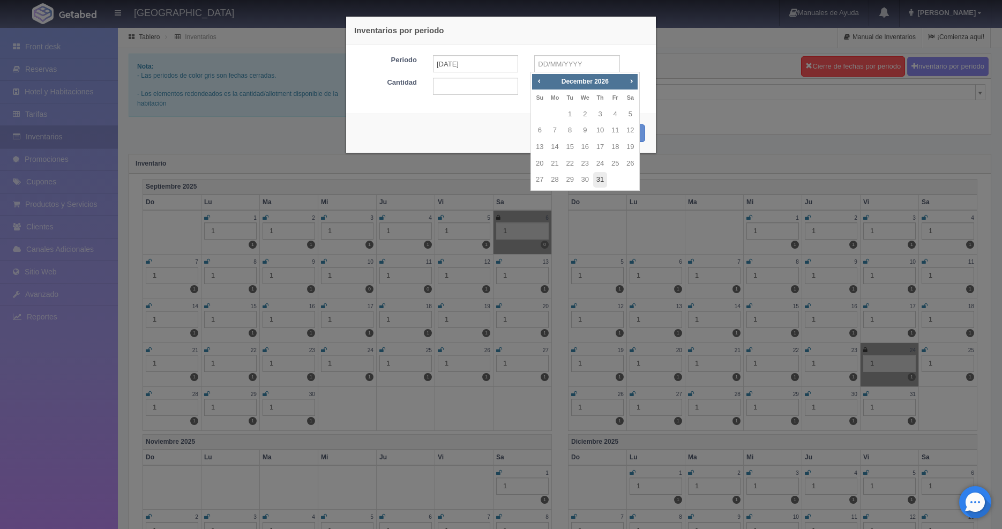
type input "[DATE]"
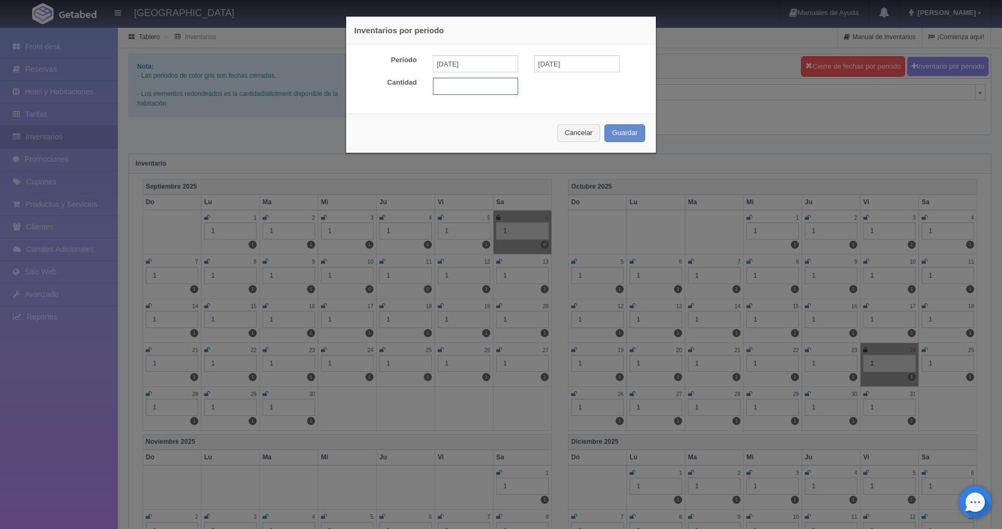
click at [473, 80] on input "text" at bounding box center [475, 86] width 85 height 17
type input "1"
click at [635, 131] on button "Guardar" at bounding box center [625, 133] width 41 height 18
